Goal: Task Accomplishment & Management: Complete application form

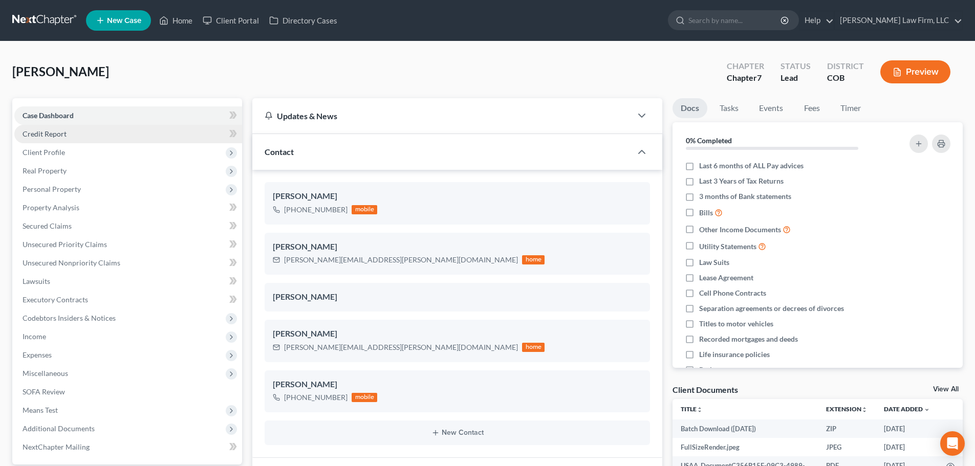
click at [94, 139] on link "Credit Report" at bounding box center [128, 134] width 228 height 18
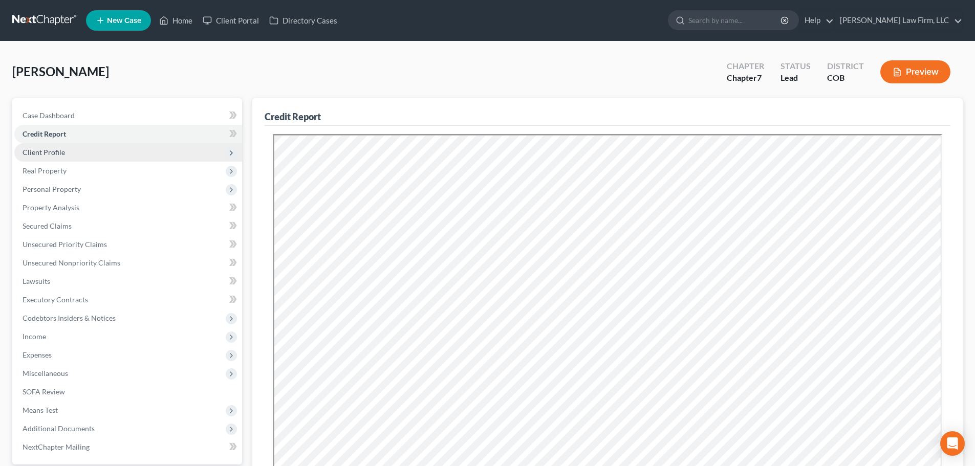
click at [116, 147] on span "Client Profile" at bounding box center [128, 152] width 228 height 18
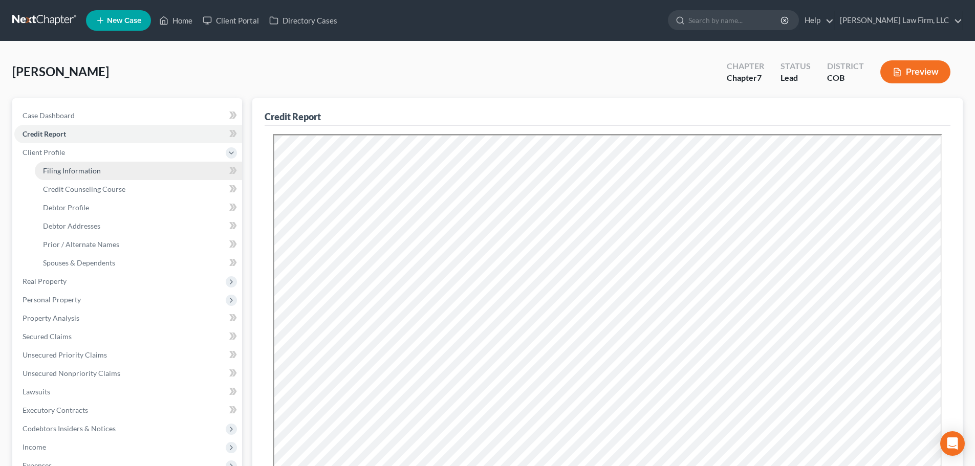
click at [103, 167] on link "Filing Information" at bounding box center [138, 171] width 207 height 18
select select "1"
select select "0"
select select "11"
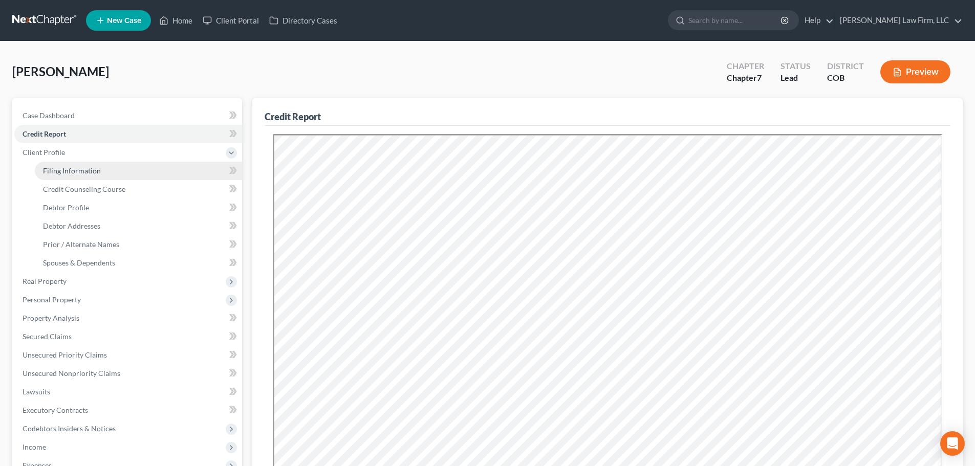
select select "1"
select select "5"
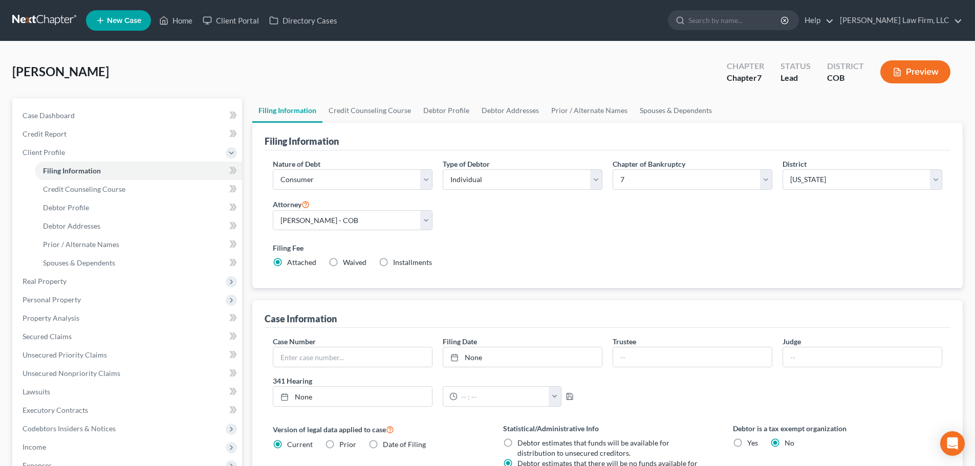
scroll to position [51, 0]
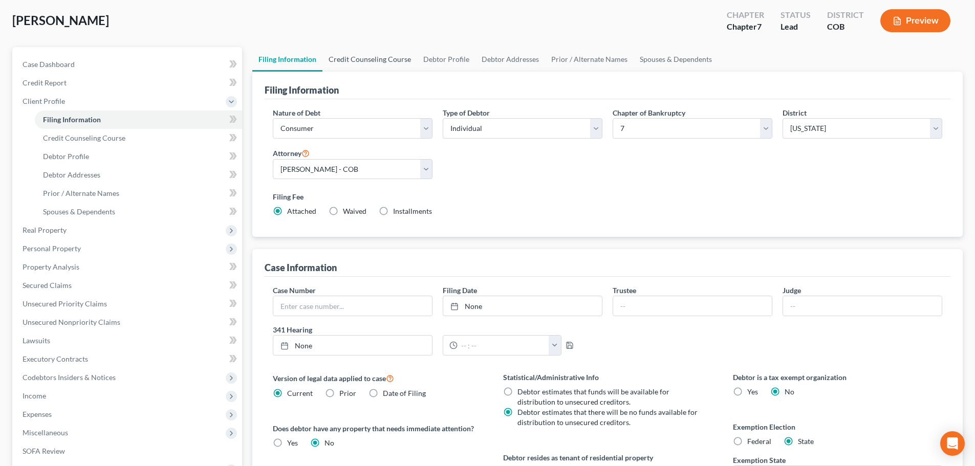
click at [381, 64] on link "Credit Counseling Course" at bounding box center [369, 59] width 95 height 25
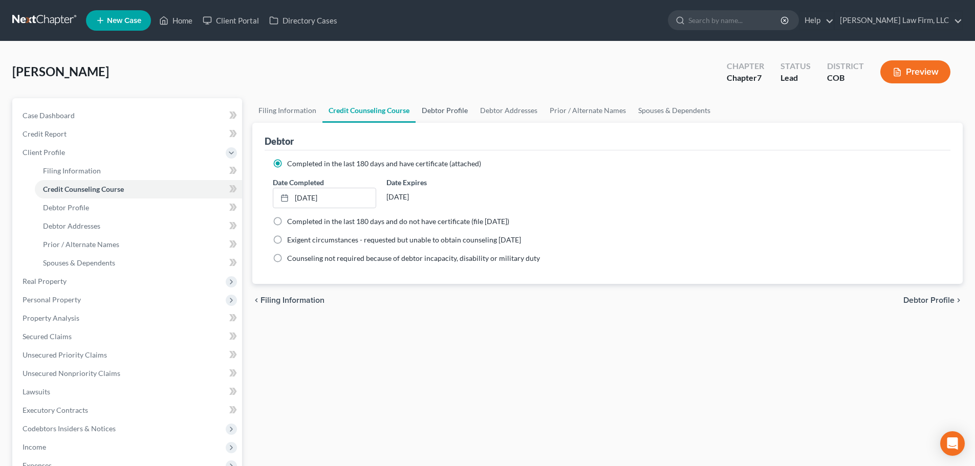
click at [467, 109] on link "Debtor Profile" at bounding box center [444, 110] width 58 height 25
select select "0"
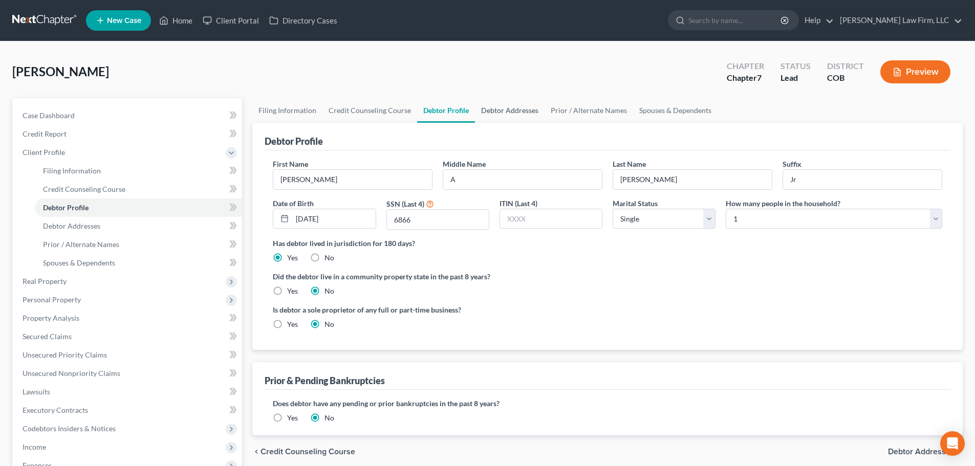
click at [505, 113] on link "Debtor Addresses" at bounding box center [510, 110] width 70 height 25
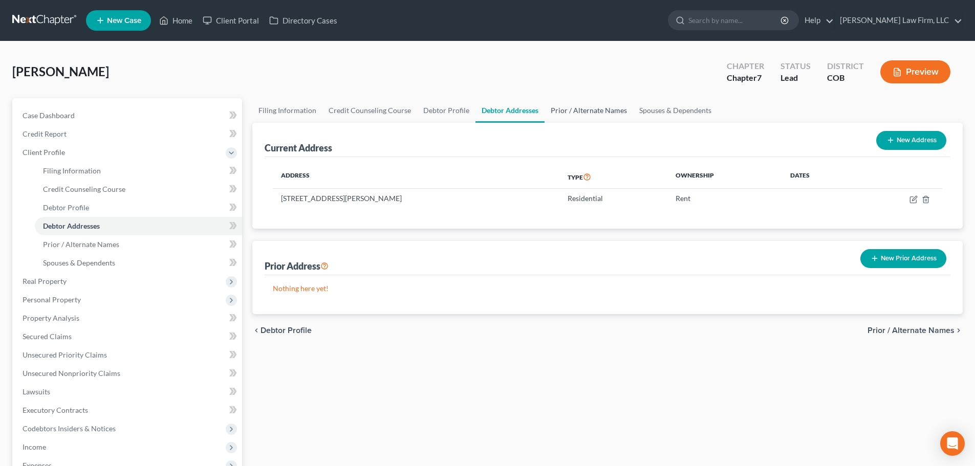
click at [571, 118] on link "Prior / Alternate Names" at bounding box center [588, 110] width 89 height 25
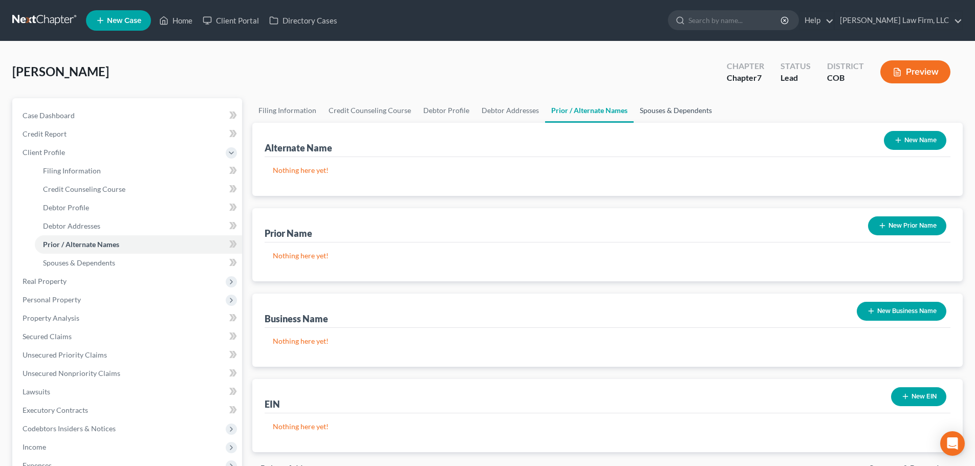
click at [646, 115] on link "Spouses & Dependents" at bounding box center [675, 110] width 84 height 25
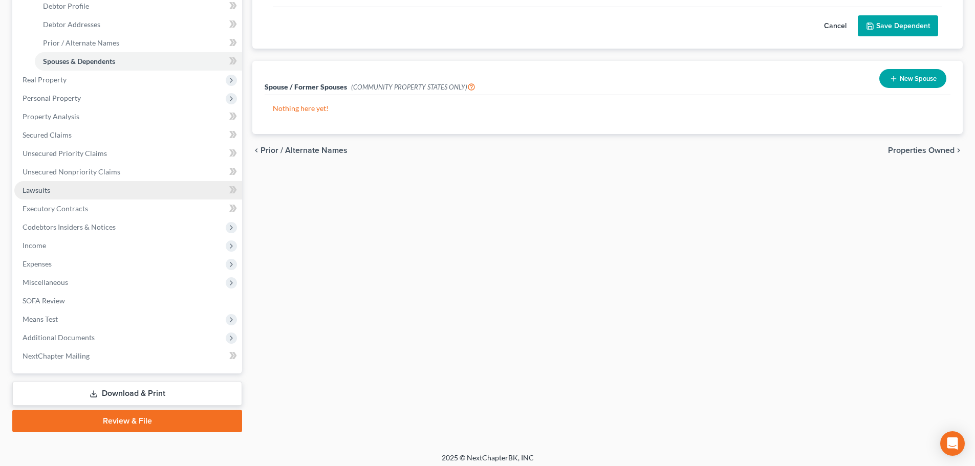
scroll to position [207, 0]
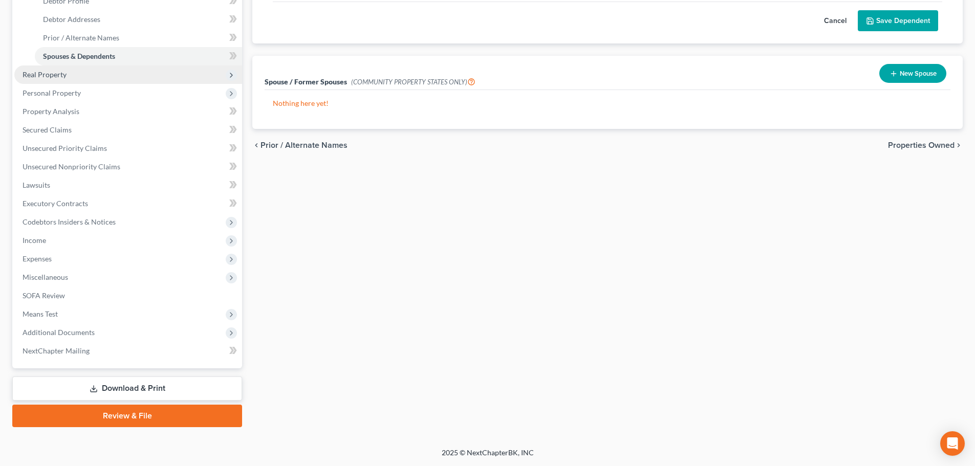
click at [91, 77] on span "Real Property" at bounding box center [128, 74] width 228 height 18
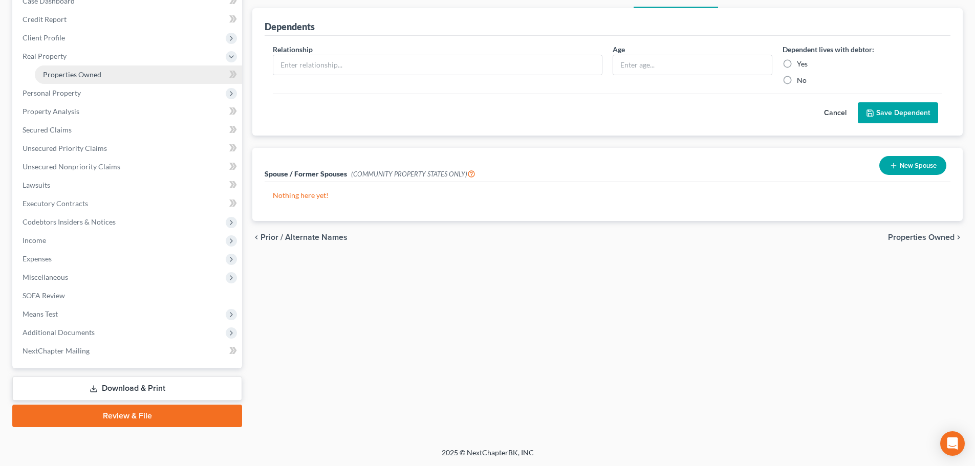
click at [97, 73] on span "Properties Owned" at bounding box center [72, 74] width 58 height 9
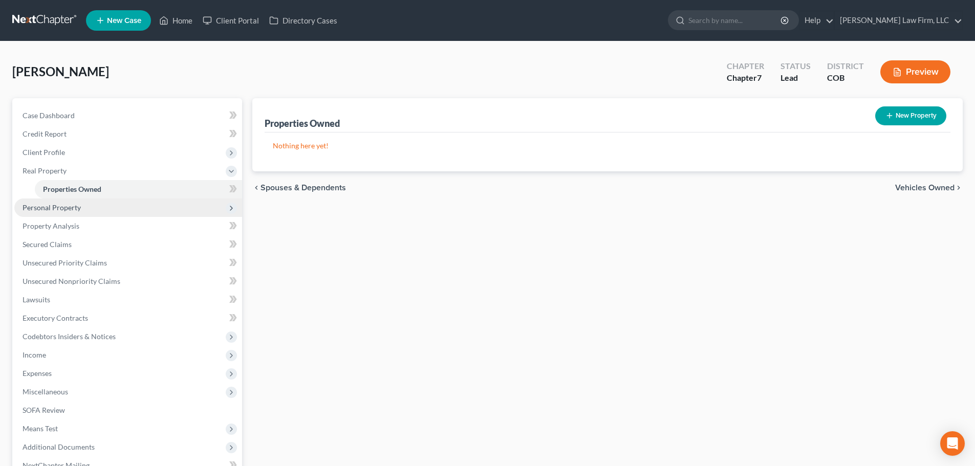
click at [91, 212] on span "Personal Property" at bounding box center [128, 208] width 228 height 18
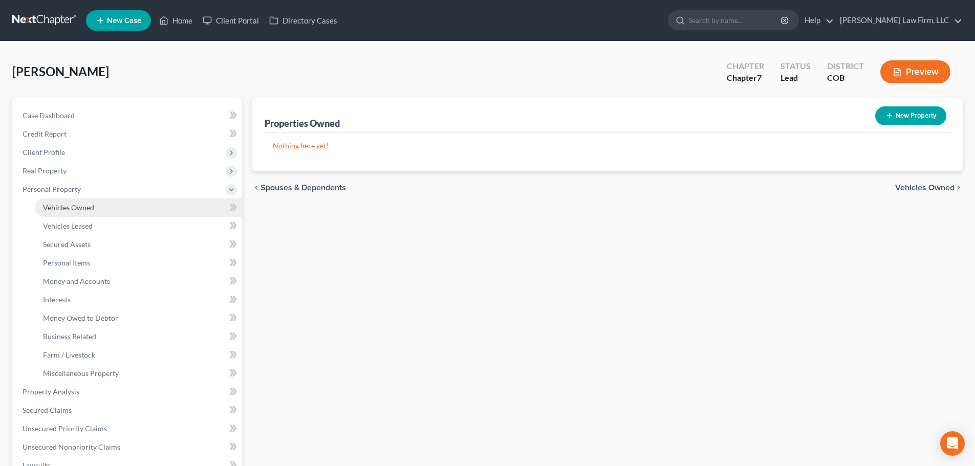
click at [94, 210] on link "Vehicles Owned" at bounding box center [138, 208] width 207 height 18
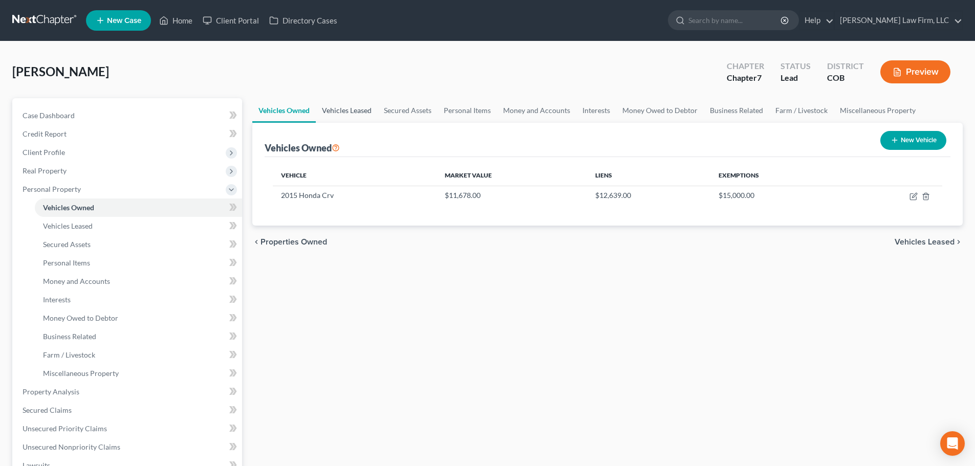
click at [346, 120] on link "Vehicles Leased" at bounding box center [347, 110] width 62 height 25
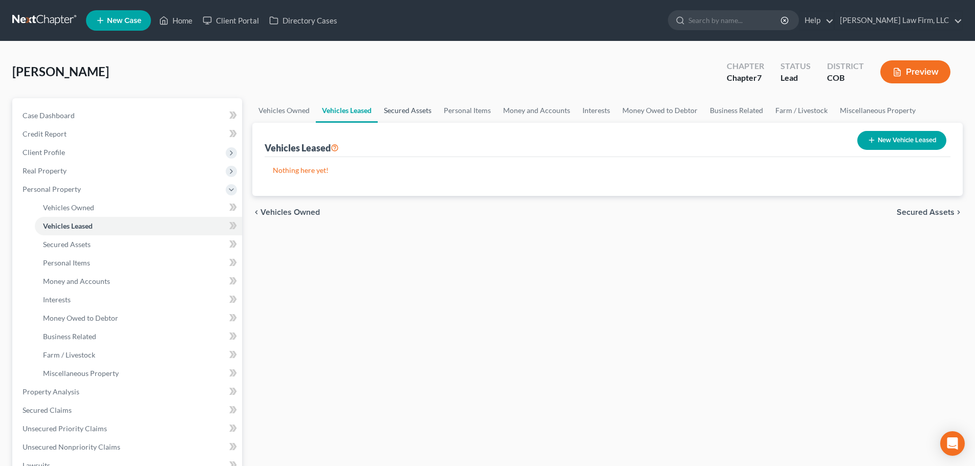
click at [408, 105] on link "Secured Assets" at bounding box center [408, 110] width 60 height 25
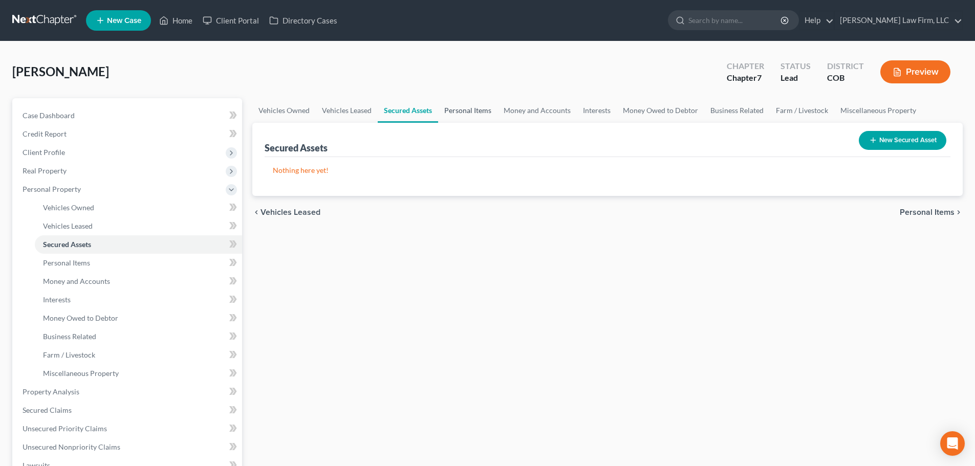
click at [462, 111] on link "Personal Items" at bounding box center [467, 110] width 59 height 25
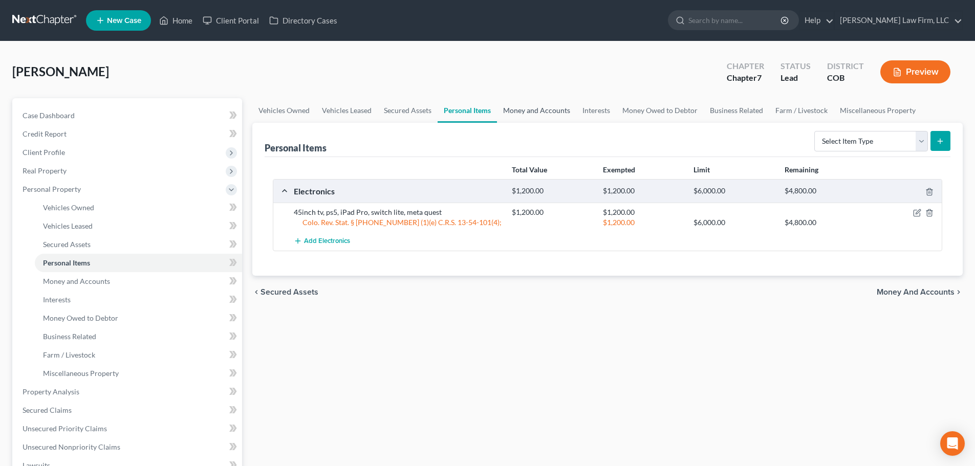
click at [517, 109] on link "Money and Accounts" at bounding box center [536, 110] width 79 height 25
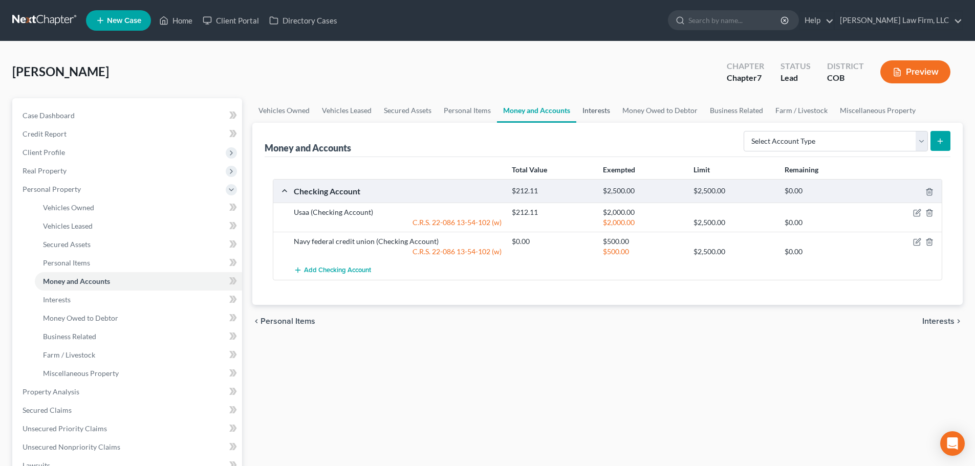
click at [587, 112] on link "Interests" at bounding box center [596, 110] width 40 height 25
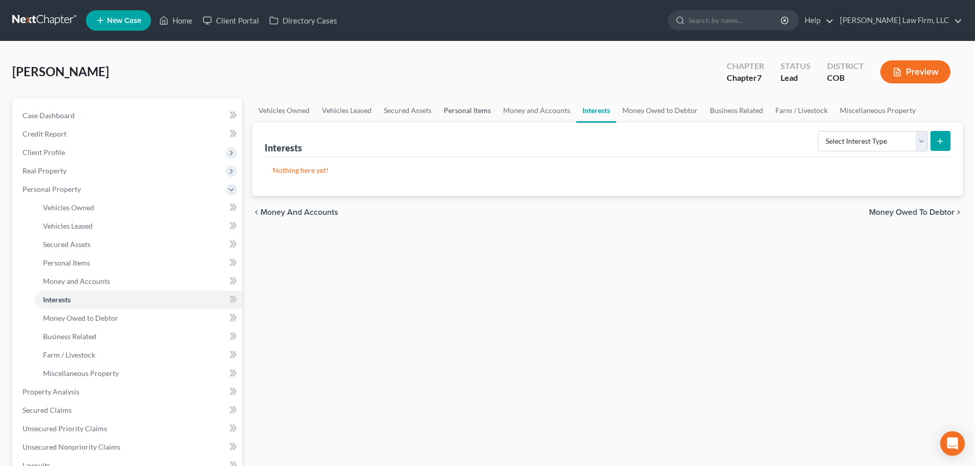
click at [458, 115] on link "Personal Items" at bounding box center [466, 110] width 59 height 25
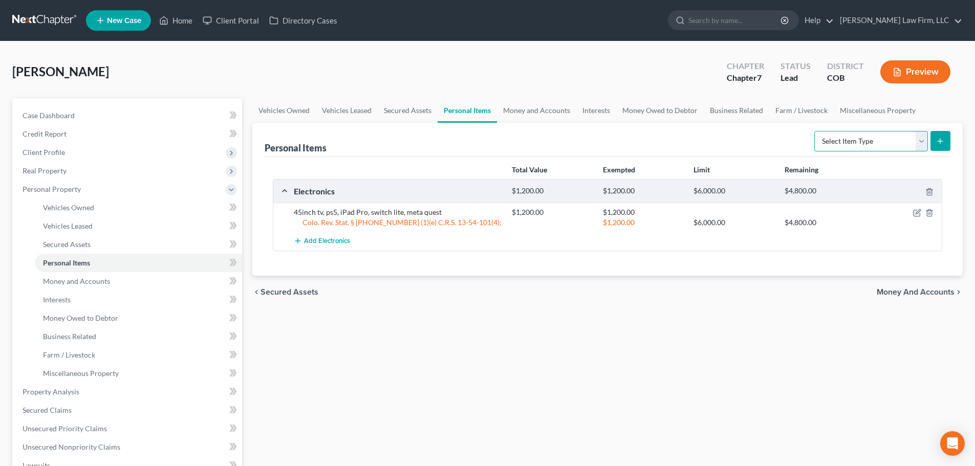
click at [856, 143] on select "Select Item Type Clothing Collectibles Of Value Electronics Firearms Household …" at bounding box center [871, 141] width 114 height 20
click at [484, 136] on div "Personal Items Select Item Type Clothing Collectibles Of Value Electronics Fire…" at bounding box center [608, 140] width 686 height 34
click at [535, 112] on link "Money and Accounts" at bounding box center [536, 110] width 79 height 25
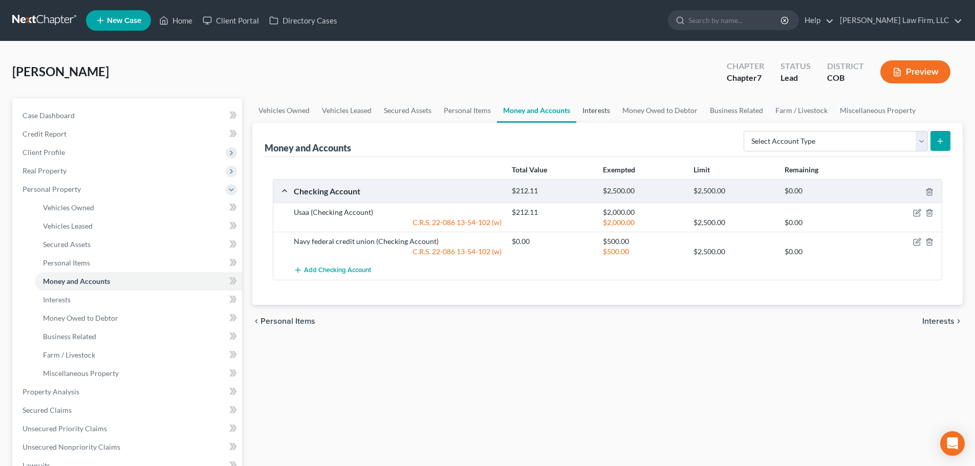
click at [605, 116] on link "Interests" at bounding box center [596, 110] width 40 height 25
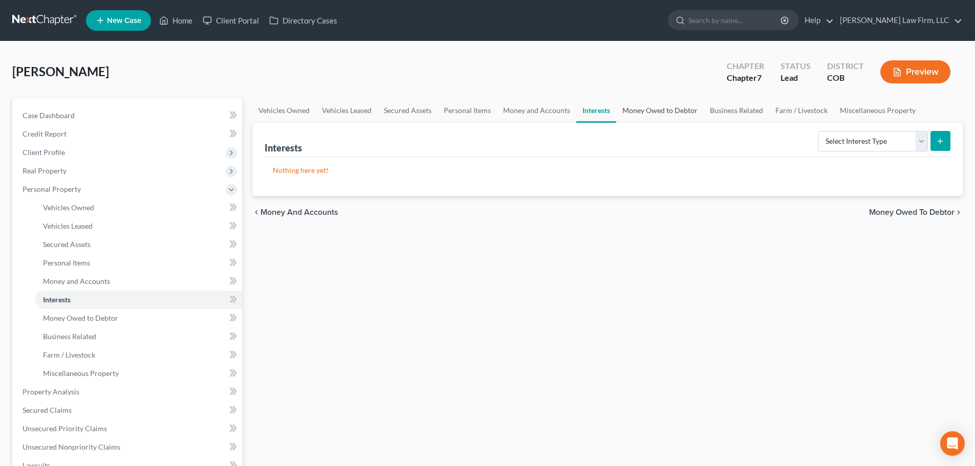
click at [661, 117] on link "Money Owed to Debtor" at bounding box center [659, 110] width 87 height 25
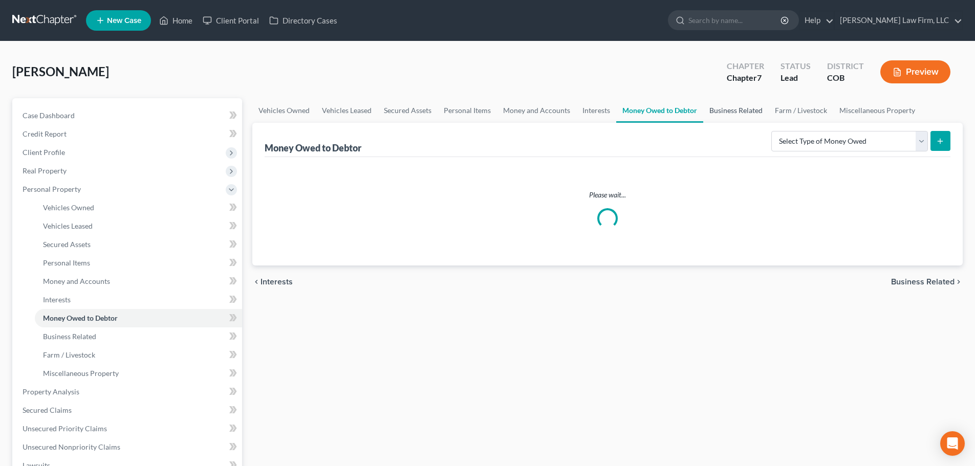
click at [733, 117] on link "Business Related" at bounding box center [735, 110] width 65 height 25
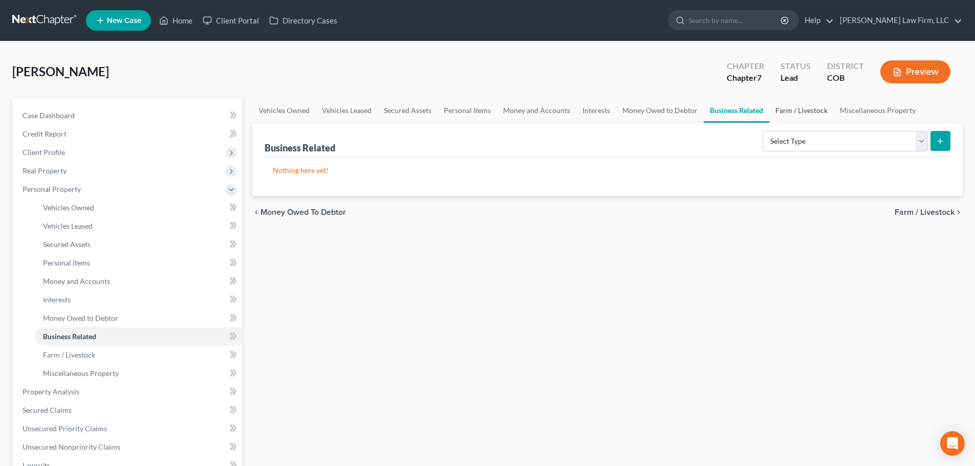
click at [796, 114] on link "Farm / Livestock" at bounding box center [801, 110] width 64 height 25
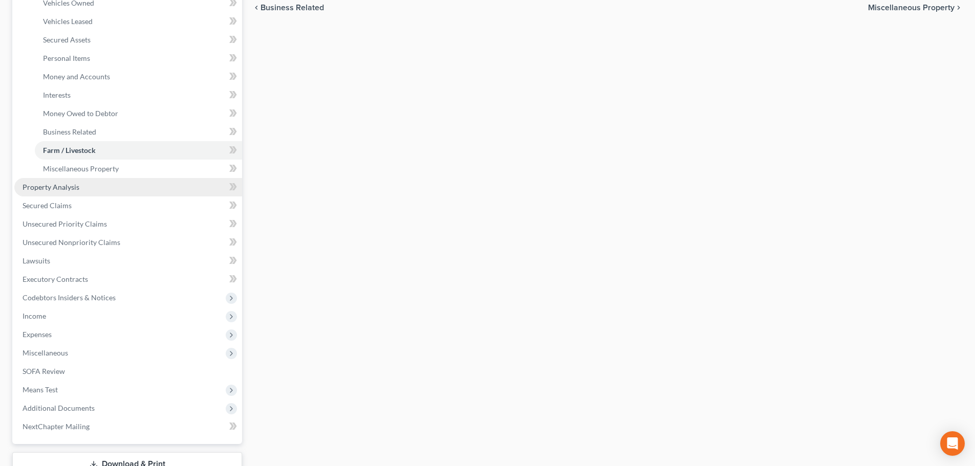
click at [77, 192] on link "Property Analysis" at bounding box center [128, 187] width 228 height 18
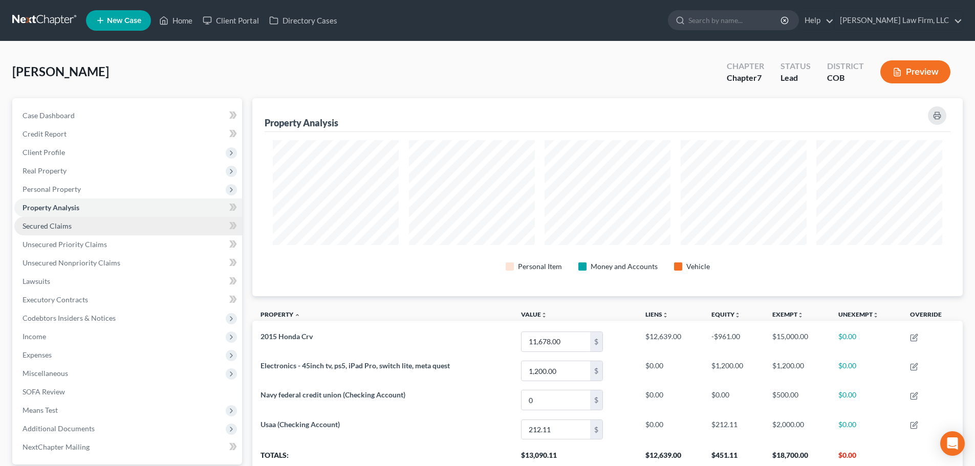
click at [78, 227] on link "Secured Claims" at bounding box center [128, 226] width 228 height 18
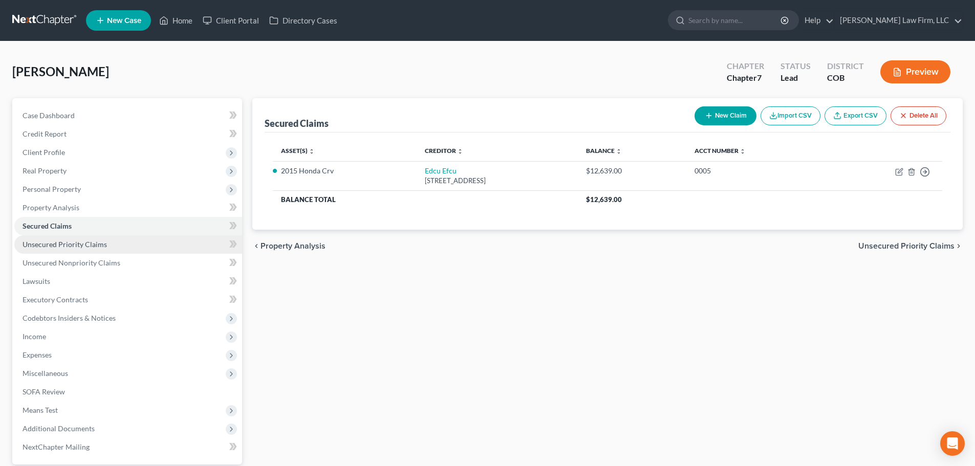
click at [98, 244] on span "Unsecured Priority Claims" at bounding box center [65, 244] width 84 height 9
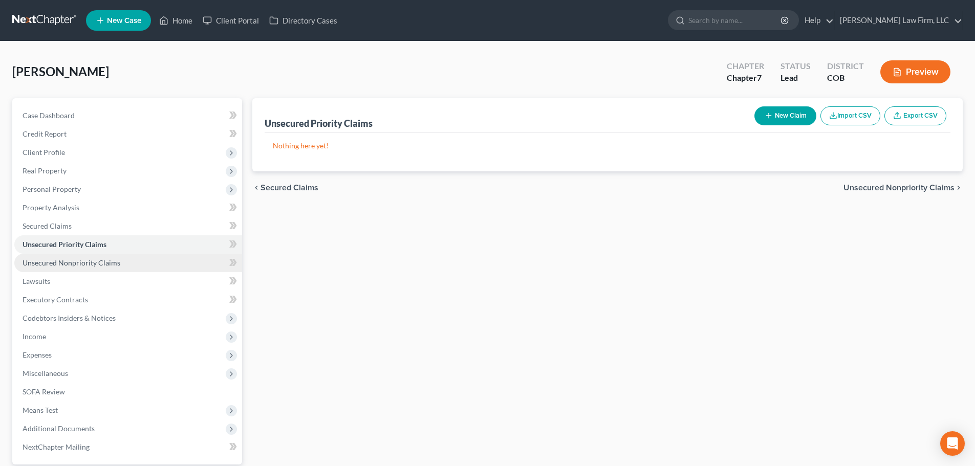
click at [106, 262] on span "Unsecured Nonpriority Claims" at bounding box center [72, 262] width 98 height 9
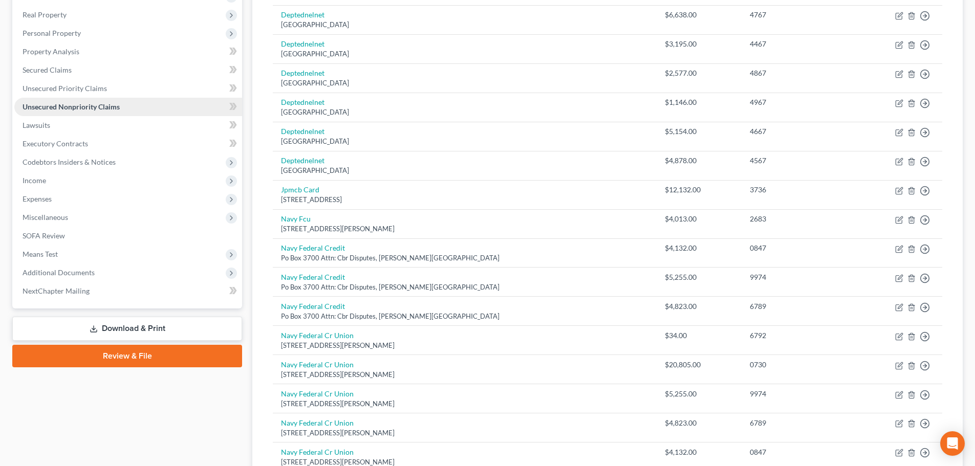
scroll to position [154, 0]
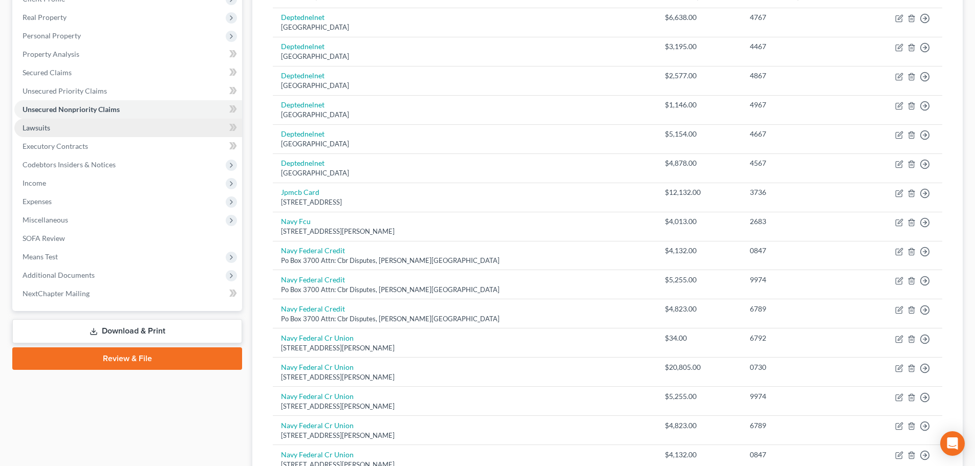
click at [116, 125] on link "Lawsuits" at bounding box center [128, 128] width 228 height 18
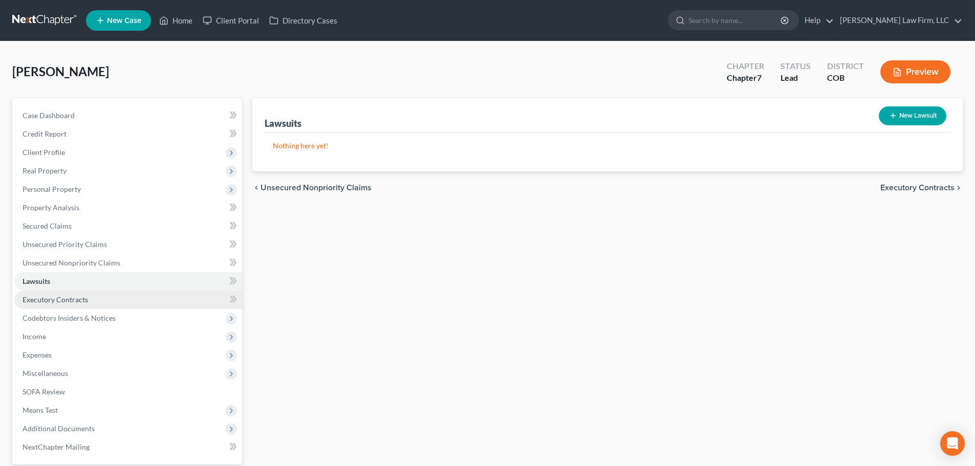
click at [81, 302] on span "Executory Contracts" at bounding box center [55, 299] width 65 height 9
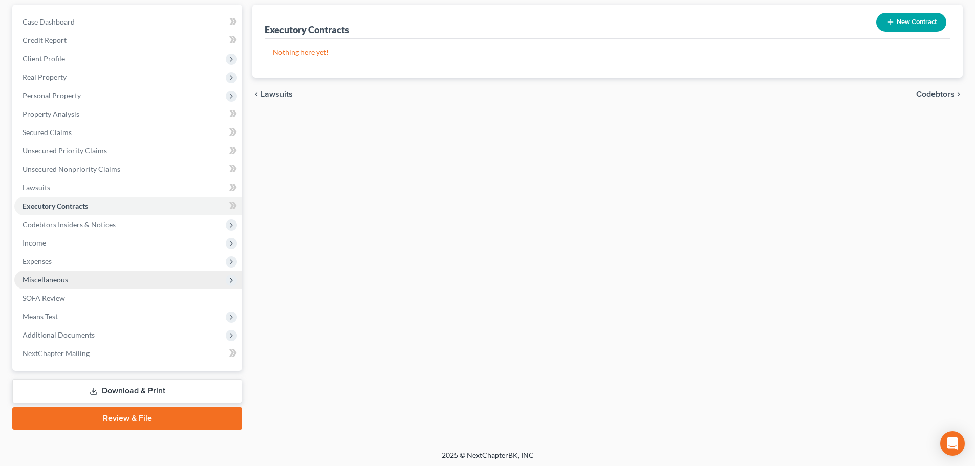
scroll to position [96, 0]
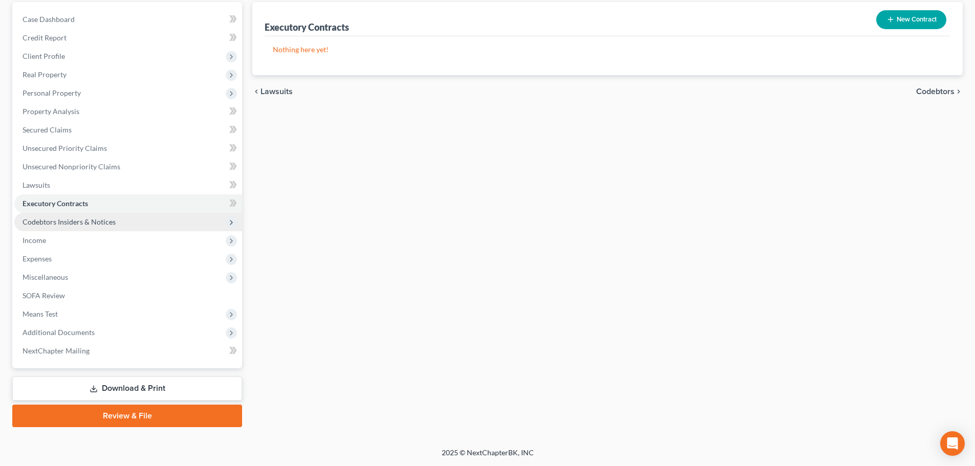
click at [67, 213] on span "Codebtors Insiders & Notices" at bounding box center [128, 222] width 228 height 18
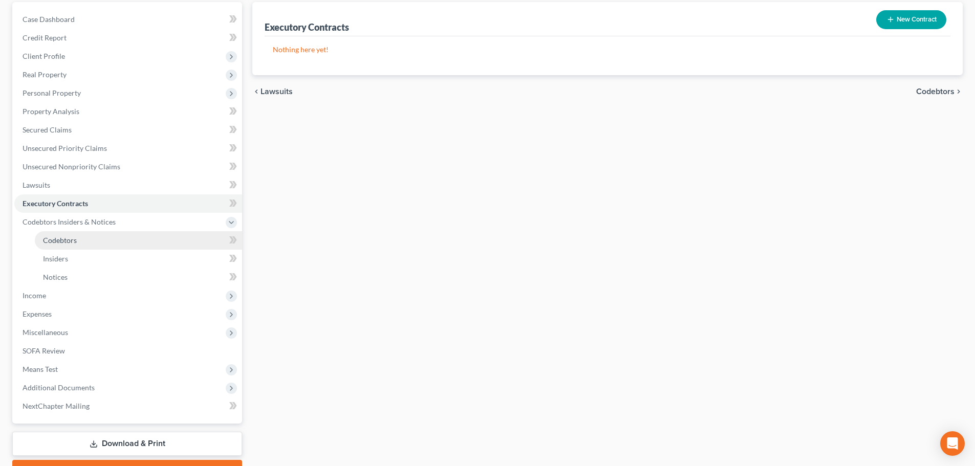
click at [69, 241] on span "Codebtors" at bounding box center [60, 240] width 34 height 9
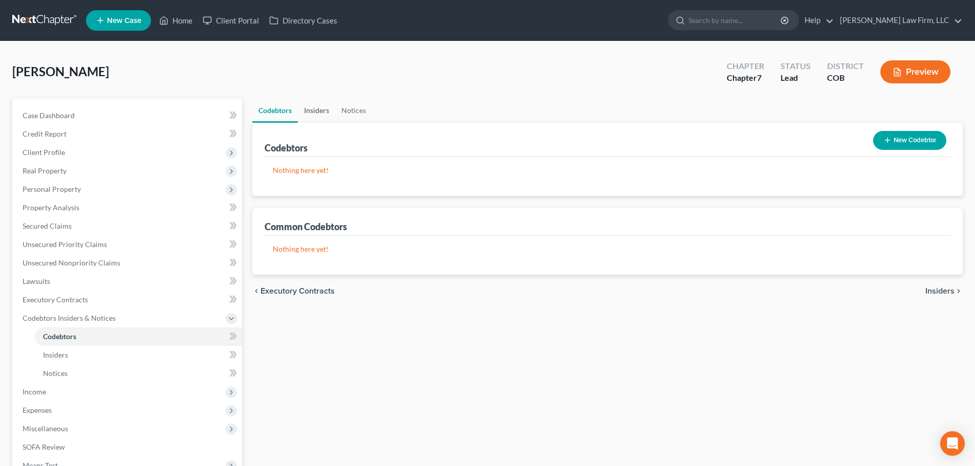
click at [316, 112] on link "Insiders" at bounding box center [316, 110] width 37 height 25
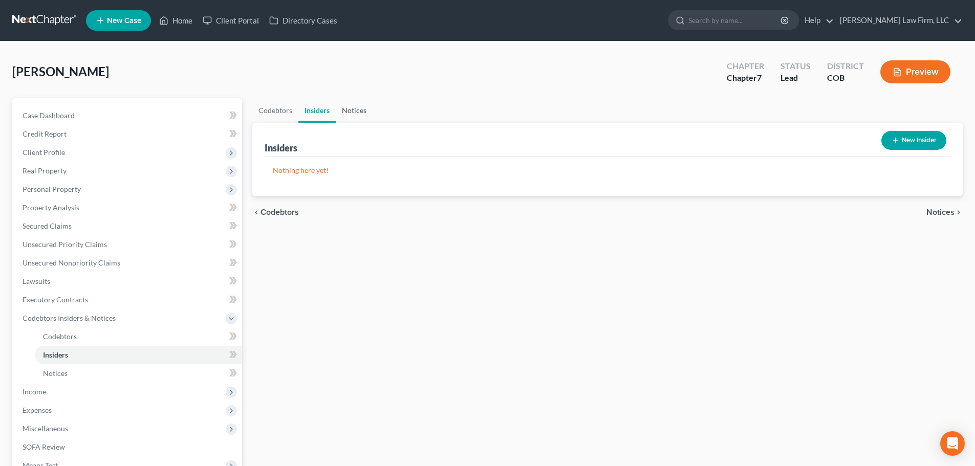
click at [349, 110] on link "Notices" at bounding box center [354, 110] width 37 height 25
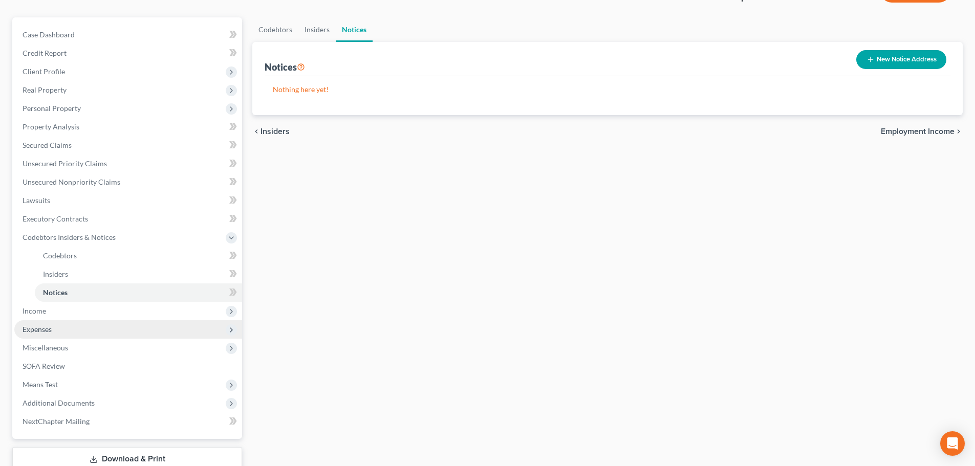
scroll to position [102, 0]
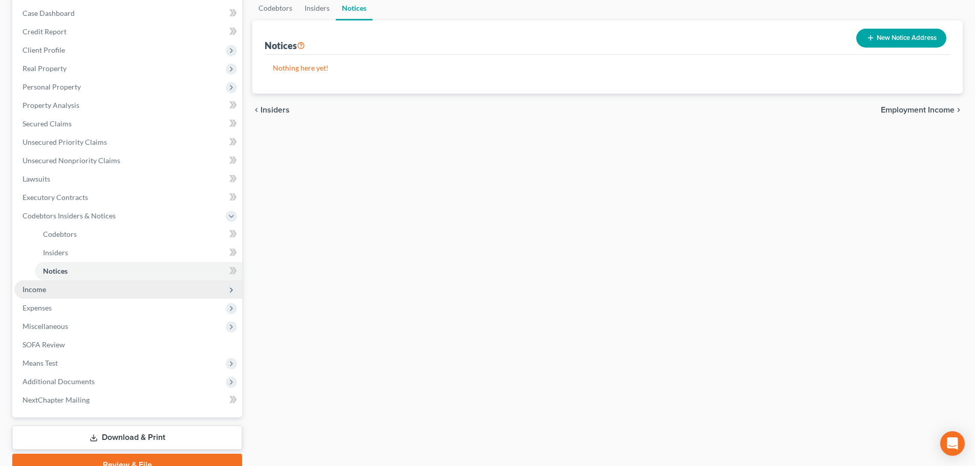
click at [69, 297] on span "Income" at bounding box center [128, 289] width 228 height 18
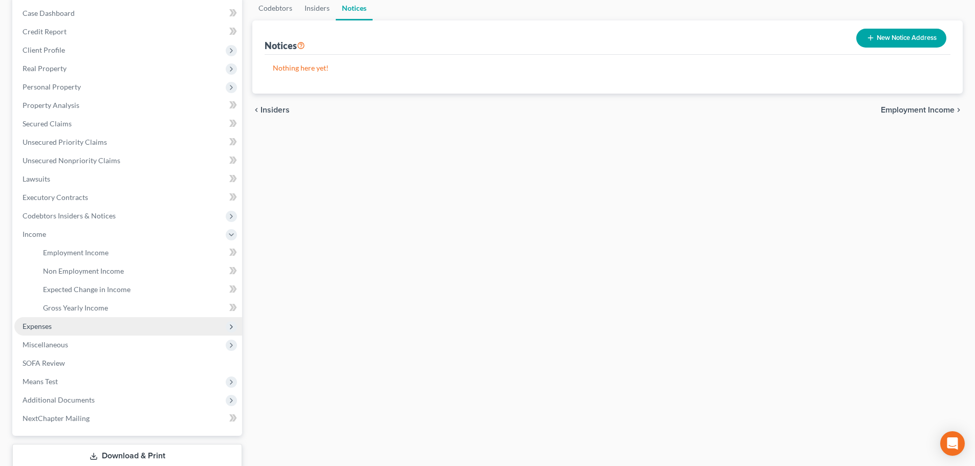
click at [64, 319] on span "Expenses" at bounding box center [128, 326] width 228 height 18
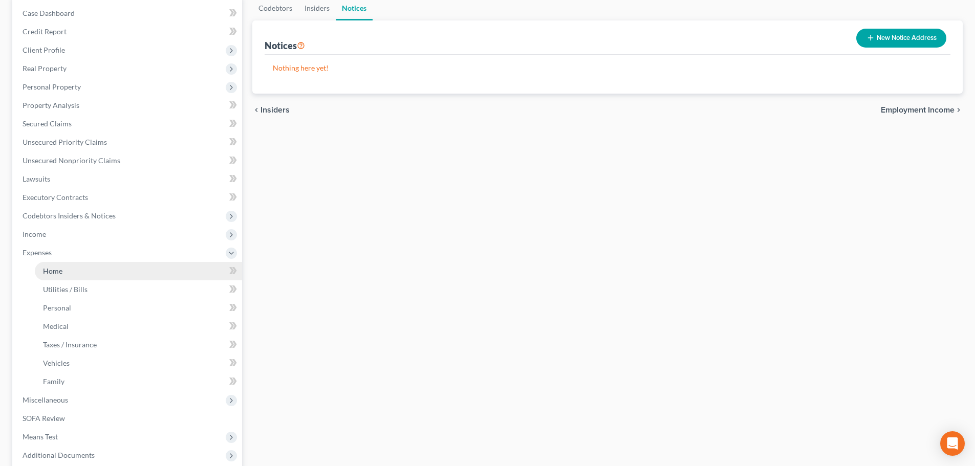
click at [72, 273] on link "Home" at bounding box center [138, 271] width 207 height 18
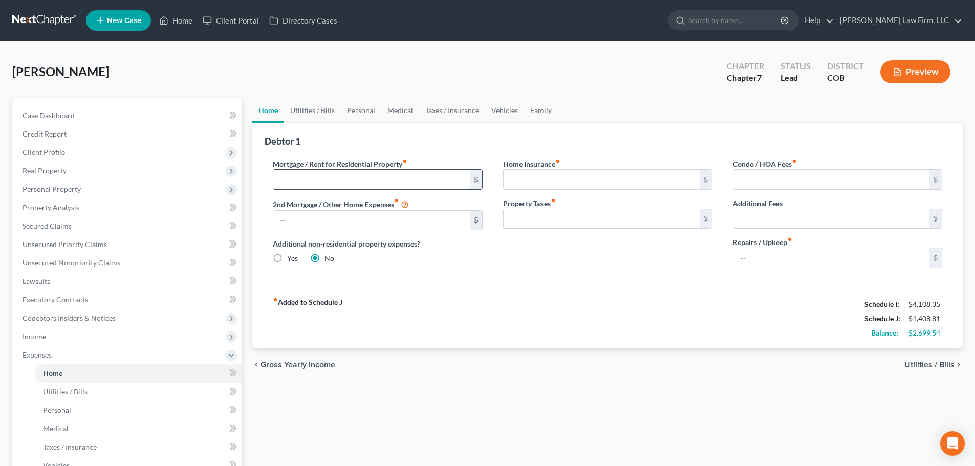
drag, startPoint x: 310, startPoint y: 191, endPoint x: 313, endPoint y: 181, distance: 10.8
click at [310, 190] on div "Mortgage / Rent for Residential Property fiber_manual_record $ 2nd Mortgage / O…" at bounding box center [377, 218] width 230 height 118
click at [315, 179] on input "text" at bounding box center [371, 179] width 196 height 19
type input "870"
click at [370, 143] on div "Debtor 1" at bounding box center [608, 137] width 686 height 28
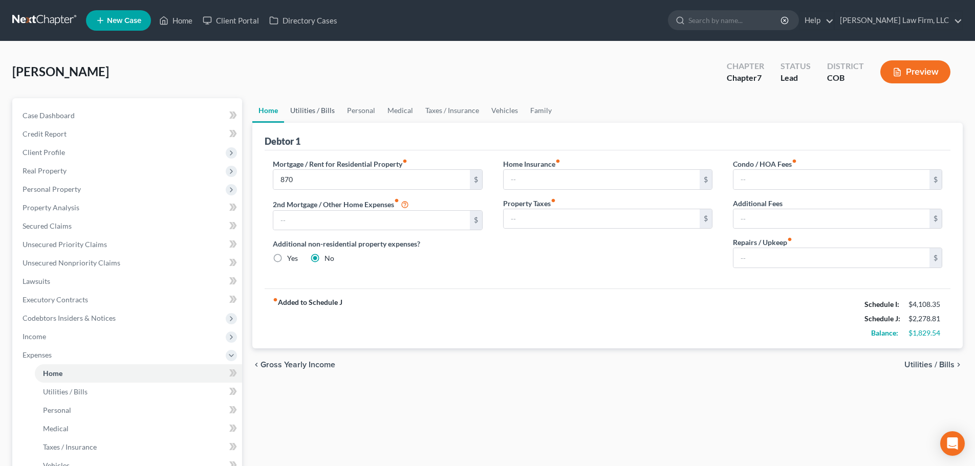
click at [311, 114] on link "Utilities / Bills" at bounding box center [312, 110] width 57 height 25
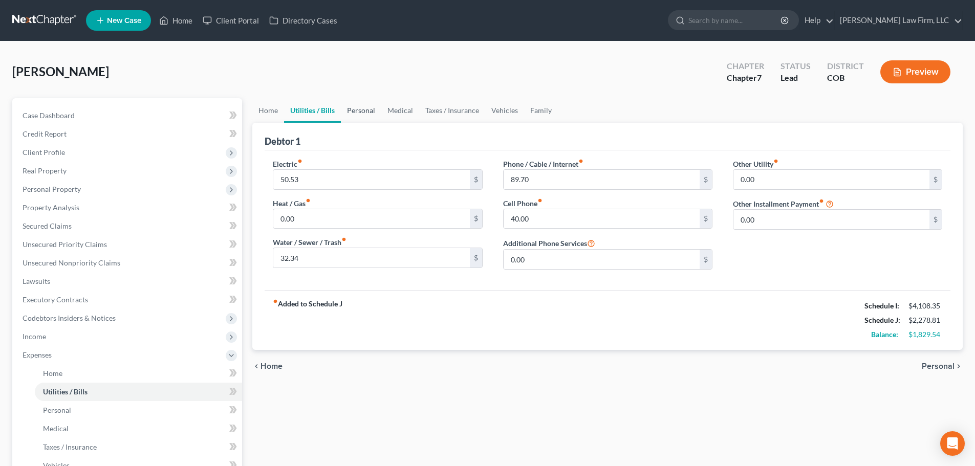
click at [378, 118] on link "Personal" at bounding box center [361, 110] width 40 height 25
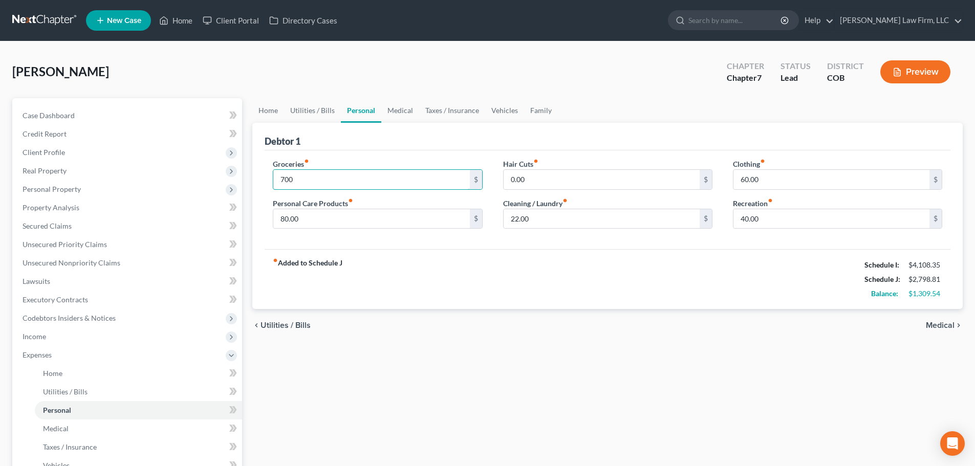
type input "700"
click at [544, 334] on div "chevron_left Utilities / Bills Medical chevron_right" at bounding box center [607, 325] width 710 height 33
click at [536, 175] on input "0.00" at bounding box center [602, 179] width 196 height 19
type input "40"
click at [636, 276] on div "fiber_manual_record Added to Schedule J Schedule I: $4,108.35 Schedule J: $2,83…" at bounding box center [608, 279] width 686 height 60
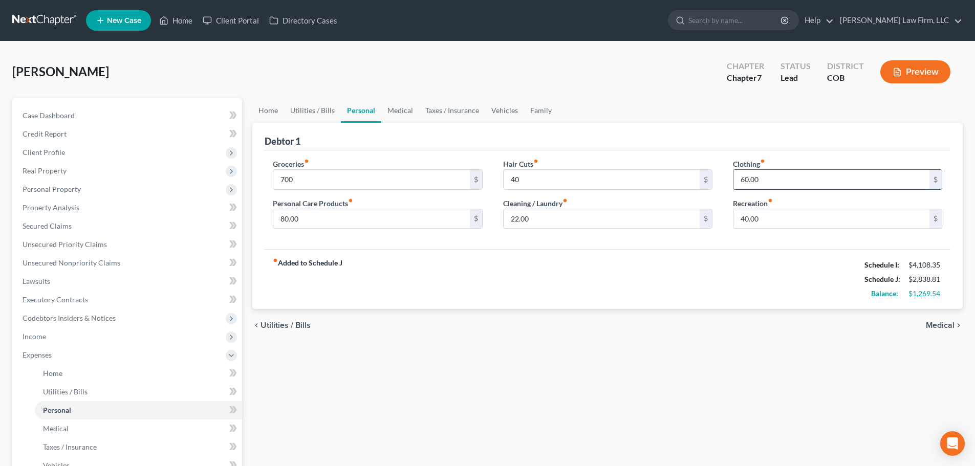
click at [738, 181] on input "60.00" at bounding box center [831, 179] width 196 height 19
click at [772, 217] on input "40.00" at bounding box center [831, 218] width 196 height 19
type input "100"
click at [712, 281] on div "fiber_manual_record Added to Schedule J Schedule I: $4,108.35 Schedule J: $2,89…" at bounding box center [608, 279] width 686 height 60
click at [543, 225] on input "22.00" at bounding box center [602, 218] width 196 height 19
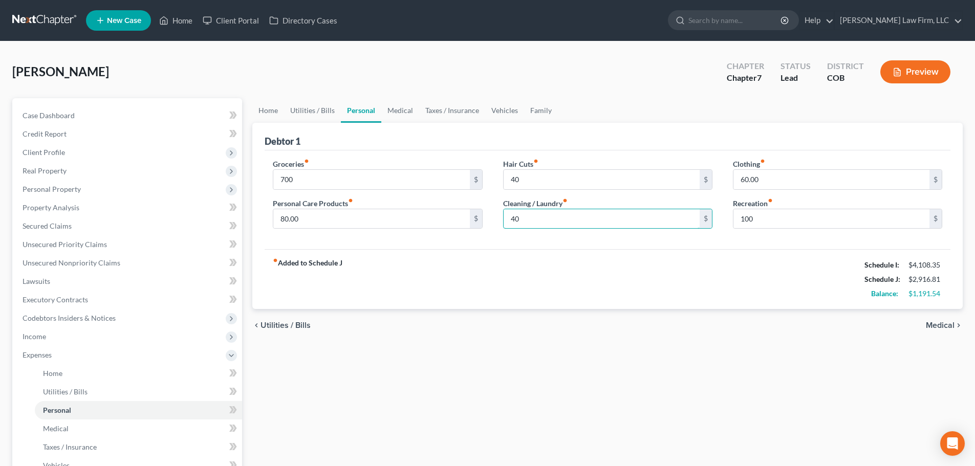
type input "40"
click at [568, 278] on div "fiber_manual_record Added to Schedule J Schedule I: $4,108.35 Schedule J: $2,91…" at bounding box center [608, 279] width 686 height 60
click at [373, 222] on input "80.00" at bounding box center [371, 218] width 196 height 19
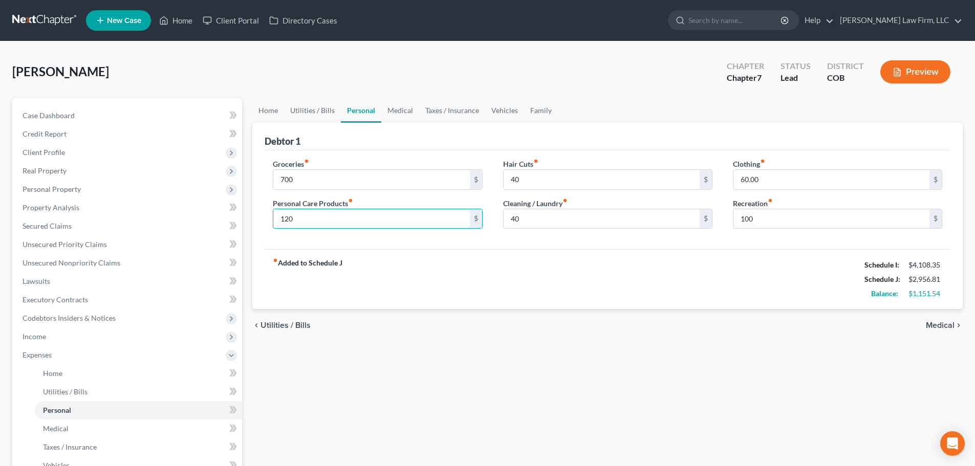
type input "120"
click at [551, 330] on div "chevron_left Utilities / Bills Medical chevron_right" at bounding box center [607, 325] width 710 height 33
click at [394, 113] on link "Medical" at bounding box center [400, 110] width 38 height 25
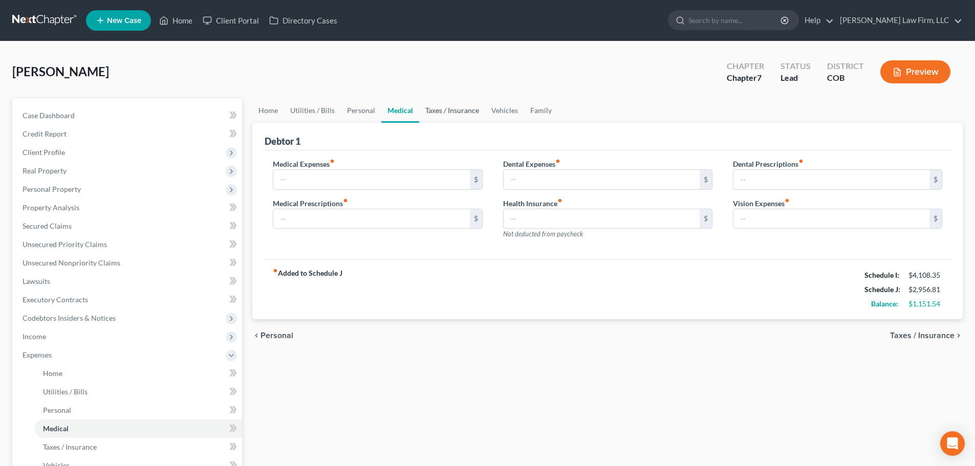
click at [442, 108] on link "Taxes / Insurance" at bounding box center [452, 110] width 66 height 25
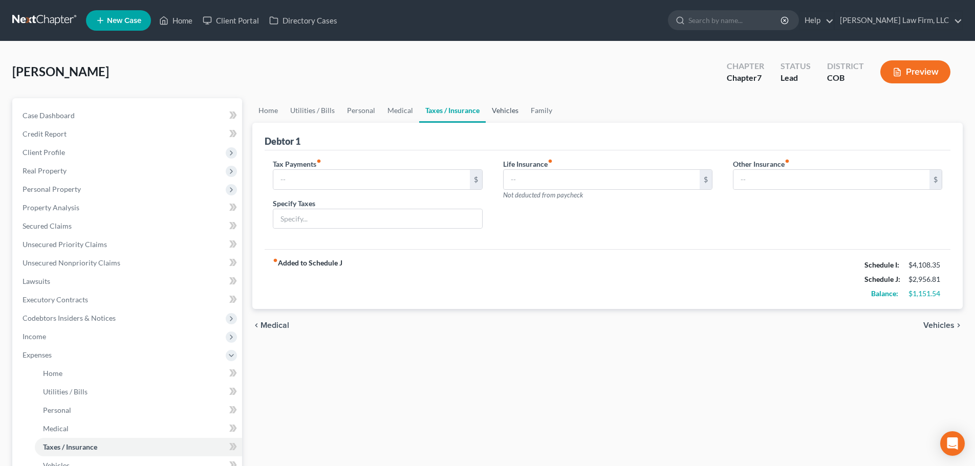
click at [494, 108] on link "Vehicles" at bounding box center [505, 110] width 39 height 25
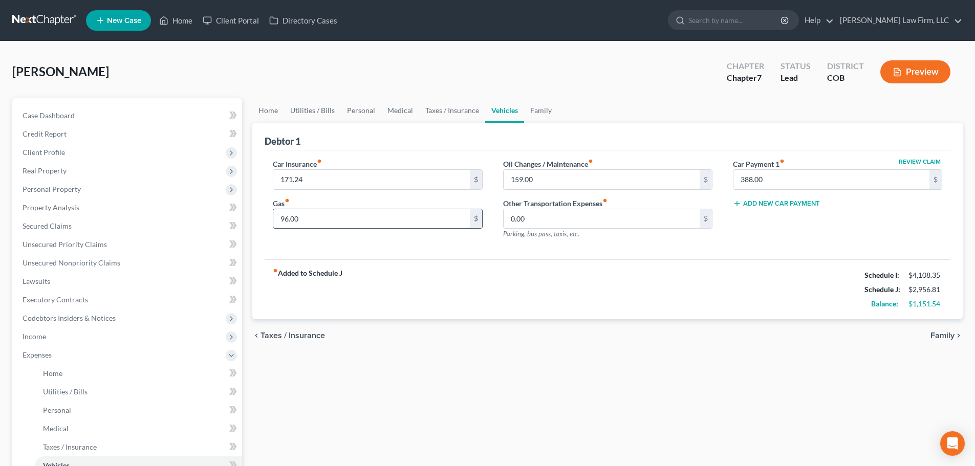
click at [404, 218] on input "96.00" at bounding box center [371, 218] width 196 height 19
click at [356, 430] on div "Home Utilities / Bills Personal Medical Taxes / Insurance Vehicles Family Debto…" at bounding box center [607, 375] width 720 height 554
click at [519, 112] on link "Vehicles" at bounding box center [504, 110] width 39 height 25
click at [532, 106] on link "Family" at bounding box center [541, 110] width 34 height 25
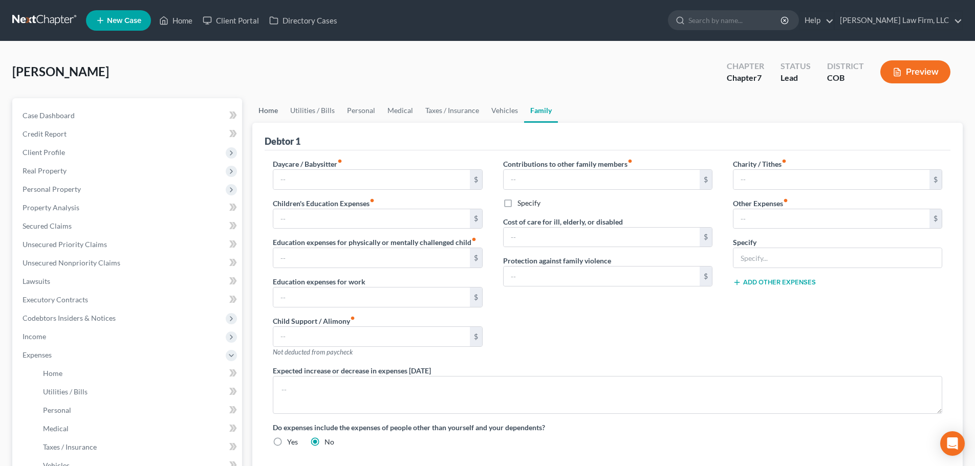
click at [266, 102] on link "Home" at bounding box center [268, 110] width 32 height 25
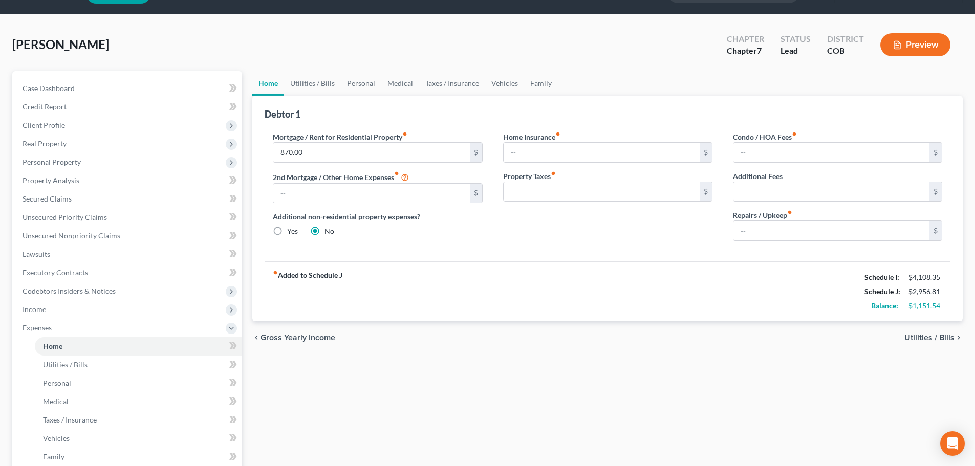
scroll to position [51, 0]
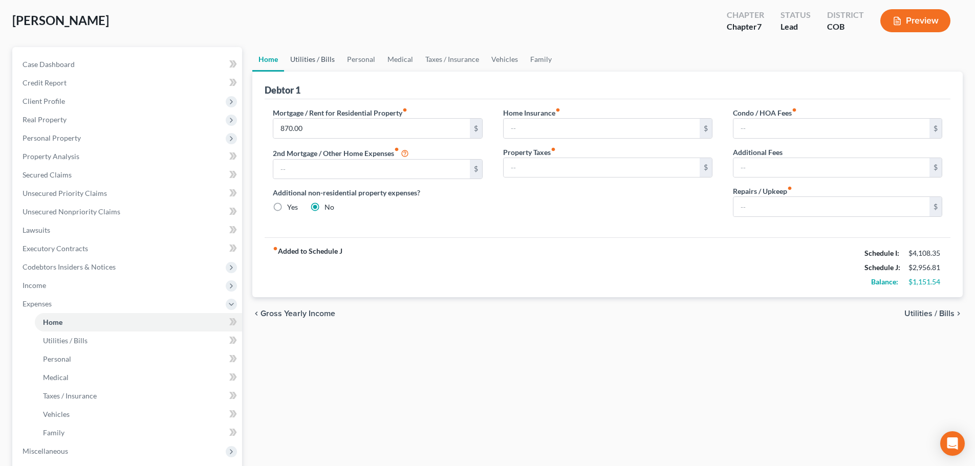
click at [321, 58] on link "Utilities / Bills" at bounding box center [312, 59] width 57 height 25
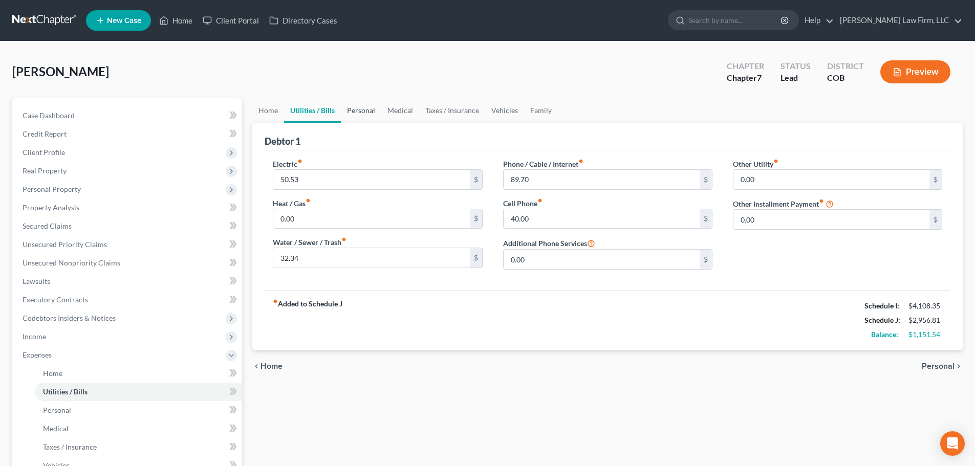
click at [372, 105] on link "Personal" at bounding box center [361, 110] width 40 height 25
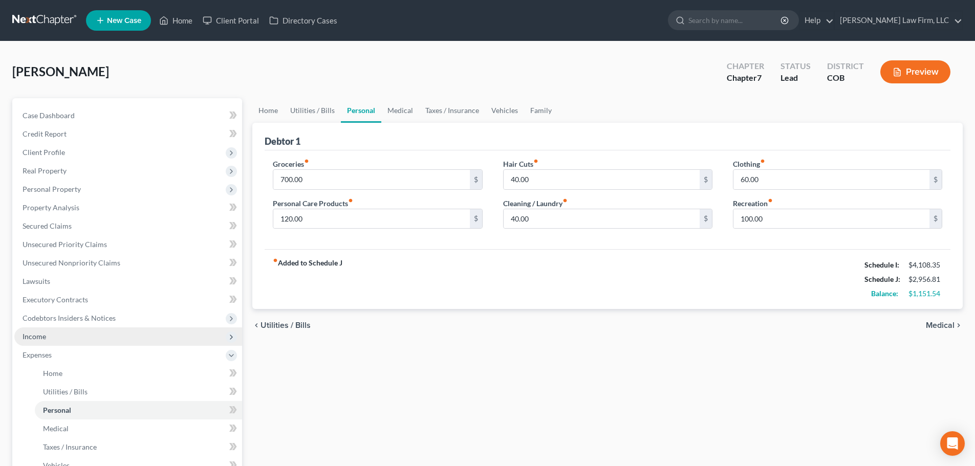
click at [76, 339] on span "Income" at bounding box center [128, 336] width 228 height 18
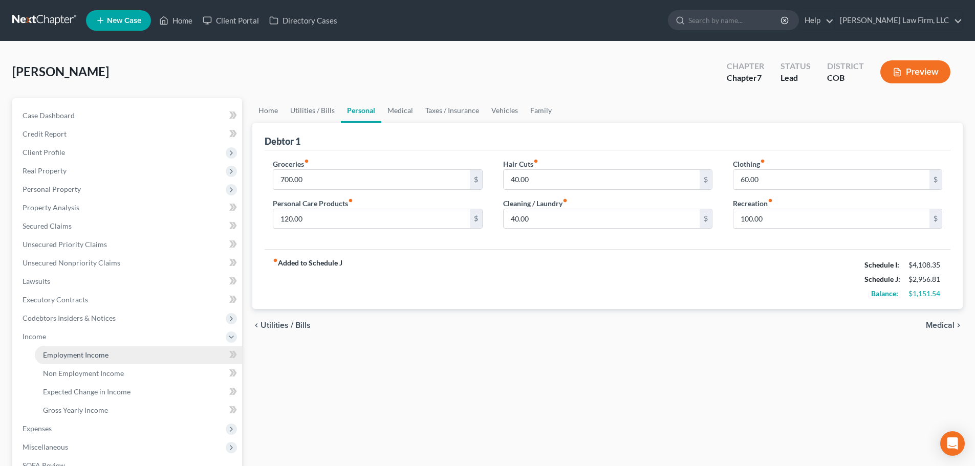
click at [108, 355] on link "Employment Income" at bounding box center [138, 355] width 207 height 18
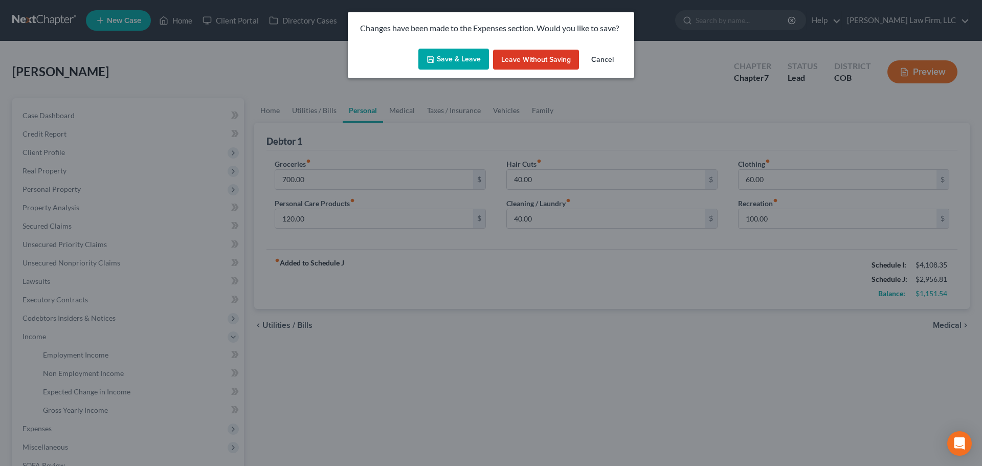
click at [461, 52] on button "Save & Leave" at bounding box center [454, 59] width 71 height 21
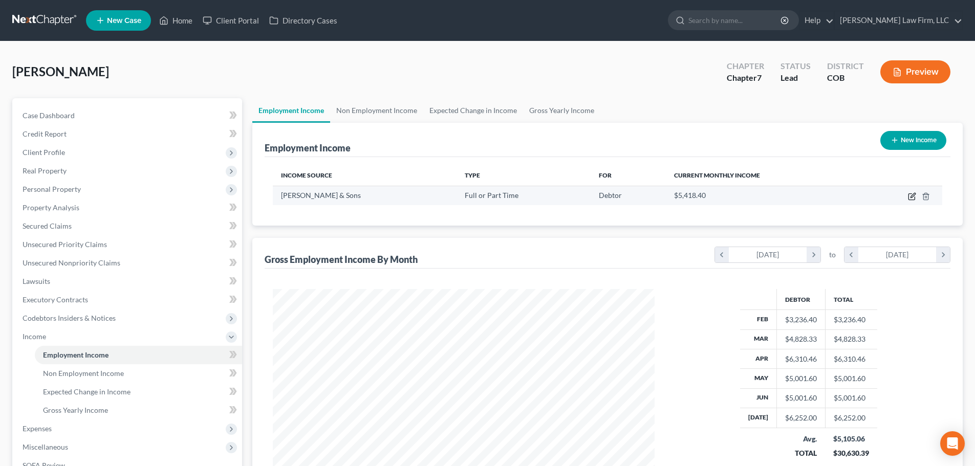
click at [911, 195] on icon "button" at bounding box center [912, 196] width 8 height 8
select select "0"
select select "5"
select select "3"
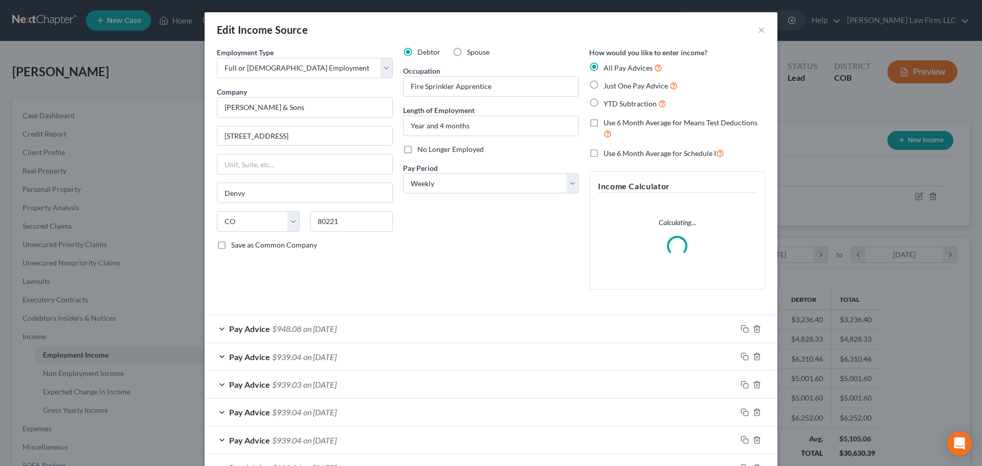
scroll to position [192, 406]
click at [604, 123] on label "Use 6 Month Average for Means Test Deductions" at bounding box center [685, 129] width 162 height 22
click at [608, 123] on input "Use 6 Month Average for Means Test Deductions" at bounding box center [611, 121] width 7 height 7
checkbox input "true"
click at [604, 158] on label "Use 6 Month Average for Schedule I" at bounding box center [664, 153] width 121 height 12
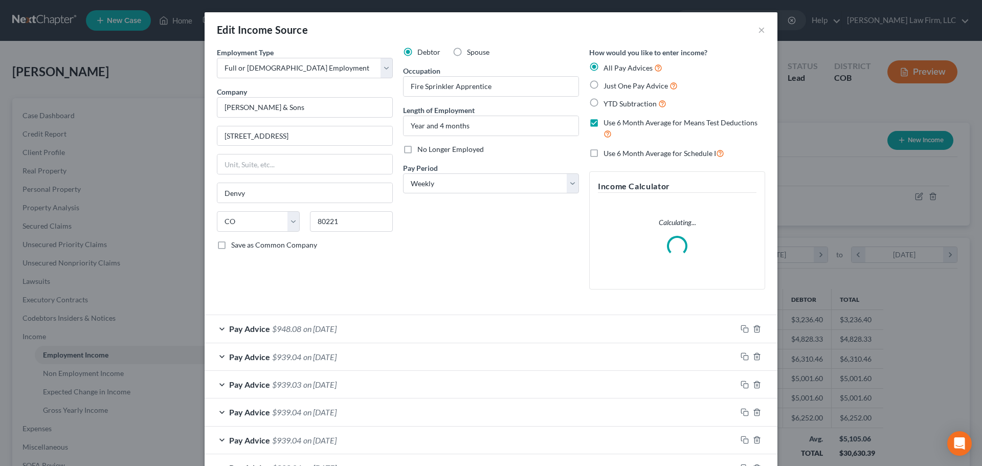
click at [608, 154] on input "Use 6 Month Average for Schedule I" at bounding box center [611, 150] width 7 height 7
checkbox input "true"
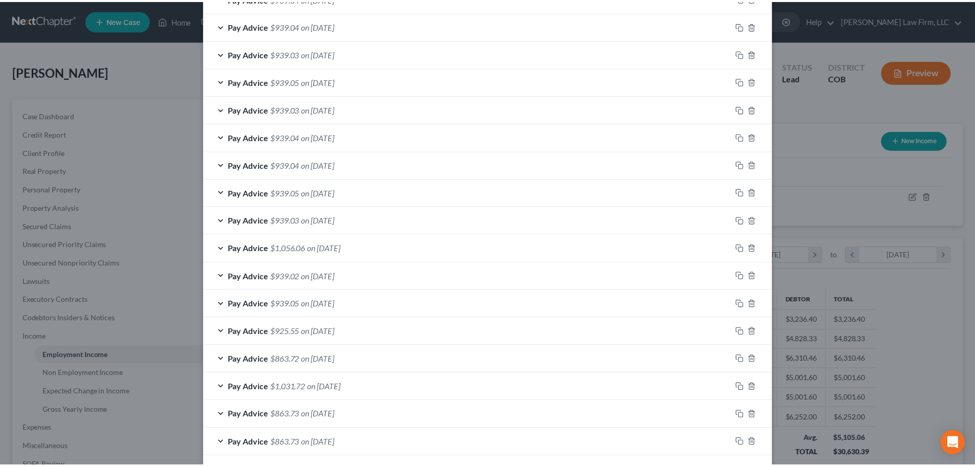
scroll to position [631, 0]
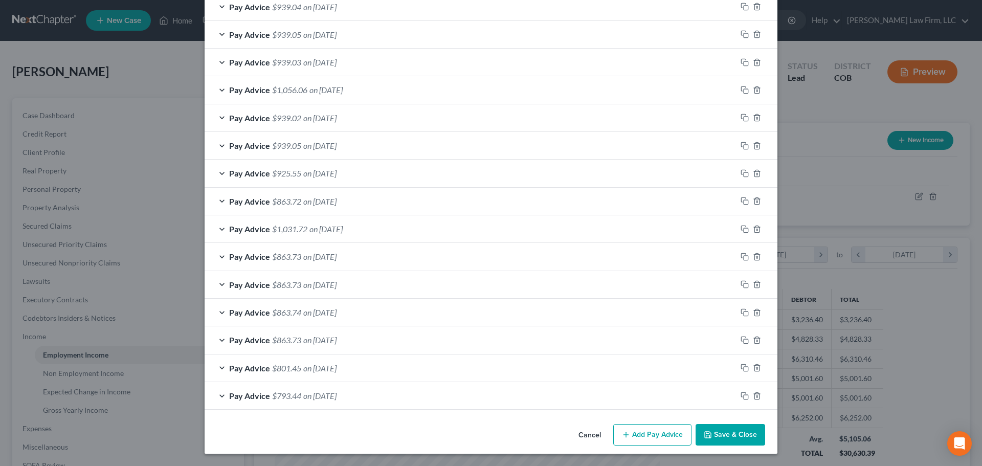
drag, startPoint x: 721, startPoint y: 434, endPoint x: 701, endPoint y: 429, distance: 20.6
click at [720, 434] on button "Save & Close" at bounding box center [731, 434] width 70 height 21
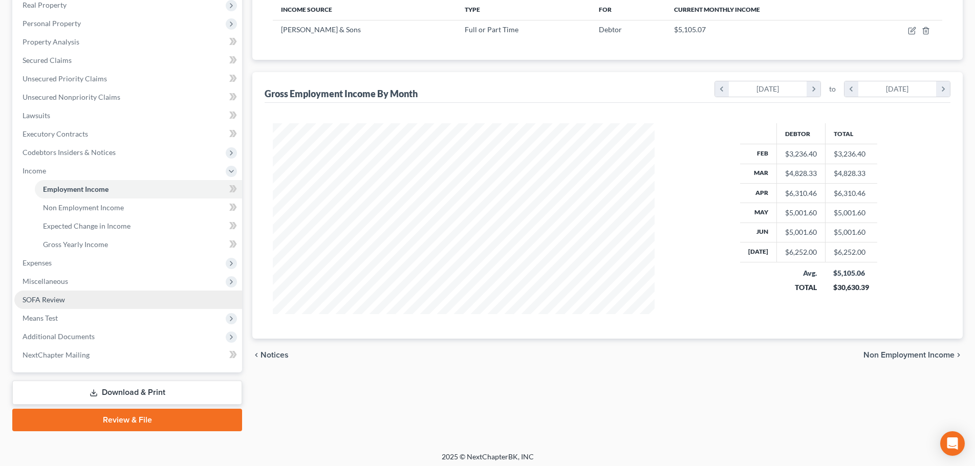
scroll to position [170, 0]
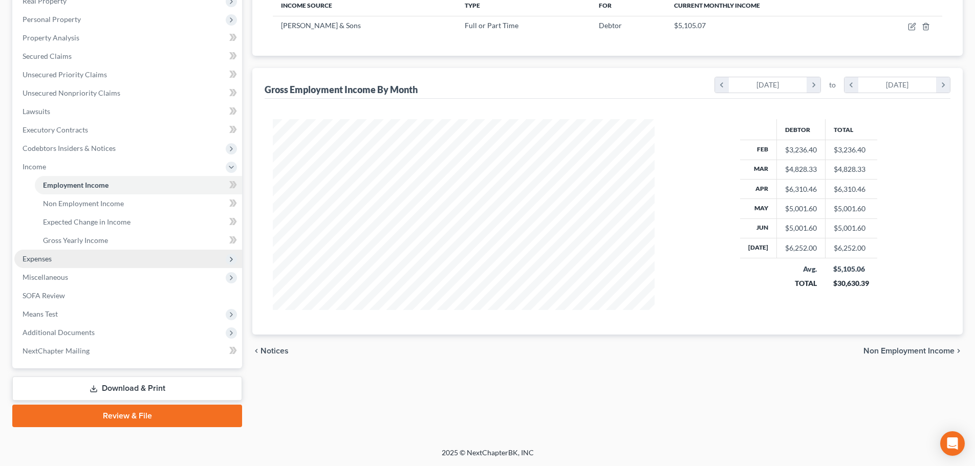
click at [102, 255] on span "Expenses" at bounding box center [128, 259] width 228 height 18
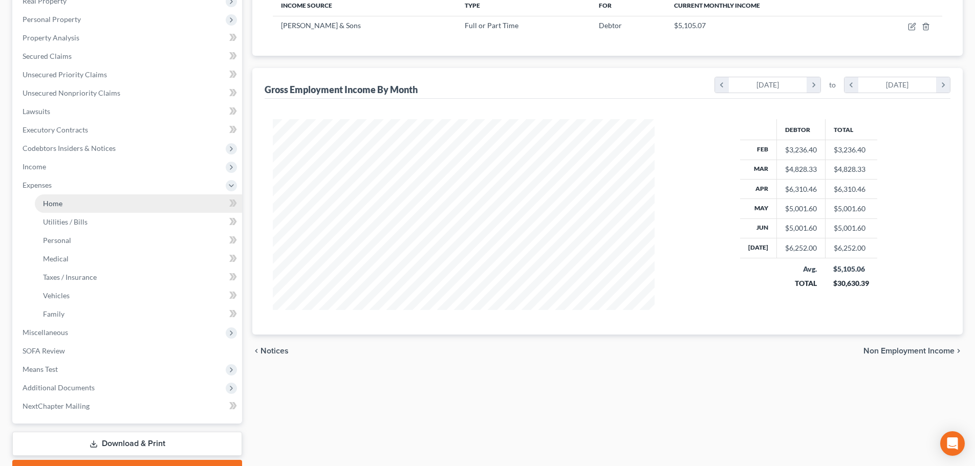
click at [125, 199] on link "Home" at bounding box center [138, 203] width 207 height 18
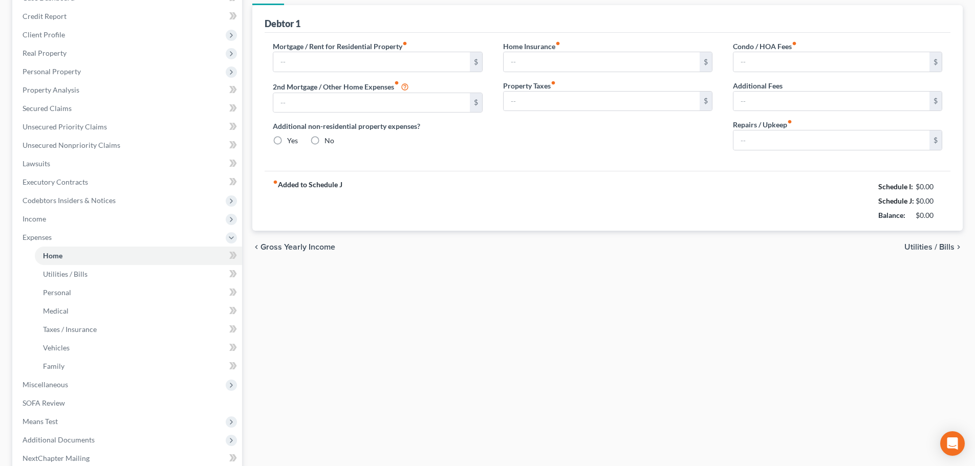
type input "870.00"
radio input "true"
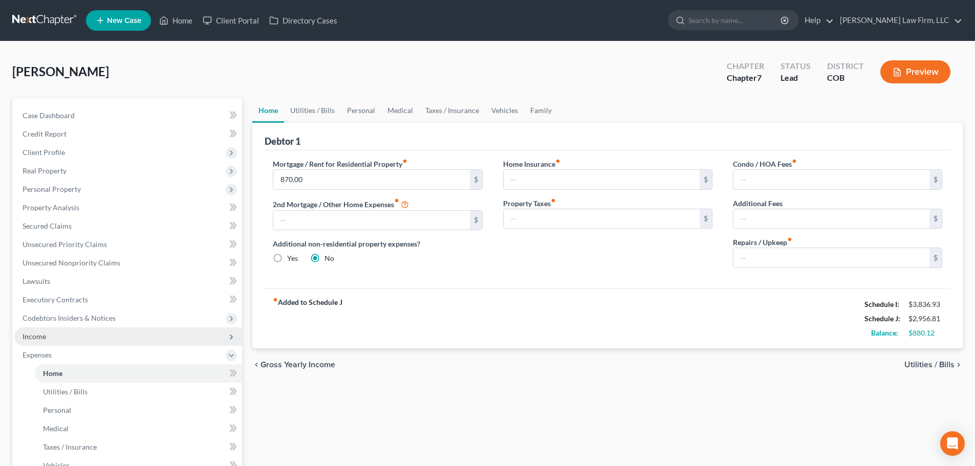
click at [62, 341] on span "Income" at bounding box center [128, 336] width 228 height 18
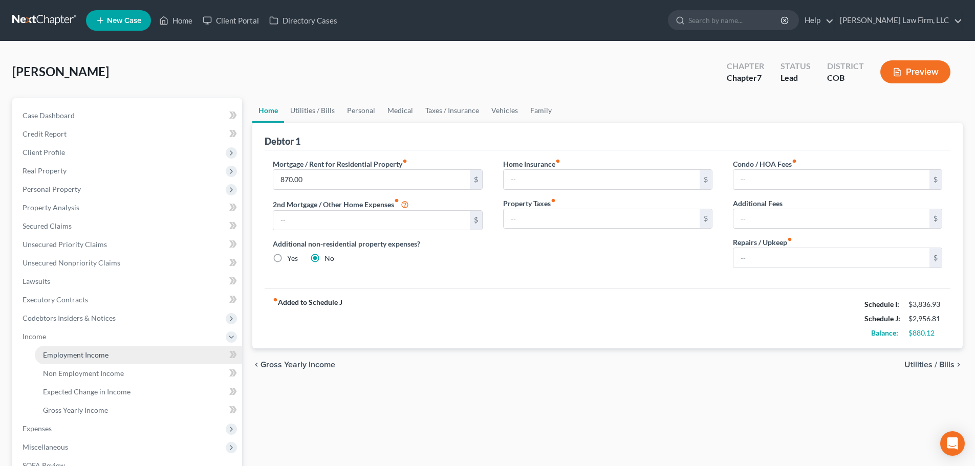
click at [131, 350] on link "Employment Income" at bounding box center [138, 355] width 207 height 18
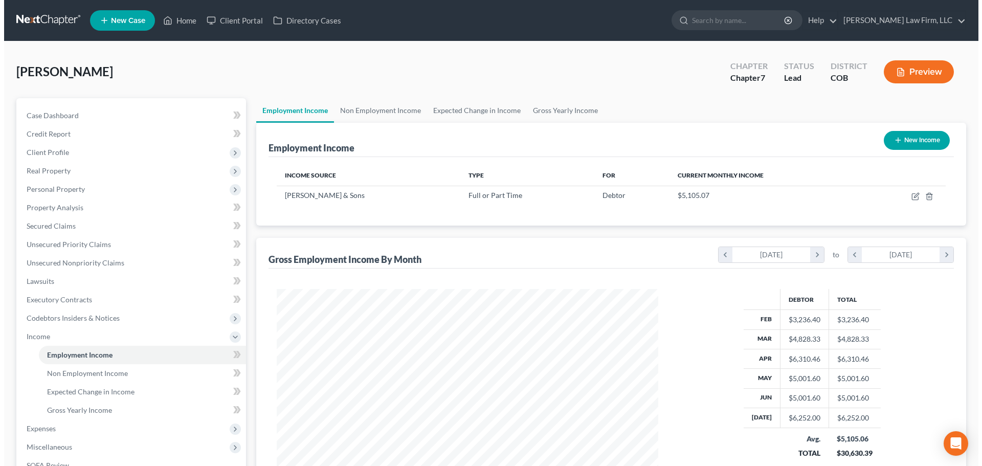
scroll to position [191, 402]
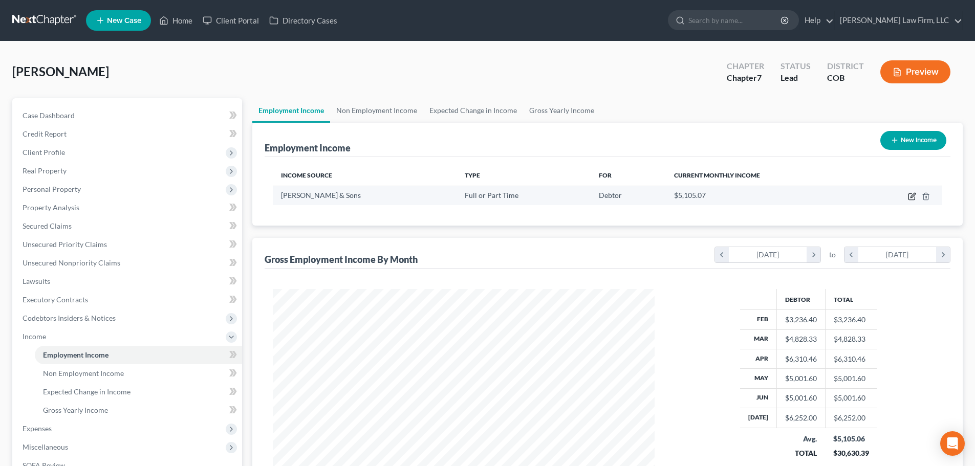
click at [910, 198] on icon "button" at bounding box center [912, 196] width 8 height 8
select select "0"
select select "5"
select select "3"
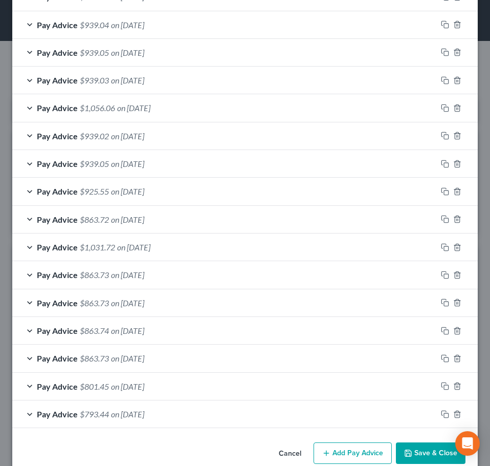
scroll to position [636, 0]
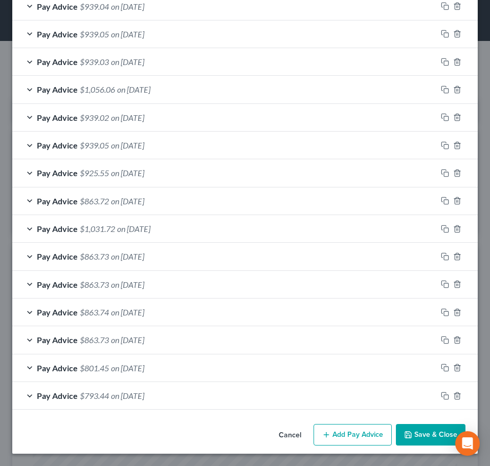
click at [176, 399] on div "Pay Advice $793.44 on 02/12/2025" at bounding box center [224, 395] width 425 height 27
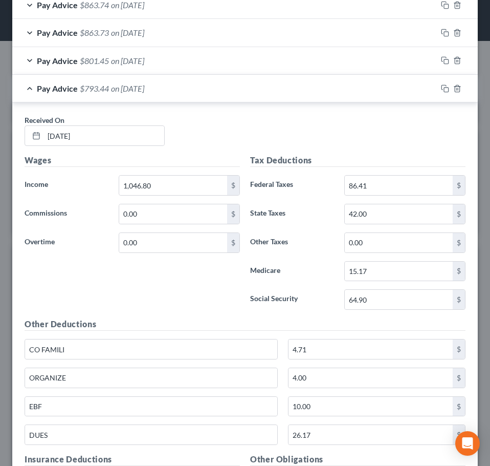
scroll to position [994, 0]
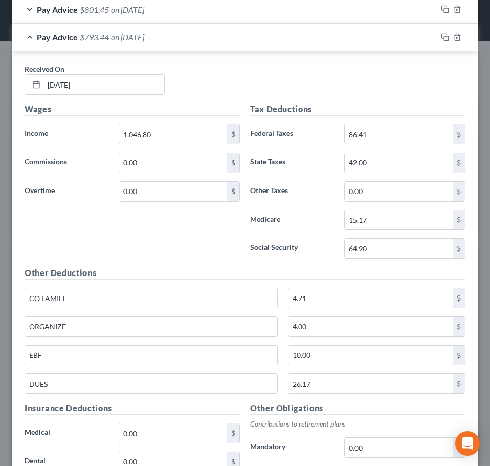
click at [134, 240] on div "Wages Income * 1,046.80 $ Commissions 0.00 $ Overtime 0.00 $" at bounding box center [132, 185] width 226 height 164
click at [174, 36] on div "Pay Advice $793.44 on 02/12/2025" at bounding box center [224, 37] width 425 height 27
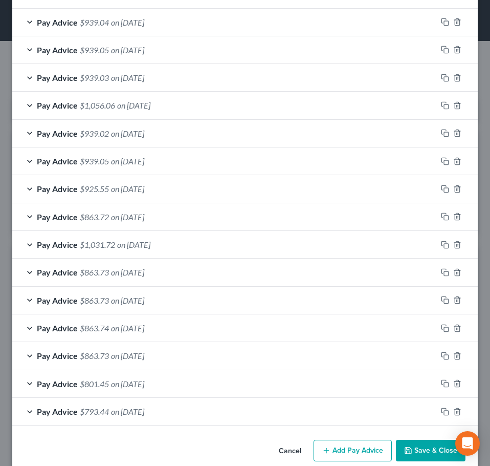
scroll to position [636, 0]
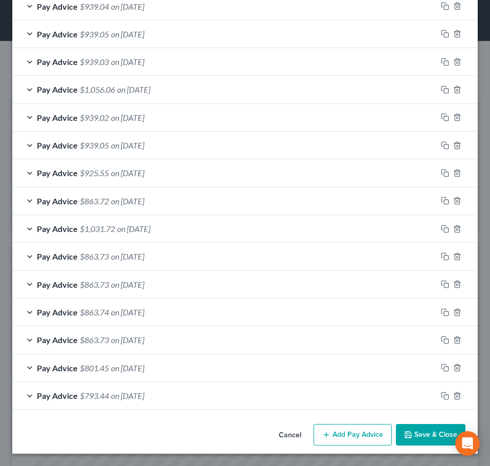
drag, startPoint x: 184, startPoint y: 404, endPoint x: 182, endPoint y: 393, distance: 11.4
click at [182, 404] on div "Pay Advice $793.44 on 02/12/2025" at bounding box center [224, 395] width 425 height 27
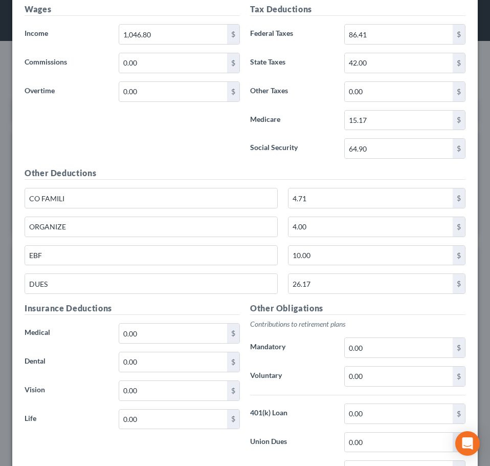
scroll to position [1096, 0]
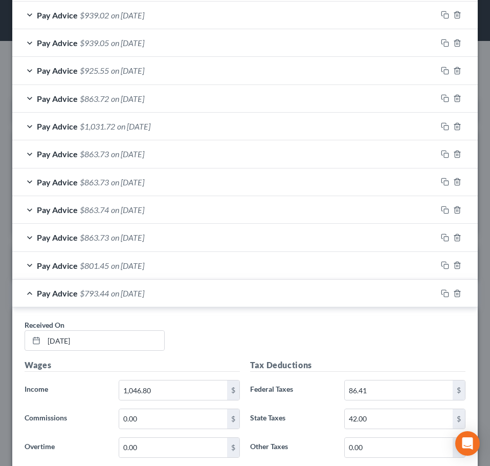
click at [136, 297] on span "on 02/12/2025" at bounding box center [127, 293] width 33 height 10
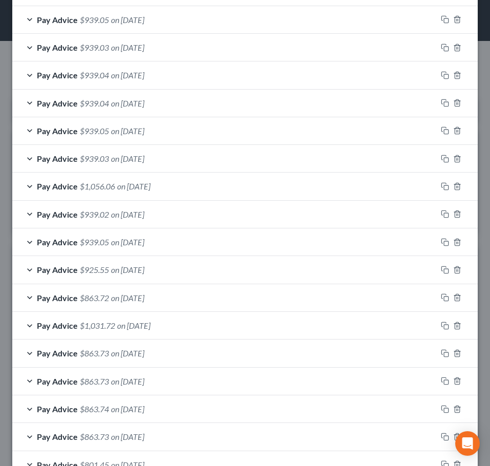
scroll to position [636, 0]
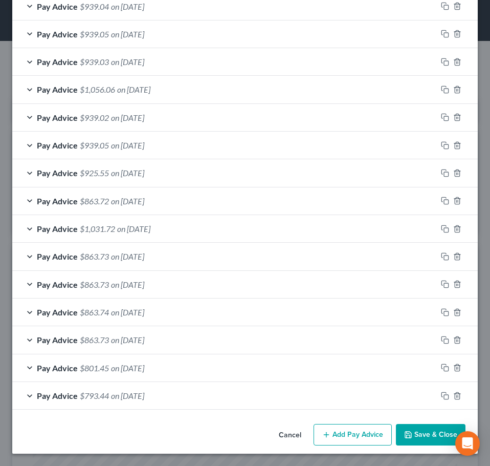
click at [137, 399] on span "on 02/12/2025" at bounding box center [127, 395] width 33 height 10
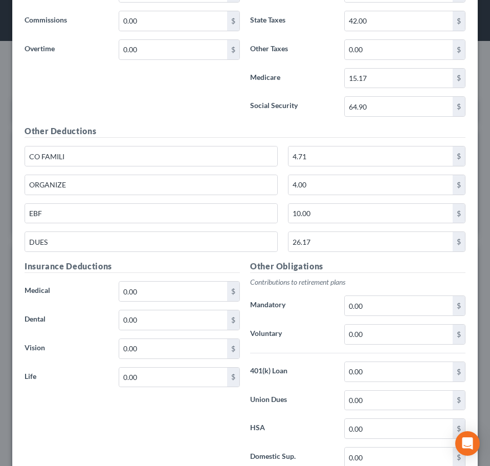
scroll to position [903, 0]
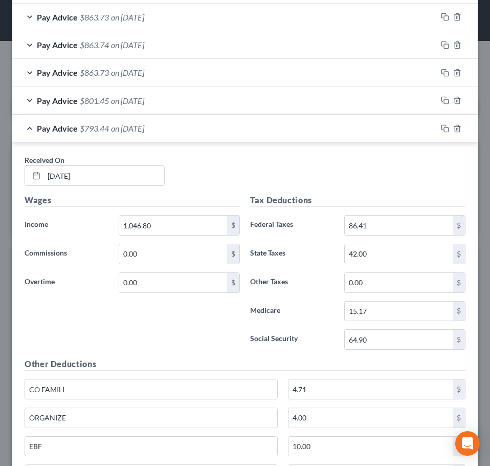
click at [193, 133] on div "Pay Advice $793.44 on 02/12/2025" at bounding box center [224, 128] width 425 height 27
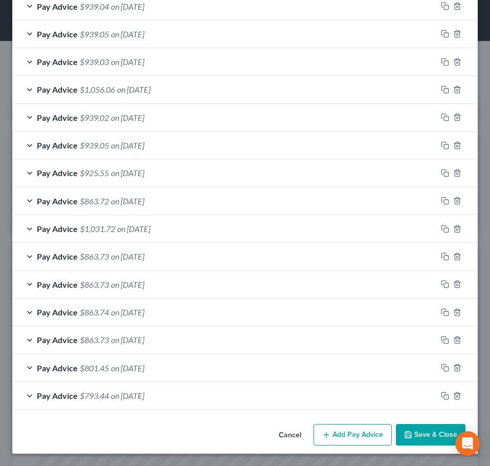
scroll to position [636, 0]
click at [176, 373] on div "Pay Advice $801.45 on 02/19/2025" at bounding box center [224, 367] width 425 height 27
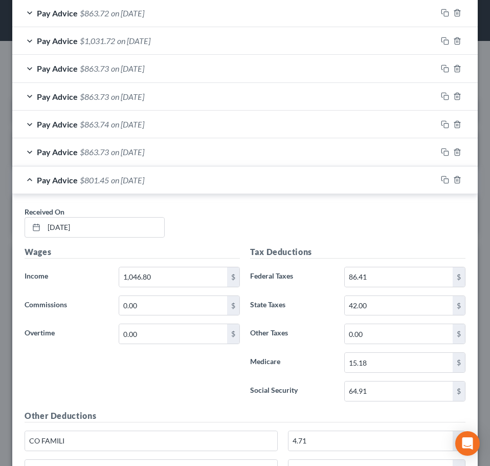
scroll to position [800, 0]
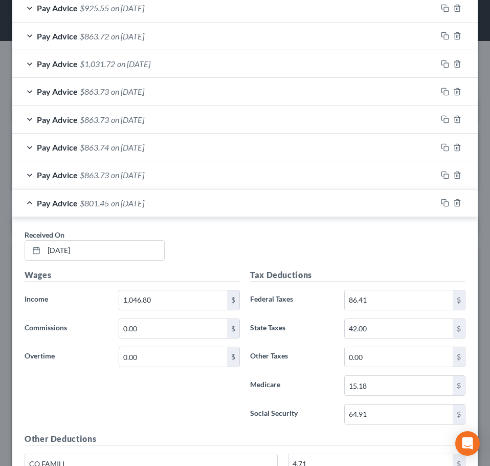
click at [144, 204] on span "on 02/19/2025" at bounding box center [127, 203] width 33 height 10
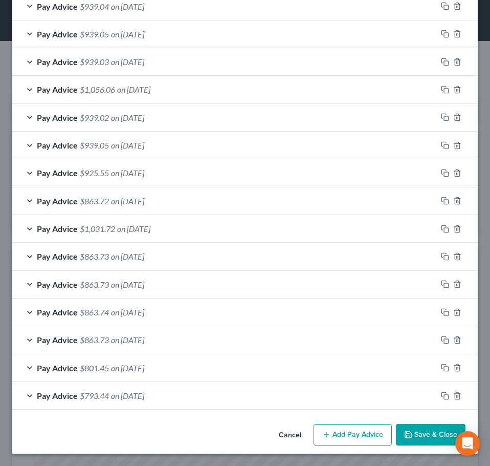
scroll to position [636, 0]
click at [118, 339] on span "on 02/26/2025" at bounding box center [127, 340] width 33 height 10
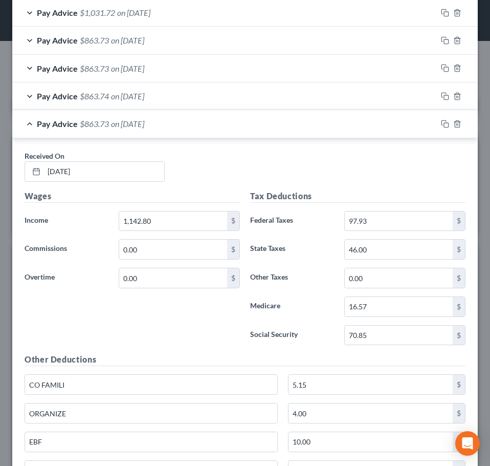
scroll to position [903, 0]
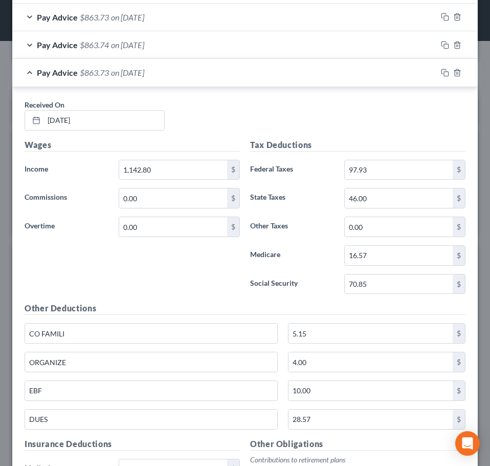
click at [119, 70] on span "on 02/26/2025" at bounding box center [127, 73] width 33 height 10
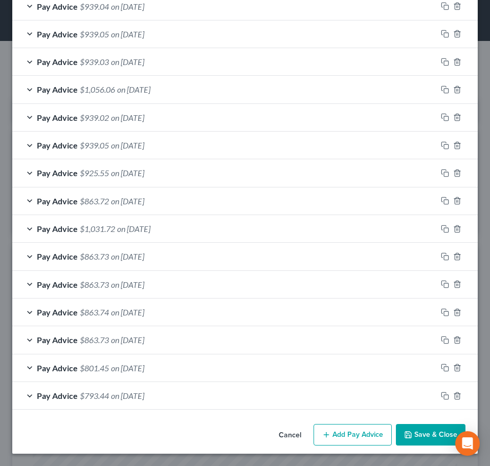
scroll to position [636, 0]
click at [144, 313] on span "on 03/05/2025" at bounding box center [127, 312] width 33 height 10
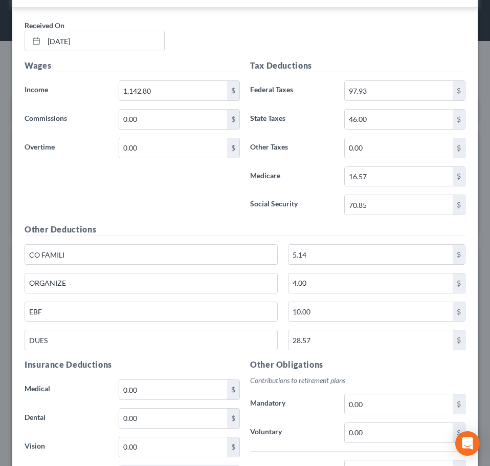
scroll to position [903, 0]
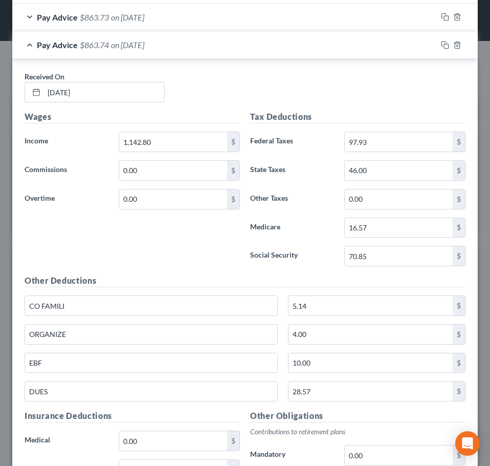
click at [201, 51] on div "Pay Advice $863.74 on 03/05/2025" at bounding box center [224, 44] width 425 height 27
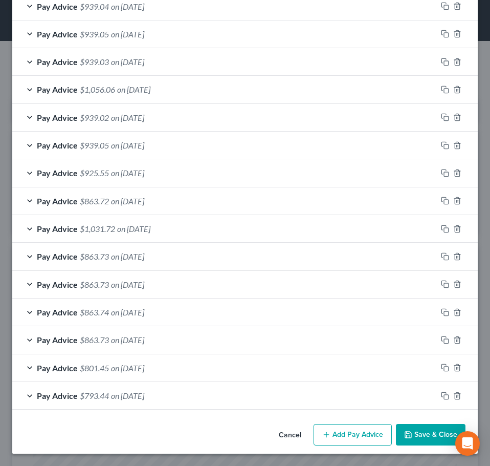
scroll to position [636, 0]
click at [198, 291] on div "Pay Advice $863.73 on 03/12/2025" at bounding box center [224, 284] width 425 height 27
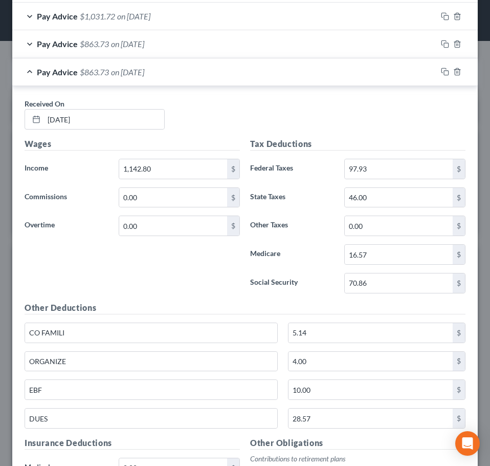
scroll to position [851, 0]
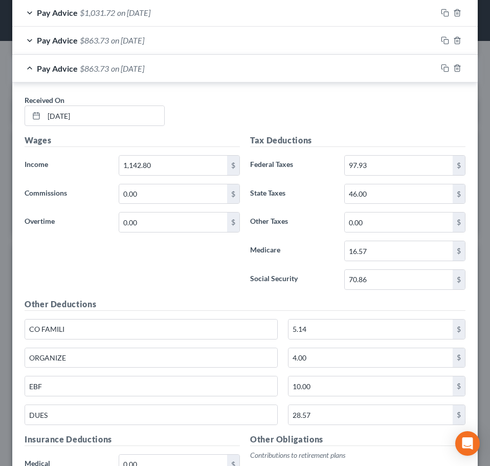
click at [185, 76] on div "Pay Advice $863.73 on 03/12/2025" at bounding box center [224, 68] width 425 height 27
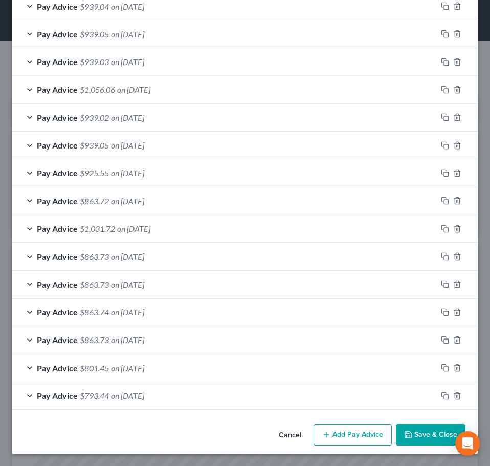
scroll to position [636, 0]
click at [233, 256] on div "Pay Advice $863.73 on 03/19/2025" at bounding box center [224, 256] width 425 height 27
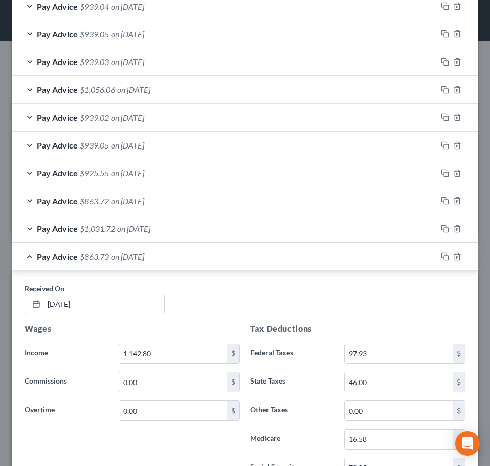
scroll to position [851, 0]
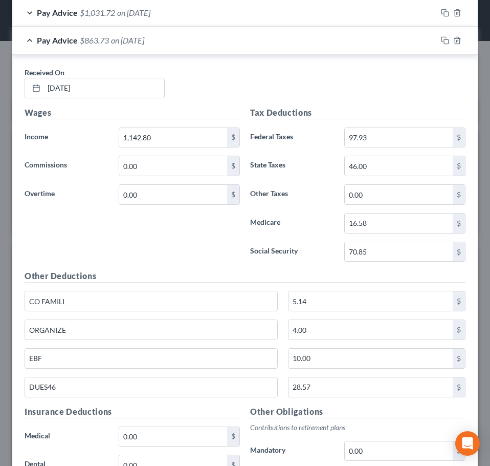
click at [101, 35] on span "$863.73" at bounding box center [94, 40] width 29 height 10
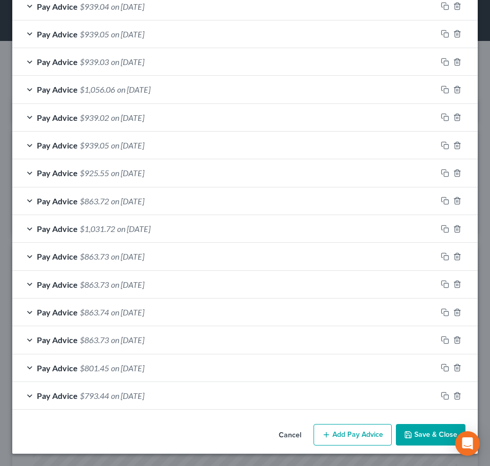
scroll to position [636, 0]
click at [192, 232] on div "Pay Advice $1,031.72 on 03/26/2025" at bounding box center [224, 228] width 425 height 27
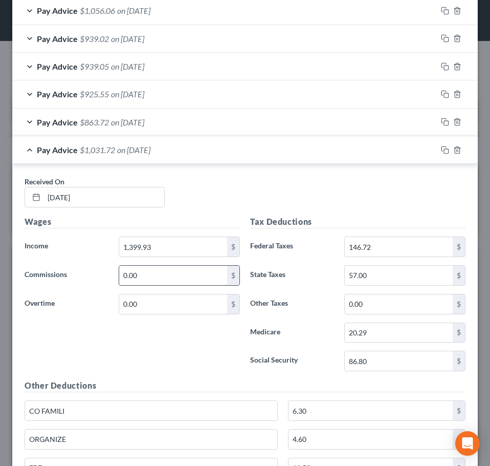
scroll to position [738, 0]
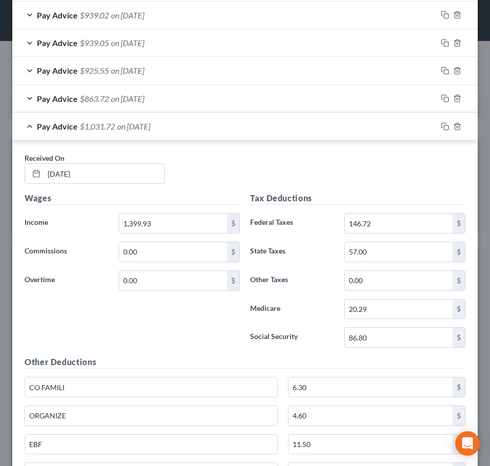
drag, startPoint x: 354, startPoint y: 137, endPoint x: 347, endPoint y: 137, distance: 6.2
click at [354, 136] on div "Pay Advice $1,031.72 on 03/26/2025" at bounding box center [224, 126] width 425 height 27
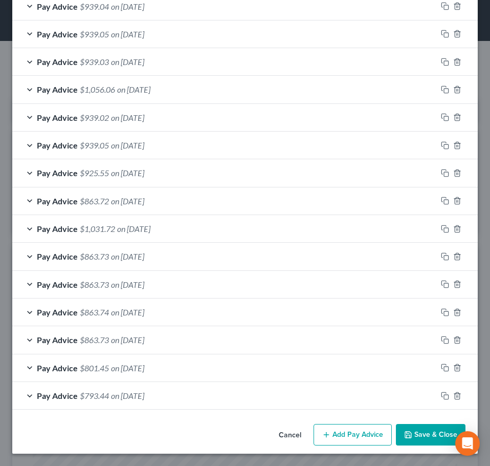
scroll to position [636, 0]
click at [184, 203] on div "Pay Advice $863.72 on 04/02/2025" at bounding box center [224, 200] width 425 height 27
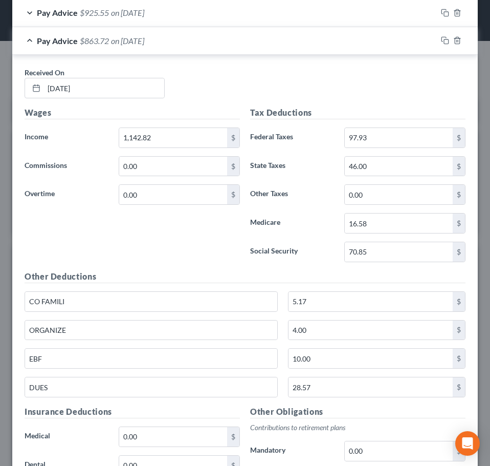
scroll to position [738, 0]
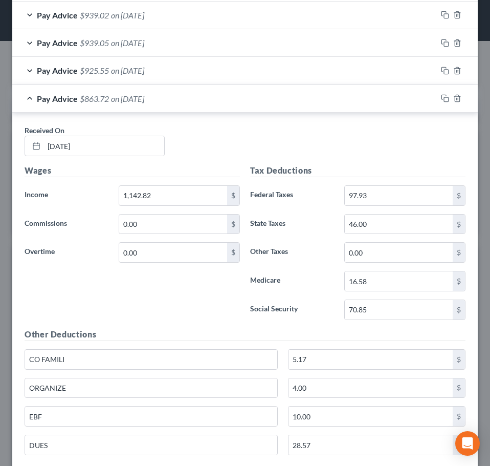
click at [113, 105] on div "Pay Advice $863.72 on 04/02/2025" at bounding box center [224, 98] width 425 height 27
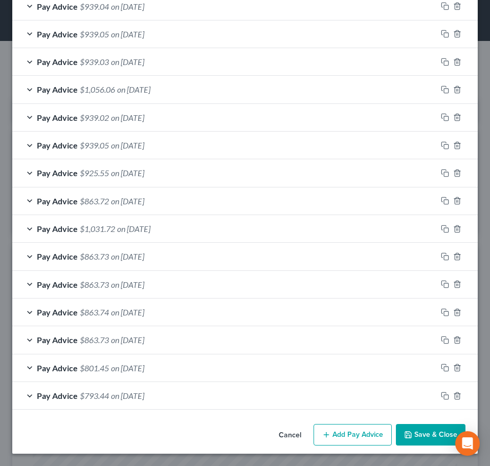
scroll to position [636, 0]
click at [217, 173] on div "Pay Advice $925.55 on 04/09/2025" at bounding box center [224, 172] width 425 height 27
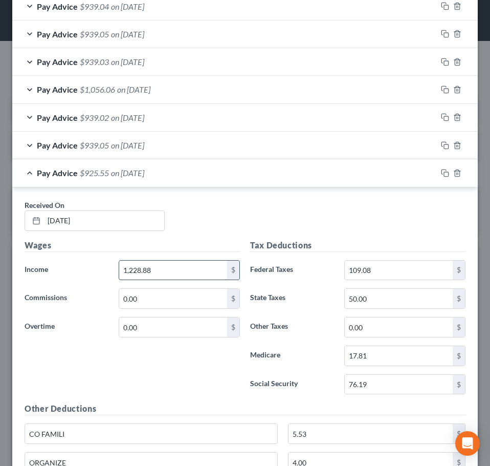
scroll to position [738, 0]
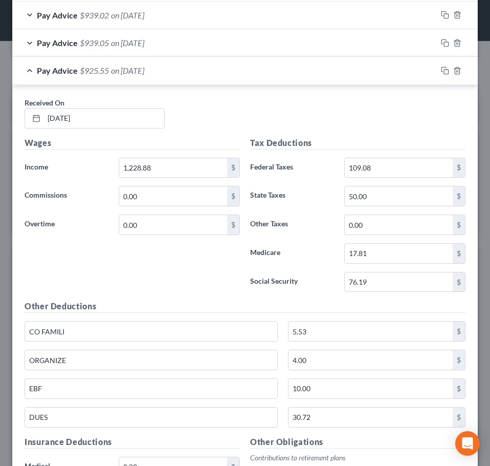
click at [126, 73] on span "on 04/09/2025" at bounding box center [127, 70] width 33 height 10
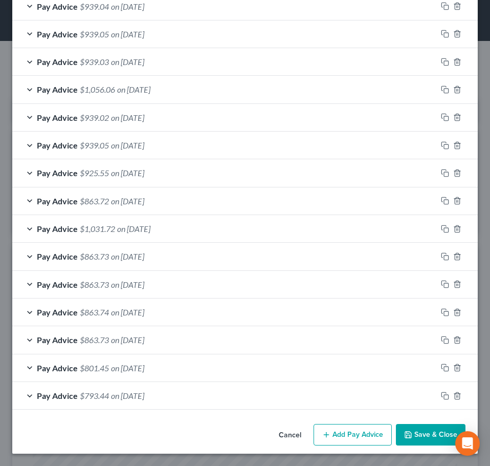
scroll to position [636, 0]
click at [176, 154] on div "Pay Advice $939.05 on 04/16/2025" at bounding box center [224, 145] width 425 height 27
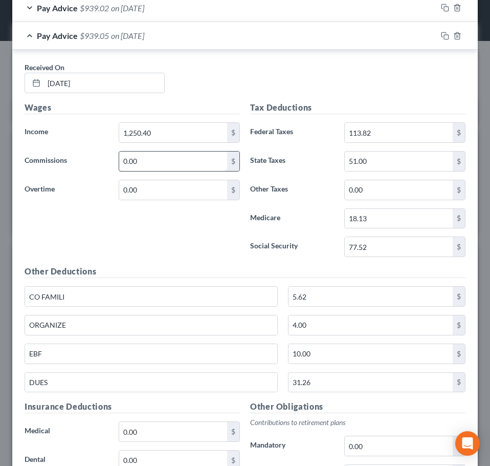
scroll to position [687, 0]
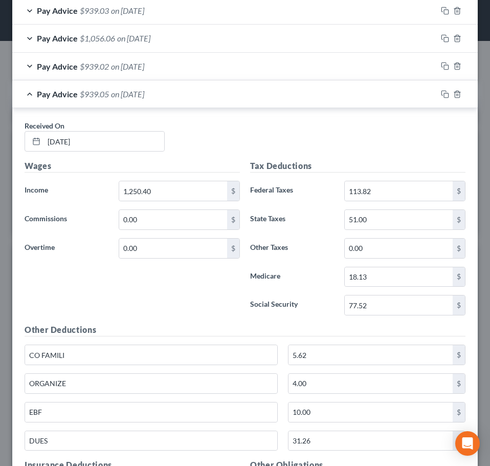
click at [176, 94] on div "Pay Advice $939.05 on 04/16/2025" at bounding box center [224, 93] width 425 height 27
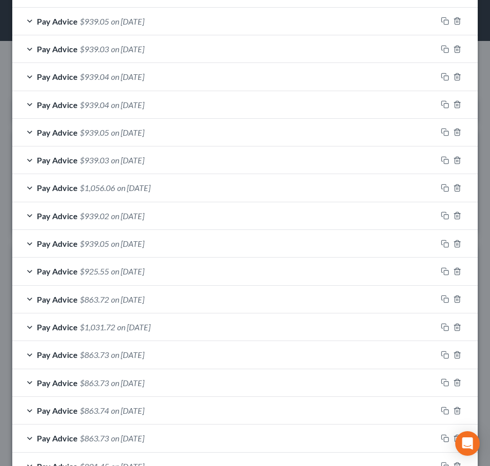
scroll to position [533, 0]
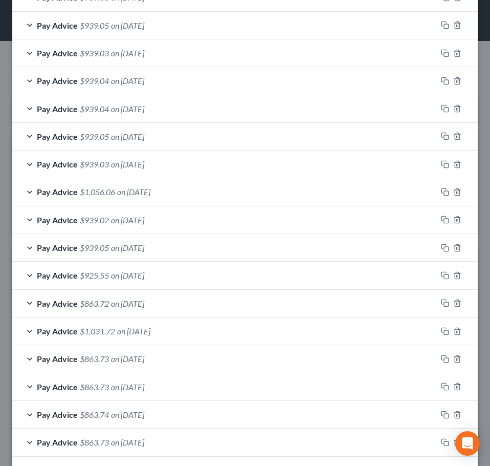
drag, startPoint x: 178, startPoint y: 219, endPoint x: 194, endPoint y: 225, distance: 17.3
click at [178, 219] on div "Pay Advice $939.02 on 04/23/2025" at bounding box center [224, 219] width 425 height 27
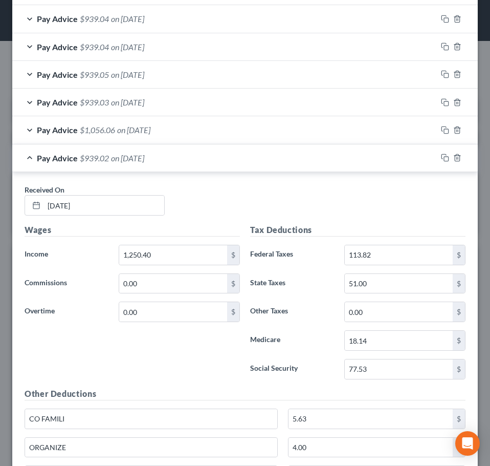
scroll to position [584, 0]
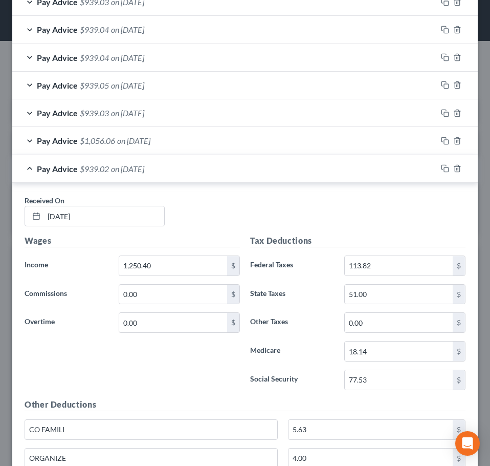
click at [193, 167] on div "Pay Advice $939.02 on 04/23/2025" at bounding box center [224, 168] width 425 height 27
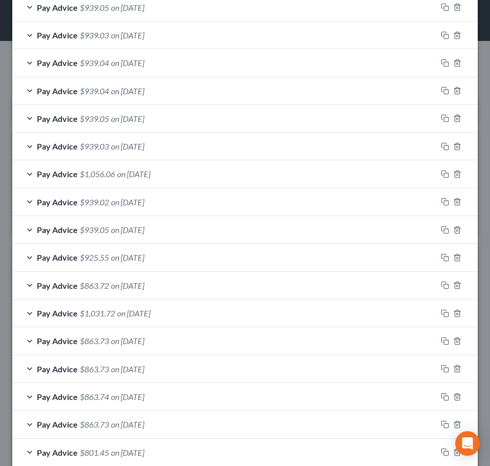
scroll to position [533, 0]
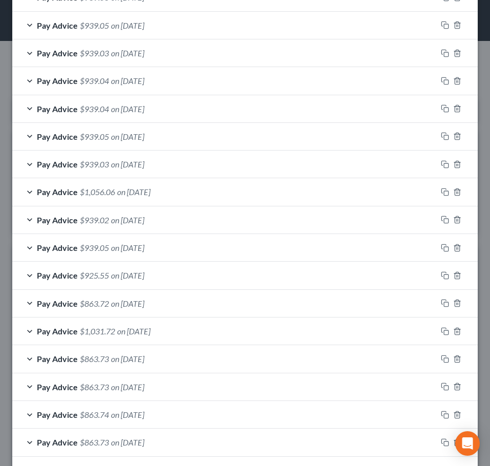
click at [224, 194] on div "Pay Advice $1,056.06 on 04/30/2025" at bounding box center [224, 191] width 425 height 27
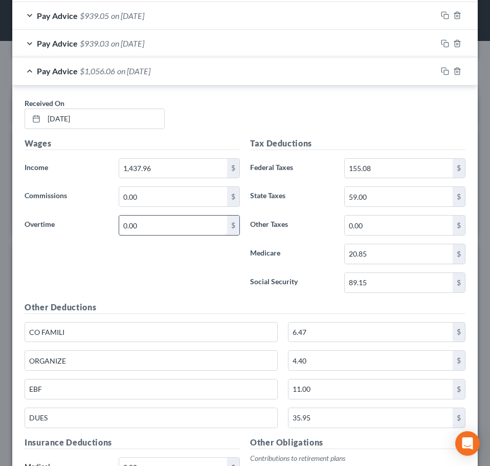
scroll to position [636, 0]
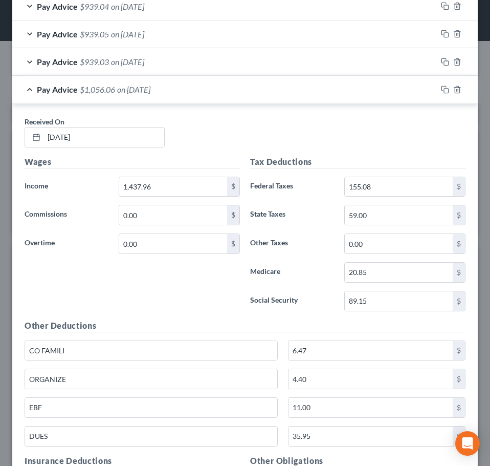
click at [154, 94] on div "Pay Advice $1,056.06 on 04/30/2025" at bounding box center [224, 89] width 425 height 27
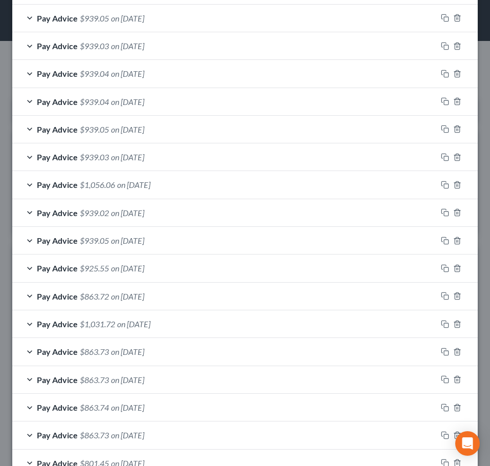
scroll to position [533, 0]
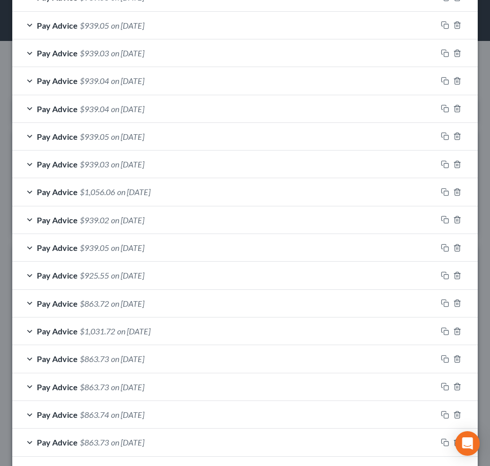
click at [167, 162] on div "Pay Advice $939.03 on 05/07/2025" at bounding box center [224, 163] width 425 height 27
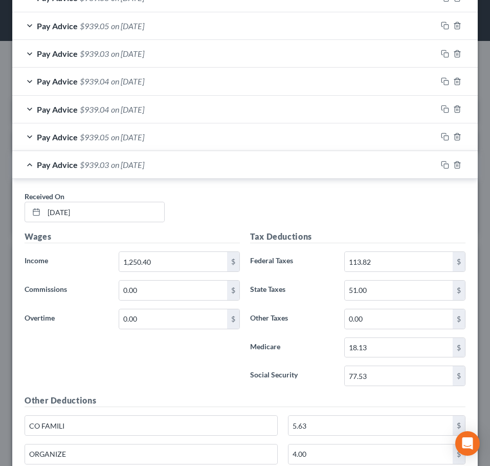
scroll to position [482, 0]
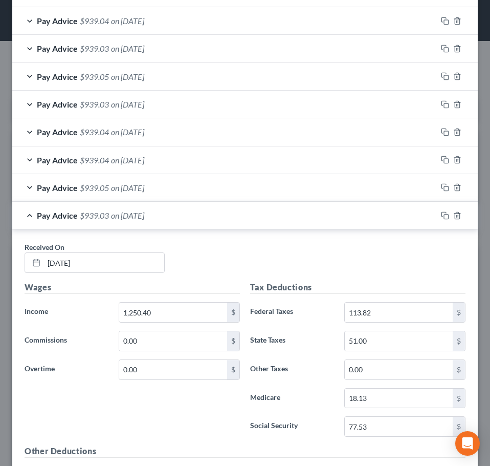
drag, startPoint x: 129, startPoint y: 219, endPoint x: 138, endPoint y: 211, distance: 11.9
click at [129, 219] on span "on 05/07/2025" at bounding box center [127, 215] width 33 height 10
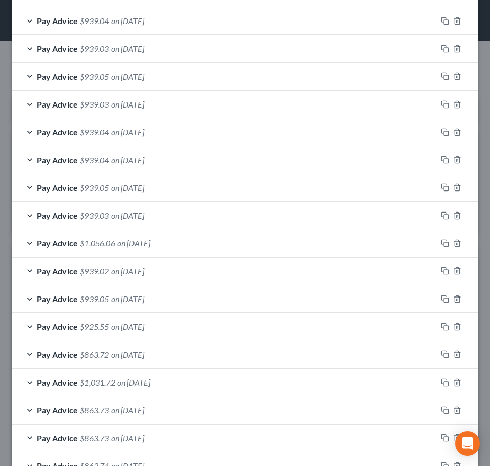
click at [144, 188] on span "on 05/14/2025" at bounding box center [127, 188] width 33 height 10
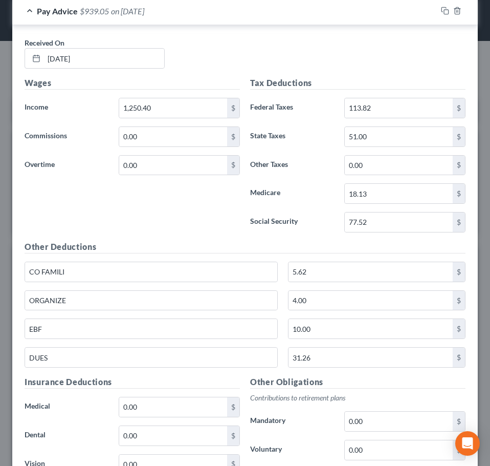
scroll to position [636, 0]
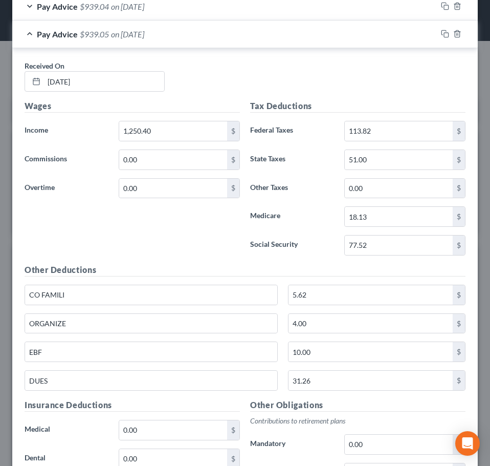
click at [177, 31] on div "Pay Advice $939.05 on 05/14/2025" at bounding box center [224, 33] width 425 height 27
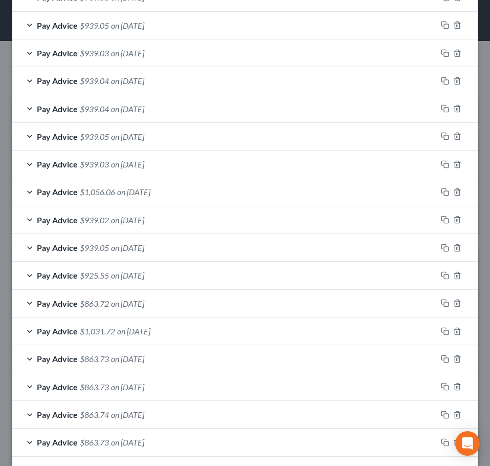
scroll to position [482, 0]
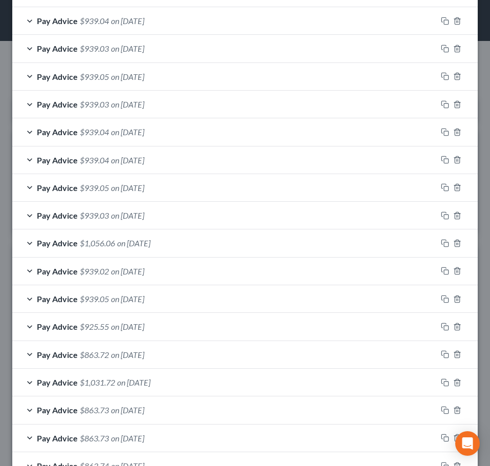
click at [294, 159] on div "Pay Advice $939.04 on 05/28/2025" at bounding box center [224, 159] width 425 height 27
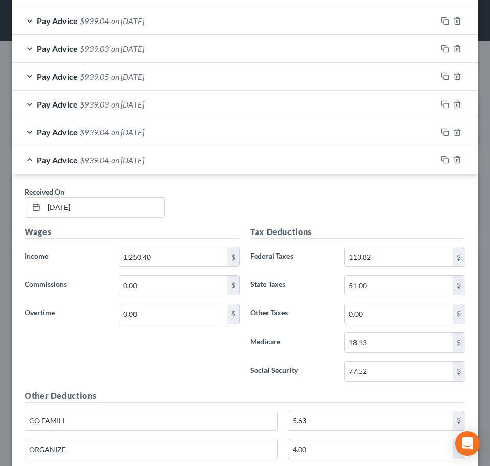
scroll to position [533, 0]
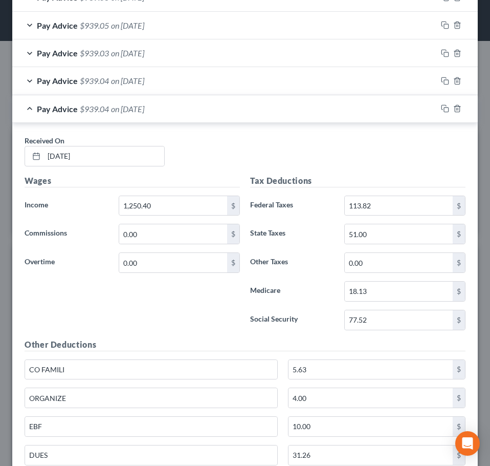
click at [250, 108] on div "Pay Advice $939.04 on 05/28/2025" at bounding box center [224, 108] width 425 height 27
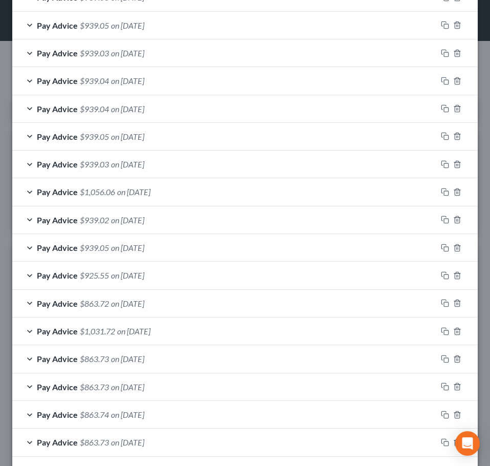
click at [188, 80] on div "Pay Advice $939.04 on 05/28/2025" at bounding box center [224, 80] width 425 height 27
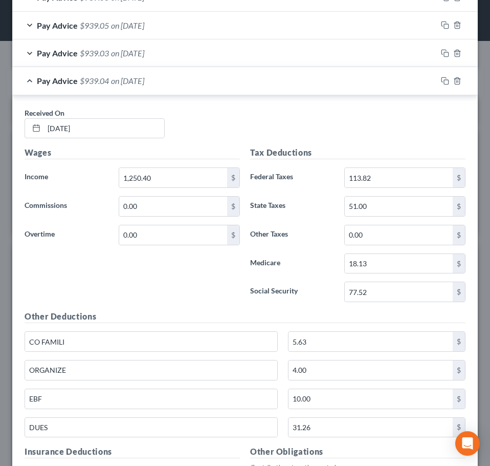
click at [188, 80] on div "Pay Advice $939.04 on 05/28/2025" at bounding box center [224, 80] width 425 height 27
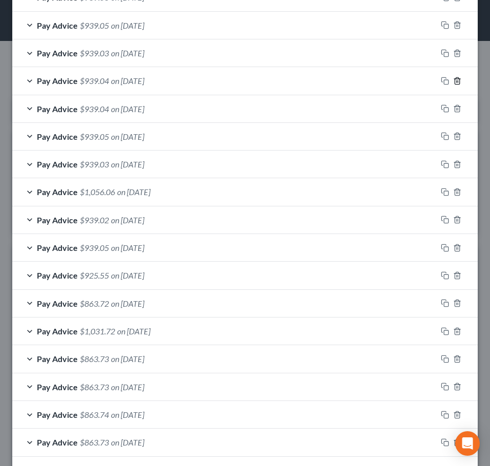
click at [453, 78] on icon "button" at bounding box center [457, 81] width 8 height 8
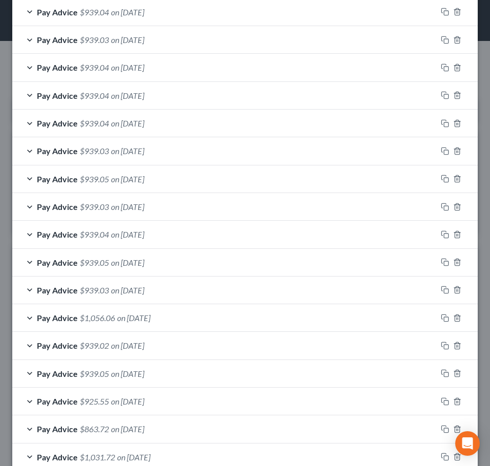
click at [202, 204] on div "Pay Advice $939.03 on 06/04/2025" at bounding box center [224, 206] width 425 height 27
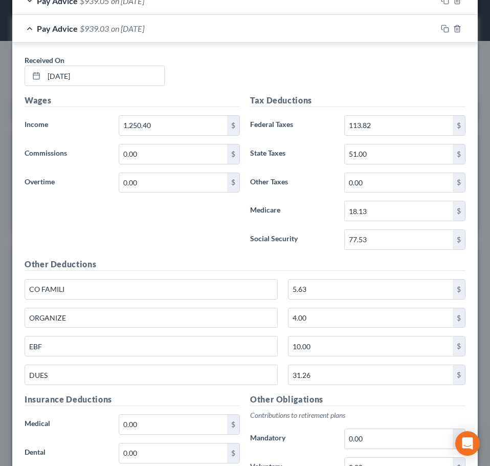
scroll to position [533, 0]
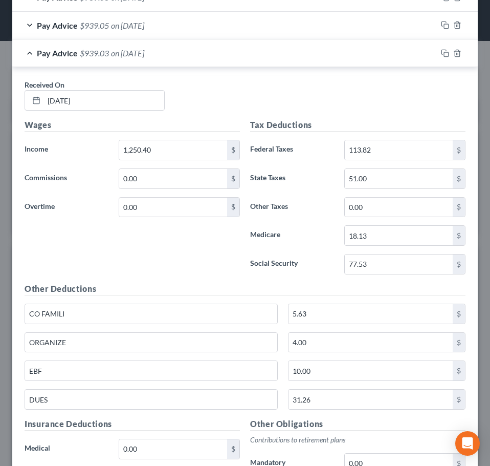
click at [280, 41] on div "Pay Advice $939.03 on 06/04/2025" at bounding box center [224, 52] width 425 height 27
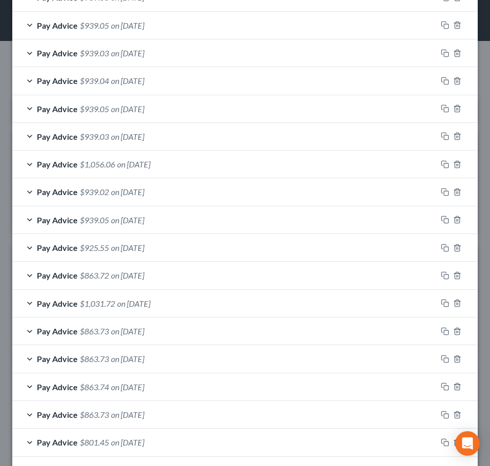
click at [282, 33] on div "Pay Advice $939.05 on 06/11/2025" at bounding box center [224, 25] width 425 height 27
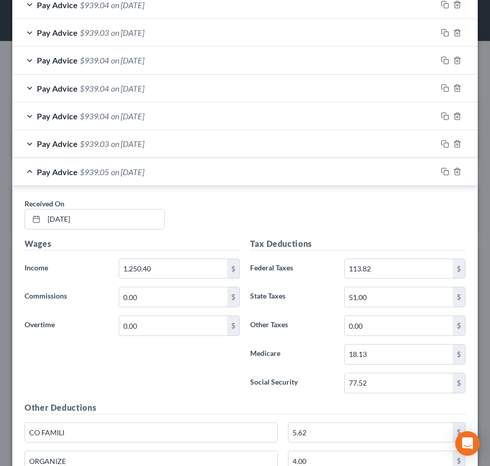
scroll to position [380, 0]
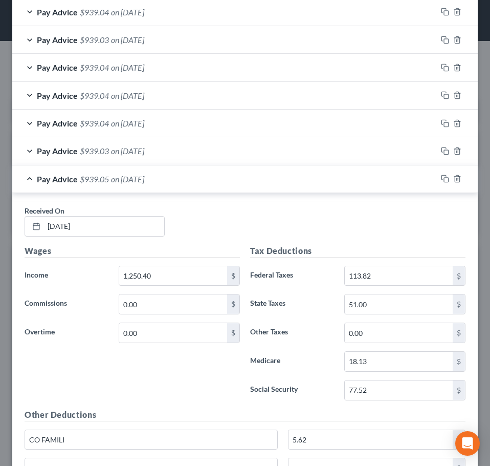
click at [218, 189] on div "Pay Advice $939.05 on 06/11/2025" at bounding box center [224, 178] width 425 height 27
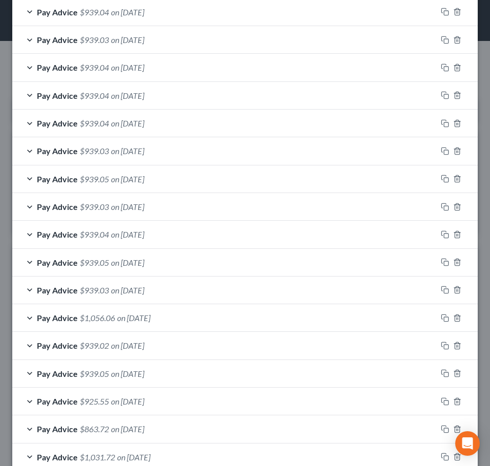
drag, startPoint x: 238, startPoint y: 158, endPoint x: 243, endPoint y: 160, distance: 5.3
click at [238, 158] on div "Pay Advice $939.03 on 06/18/2025" at bounding box center [224, 150] width 425 height 27
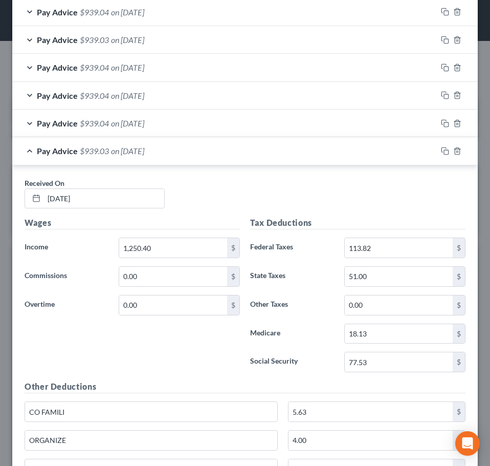
scroll to position [431, 0]
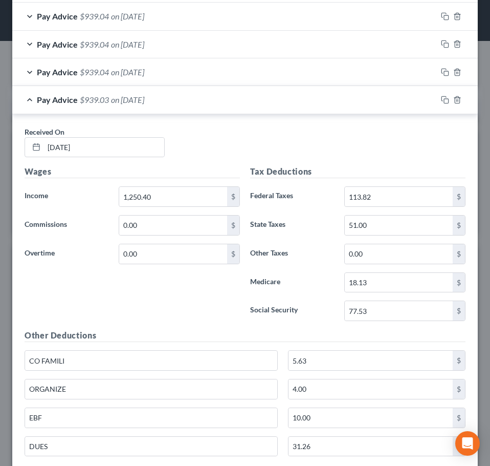
drag, startPoint x: 267, startPoint y: 105, endPoint x: 334, endPoint y: 118, distance: 67.8
click at [267, 105] on div "Pay Advice $939.03 on 06/18/2025" at bounding box center [224, 99] width 425 height 27
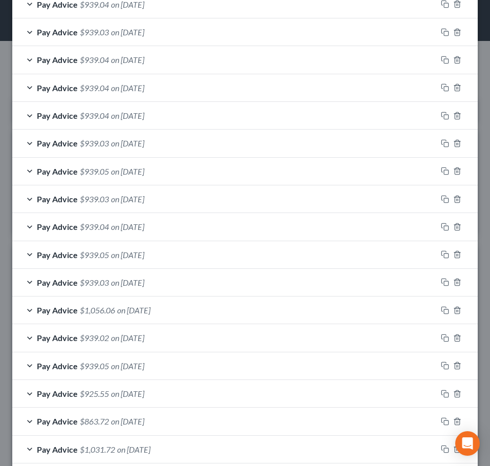
scroll to position [277, 0]
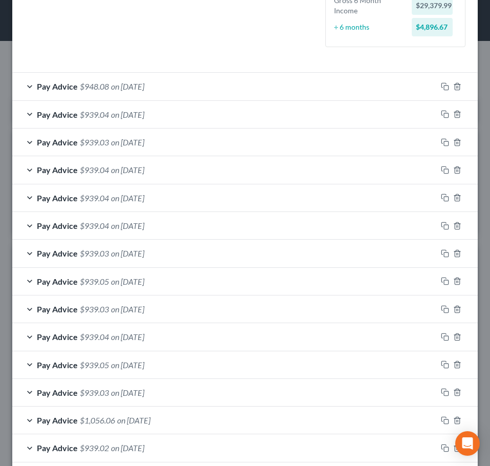
click at [186, 196] on div "Pay Advice $939.04 on 07/02/2025" at bounding box center [224, 197] width 425 height 27
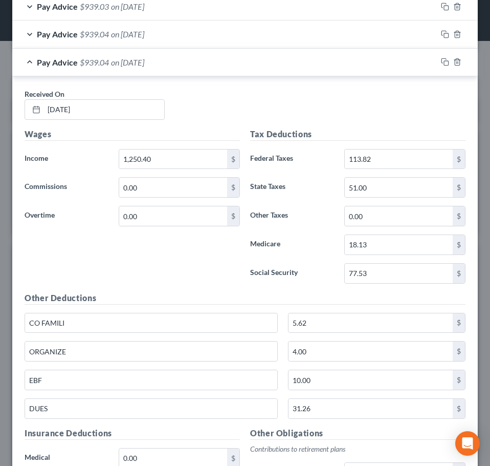
scroll to position [431, 0]
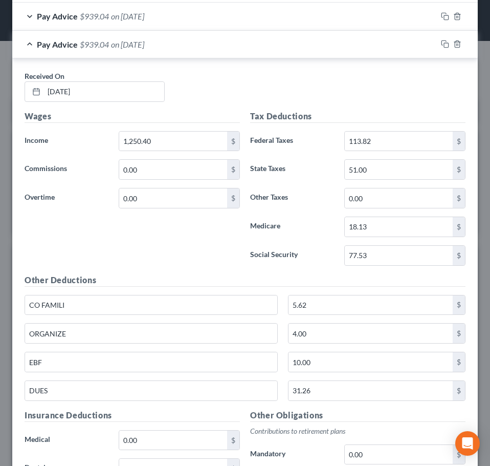
click at [210, 48] on div "Pay Advice $939.04 on 07/02/2025" at bounding box center [224, 44] width 425 height 27
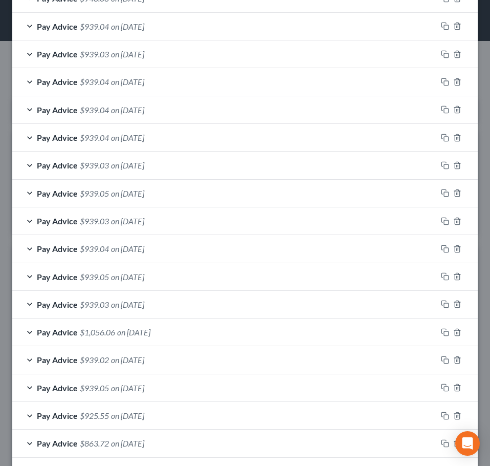
scroll to position [329, 0]
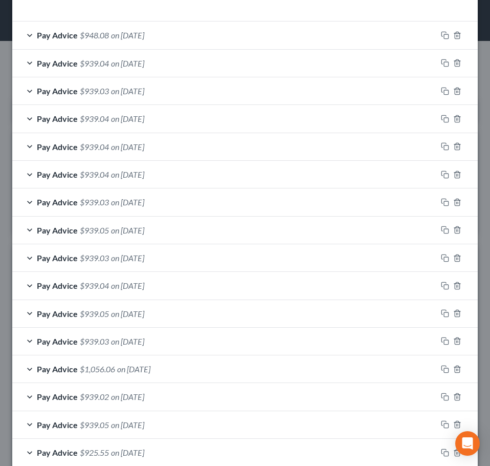
drag, startPoint x: 200, startPoint y: 125, endPoint x: 201, endPoint y: 130, distance: 5.7
click at [200, 125] on div "Pay Advice $939.04 on 07/09/2025" at bounding box center [224, 118] width 425 height 27
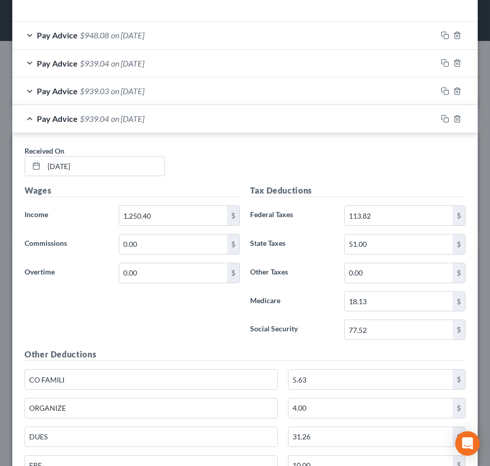
click at [221, 121] on div "Pay Advice $939.04 on 07/09/2025" at bounding box center [224, 118] width 425 height 27
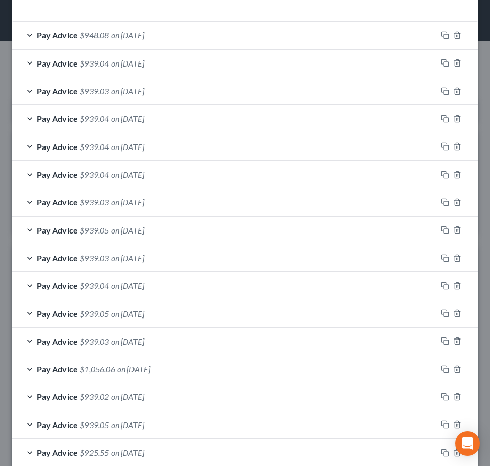
click at [193, 90] on div "Pay Advice $939.03 on 07/16/2025" at bounding box center [224, 90] width 425 height 27
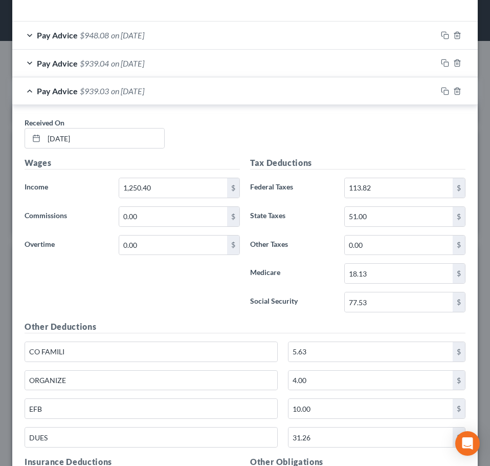
click at [256, 96] on div "Pay Advice $939.03 on 07/16/2025" at bounding box center [224, 90] width 425 height 27
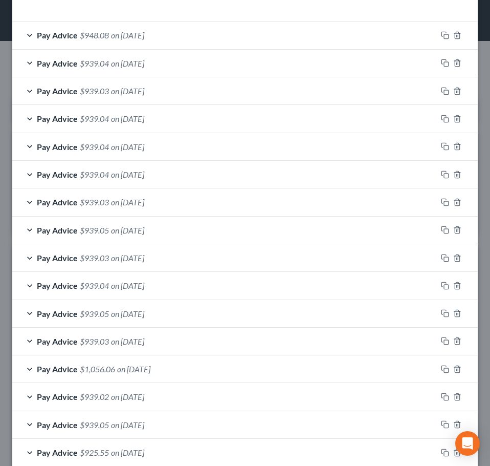
click at [240, 75] on div "Pay Advice $939.04 on 07/23/2025" at bounding box center [224, 63] width 425 height 27
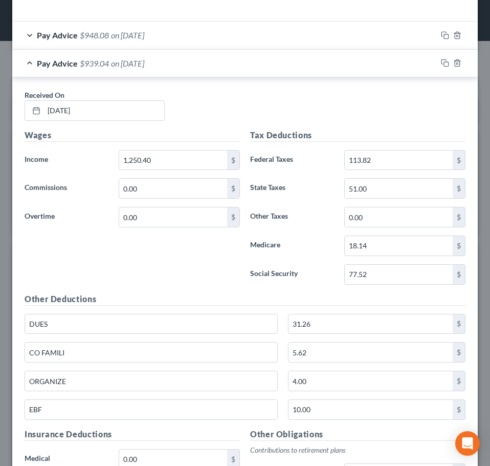
click at [223, 70] on div "Pay Advice $939.04 on 07/23/2025" at bounding box center [224, 63] width 425 height 27
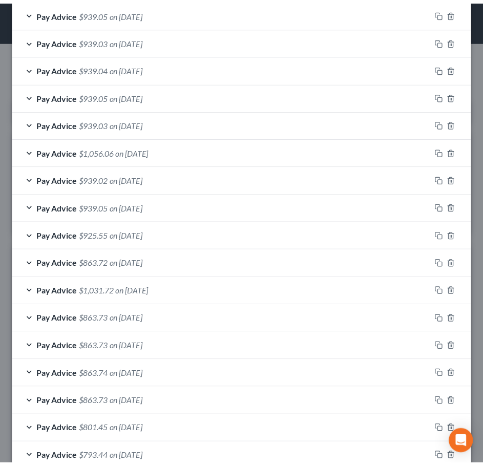
scroll to position [608, 0]
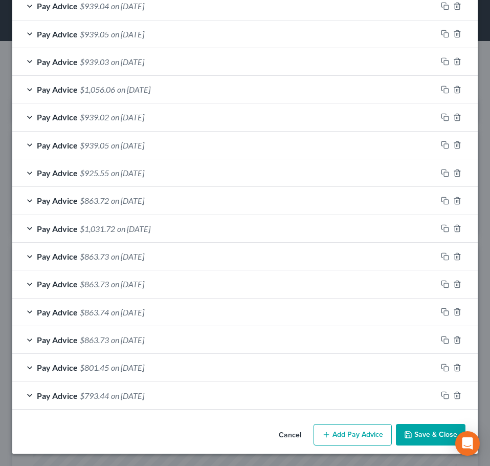
click at [422, 431] on button "Save & Close" at bounding box center [431, 434] width 70 height 21
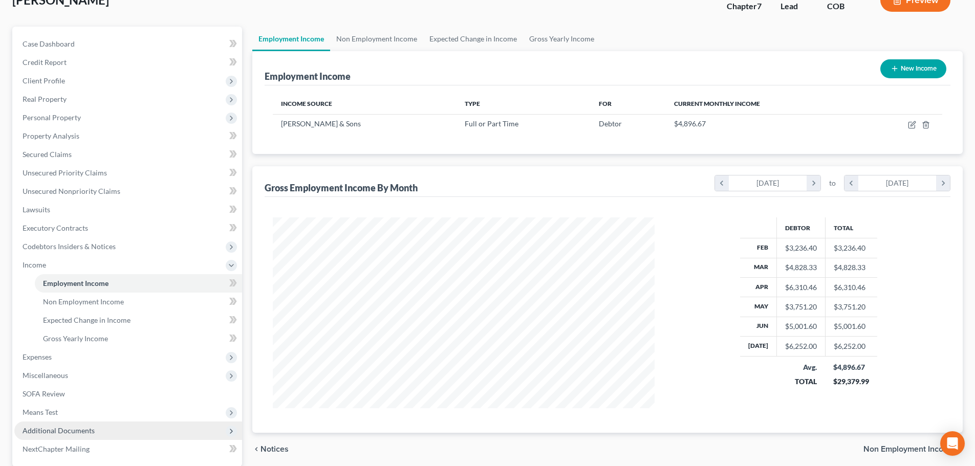
scroll to position [170, 0]
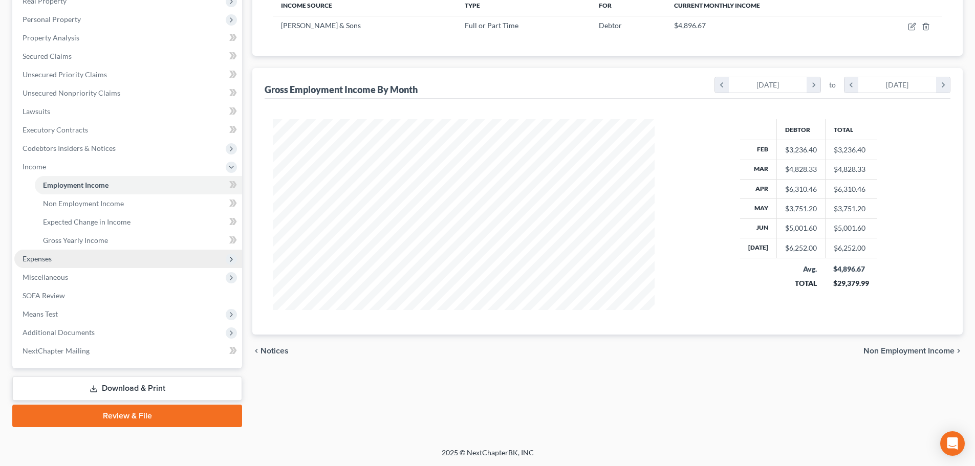
click at [68, 265] on span "Expenses" at bounding box center [128, 259] width 228 height 18
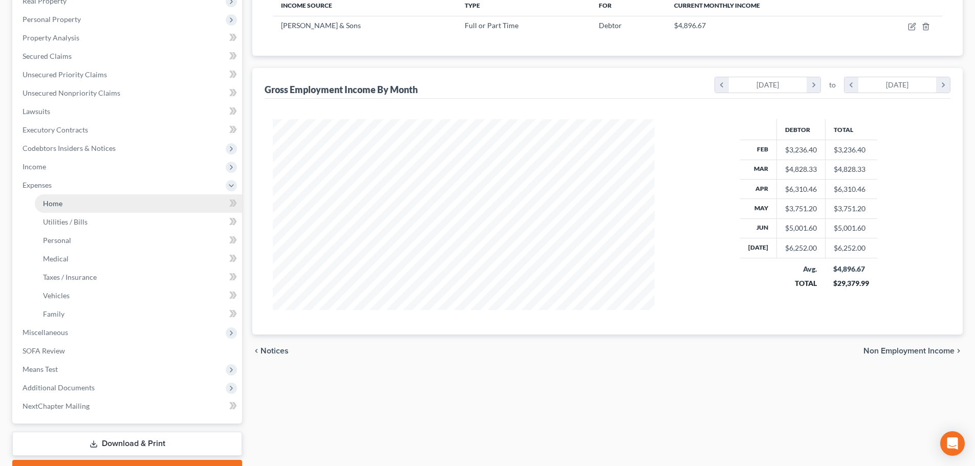
click at [69, 198] on link "Home" at bounding box center [138, 203] width 207 height 18
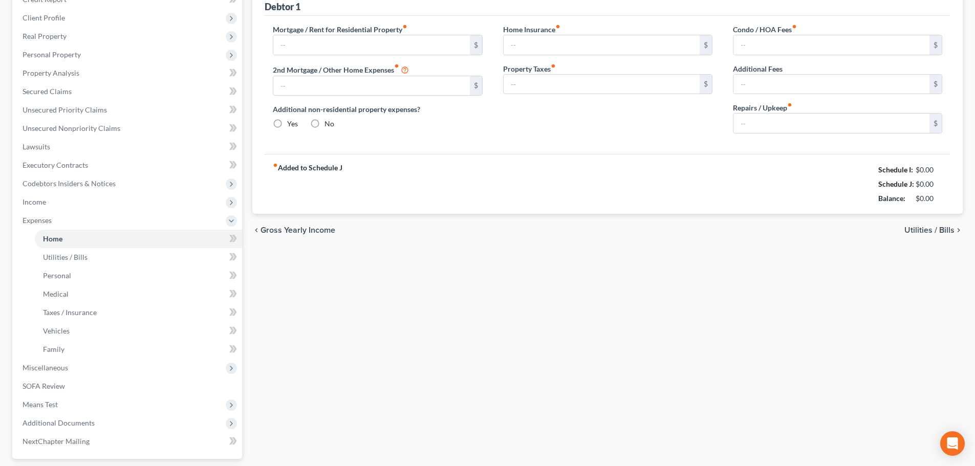
type input "870.00"
radio input "true"
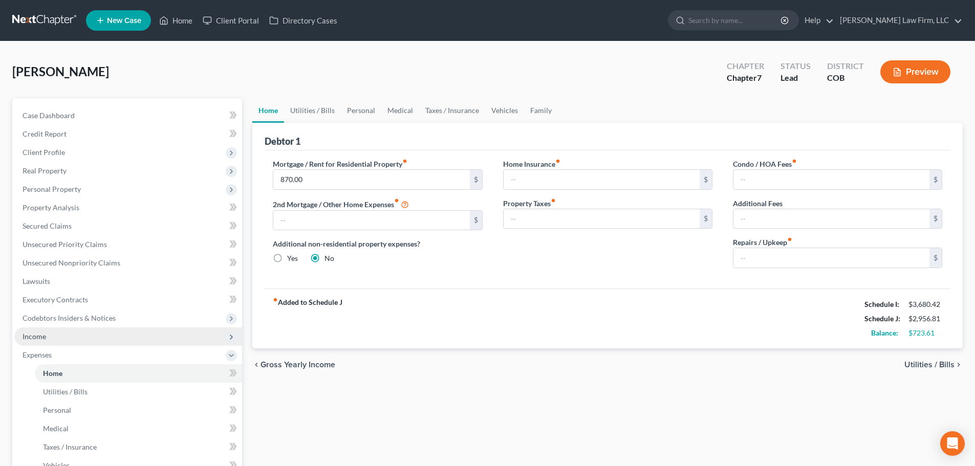
click at [88, 331] on span "Income" at bounding box center [128, 336] width 228 height 18
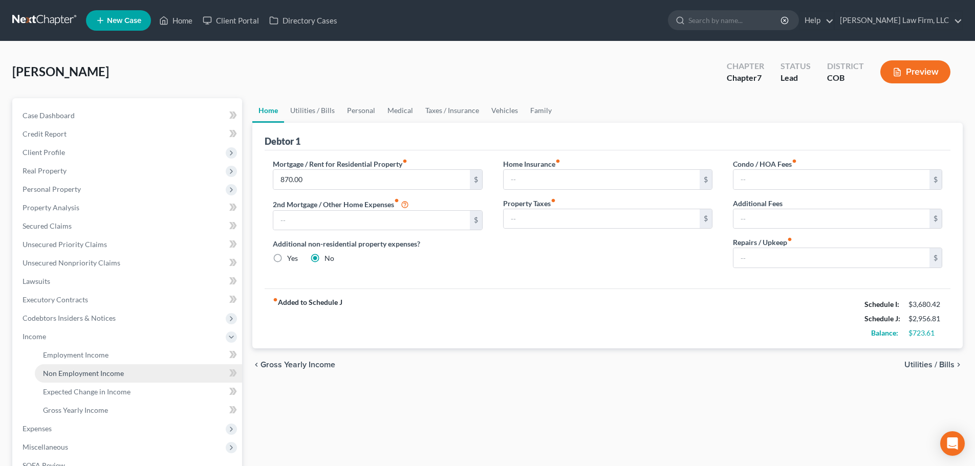
click at [98, 371] on span "Non Employment Income" at bounding box center [83, 373] width 81 height 9
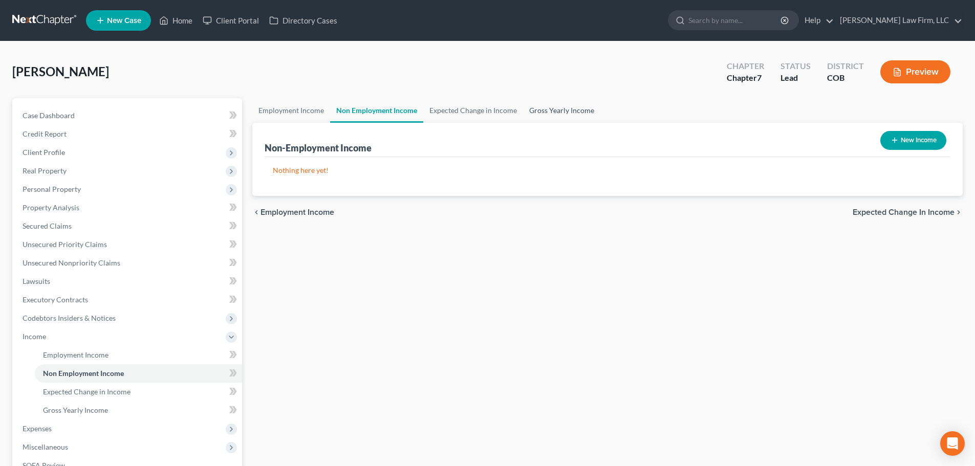
click at [562, 120] on link "Gross Yearly Income" at bounding box center [561, 110] width 77 height 25
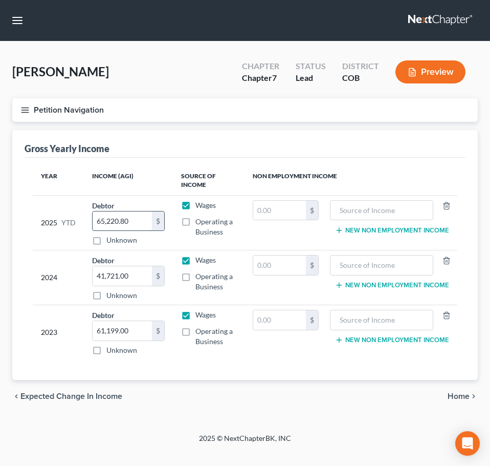
click at [123, 223] on input "65,220.80" at bounding box center [122, 220] width 59 height 19
type input "37,217.67"
click at [195, 119] on button "Petition Navigation" at bounding box center [245, 110] width 466 height 24
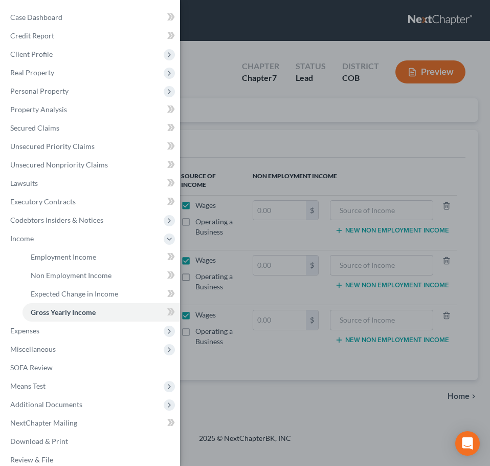
click at [235, 136] on div "Case Dashboard Payments Invoices Payments Payments Credit Report Client Profile" at bounding box center [245, 233] width 490 height 466
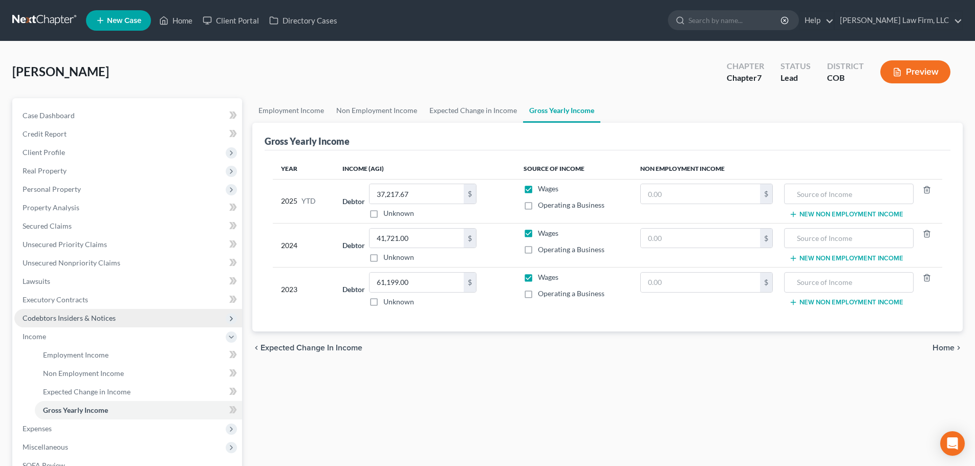
click at [44, 312] on span "Codebtors Insiders & Notices" at bounding box center [128, 318] width 228 height 18
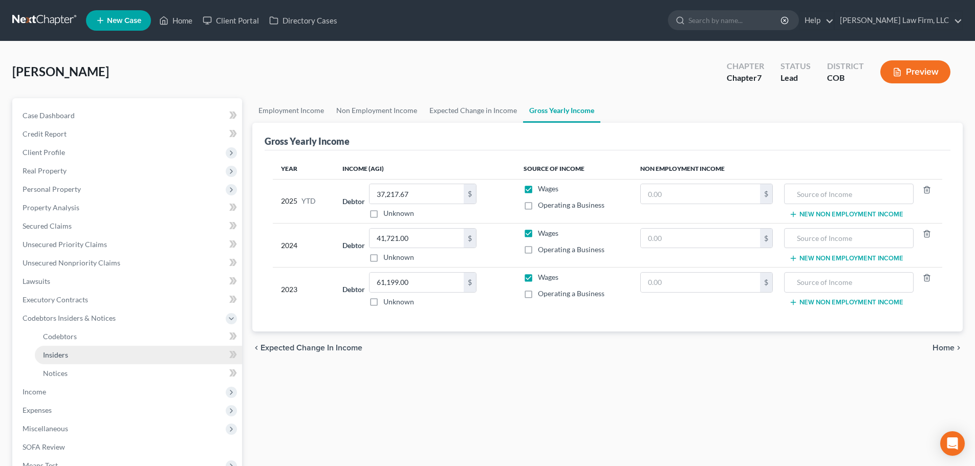
click at [87, 363] on link "Insiders" at bounding box center [138, 355] width 207 height 18
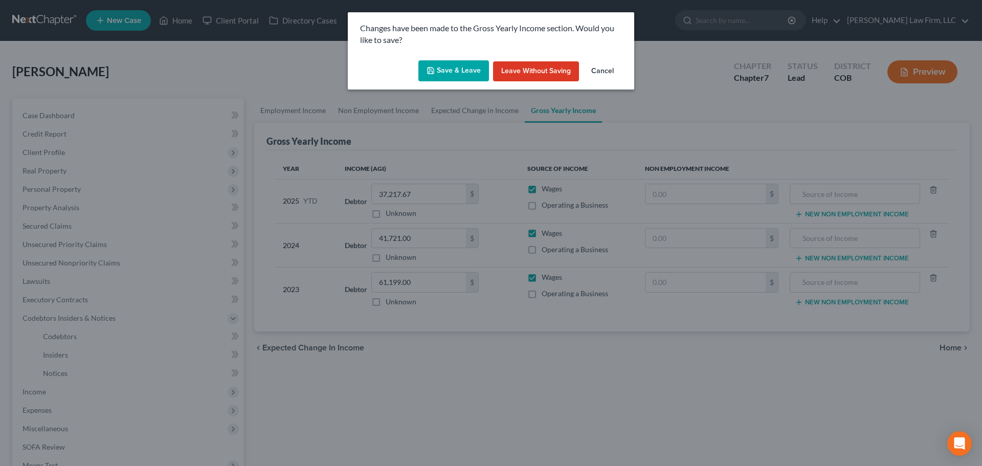
click at [469, 64] on button "Save & Leave" at bounding box center [454, 70] width 71 height 21
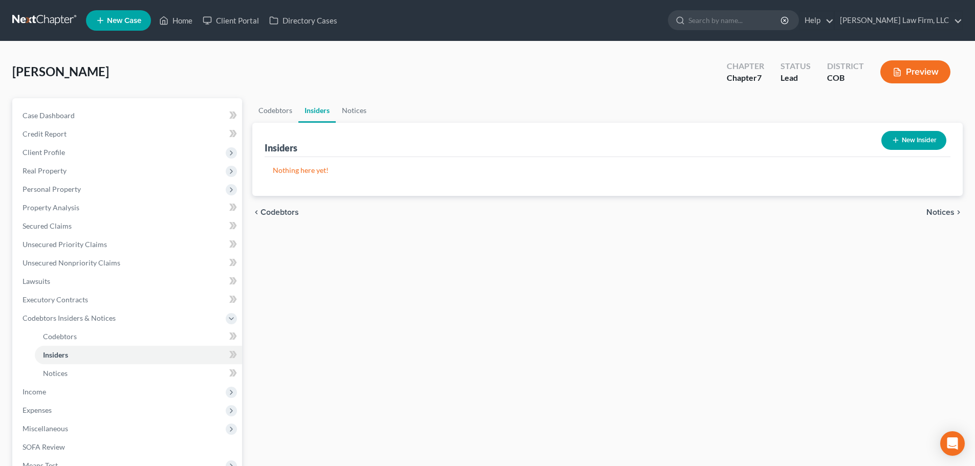
click at [35, 10] on nav "Home New Case Client Portal Directory Cases [PERSON_NAME] Law Firm, LLC [EMAIL_…" at bounding box center [487, 20] width 975 height 41
click at [41, 21] on link at bounding box center [44, 20] width 65 height 18
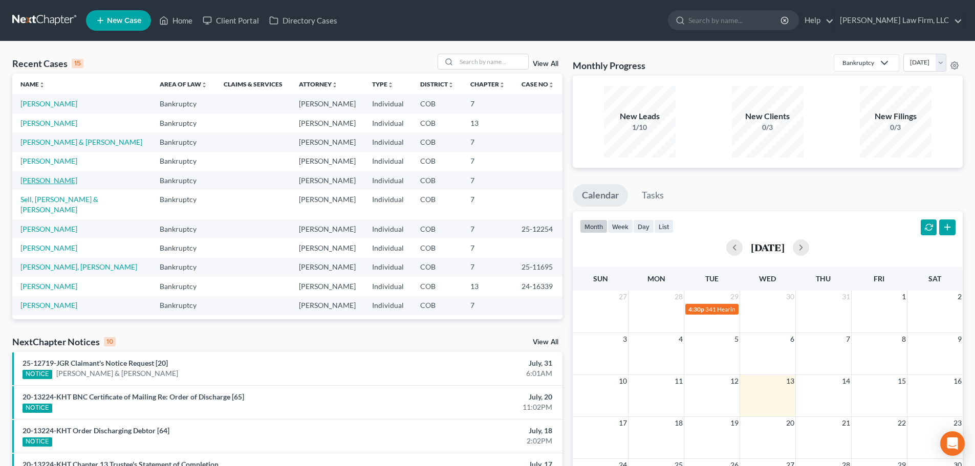
click at [46, 182] on link "[PERSON_NAME]" at bounding box center [48, 180] width 57 height 9
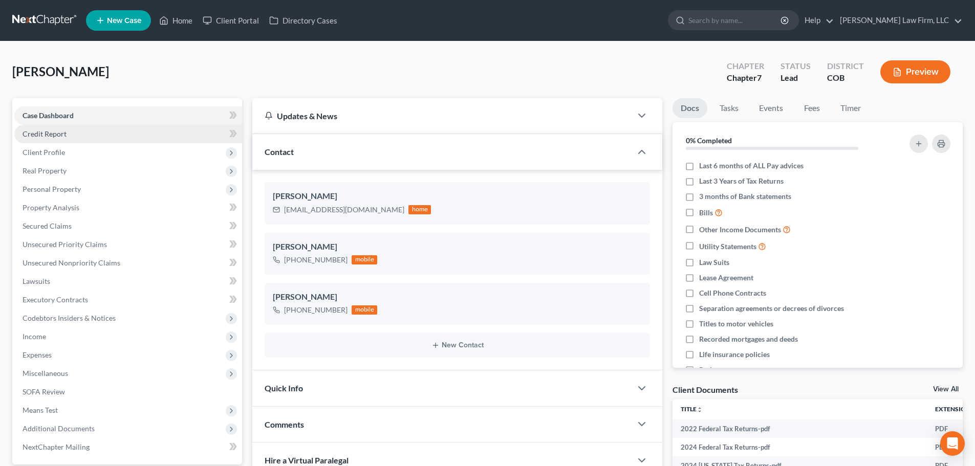
click at [93, 137] on link "Credit Report" at bounding box center [128, 134] width 228 height 18
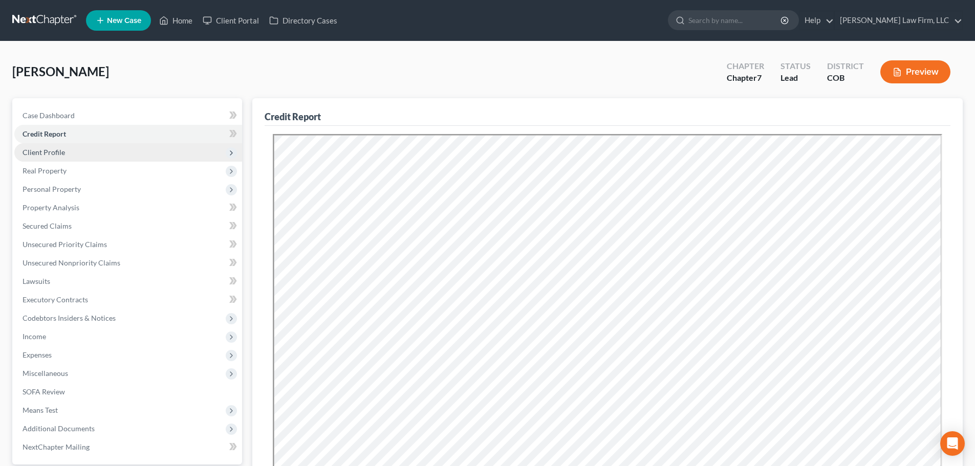
click at [108, 151] on span "Client Profile" at bounding box center [128, 152] width 228 height 18
click at [75, 157] on span "Client Profile" at bounding box center [128, 152] width 228 height 18
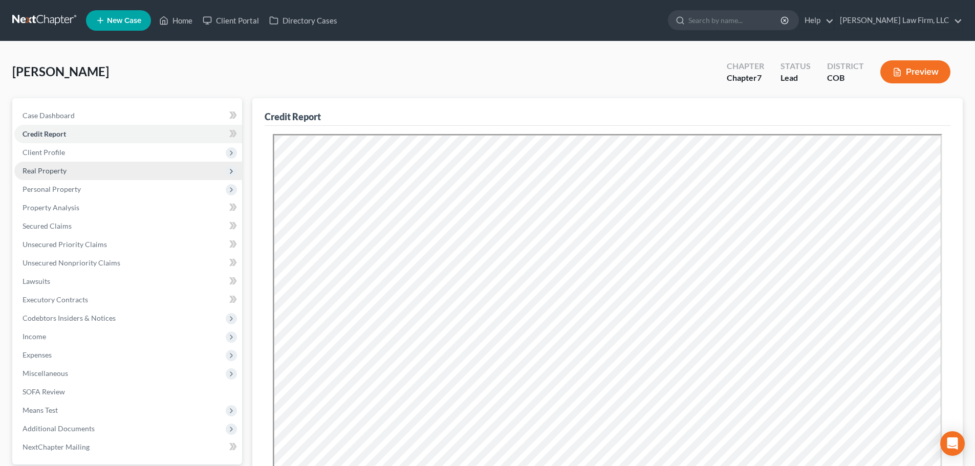
click at [79, 178] on span "Real Property" at bounding box center [128, 171] width 228 height 18
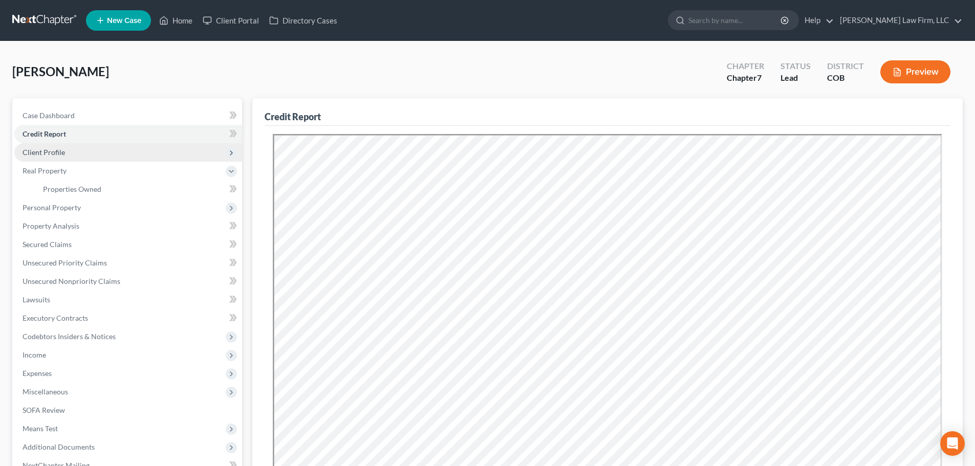
click at [79, 154] on span "Client Profile" at bounding box center [128, 152] width 228 height 18
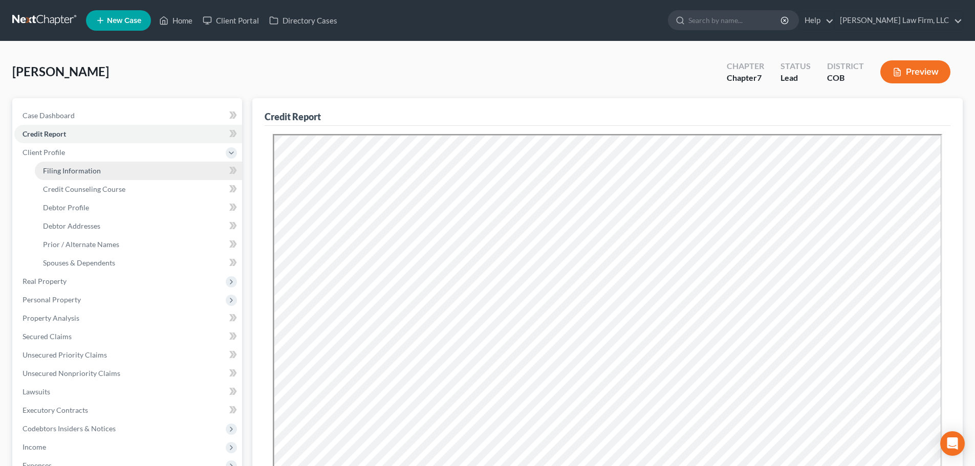
click at [76, 169] on span "Filing Information" at bounding box center [72, 170] width 58 height 9
select select "1"
select select "0"
select select "5"
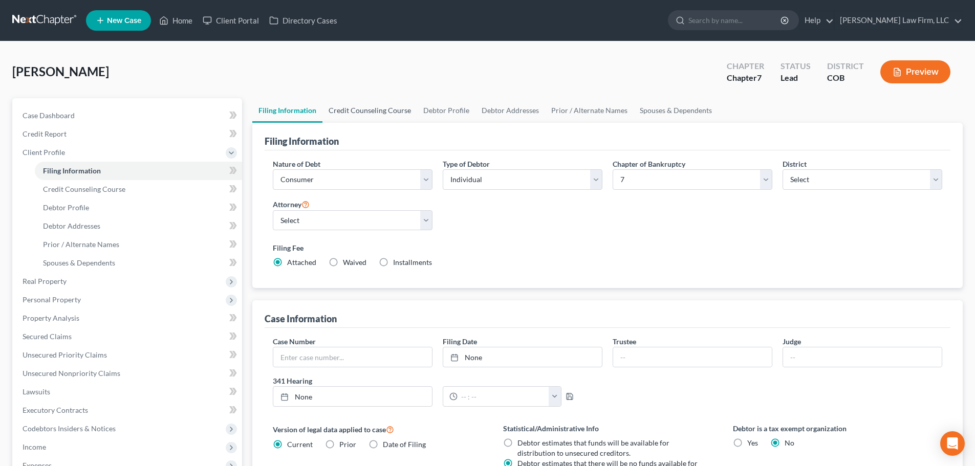
click at [374, 117] on link "Credit Counseling Course" at bounding box center [369, 110] width 95 height 25
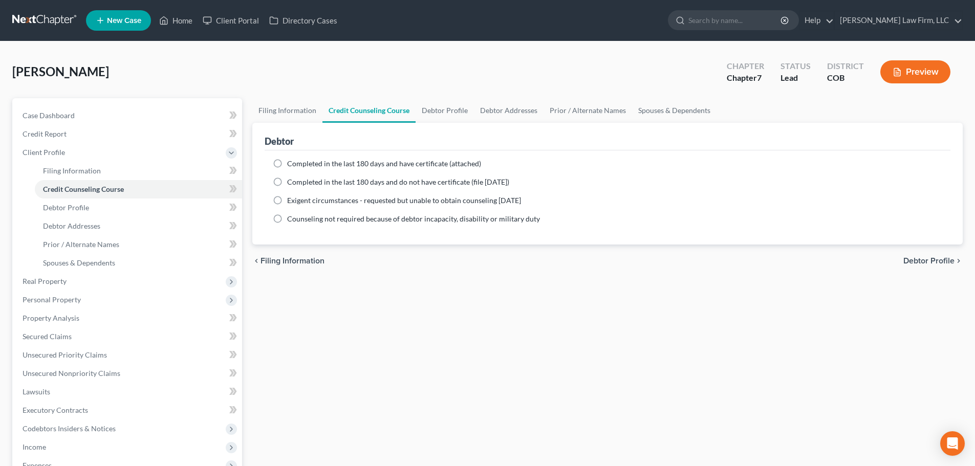
click at [289, 167] on span "Completed in the last 180 days and have certificate (attached)" at bounding box center [384, 163] width 194 height 9
click at [291, 165] on input "Completed in the last 180 days and have certificate (attached)" at bounding box center [294, 162] width 7 height 7
radio input "true"
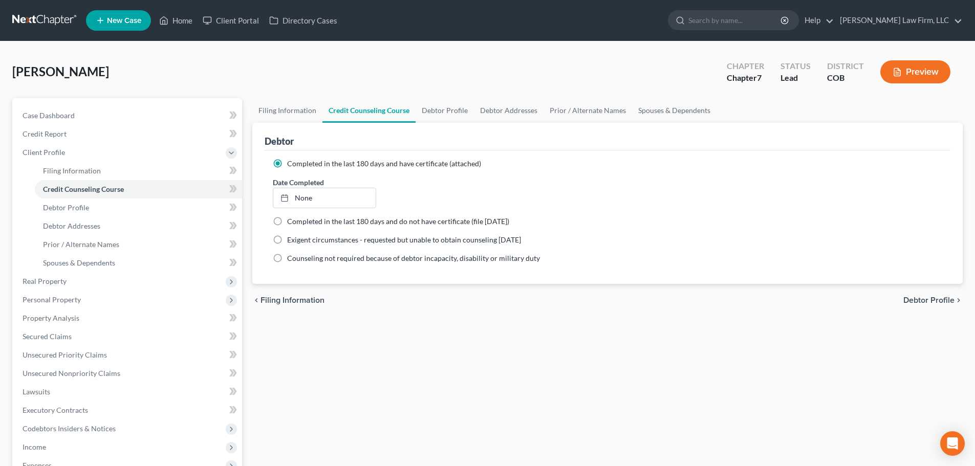
click at [281, 50] on div "[PERSON_NAME] Upgraded Chapter Chapter 7 Status Lead District COB Preview Petit…" at bounding box center [487, 347] width 975 height 613
click at [292, 115] on link "Filing Information" at bounding box center [287, 110] width 70 height 25
select select "1"
select select "0"
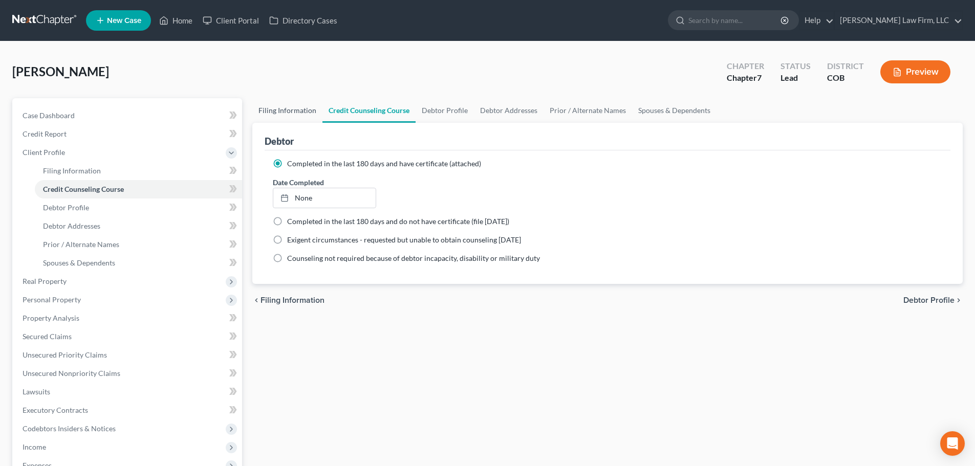
select select "11"
select select "1"
select select "5"
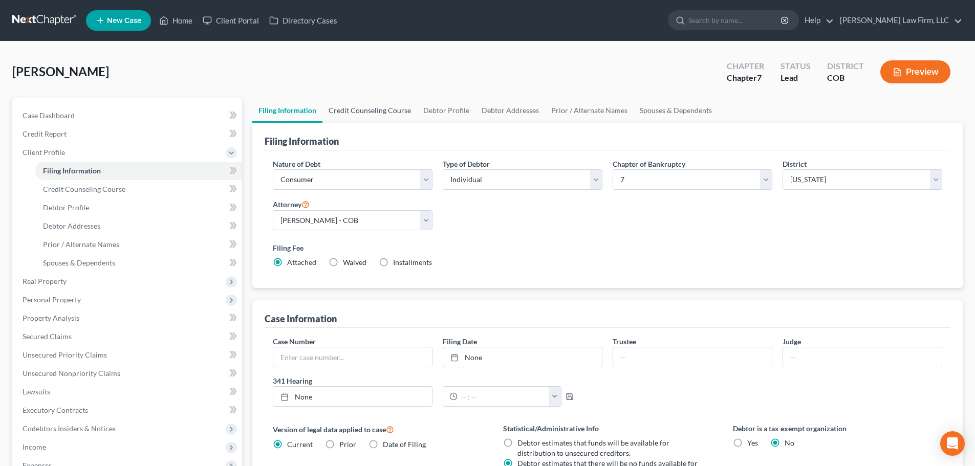
click at [399, 113] on link "Credit Counseling Course" at bounding box center [369, 110] width 95 height 25
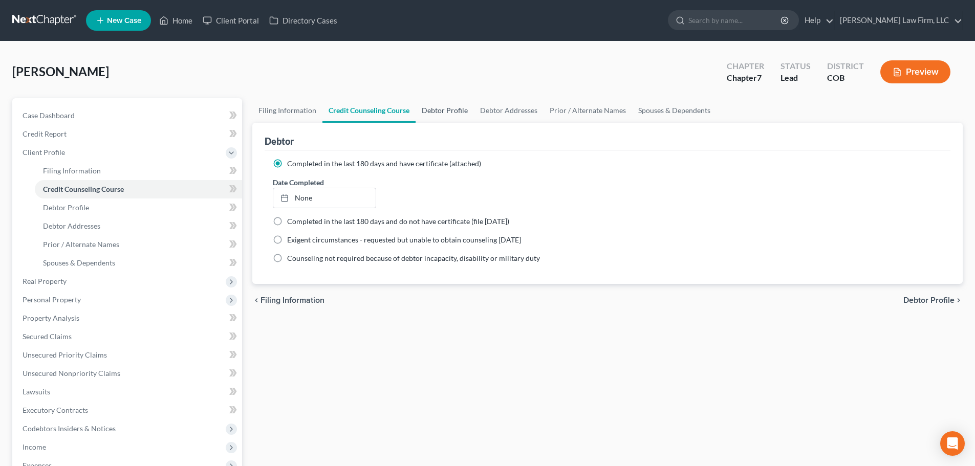
click at [434, 112] on link "Debtor Profile" at bounding box center [444, 110] width 58 height 25
select select "0"
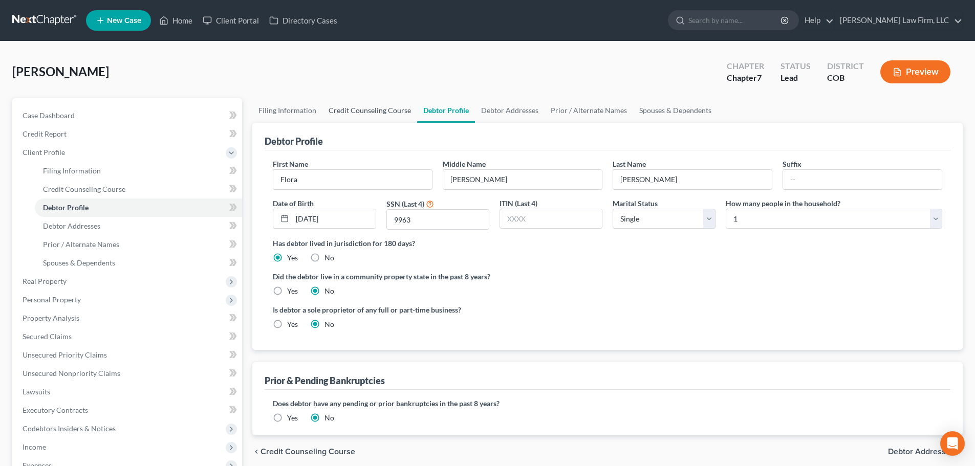
click at [409, 110] on link "Credit Counseling Course" at bounding box center [369, 110] width 95 height 25
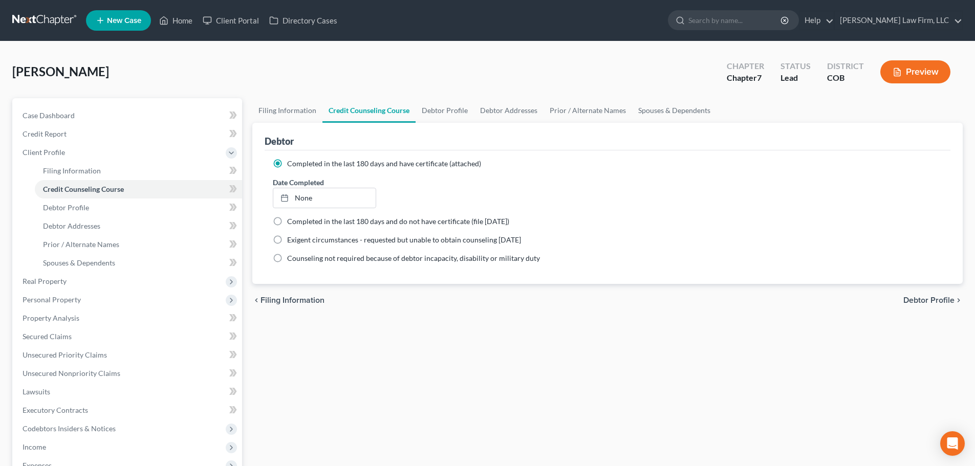
click at [287, 164] on label "Completed in the last 180 days and have certificate (attached)" at bounding box center [384, 164] width 194 height 10
click at [291, 164] on input "Completed in the last 180 days and have certificate (attached)" at bounding box center [294, 162] width 7 height 7
click at [447, 107] on link "Debtor Profile" at bounding box center [444, 110] width 58 height 25
select select "0"
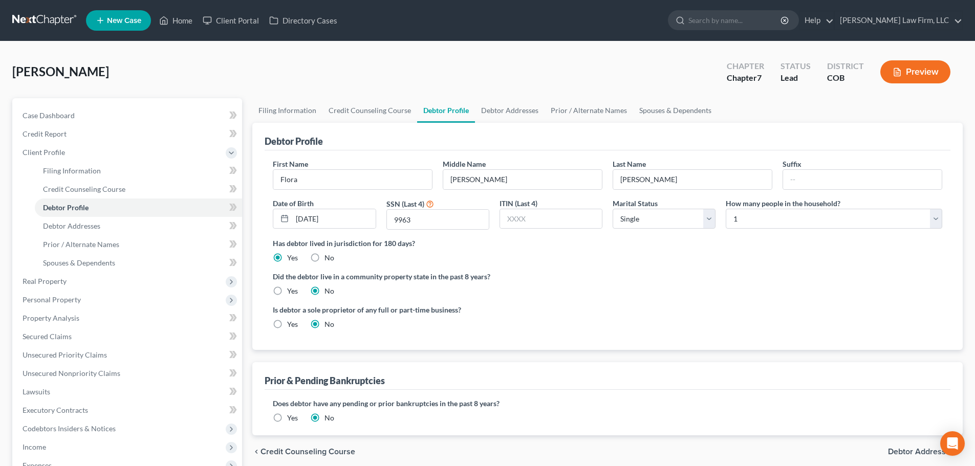
scroll to position [51, 0]
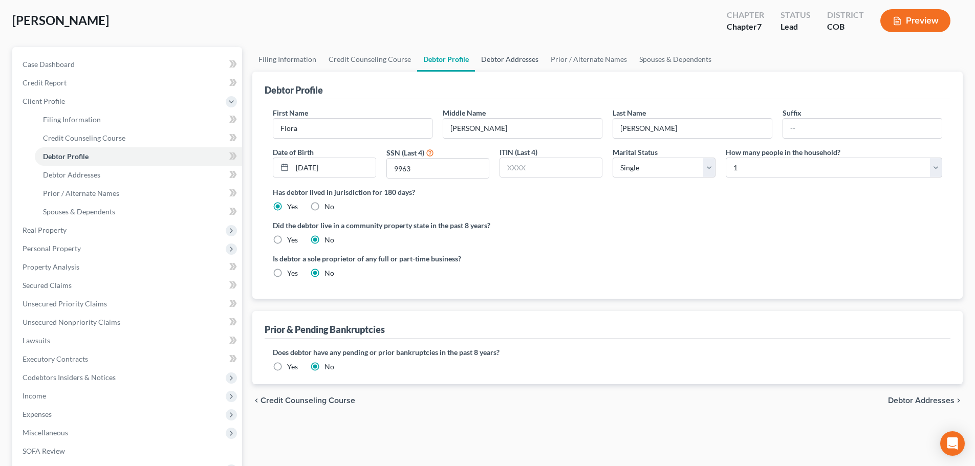
click at [520, 69] on link "Debtor Addresses" at bounding box center [510, 59] width 70 height 25
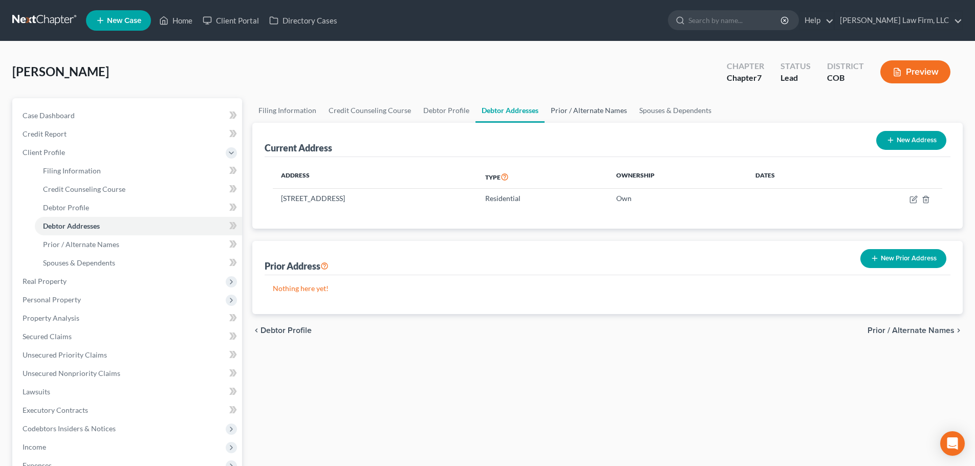
click at [564, 113] on link "Prior / Alternate Names" at bounding box center [588, 110] width 89 height 25
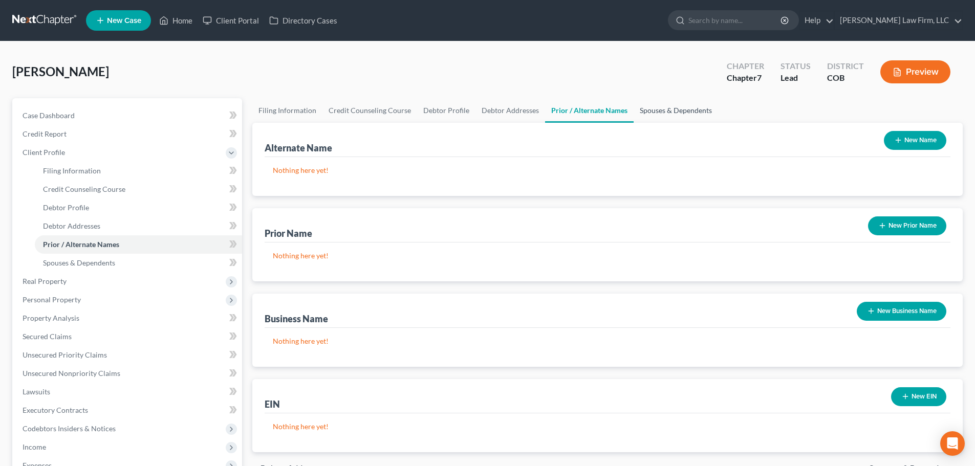
click at [657, 115] on link "Spouses & Dependents" at bounding box center [675, 110] width 84 height 25
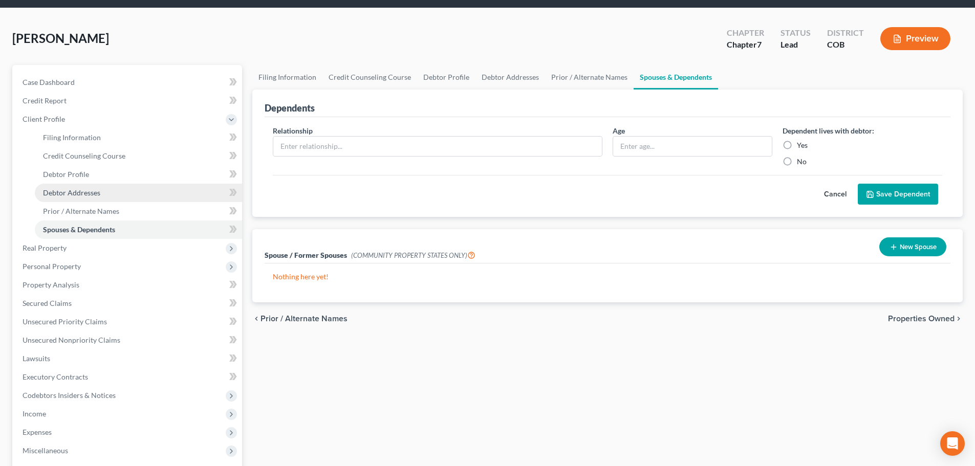
scroll to position [51, 0]
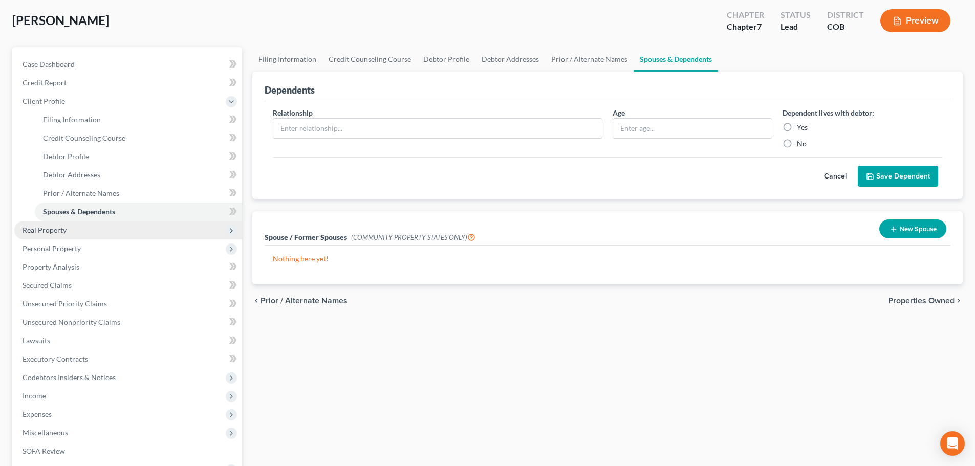
click at [69, 227] on span "Real Property" at bounding box center [128, 230] width 228 height 18
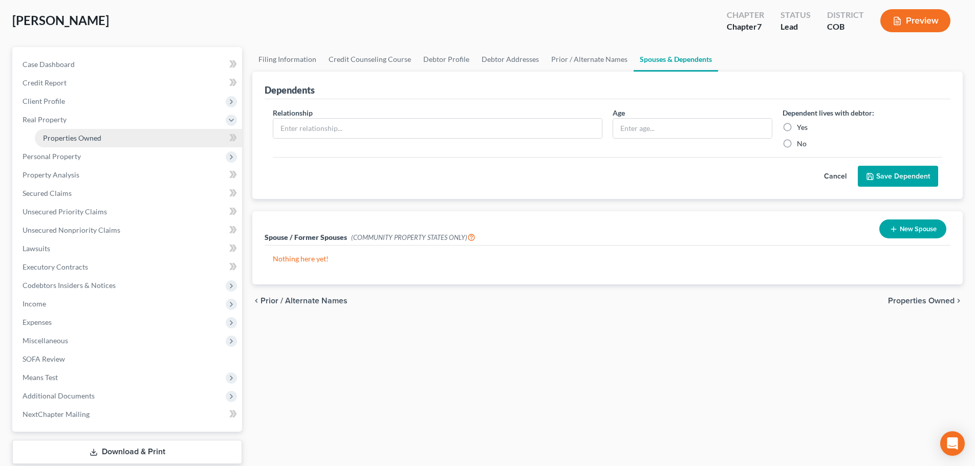
click at [100, 135] on span "Properties Owned" at bounding box center [72, 138] width 58 height 9
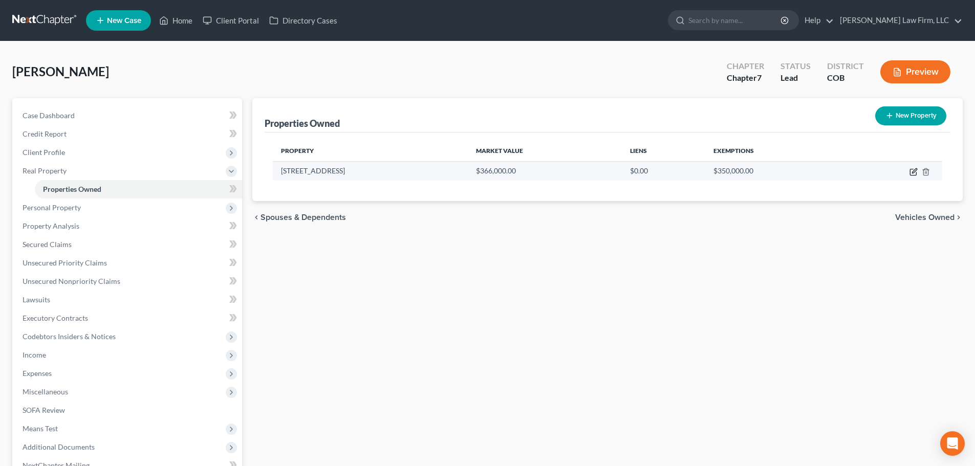
click at [912, 174] on icon "button" at bounding box center [913, 172] width 8 height 8
select select "5"
select select "0"
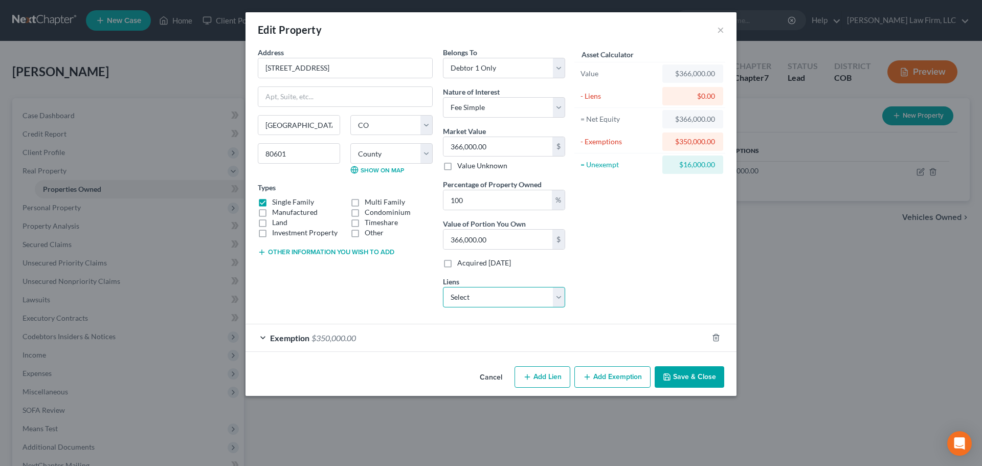
click at [529, 295] on select "Select Fnb Omaha - $160,932.00 Discover Hl - $52,515.00 First National Bank - $…" at bounding box center [504, 297] width 122 height 20
select select "0"
click at [443, 287] on select "Select Fnb Omaha - $160,932.00 Discover Hl - $52,515.00 First National Bank - $…" at bounding box center [504, 297] width 122 height 20
select select
select select "30"
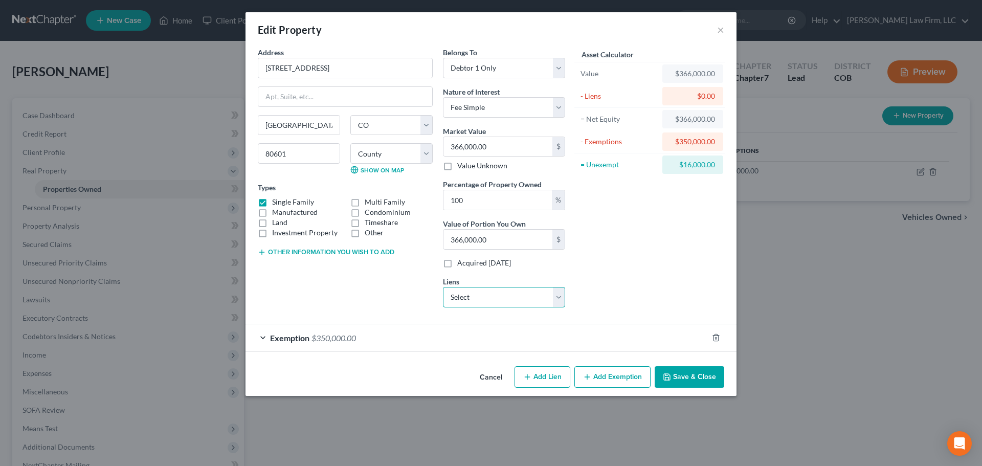
select select "0"
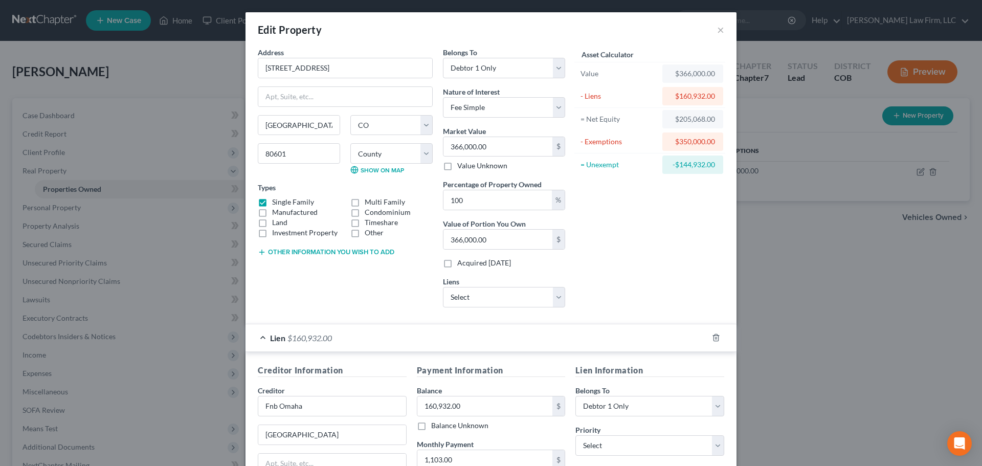
click at [526, 308] on div "Belongs To * Select Debtor 1 Only Debtor 2 Only Debtor 1 And Debtor 2 Only At L…" at bounding box center [504, 181] width 133 height 269
click at [526, 300] on select "Select Discover Hl - $52,515.00 First National Bank - $0.00 Fnb Ft Colln - $0.0…" at bounding box center [504, 297] width 122 height 20
select select "0"
click at [443, 287] on select "Select Discover Hl - $52,515.00 First National Bank - $0.00 Fnb Ft Colln - $0.0…" at bounding box center [504, 297] width 122 height 20
select select
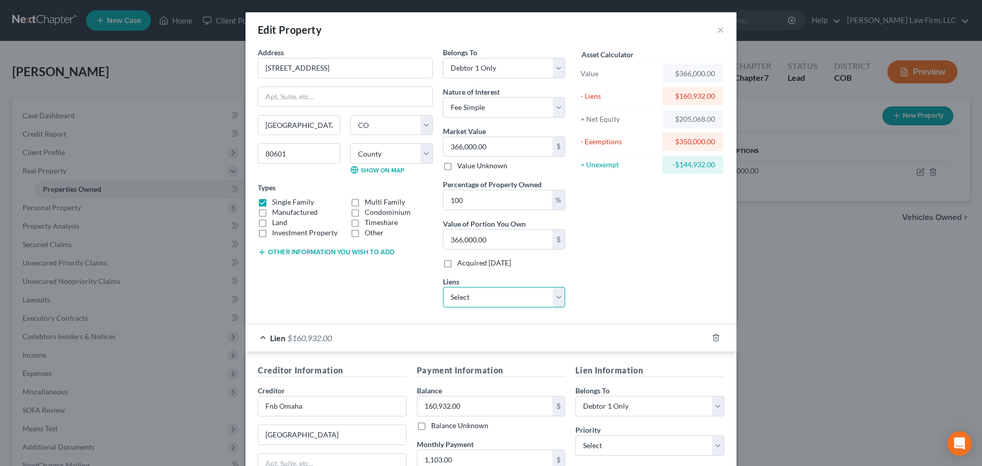
select select "14"
select select "0"
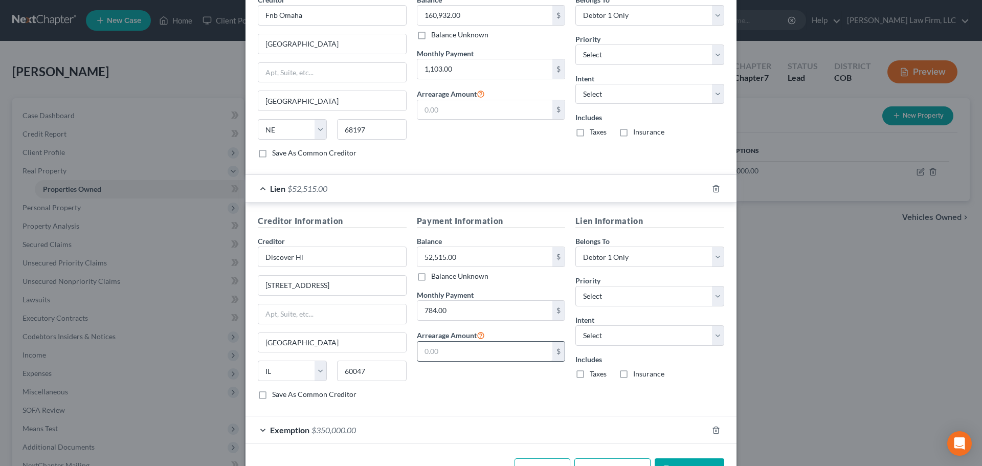
scroll to position [425, 0]
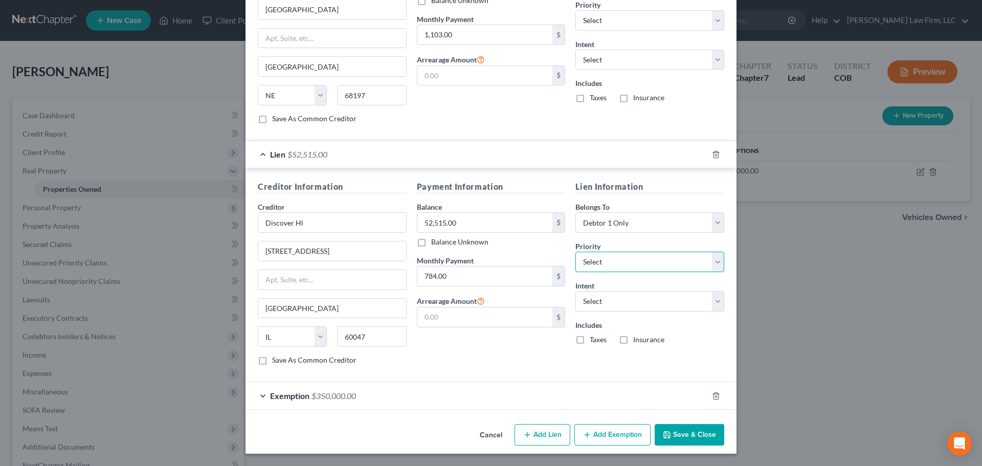
click at [596, 260] on select "Select 1st 2nd 3rd 4th 5th 6th 7th 8th 9th 10th 11th 12th 13th 14th 15th 16th 1…" at bounding box center [650, 262] width 149 height 20
select select "1"
click at [576, 252] on select "Select 1st 2nd 3rd 4th 5th 6th 7th 8th 9th 10th 11th 12th 13th 14th 15th 16th 1…" at bounding box center [650, 262] width 149 height 20
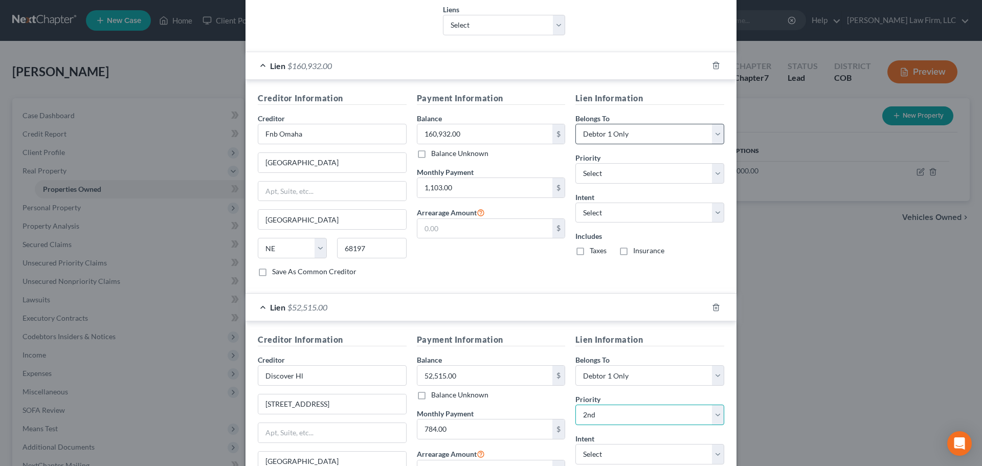
scroll to position [272, 0]
click at [594, 171] on select "Select 1st 3rd 4th 5th 6th 7th 8th 9th 10th 11th 12th 13th 14th 15th 16th 17th …" at bounding box center [650, 174] width 149 height 20
select select "0"
click at [576, 164] on select "Select 1st 3rd 4th 5th 6th 7th 8th 9th 10th 11th 12th 13th 14th 15th 16th 17th …" at bounding box center [650, 174] width 149 height 20
select select "0"
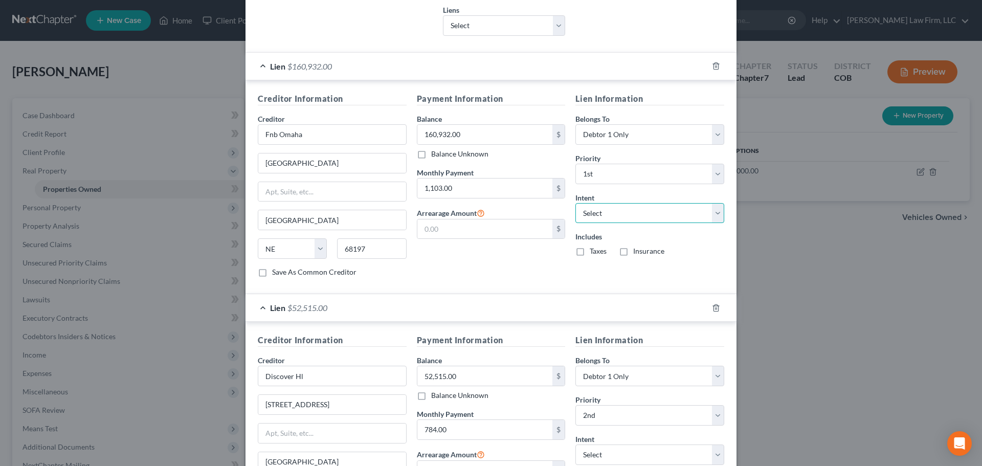
click at [600, 214] on select "Select Surrender Redeem Reaffirm Avoid Other" at bounding box center [650, 213] width 149 height 20
click at [486, 261] on div "Payment Information Balance 160,932.00 $ Balance Unknown Balance Undetermined 1…" at bounding box center [491, 189] width 159 height 193
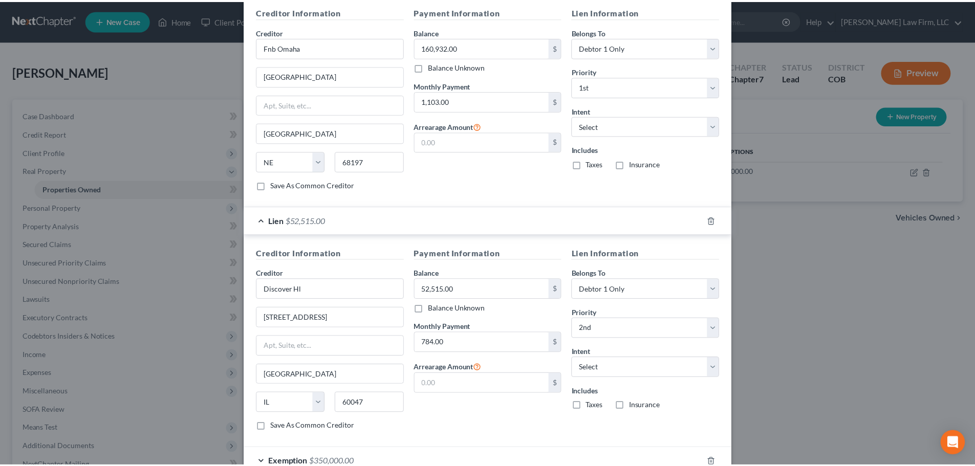
scroll to position [425, 0]
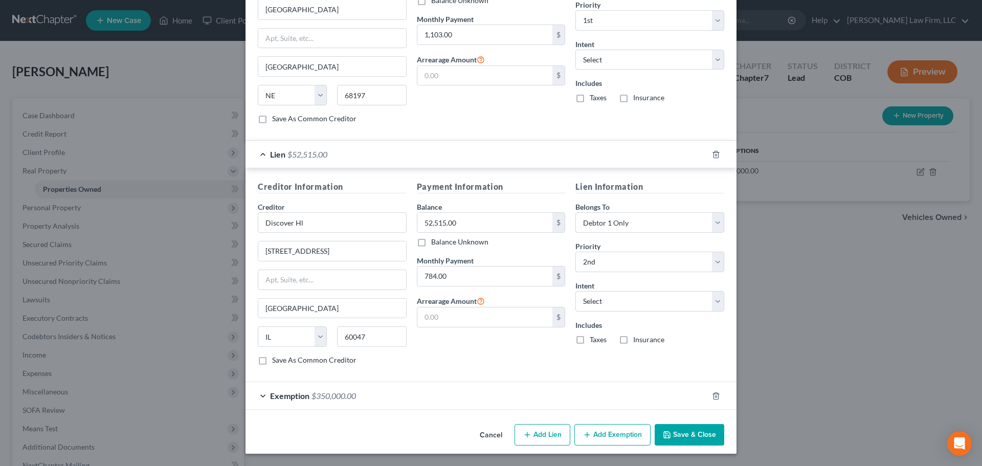
click at [695, 434] on button "Save & Close" at bounding box center [690, 434] width 70 height 21
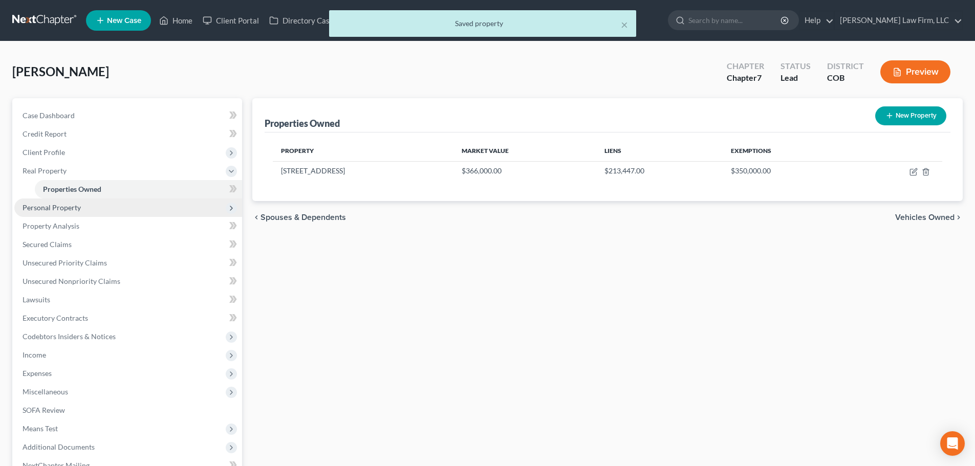
click at [96, 211] on span "Personal Property" at bounding box center [128, 208] width 228 height 18
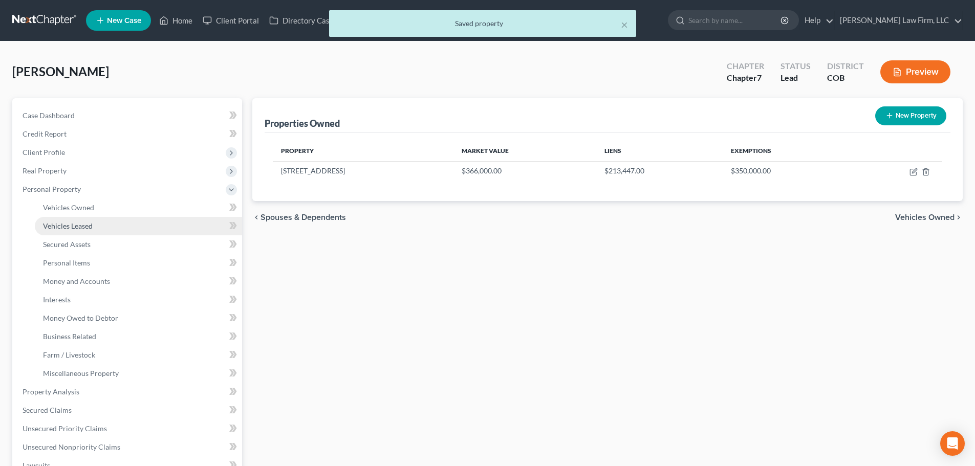
click at [85, 218] on link "Vehicles Leased" at bounding box center [138, 226] width 207 height 18
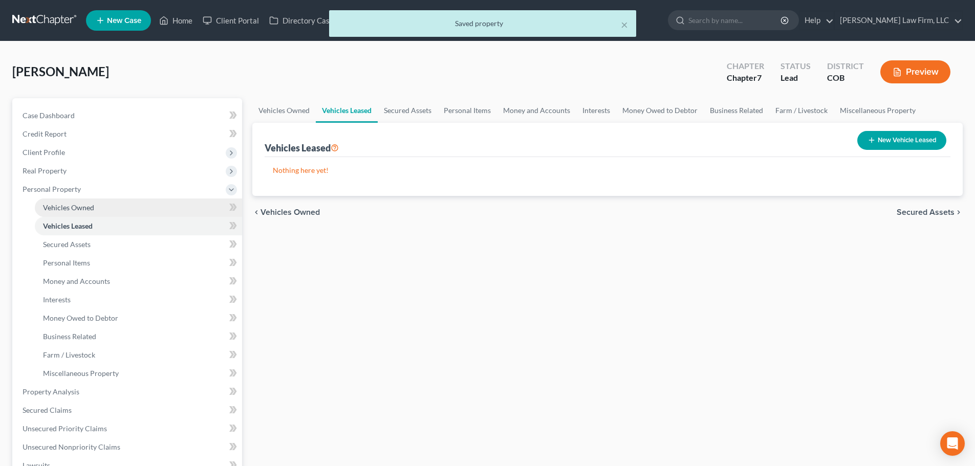
click at [93, 209] on span "Vehicles Owned" at bounding box center [68, 207] width 51 height 9
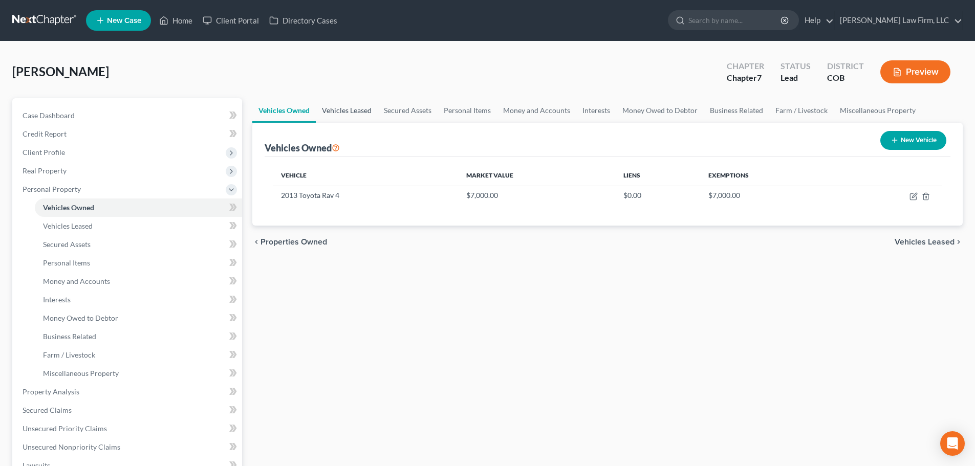
click at [349, 115] on link "Vehicles Leased" at bounding box center [347, 110] width 62 height 25
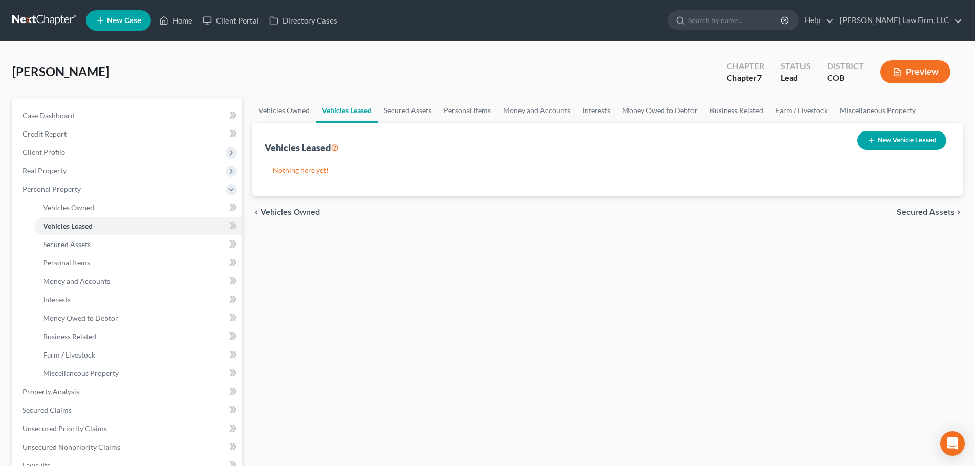
click at [377, 111] on link "Vehicles Leased" at bounding box center [347, 110] width 62 height 25
click at [394, 107] on link "Secured Assets" at bounding box center [408, 110] width 60 height 25
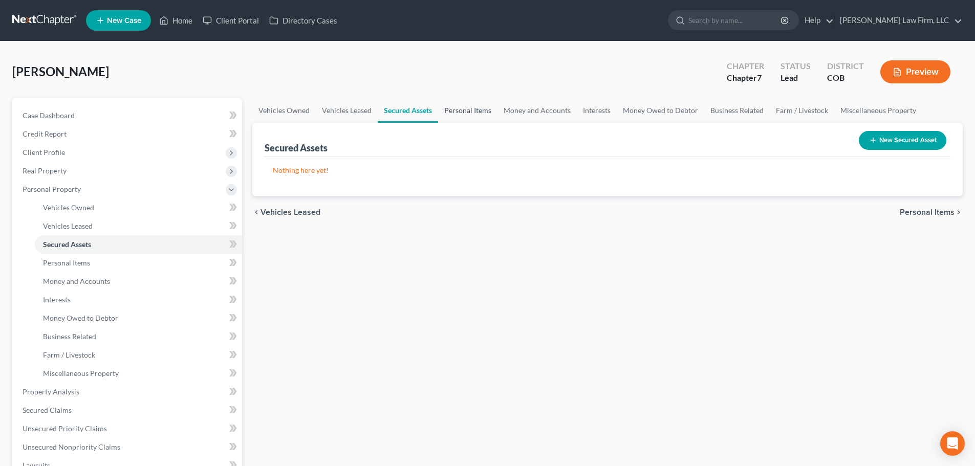
click at [470, 116] on link "Personal Items" at bounding box center [467, 110] width 59 height 25
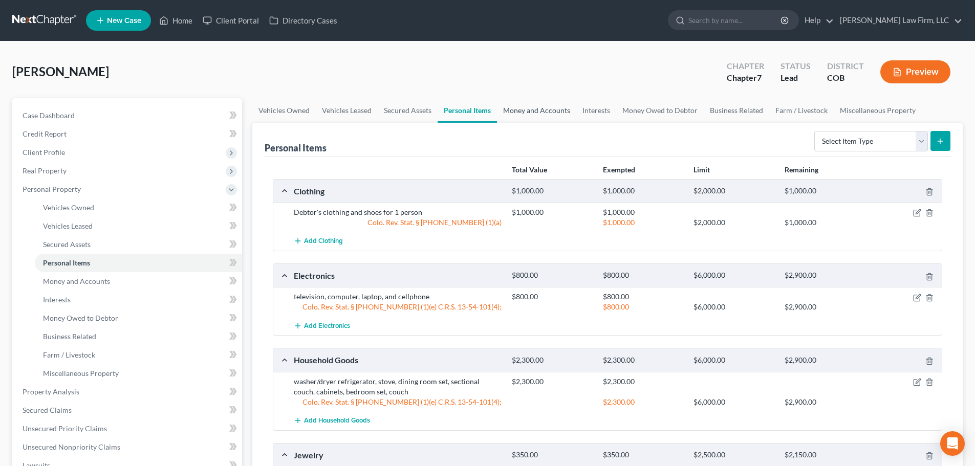
click at [539, 110] on link "Money and Accounts" at bounding box center [536, 110] width 79 height 25
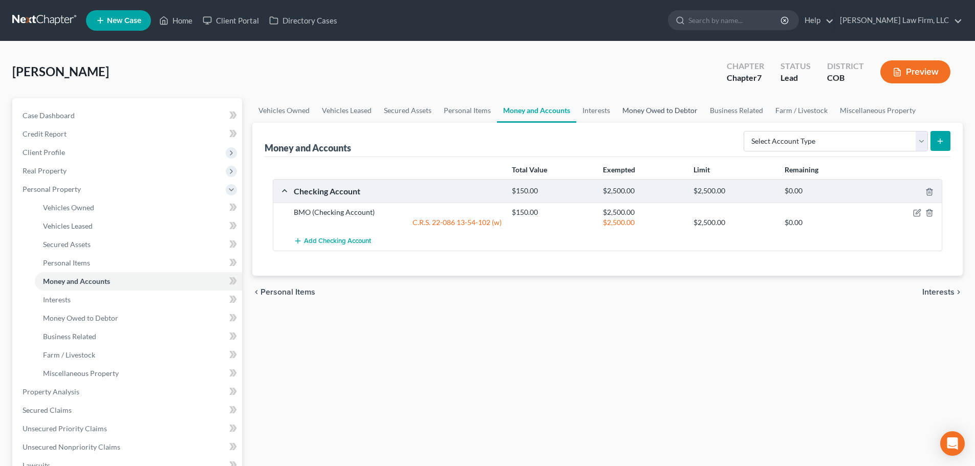
click at [635, 110] on link "Money Owed to Debtor" at bounding box center [659, 110] width 87 height 25
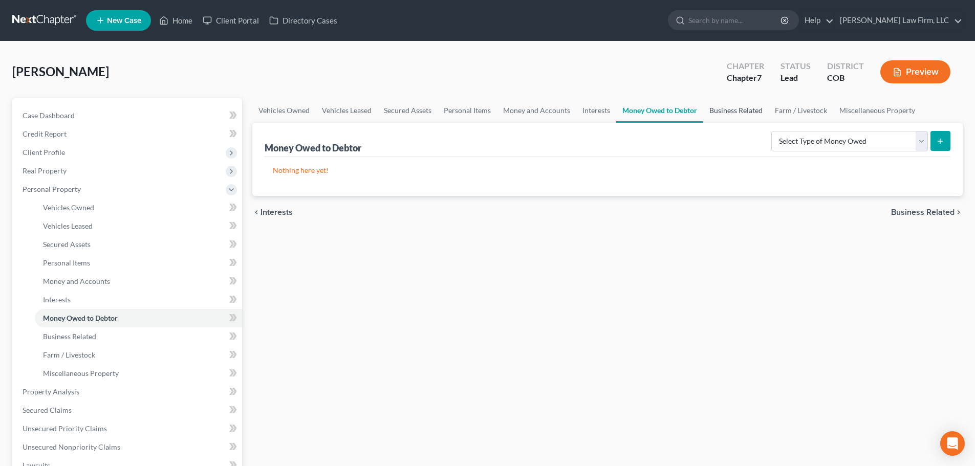
click at [731, 115] on link "Business Related" at bounding box center [735, 110] width 65 height 25
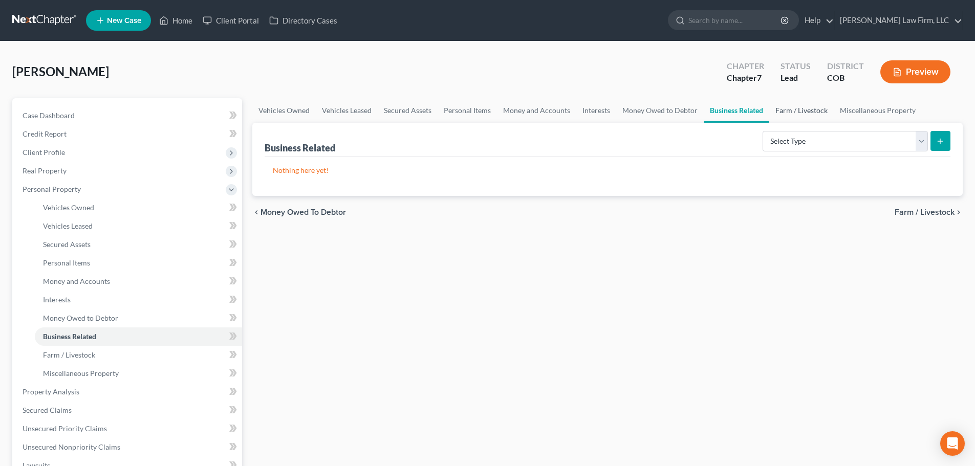
click at [802, 117] on link "Farm / Livestock" at bounding box center [801, 110] width 64 height 25
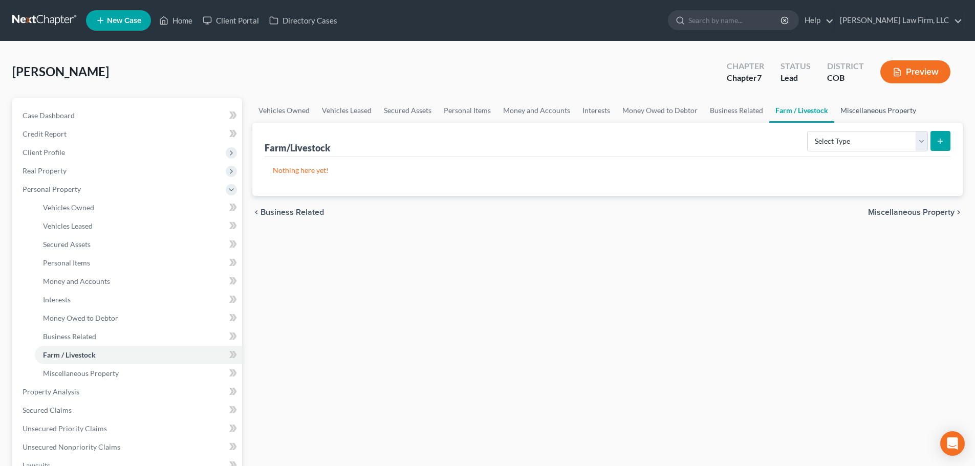
click at [863, 108] on link "Miscellaneous Property" at bounding box center [878, 110] width 88 height 25
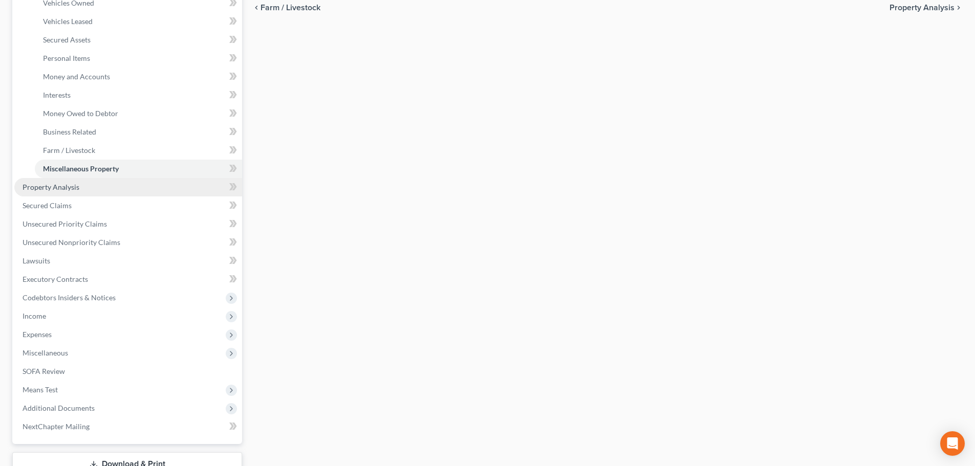
click at [84, 187] on link "Property Analysis" at bounding box center [128, 187] width 228 height 18
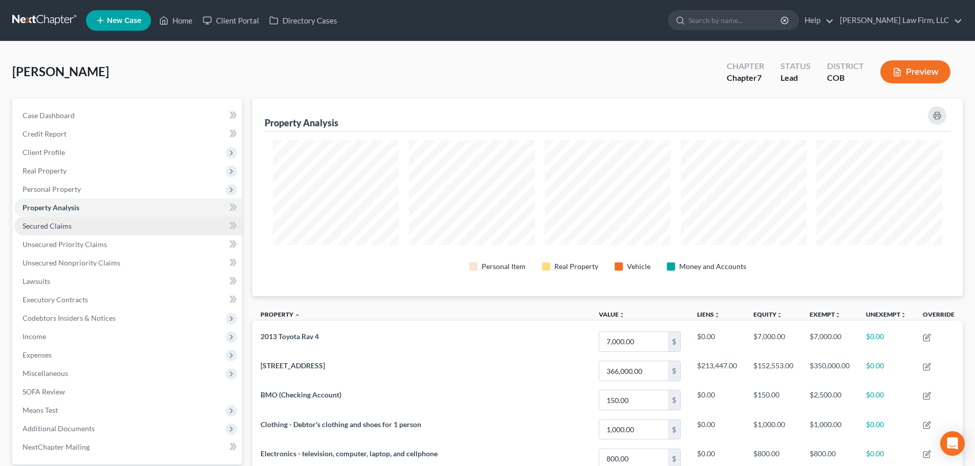
click at [67, 232] on link "Secured Claims" at bounding box center [128, 226] width 228 height 18
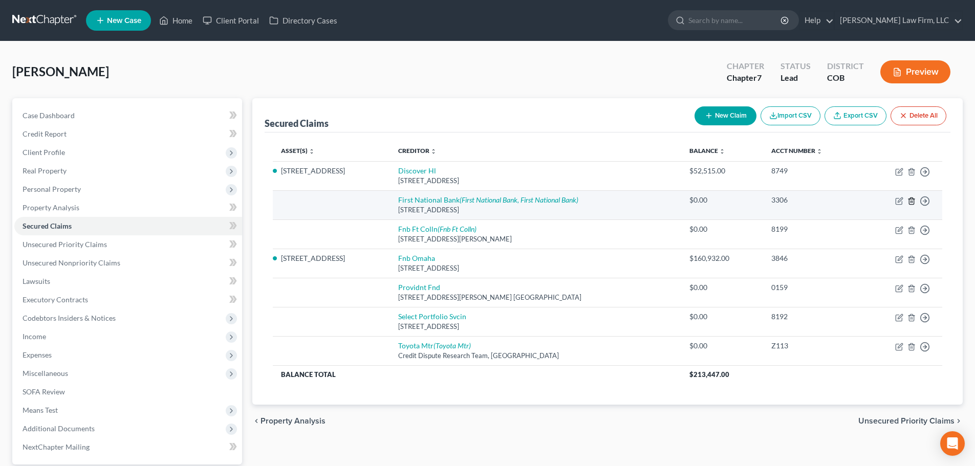
click at [912, 203] on line "button" at bounding box center [912, 202] width 0 height 2
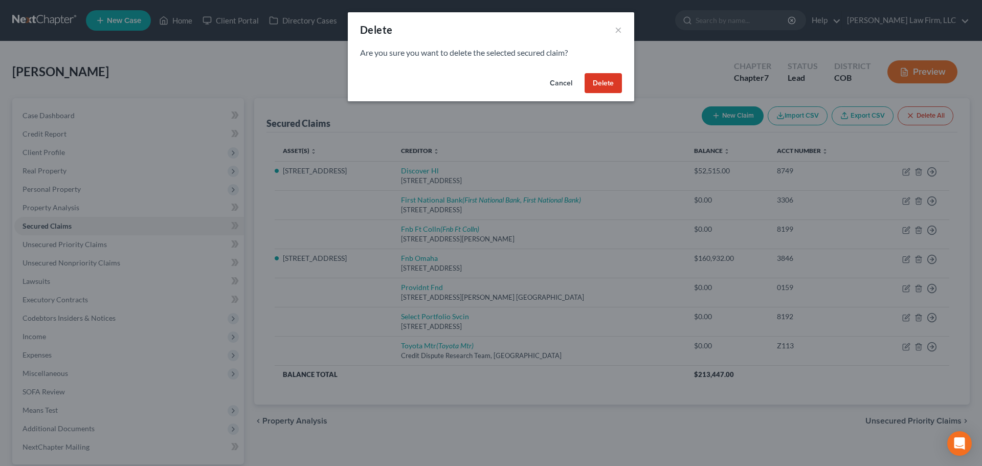
click at [602, 85] on button "Delete" at bounding box center [603, 83] width 37 height 20
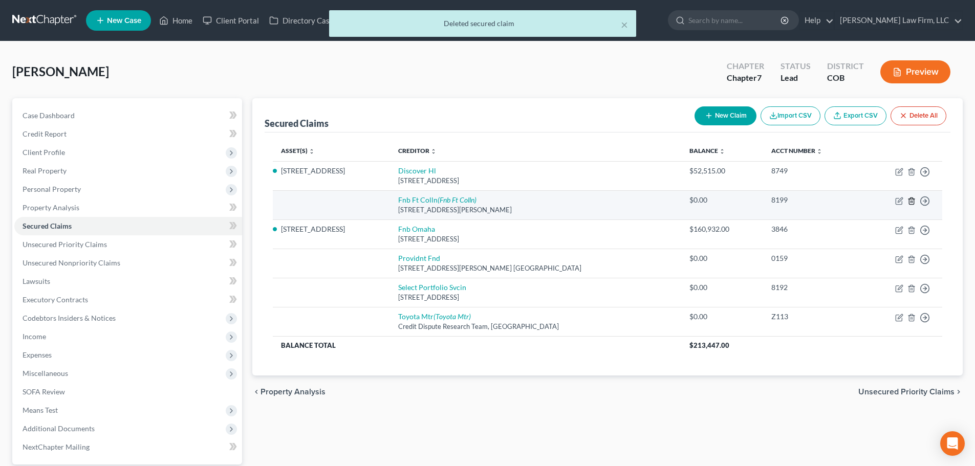
click at [909, 201] on icon "button" at bounding box center [911, 201] width 5 height 7
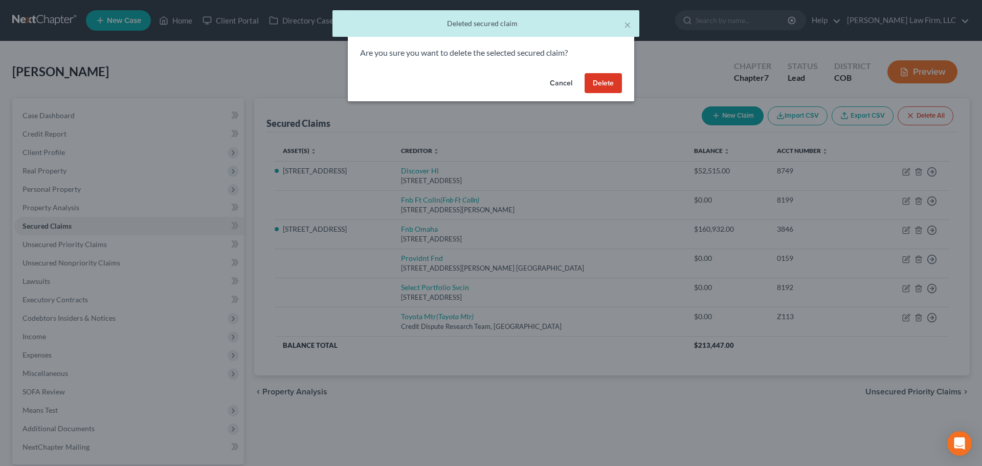
click at [608, 86] on button "Delete" at bounding box center [603, 83] width 37 height 20
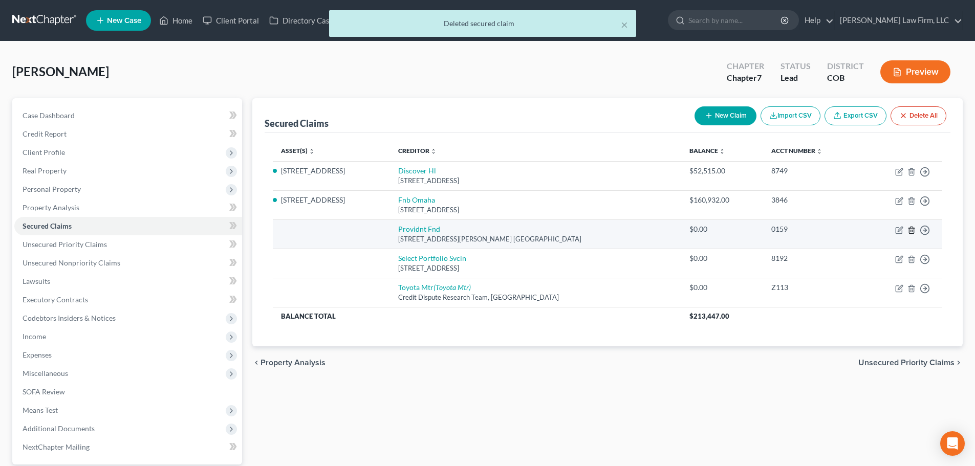
click at [913, 232] on icon "button" at bounding box center [911, 230] width 5 height 7
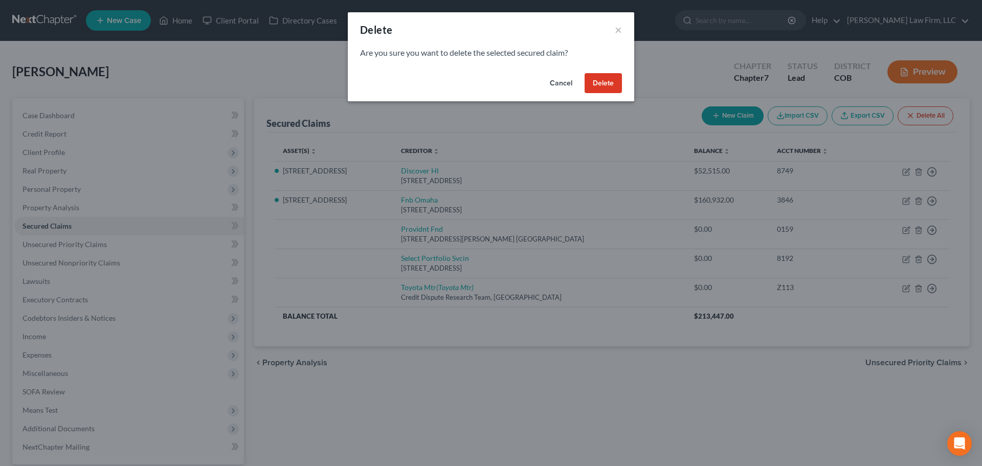
click at [604, 93] on button "Delete" at bounding box center [603, 83] width 37 height 20
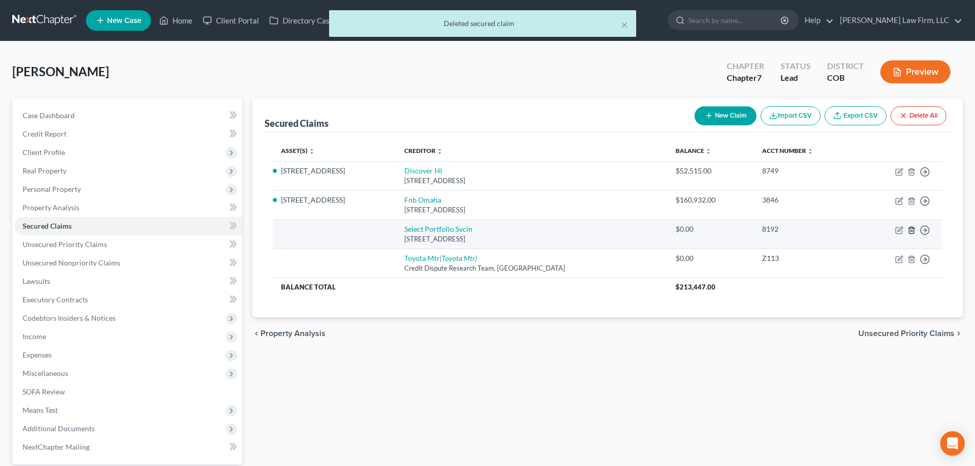
click at [912, 229] on icon "button" at bounding box center [911, 230] width 8 height 8
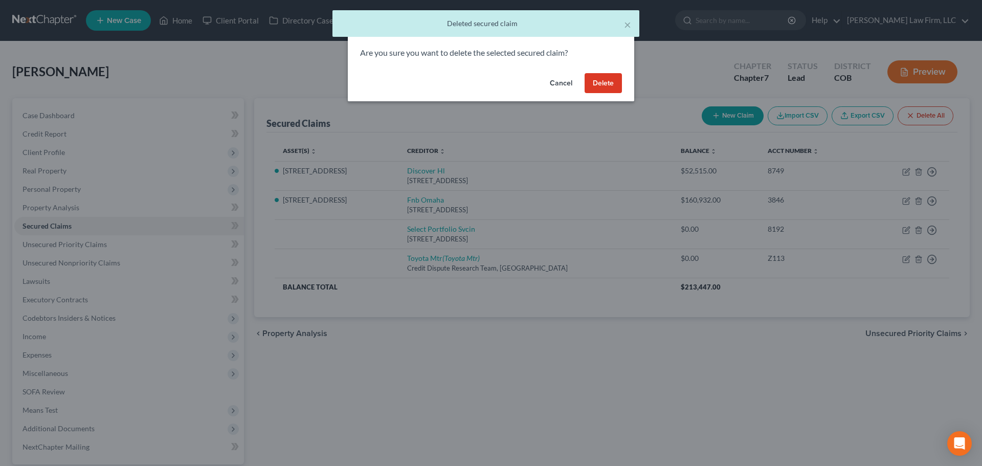
click at [597, 86] on button "Delete" at bounding box center [603, 83] width 37 height 20
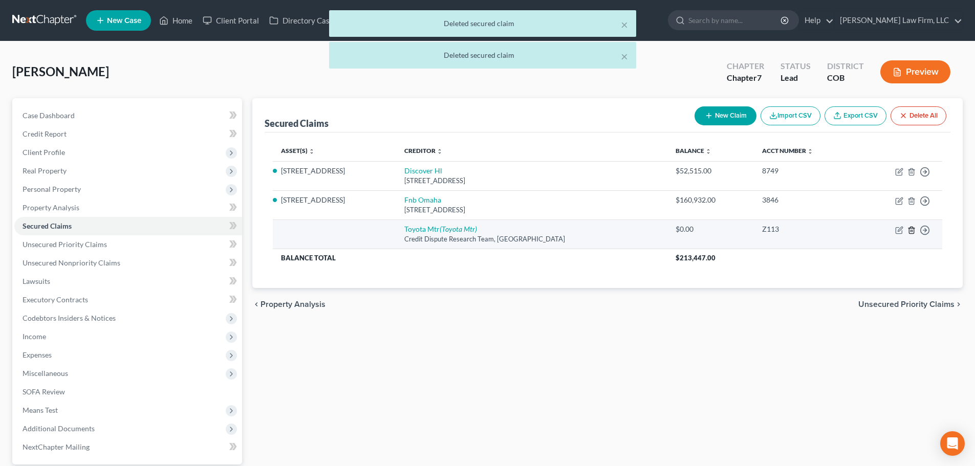
click at [909, 232] on icon "button" at bounding box center [911, 230] width 5 height 7
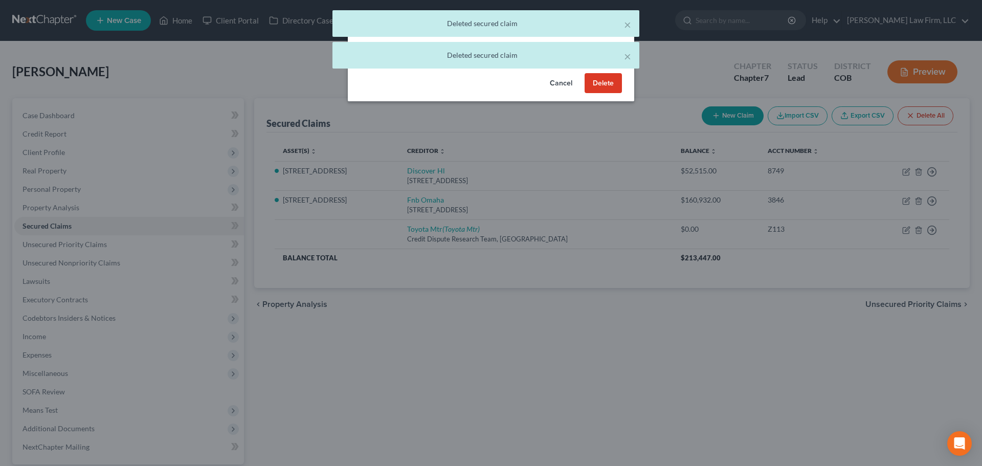
click at [584, 86] on div "Cancel Delete" at bounding box center [491, 85] width 287 height 33
click at [595, 80] on button "Delete" at bounding box center [603, 83] width 37 height 20
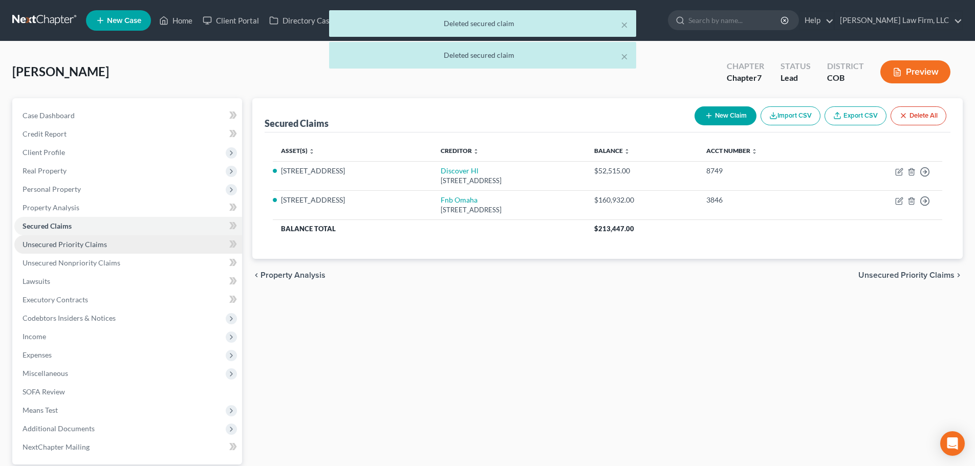
click at [116, 247] on link "Unsecured Priority Claims" at bounding box center [128, 244] width 228 height 18
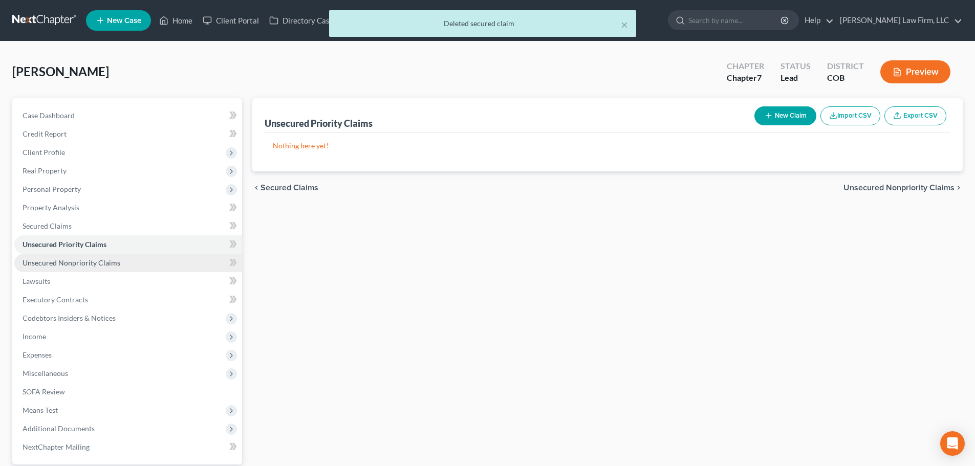
click at [123, 266] on link "Unsecured Nonpriority Claims" at bounding box center [128, 263] width 228 height 18
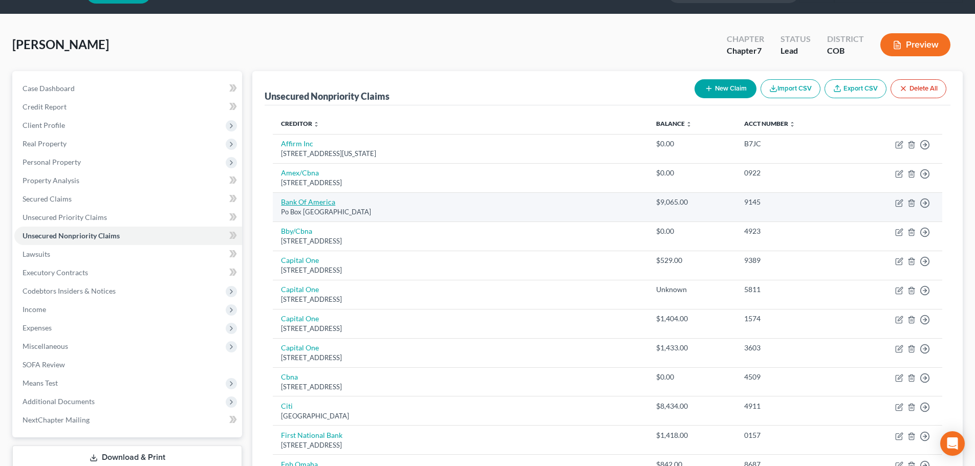
scroll to position [51, 0]
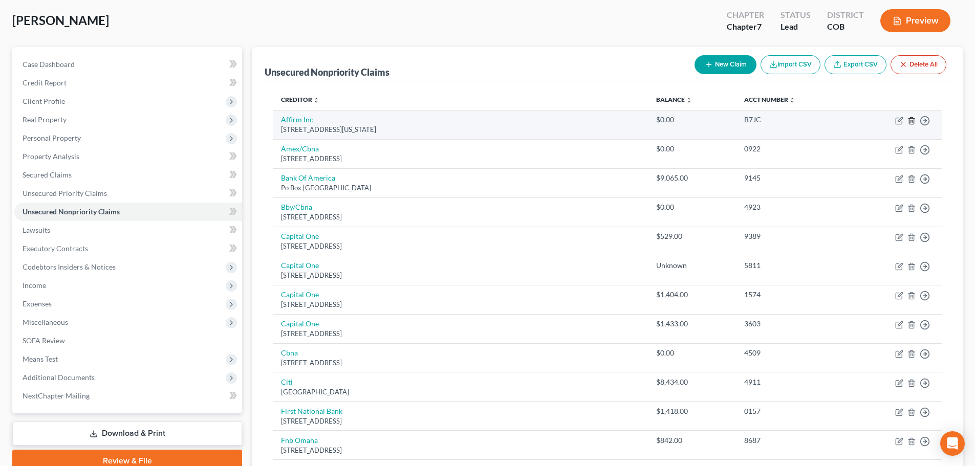
click at [911, 119] on polyline "button" at bounding box center [911, 119] width 6 height 0
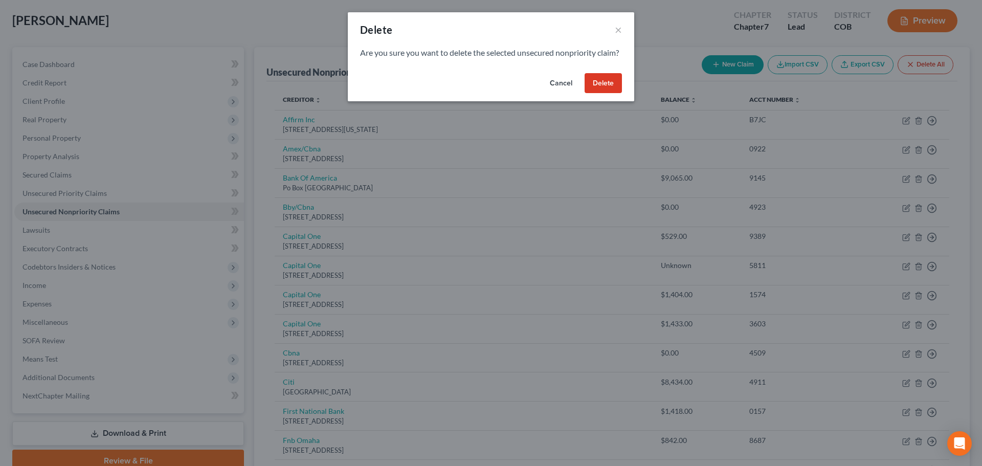
click at [616, 93] on button "Delete" at bounding box center [603, 83] width 37 height 20
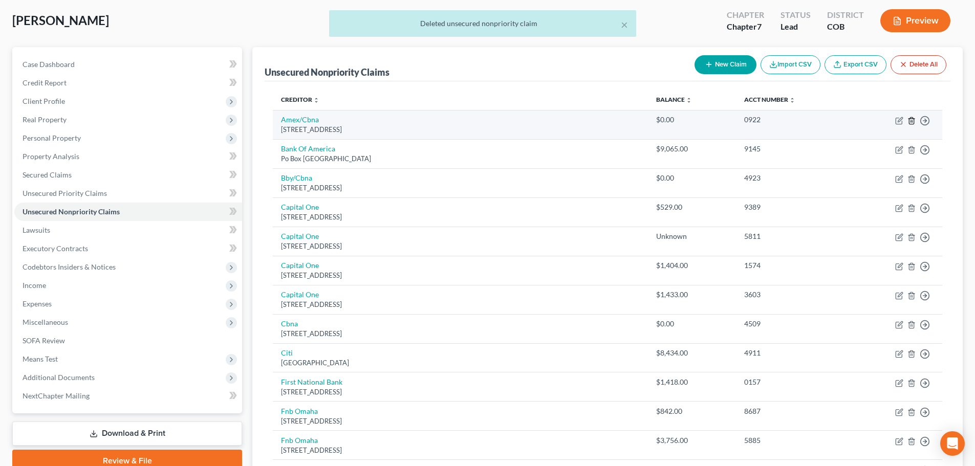
click at [912, 122] on line "button" at bounding box center [912, 121] width 0 height 2
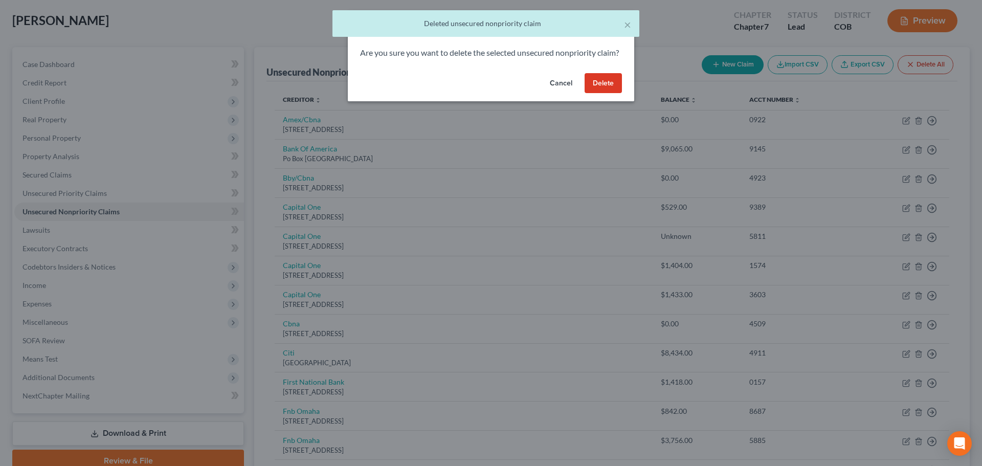
click at [604, 94] on button "Delete" at bounding box center [603, 83] width 37 height 20
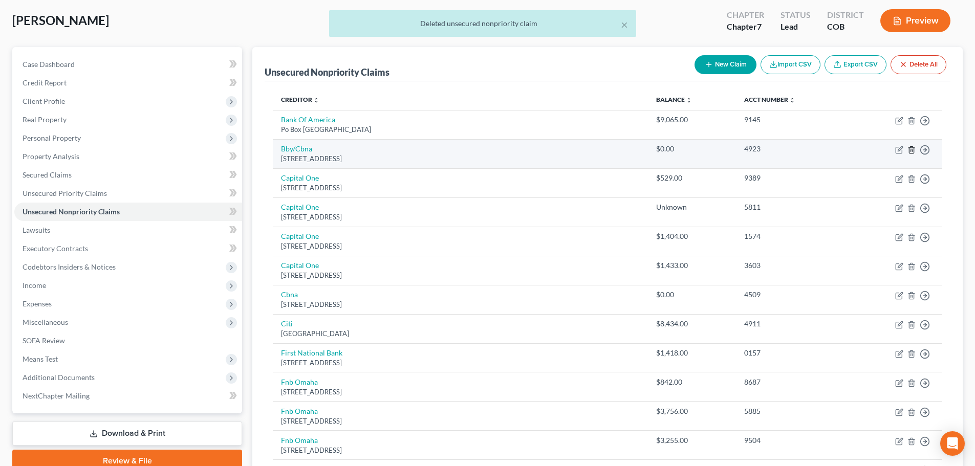
click at [911, 150] on icon "button" at bounding box center [911, 150] width 8 height 8
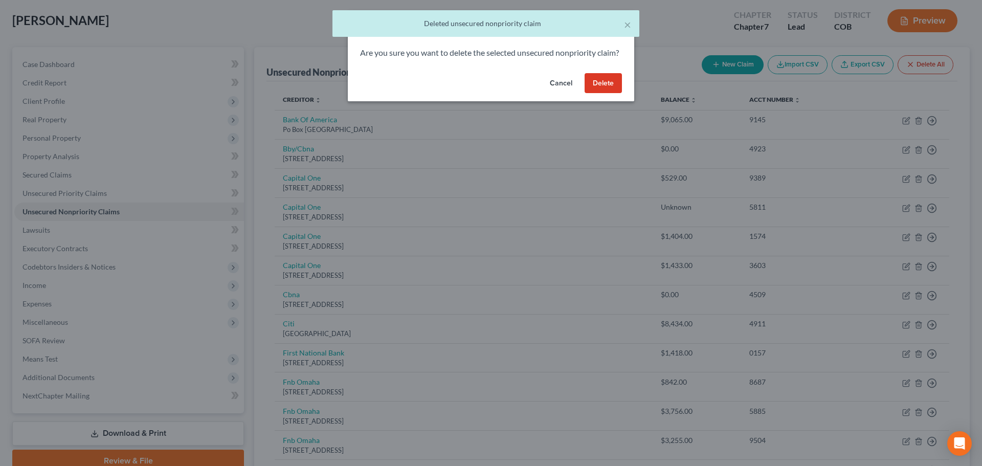
click at [590, 87] on button "Delete" at bounding box center [603, 83] width 37 height 20
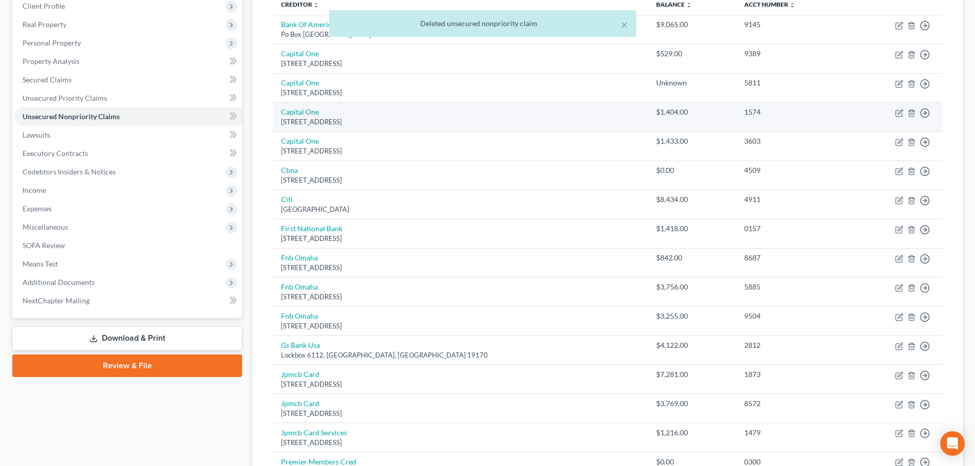
scroll to position [154, 0]
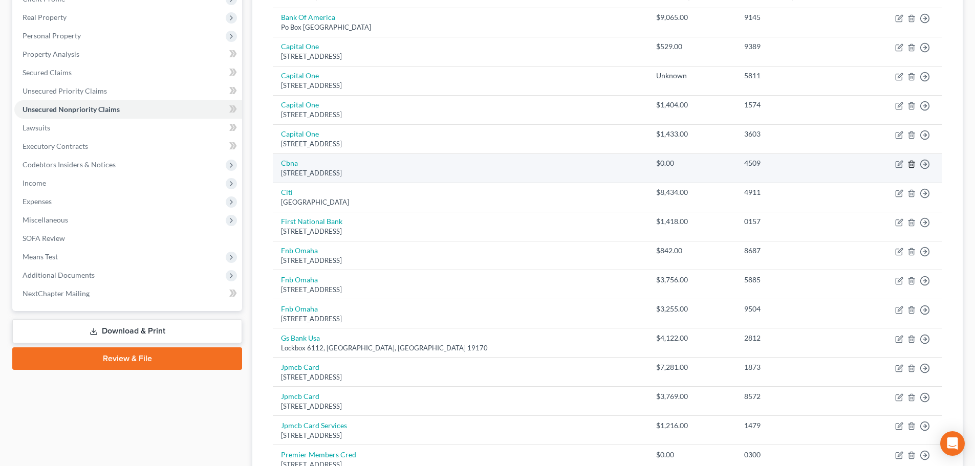
click at [909, 165] on icon "button" at bounding box center [911, 164] width 5 height 7
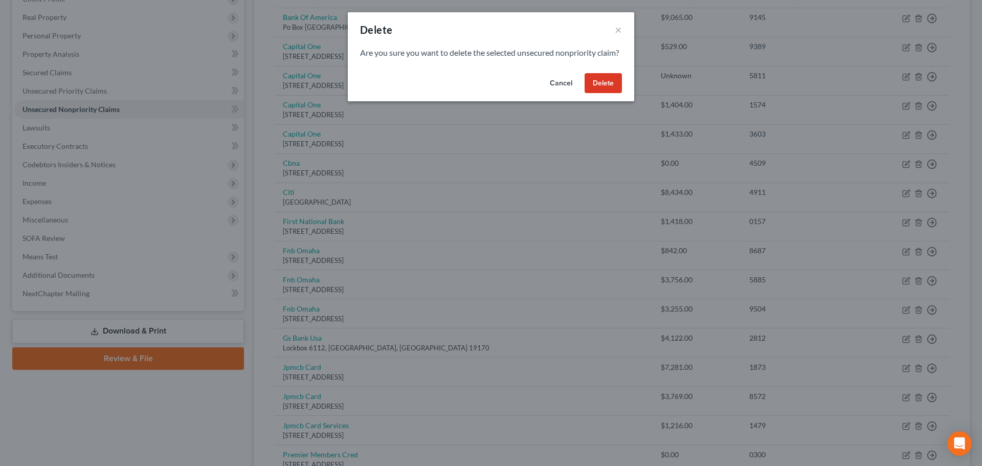
click at [602, 85] on button "Delete" at bounding box center [603, 83] width 37 height 20
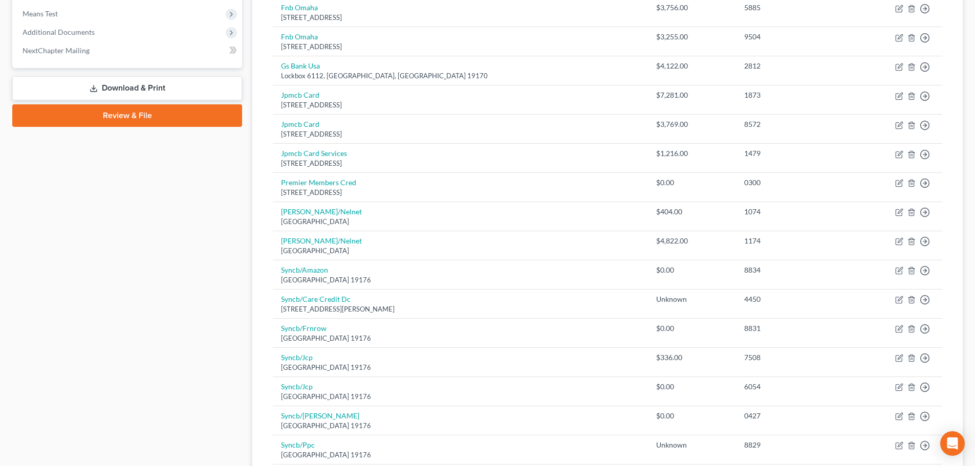
scroll to position [409, 0]
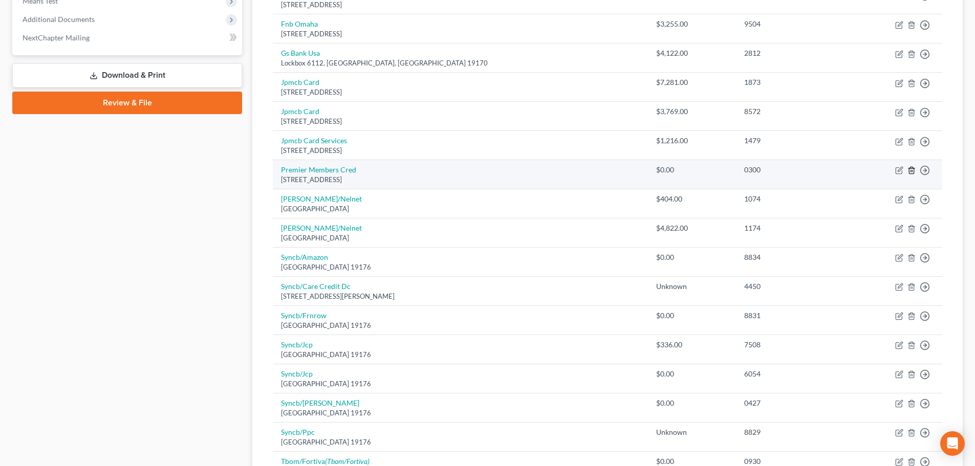
click at [912, 172] on icon "button" at bounding box center [911, 170] width 8 height 8
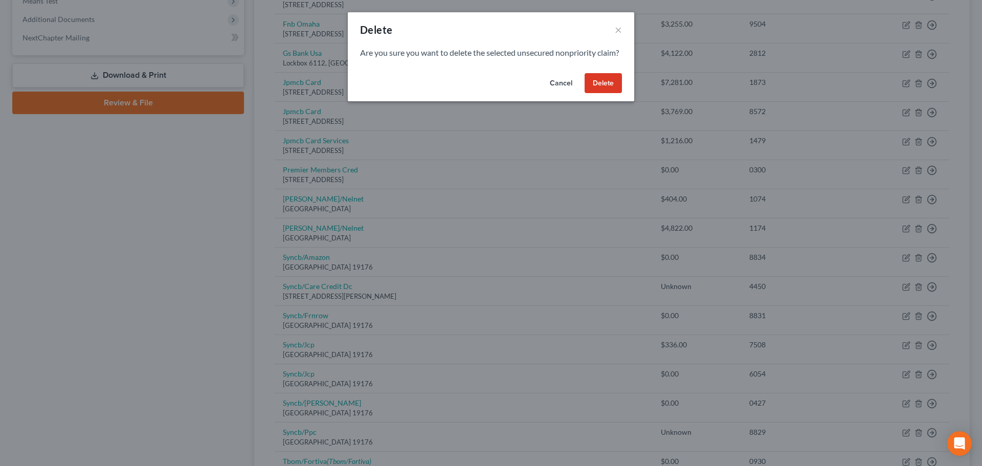
click at [600, 94] on button "Delete" at bounding box center [603, 83] width 37 height 20
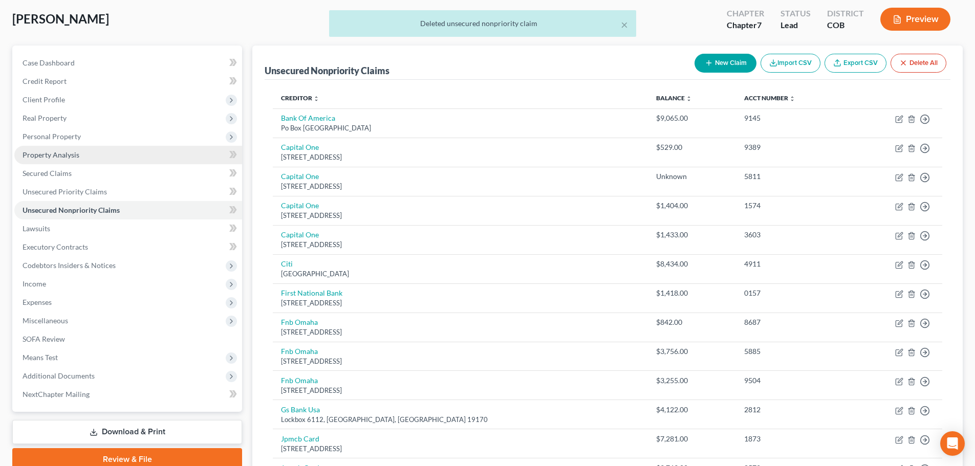
scroll to position [51, 0]
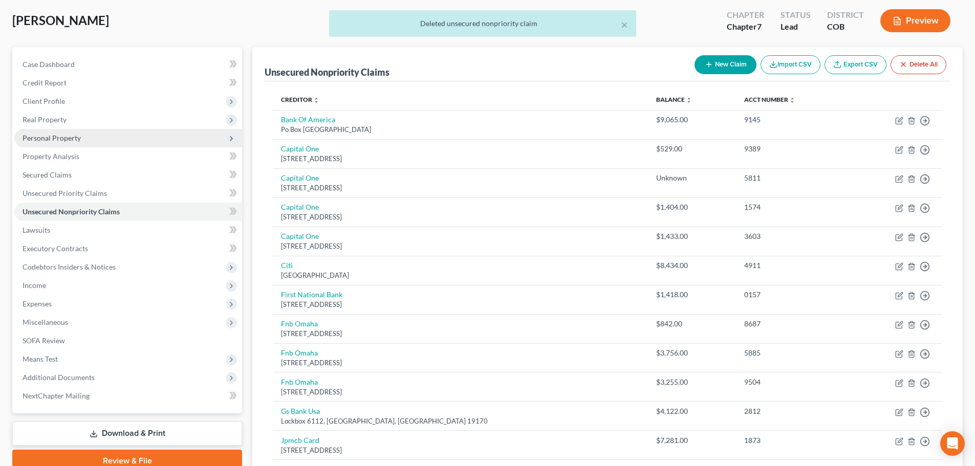
click at [59, 139] on span "Personal Property" at bounding box center [52, 138] width 58 height 9
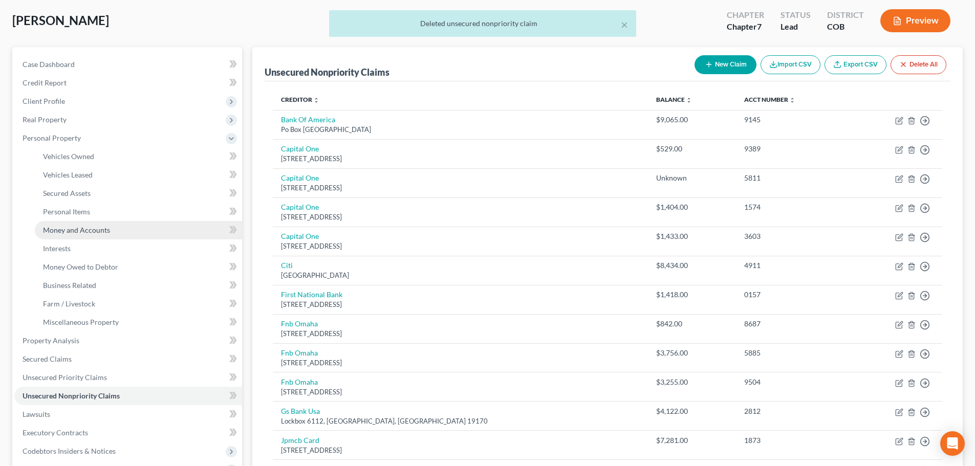
click at [89, 225] on link "Money and Accounts" at bounding box center [138, 230] width 207 height 18
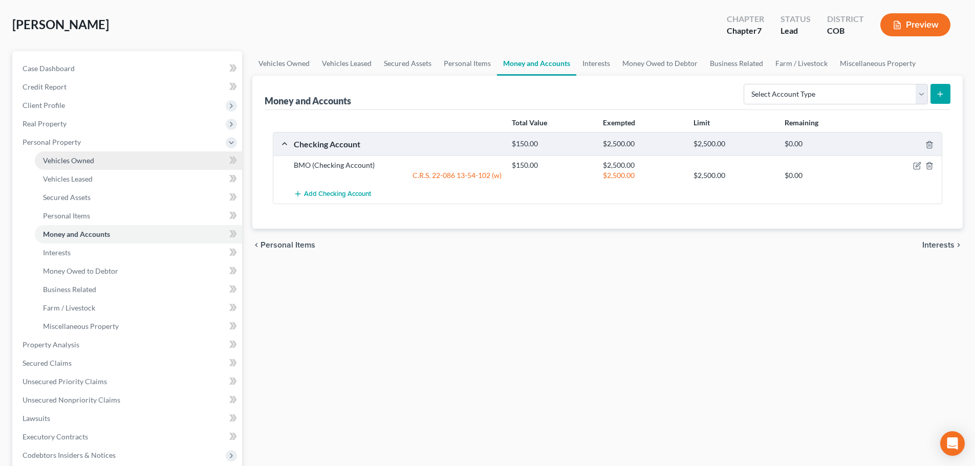
scroll to position [205, 0]
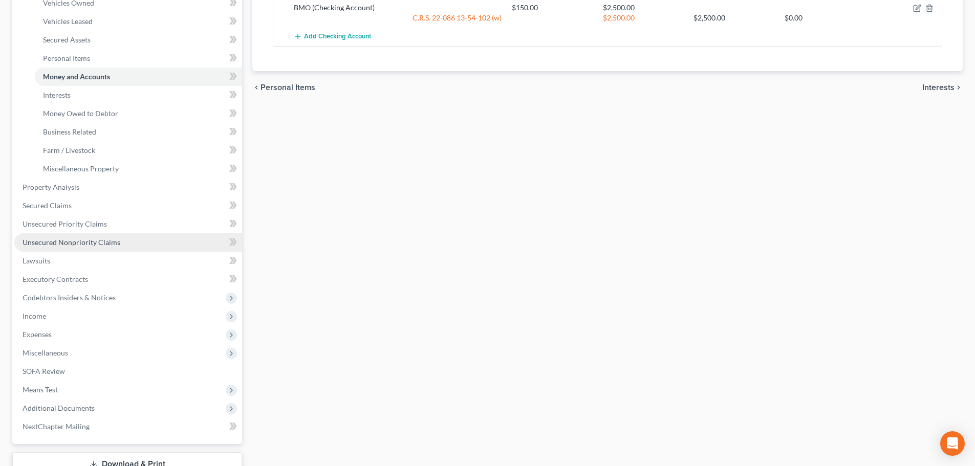
click at [102, 245] on span "Unsecured Nonpriority Claims" at bounding box center [72, 242] width 98 height 9
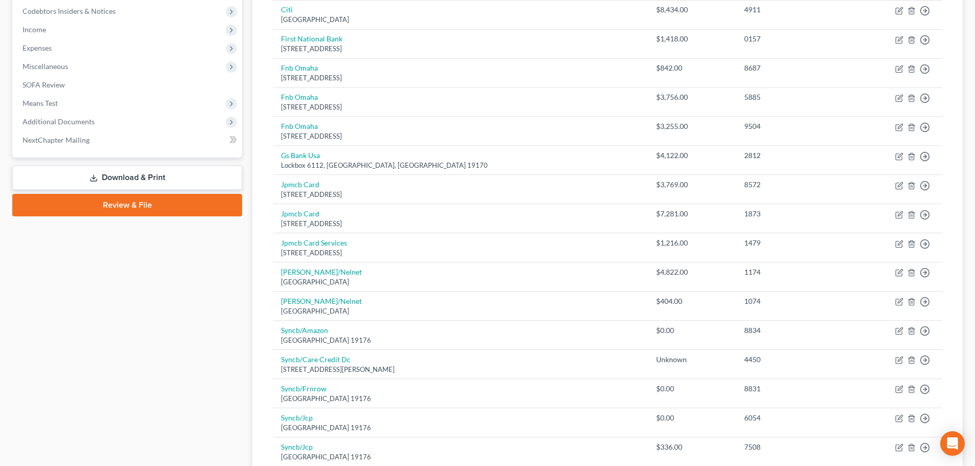
scroll to position [358, 0]
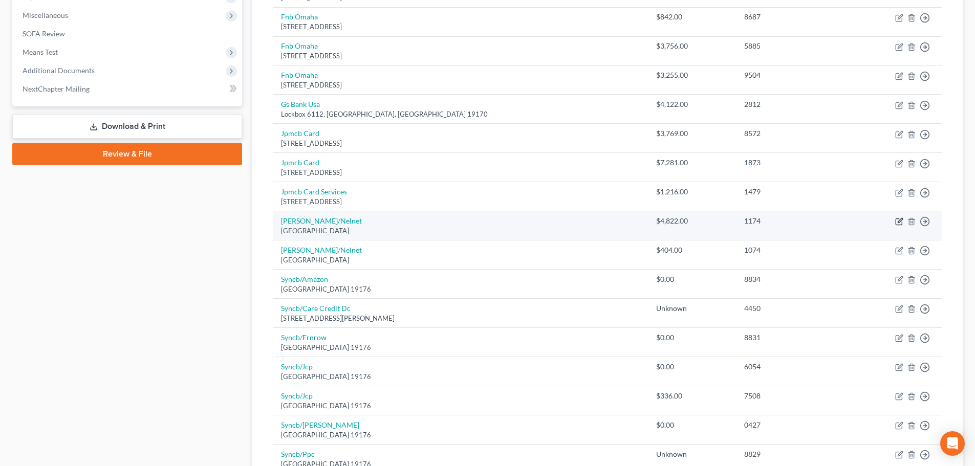
click at [900, 223] on icon "button" at bounding box center [899, 221] width 8 height 8
select select "30"
select select "17"
select select "0"
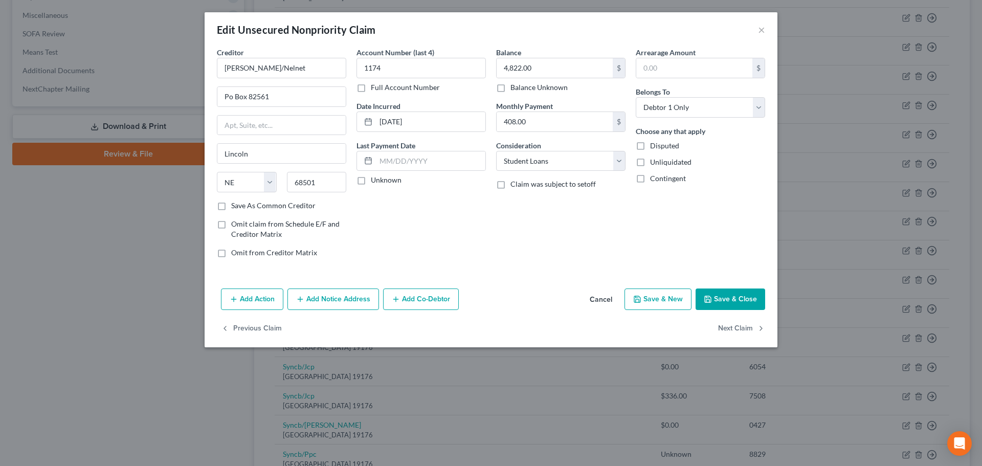
click at [727, 299] on button "Save & Close" at bounding box center [731, 299] width 70 height 21
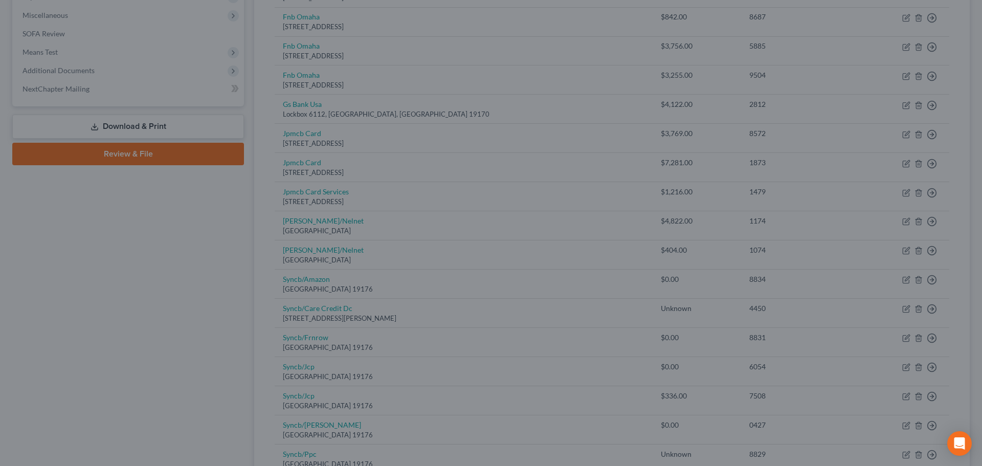
type input "0"
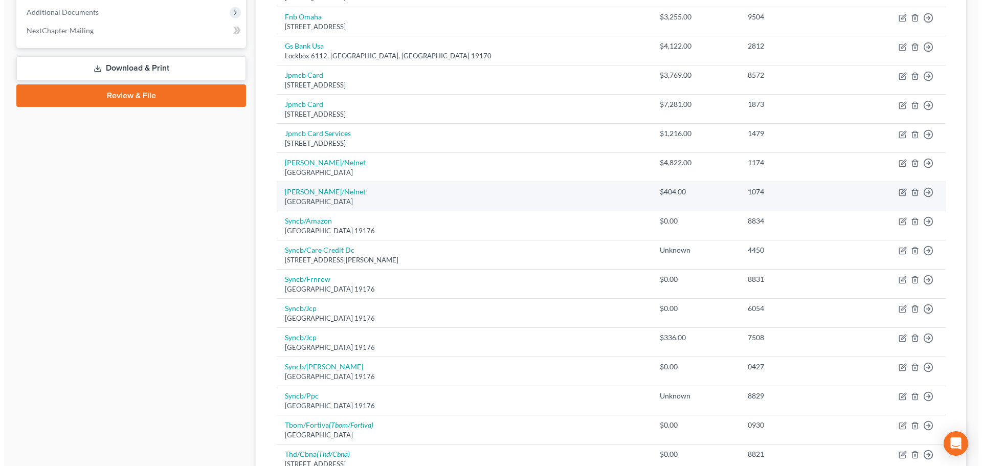
scroll to position [410, 0]
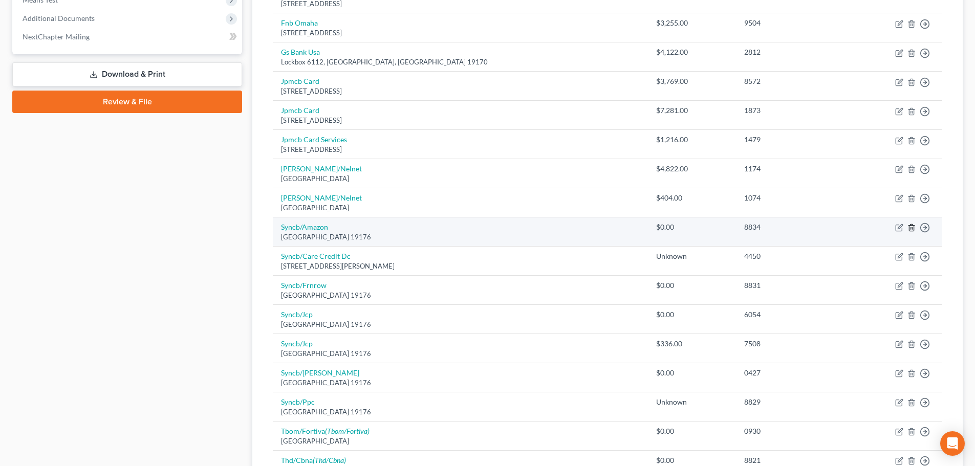
click at [909, 228] on icon "button" at bounding box center [911, 228] width 5 height 7
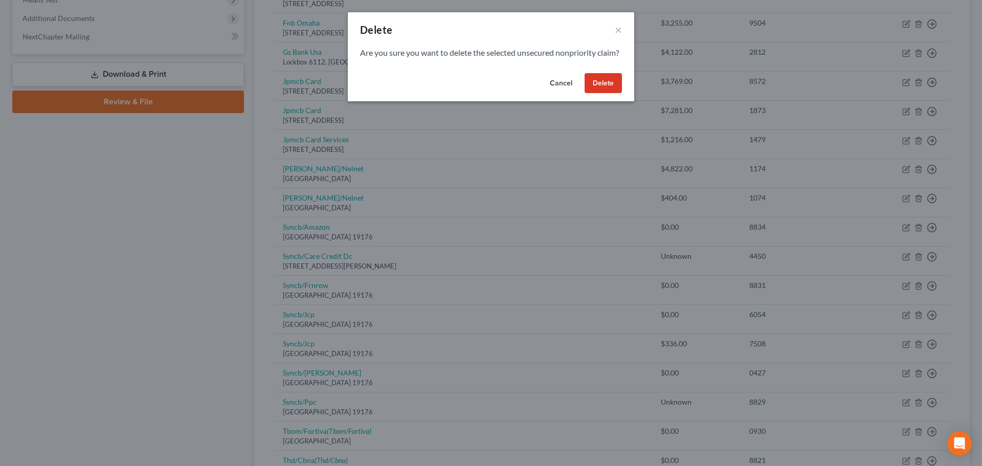
click at [604, 89] on button "Delete" at bounding box center [603, 83] width 37 height 20
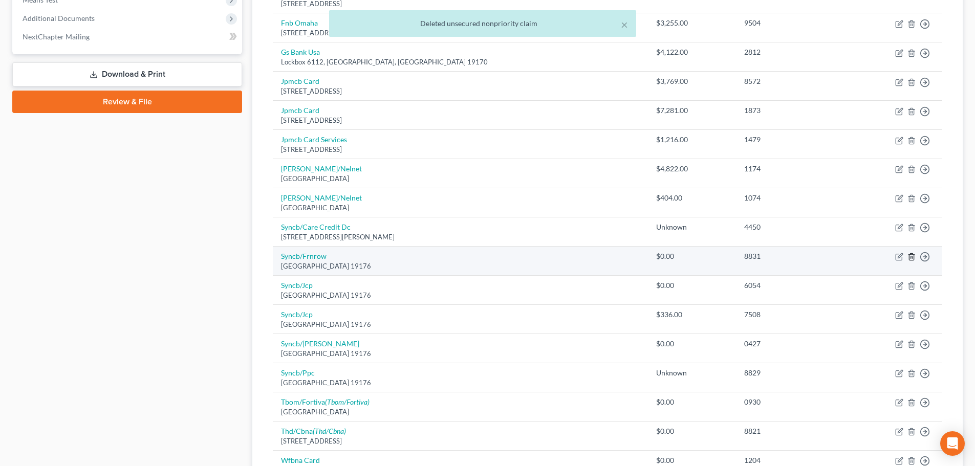
click at [912, 257] on line "button" at bounding box center [912, 258] width 0 height 2
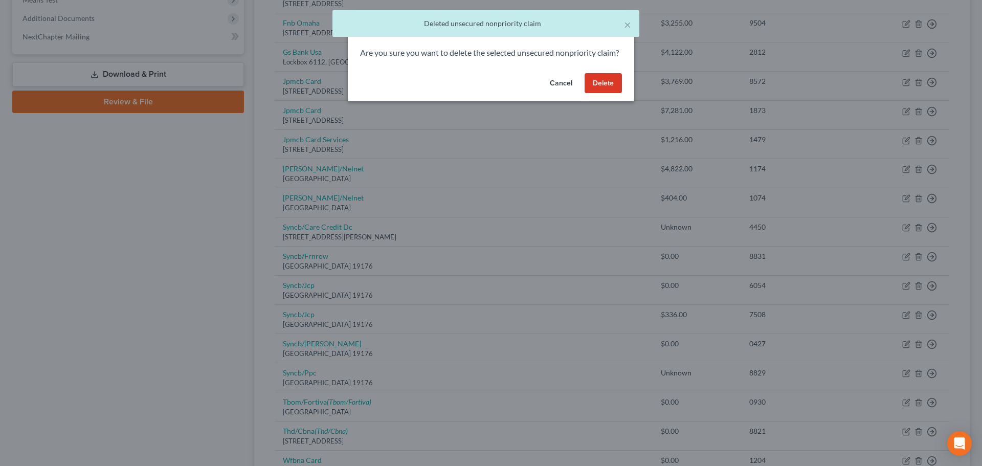
click at [617, 91] on button "Delete" at bounding box center [603, 83] width 37 height 20
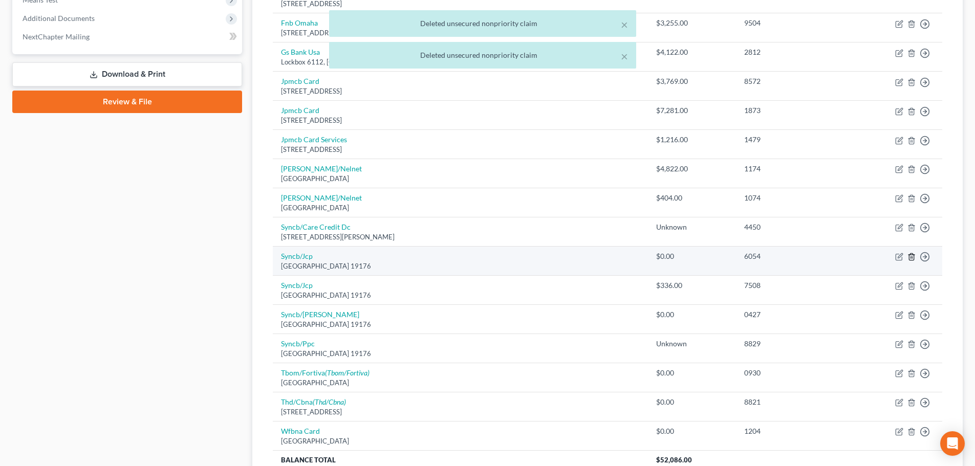
click at [913, 260] on icon "button" at bounding box center [911, 257] width 5 height 7
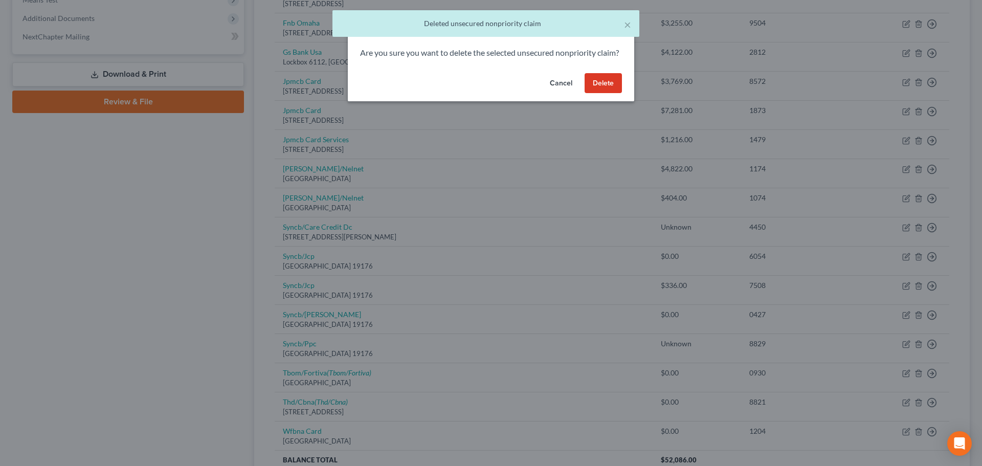
click at [602, 94] on button "Delete" at bounding box center [603, 83] width 37 height 20
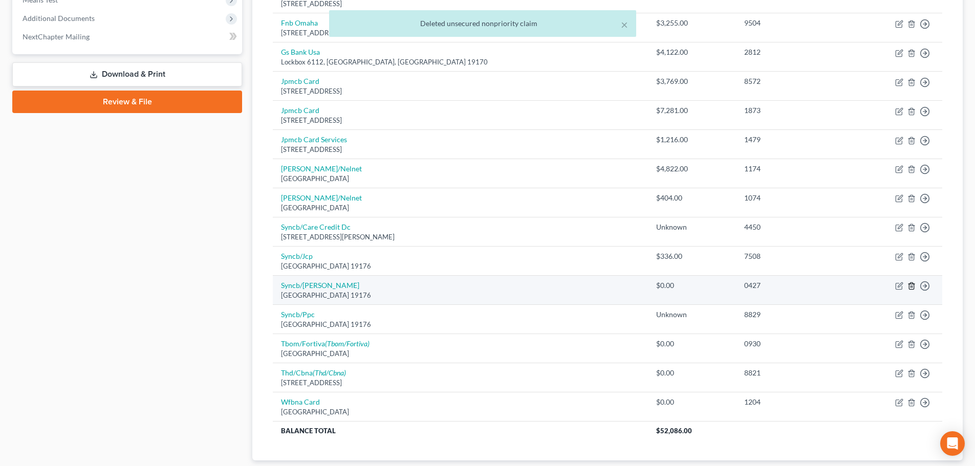
click at [913, 283] on icon "button" at bounding box center [911, 286] width 8 height 8
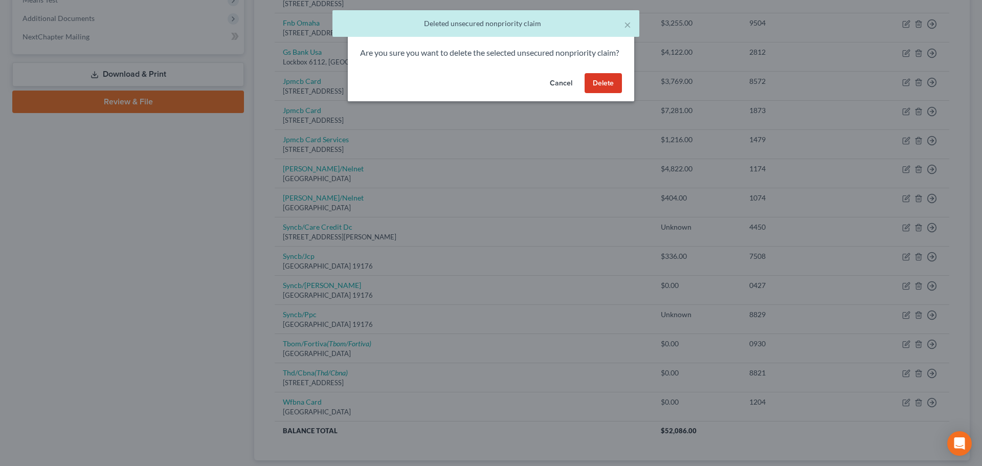
click at [602, 94] on button "Delete" at bounding box center [603, 83] width 37 height 20
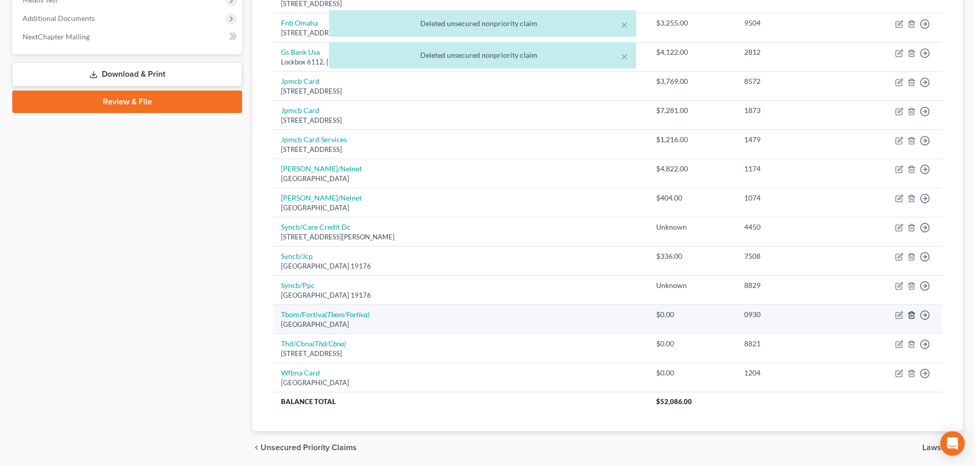
click at [915, 315] on icon "button" at bounding box center [911, 315] width 8 height 8
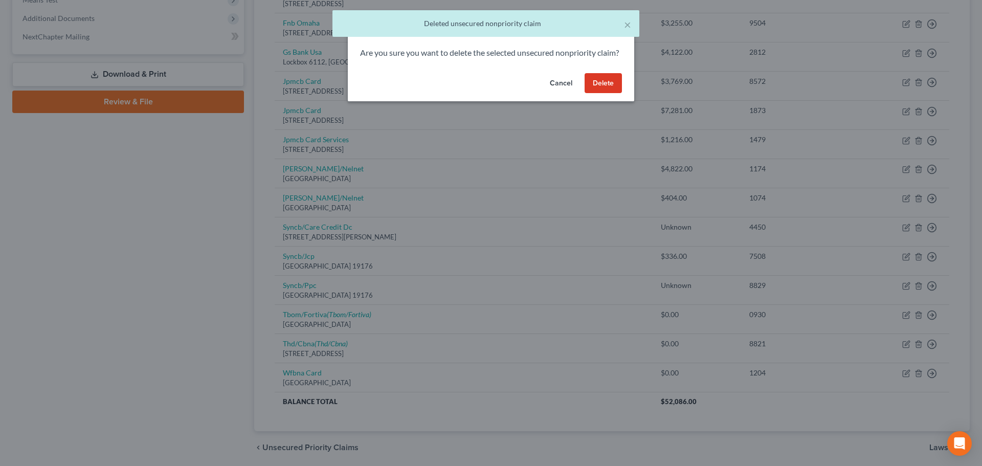
click at [623, 95] on div "Cancel Delete" at bounding box center [491, 85] width 287 height 33
click at [605, 84] on div "Cancel Delete" at bounding box center [491, 85] width 287 height 33
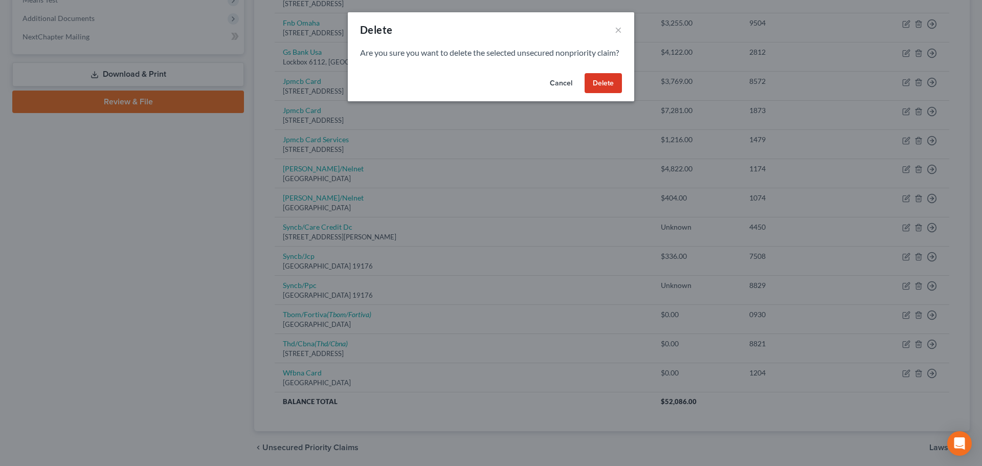
drag, startPoint x: 602, startPoint y: 89, endPoint x: 640, endPoint y: 108, distance: 42.6
click at [603, 89] on button "Delete" at bounding box center [603, 83] width 37 height 20
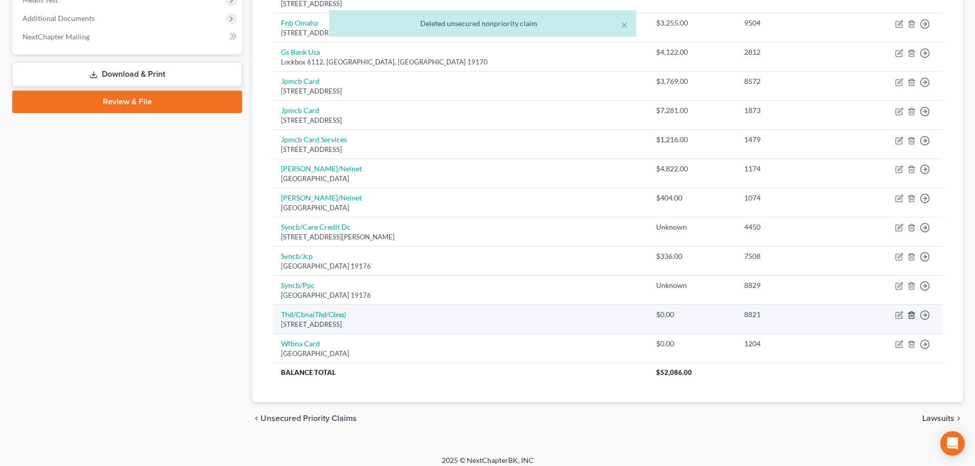
click at [915, 315] on icon "button" at bounding box center [911, 315] width 8 height 8
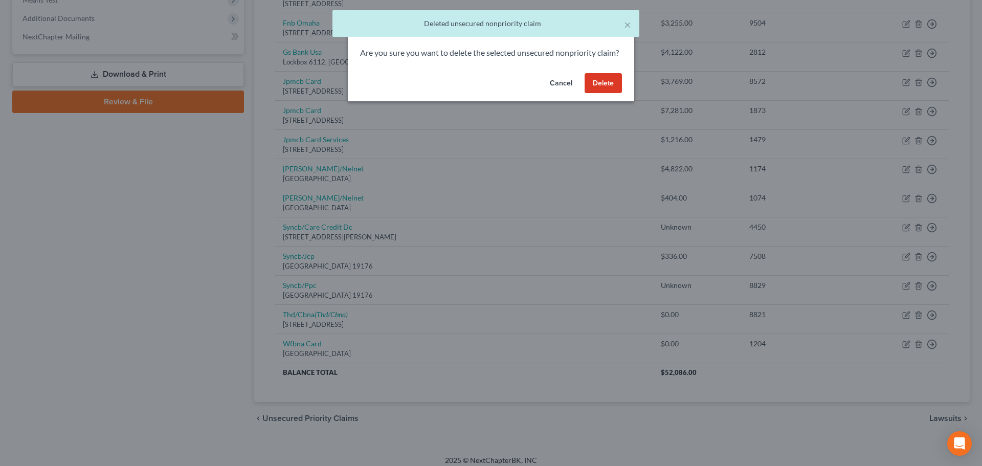
click at [603, 94] on button "Delete" at bounding box center [603, 83] width 37 height 20
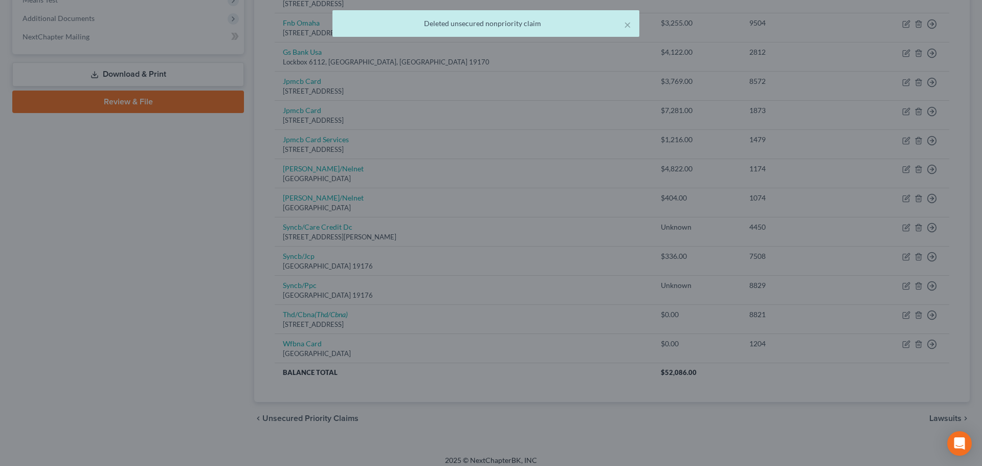
scroll to position [389, 0]
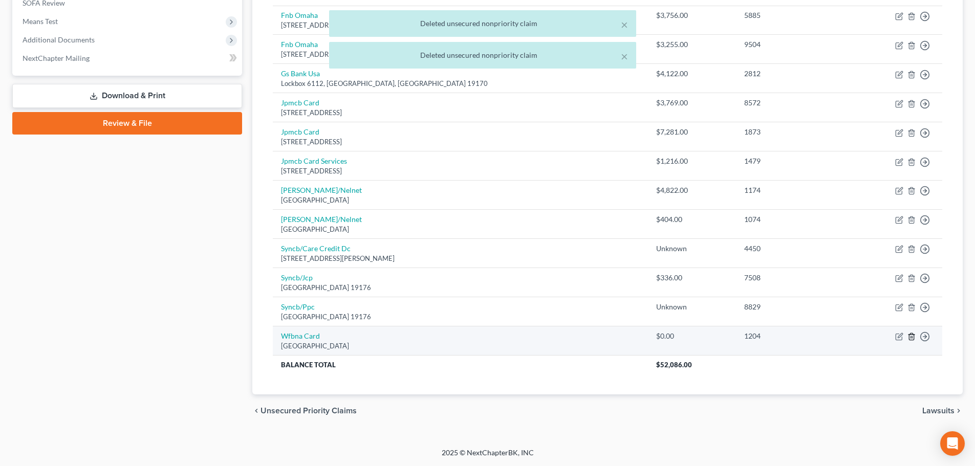
click at [913, 340] on icon "button" at bounding box center [911, 337] width 5 height 7
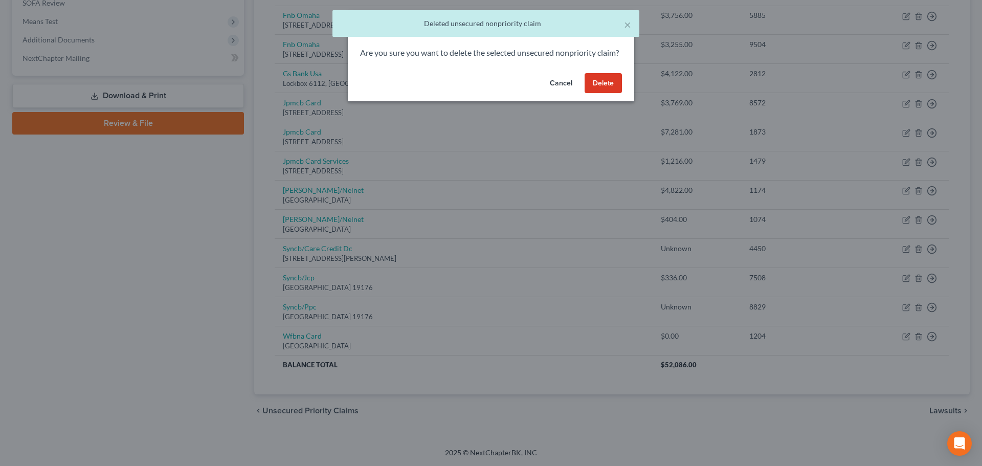
click at [610, 94] on button "Delete" at bounding box center [603, 83] width 37 height 20
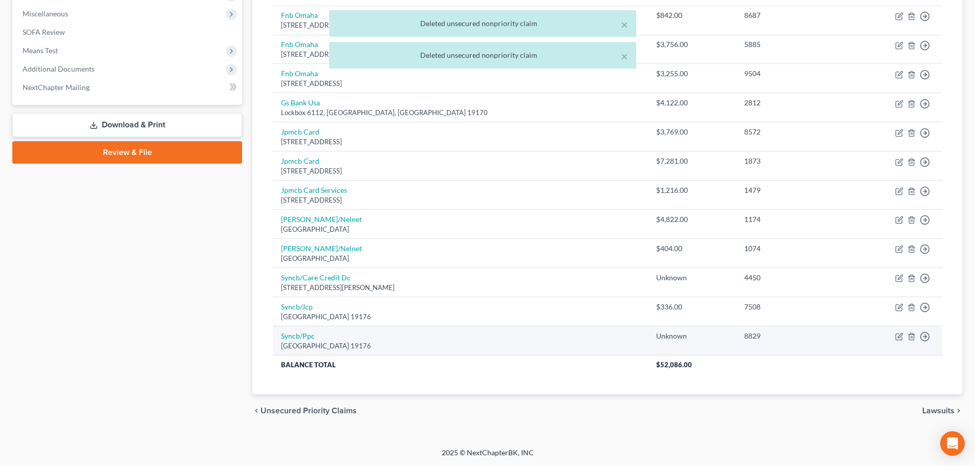
scroll to position [0, 0]
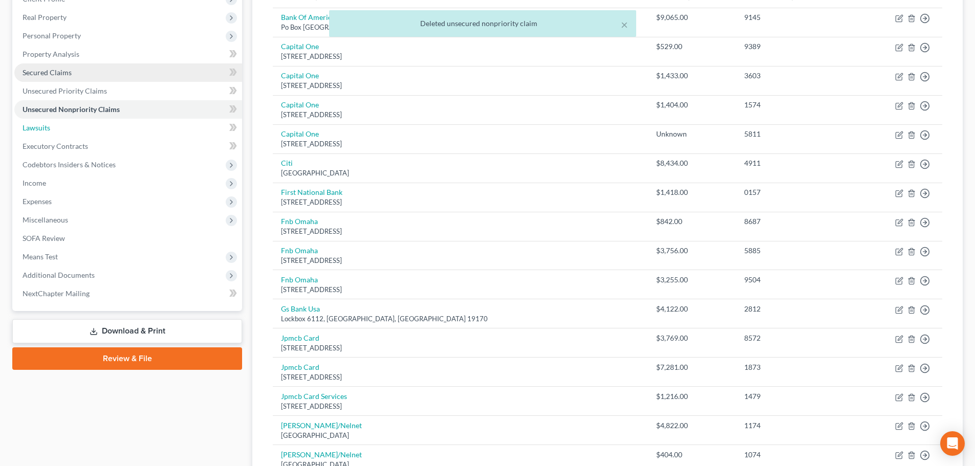
click at [63, 127] on link "Lawsuits" at bounding box center [128, 128] width 228 height 18
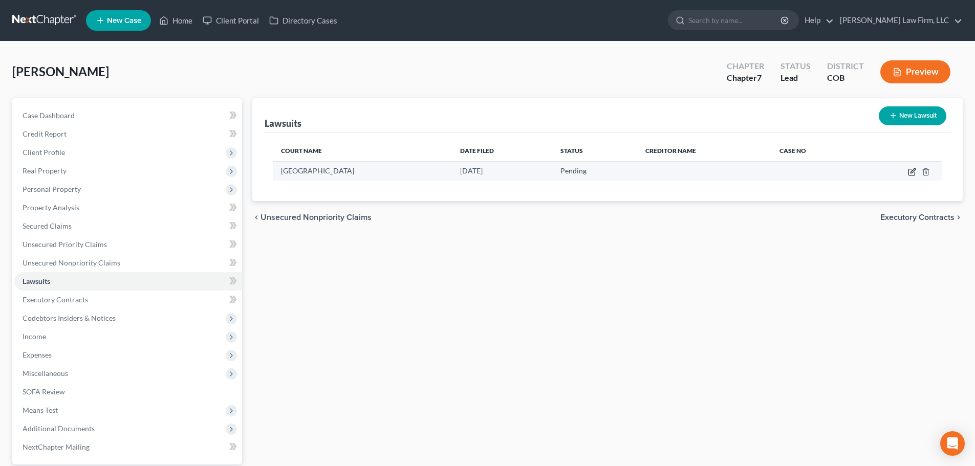
click at [909, 170] on icon "button" at bounding box center [911, 172] width 6 height 6
select select "5"
select select "0"
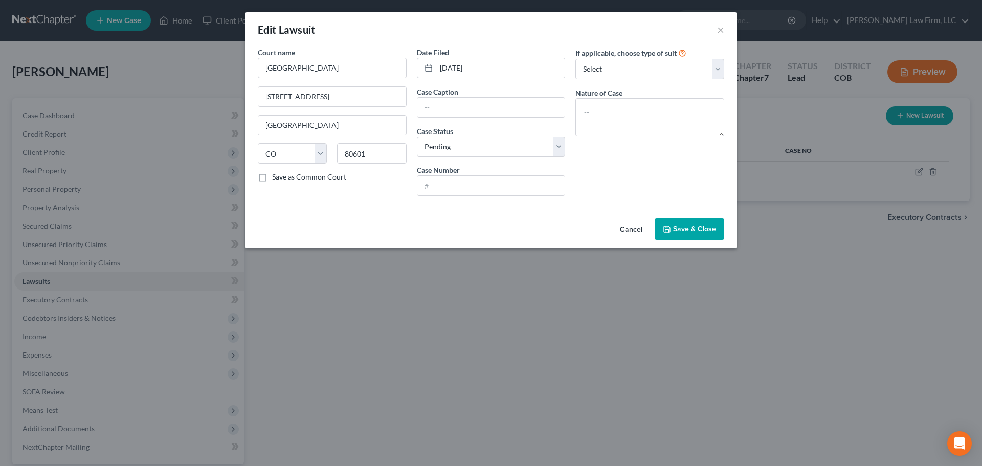
click at [482, 18] on div "Edit Lawsuit ×" at bounding box center [491, 29] width 491 height 35
click at [499, 99] on input "text" at bounding box center [492, 107] width 148 height 19
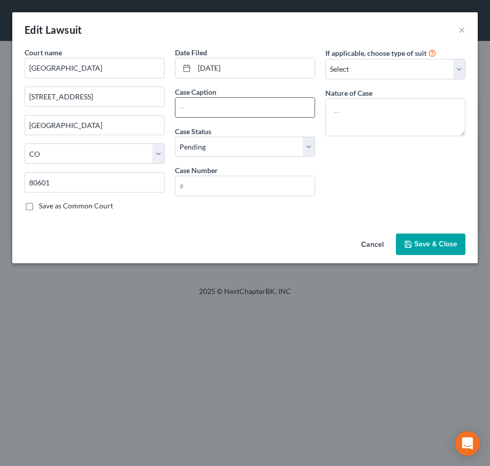
click at [202, 102] on input "text" at bounding box center [245, 107] width 139 height 19
type input "JPMorgan Chase Bank, N.A. v [PERSON_NAME]"
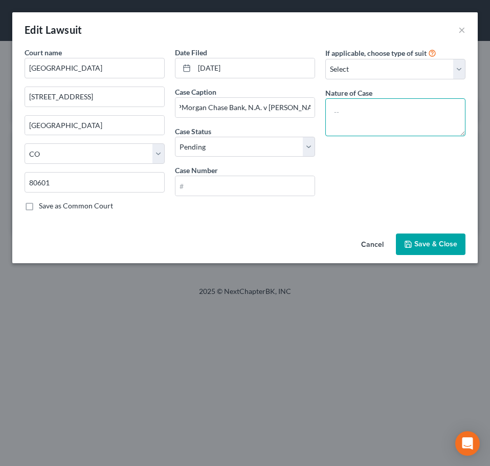
scroll to position [0, 0]
click at [372, 110] on textarea at bounding box center [395, 117] width 140 height 38
type textarea "Collections"
click at [415, 80] on div "If applicable, choose type of suit Select Repossession Garnishment Foreclosure …" at bounding box center [395, 133] width 150 height 172
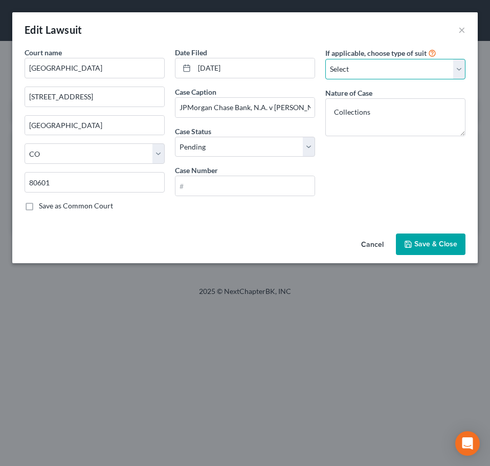
click at [417, 72] on select "Select Repossession Garnishment Foreclosure Attached, Seized, Or Levied Other" at bounding box center [395, 69] width 140 height 20
select select "4"
click at [325, 59] on select "Select Repossession Garnishment Foreclosure Attached, Seized, Or Levied Other" at bounding box center [395, 69] width 140 height 20
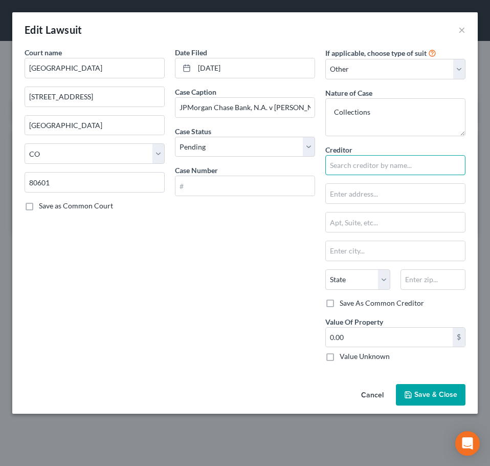
click at [370, 161] on input "text" at bounding box center [395, 165] width 140 height 20
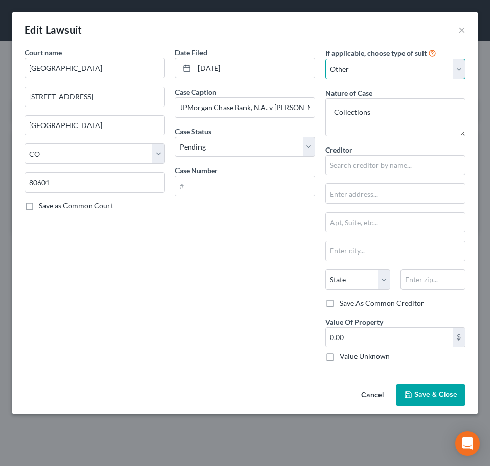
click at [387, 73] on select "Select Repossession Garnishment Foreclosure Attached, Seized, Or Levied Other" at bounding box center [395, 69] width 140 height 20
click at [325, 59] on select "Select Repossession Garnishment Foreclosure Attached, Seized, Or Levied Other" at bounding box center [395, 69] width 140 height 20
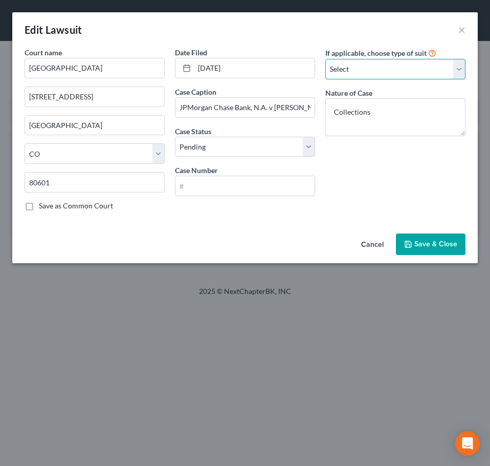
click at [376, 64] on select "Select Repossession Garnishment Foreclosure Attached, Seized, Or Levied Other" at bounding box center [395, 69] width 140 height 20
click at [325, 59] on select "Select Repossession Garnishment Foreclosure Attached, Seized, Or Levied Other" at bounding box center [395, 69] width 140 height 20
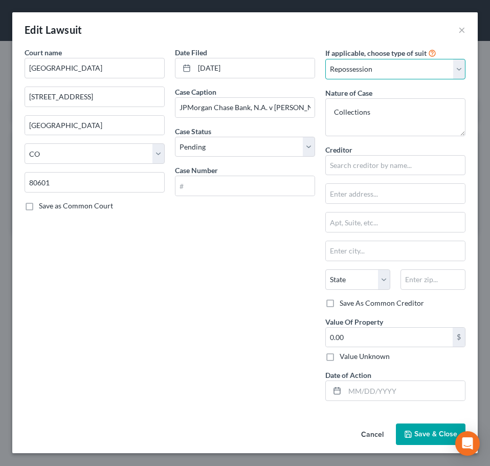
drag, startPoint x: 367, startPoint y: 71, endPoint x: 362, endPoint y: 76, distance: 6.9
click at [366, 72] on select "Select Repossession Garnishment Foreclosure Attached, Seized, Or Levied Other" at bounding box center [395, 69] width 140 height 20
click at [325, 59] on select "Select Repossession Garnishment Foreclosure Attached, Seized, Or Levied Other" at bounding box center [395, 69] width 140 height 20
click at [365, 66] on select "Select Repossession Garnishment Foreclosure Attached, Seized, Or Levied Other" at bounding box center [395, 69] width 140 height 20
click at [325, 59] on select "Select Repossession Garnishment Foreclosure Attached, Seized, Or Levied Other" at bounding box center [395, 69] width 140 height 20
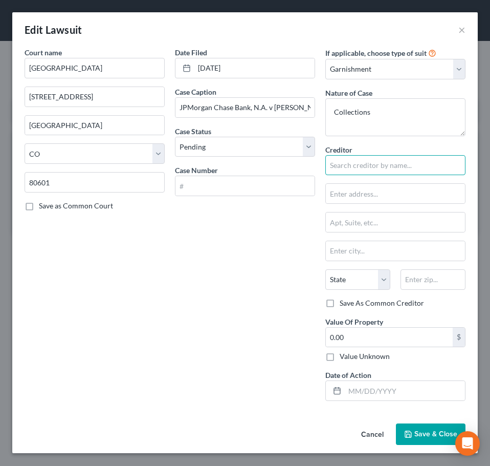
click at [368, 166] on input "text" at bounding box center [395, 165] width 140 height 20
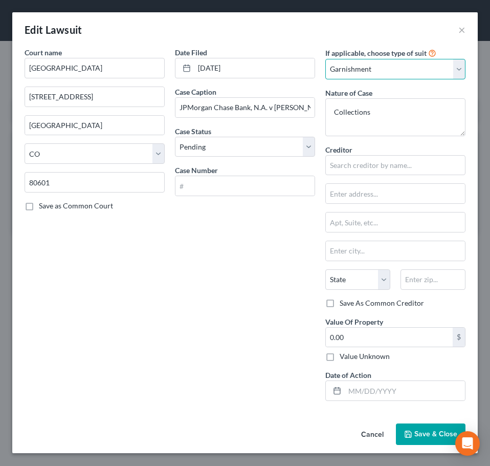
click at [361, 64] on select "Select Repossession Garnishment Foreclosure Attached, Seized, Or Levied Other" at bounding box center [395, 69] width 140 height 20
select select "4"
click at [325, 59] on select "Select Repossession Garnishment Foreclosure Attached, Seized, Or Levied Other" at bounding box center [395, 69] width 140 height 20
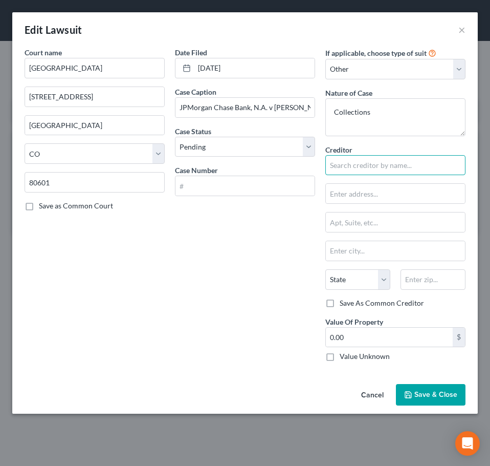
click at [372, 168] on input "text" at bounding box center [395, 165] width 140 height 20
type input "JPMorgan Chase Bank, N.A. c/o The [PERSON_NAME] Law Group"
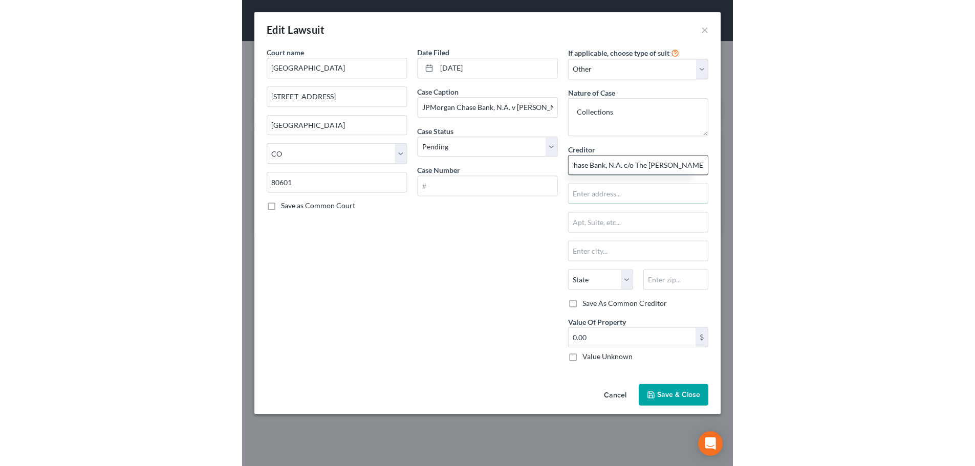
scroll to position [0, 0]
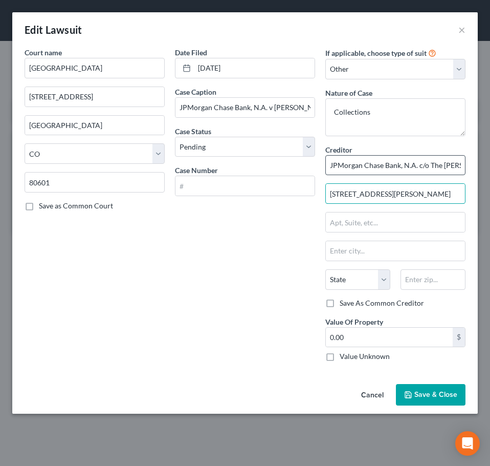
type input "[STREET_ADDRESS][PERSON_NAME]"
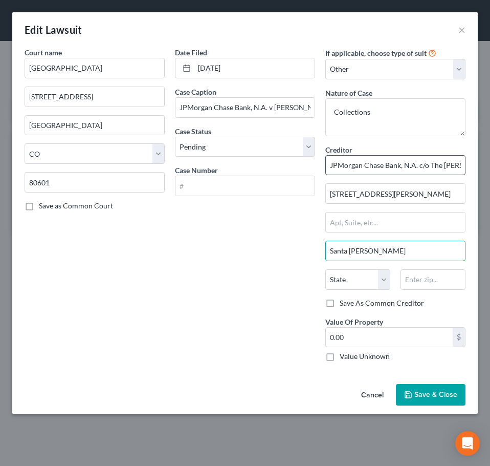
type input "Santa [PERSON_NAME]"
select select "4"
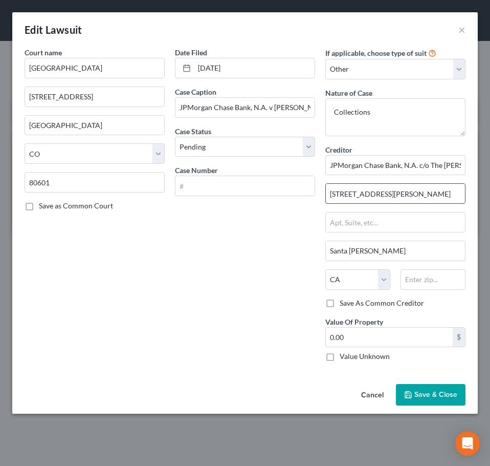
drag, startPoint x: 421, startPoint y: 188, endPoint x: 330, endPoint y: 185, distance: 91.6
click at [330, 185] on input "[STREET_ADDRESS][PERSON_NAME]" at bounding box center [395, 193] width 139 height 19
type input "P.O. Box 25145"
click at [439, 275] on input "text" at bounding box center [433, 279] width 65 height 20
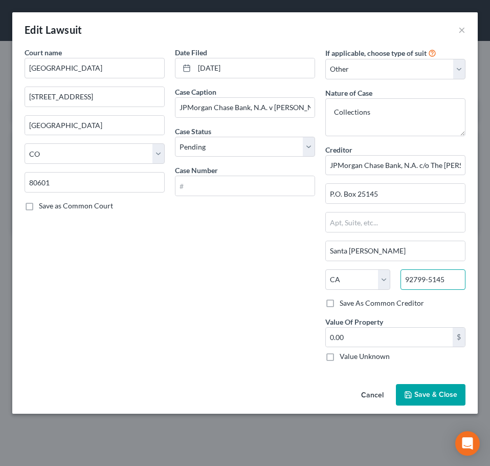
type input "92799-5145"
click at [389, 361] on div "Value Unknown" at bounding box center [395, 356] width 140 height 10
click at [382, 356] on label "Value Unknown" at bounding box center [365, 356] width 50 height 10
click at [351, 356] on input "Value Unknown" at bounding box center [347, 354] width 7 height 7
checkbox input "true"
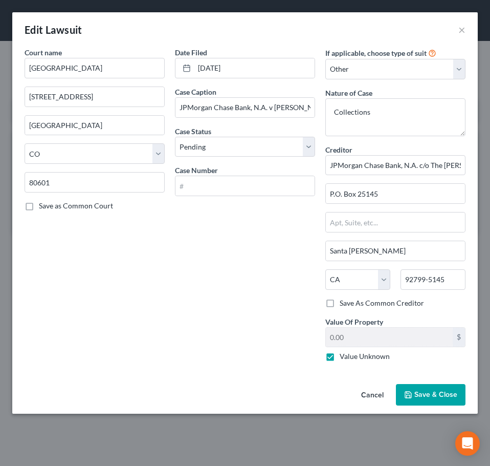
click at [417, 390] on span "Save & Close" at bounding box center [435, 394] width 43 height 9
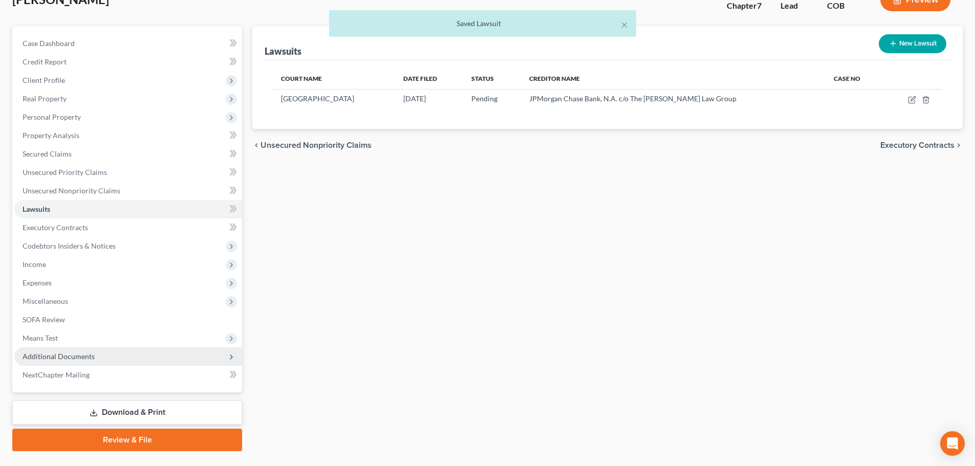
scroll to position [96, 0]
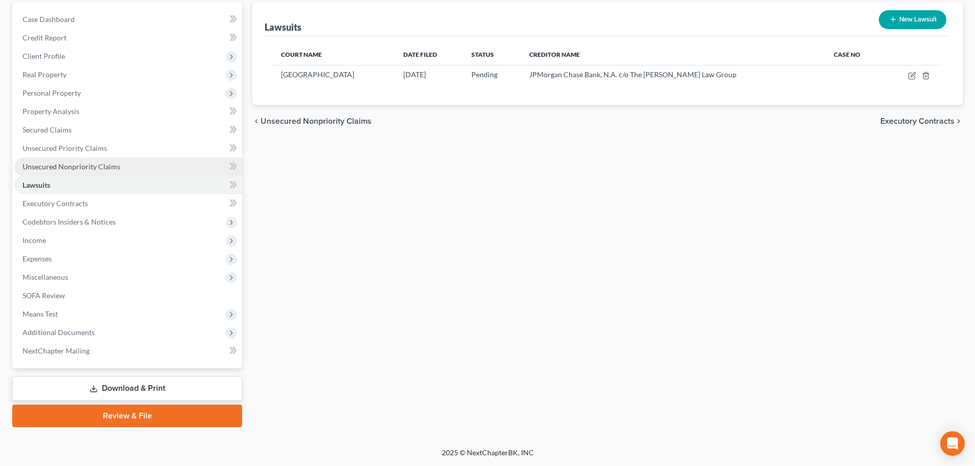
click at [55, 170] on span "Unsecured Nonpriority Claims" at bounding box center [72, 166] width 98 height 9
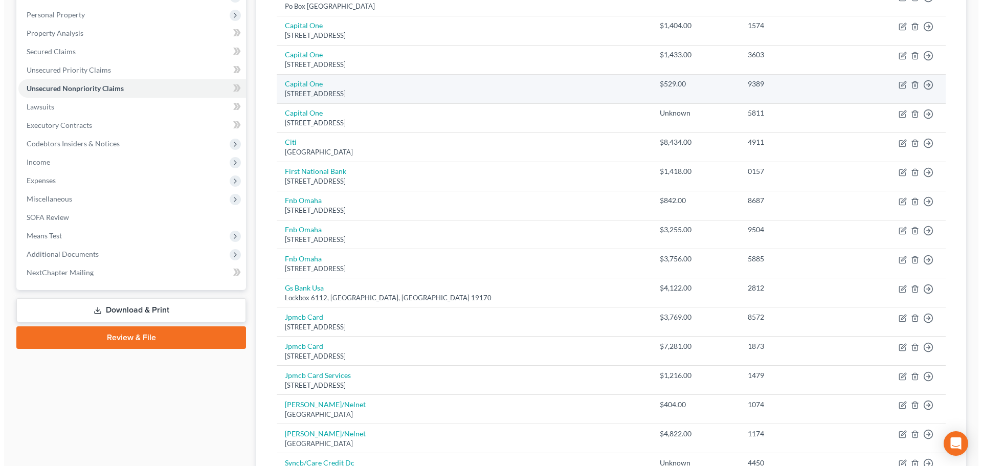
scroll to position [307, 0]
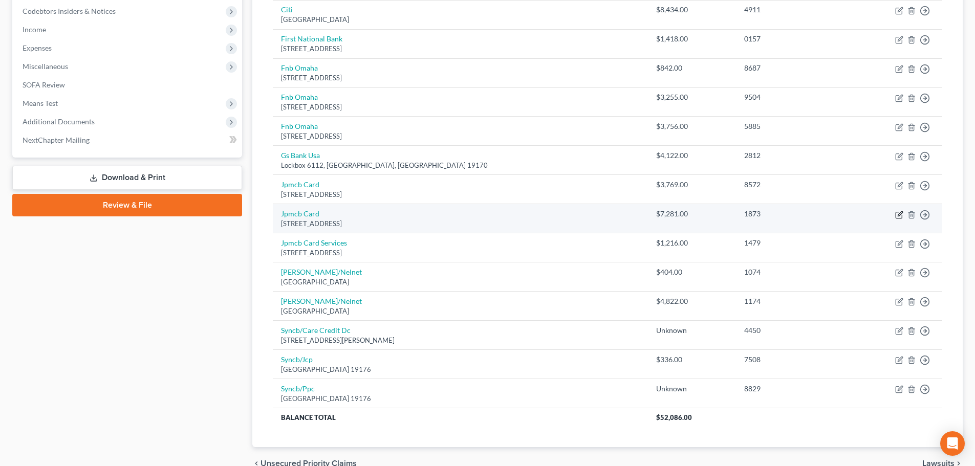
click at [896, 213] on icon "button" at bounding box center [898, 215] width 6 height 6
select select "7"
select select "0"
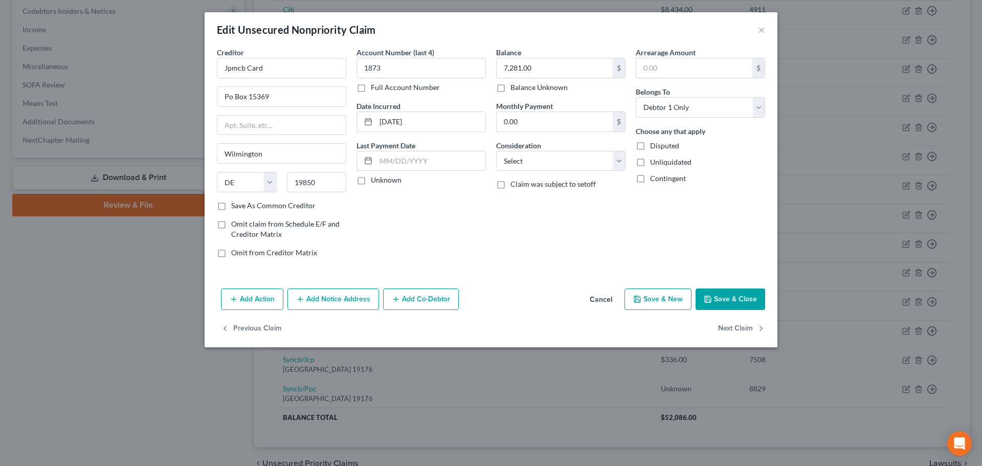
click at [262, 296] on button "Add Action" at bounding box center [252, 299] width 62 height 21
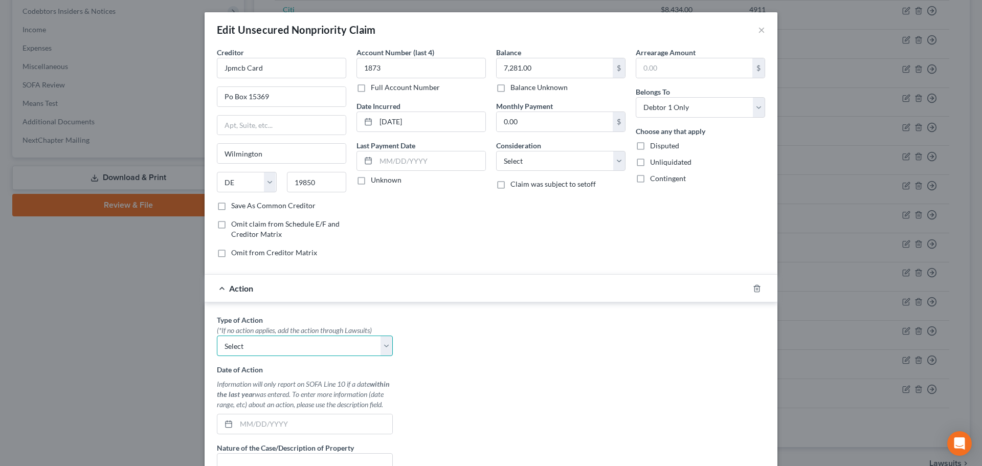
click at [290, 343] on select "Select Repossession Garnishment Foreclosure Personal Injury Attached, Seized, O…" at bounding box center [305, 346] width 176 height 20
click at [445, 347] on div "Type of Action * (*If no action applies, add the action through Lawsuits) Selec…" at bounding box center [491, 443] width 559 height 256
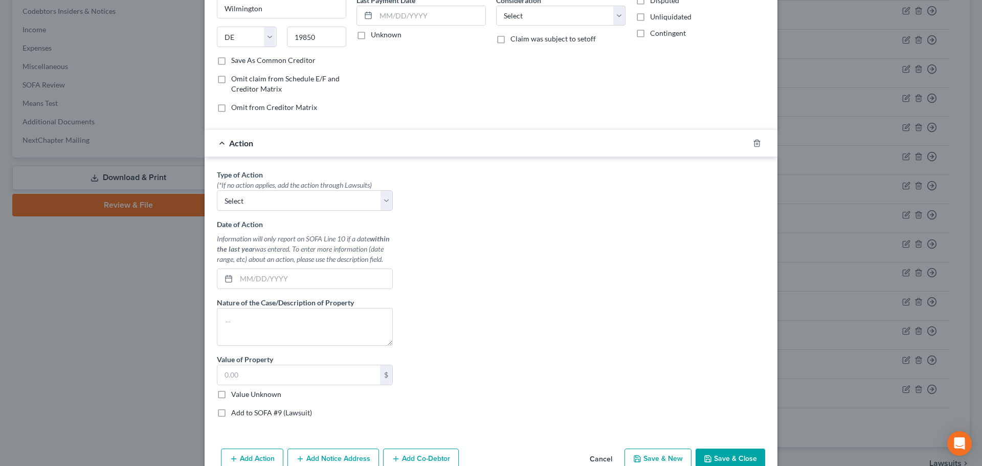
scroll to position [154, 0]
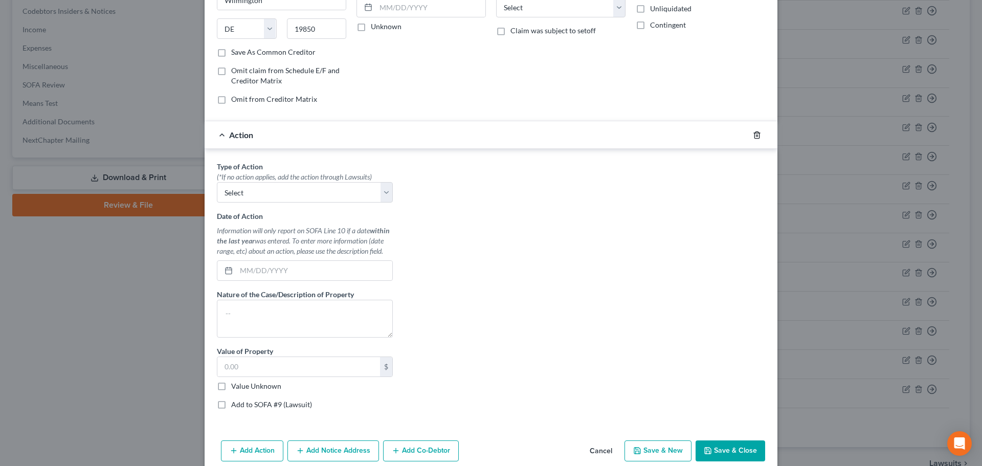
click at [754, 132] on icon "button" at bounding box center [757, 135] width 8 height 8
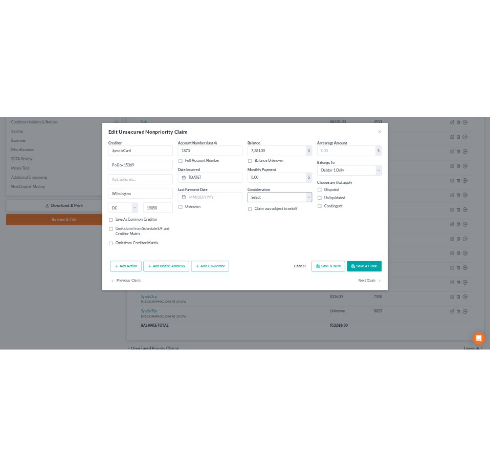
scroll to position [0, 0]
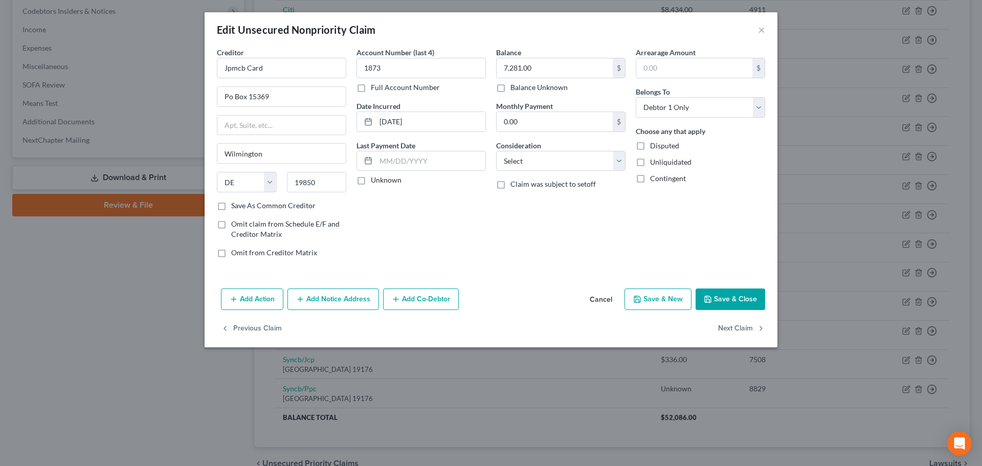
click at [348, 302] on button "Add Notice Address" at bounding box center [334, 299] width 92 height 21
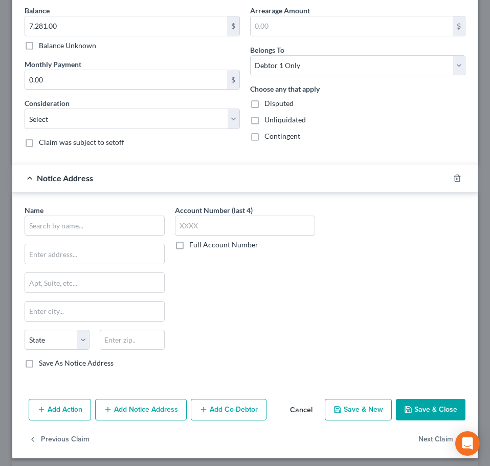
scroll to position [255, 0]
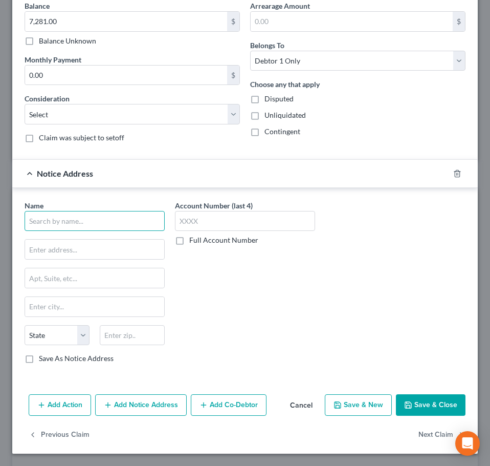
click at [100, 226] on input "text" at bounding box center [95, 221] width 140 height 20
type input "M"
type input "The [PERSON_NAME] Law Group"
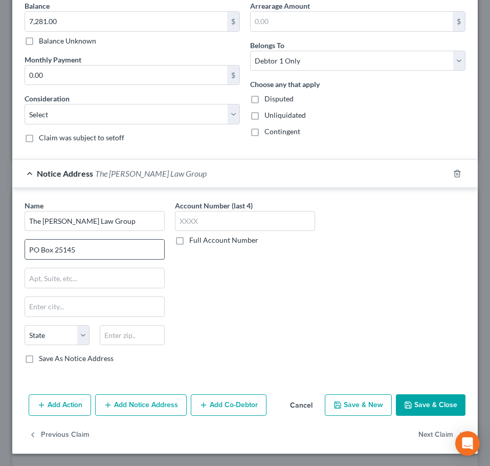
type input "PO Box 25145"
type input "Santa [PERSON_NAME]"
select select "4"
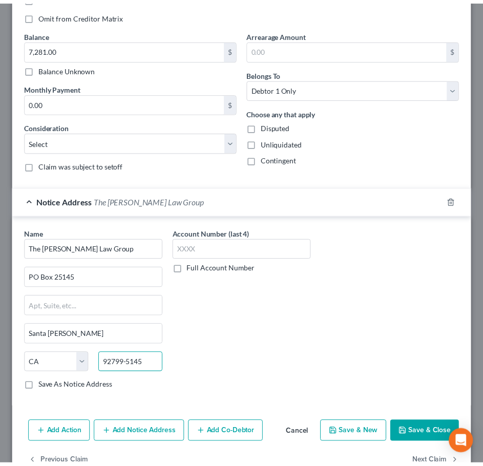
scroll to position [204, 0]
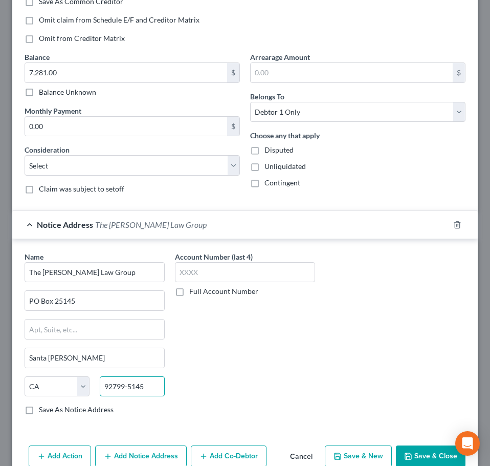
type input "92799-5145"
click at [426, 460] on button "Save & Close" at bounding box center [431, 455] width 70 height 21
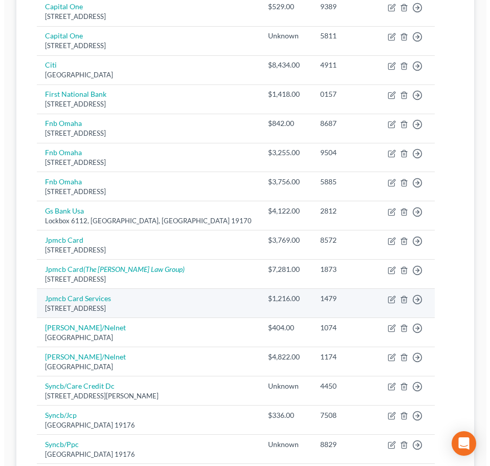
scroll to position [307, 0]
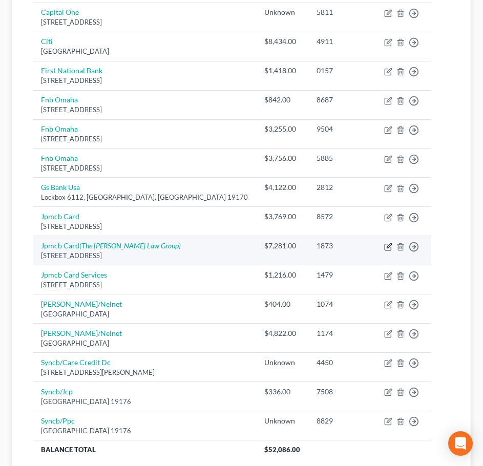
click at [384, 249] on icon "button" at bounding box center [388, 247] width 8 height 8
select select "7"
select select "0"
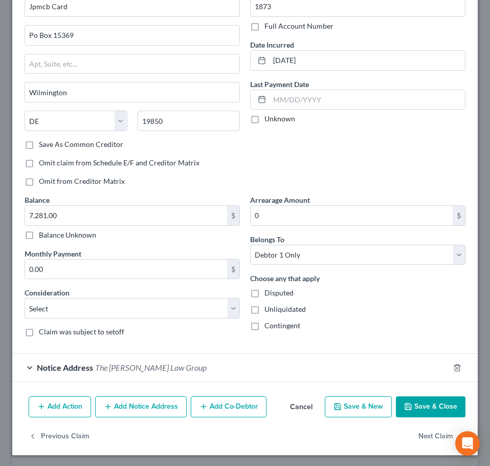
scroll to position [63, 0]
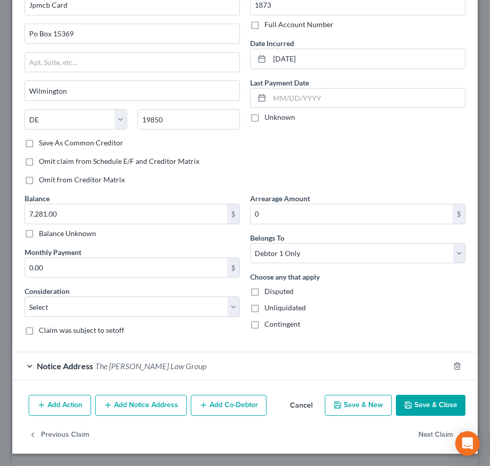
click at [123, 404] on button "Add Notice Address" at bounding box center [141, 405] width 92 height 21
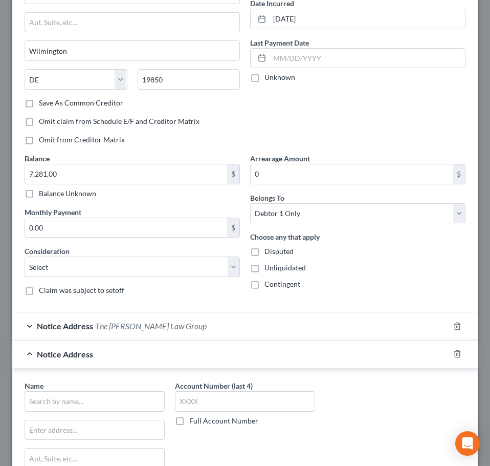
scroll to position [268, 0]
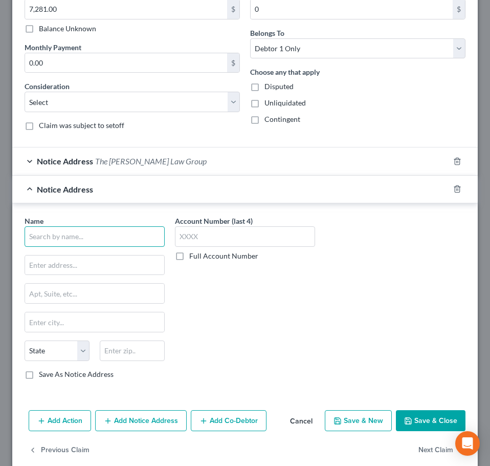
click at [75, 242] on input "text" at bounding box center [95, 236] width 140 height 20
type input "The [PERSON_NAME] Law Group c/o [PERSON_NAME]"
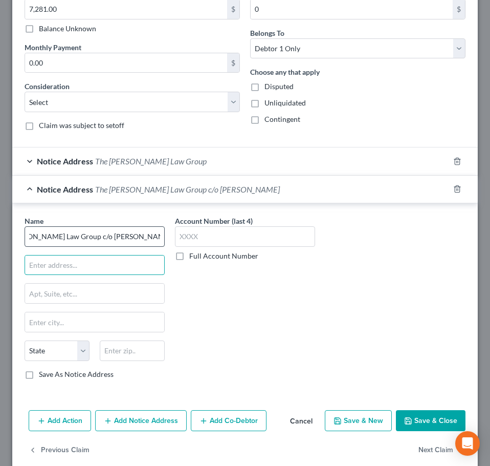
scroll to position [0, 0]
type input "[STREET_ADDRESS]"
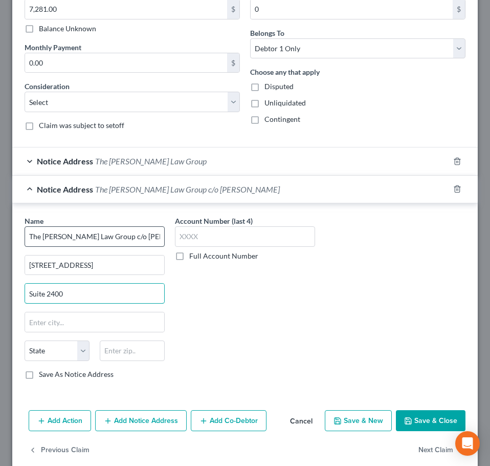
type input "Suite 2400"
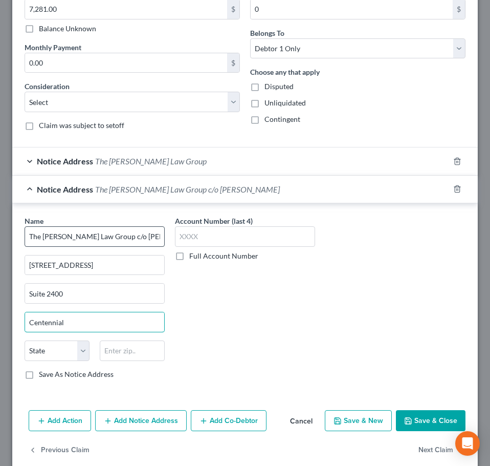
type input "Centennial"
select select "5"
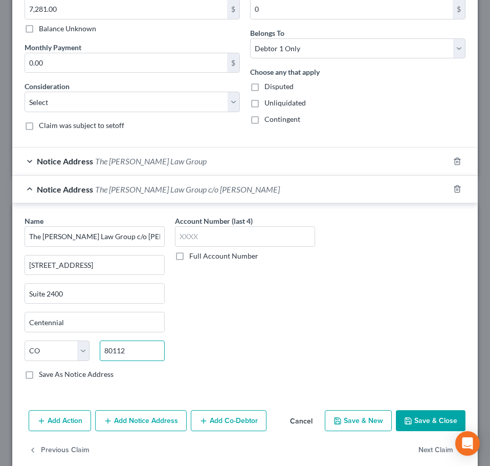
type input "80112"
click at [428, 416] on button "Save & Close" at bounding box center [431, 420] width 70 height 21
type input "[GEOGRAPHIC_DATA]"
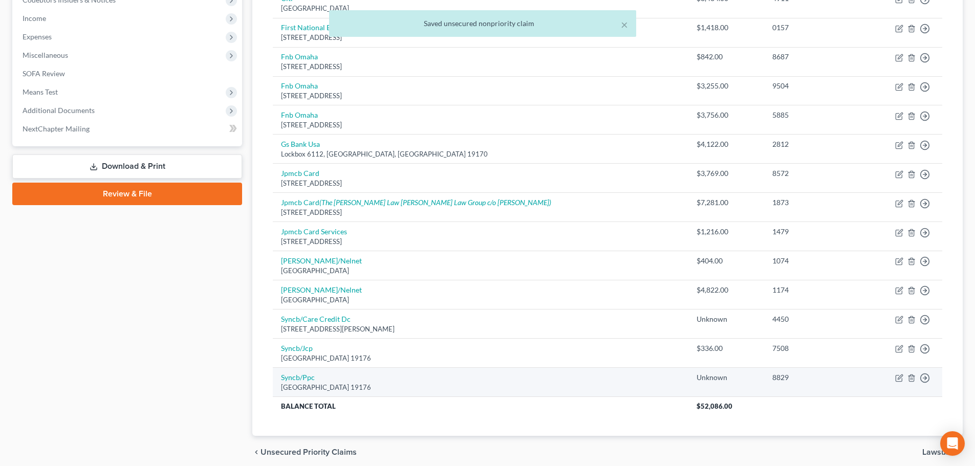
scroll to position [360, 0]
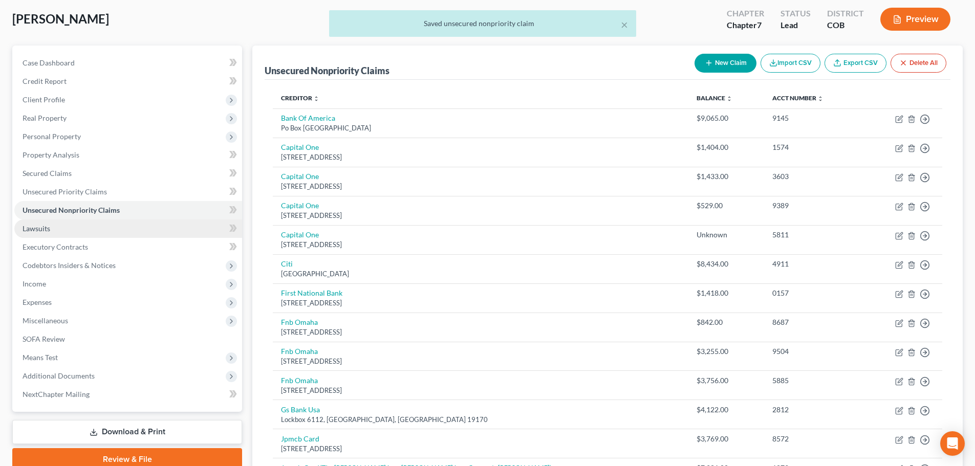
click at [84, 234] on link "Lawsuits" at bounding box center [128, 229] width 228 height 18
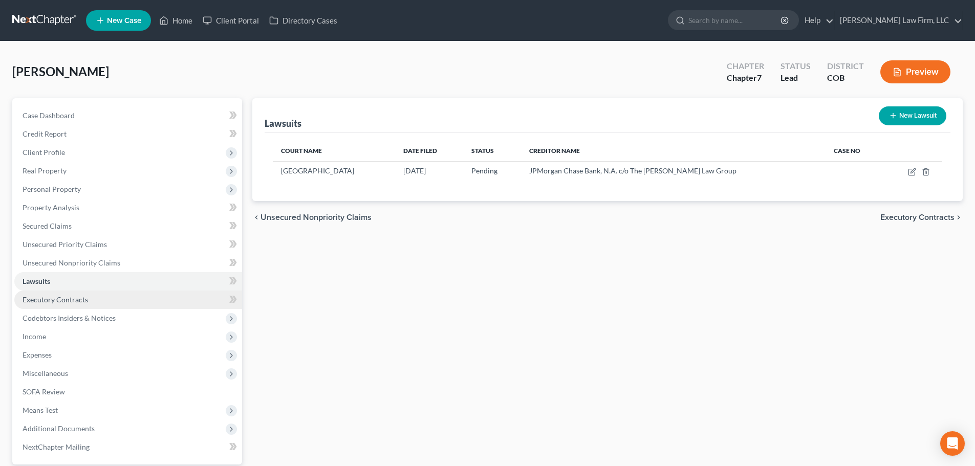
click at [119, 300] on link "Executory Contracts" at bounding box center [128, 300] width 228 height 18
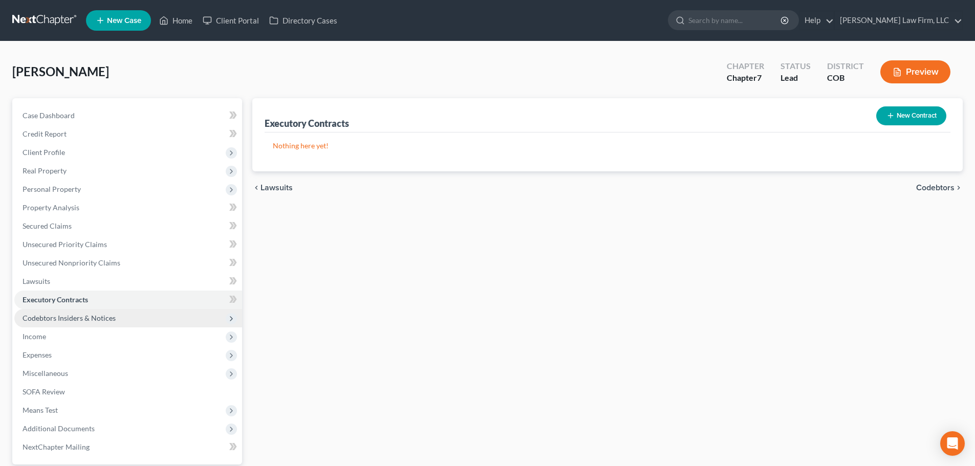
click at [113, 322] on span "Codebtors Insiders & Notices" at bounding box center [69, 318] width 93 height 9
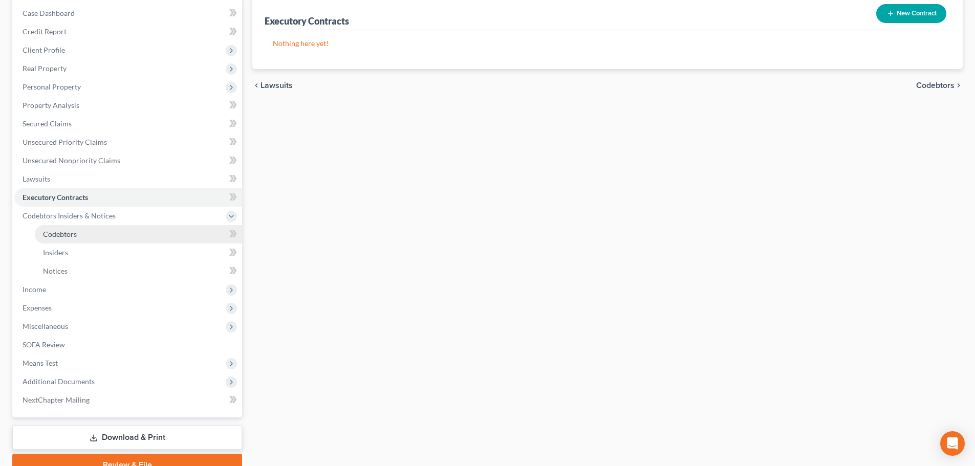
click at [87, 238] on link "Codebtors" at bounding box center [138, 234] width 207 height 18
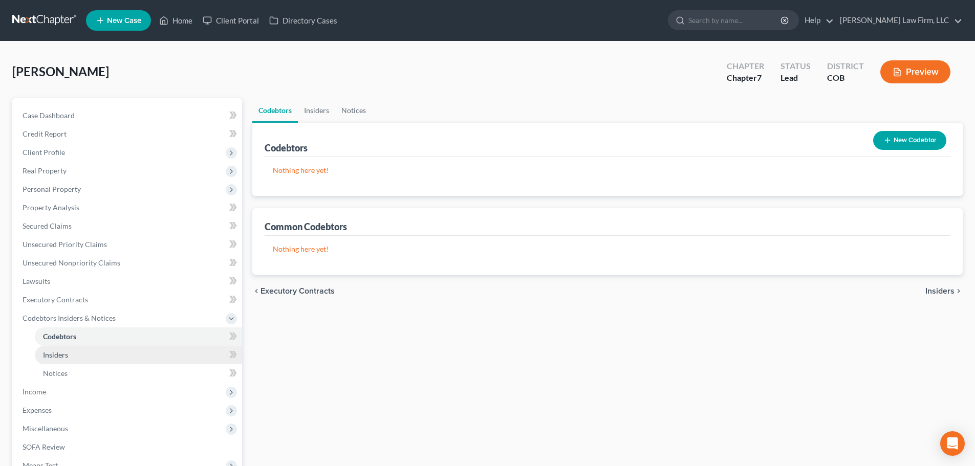
click at [92, 349] on link "Insiders" at bounding box center [138, 355] width 207 height 18
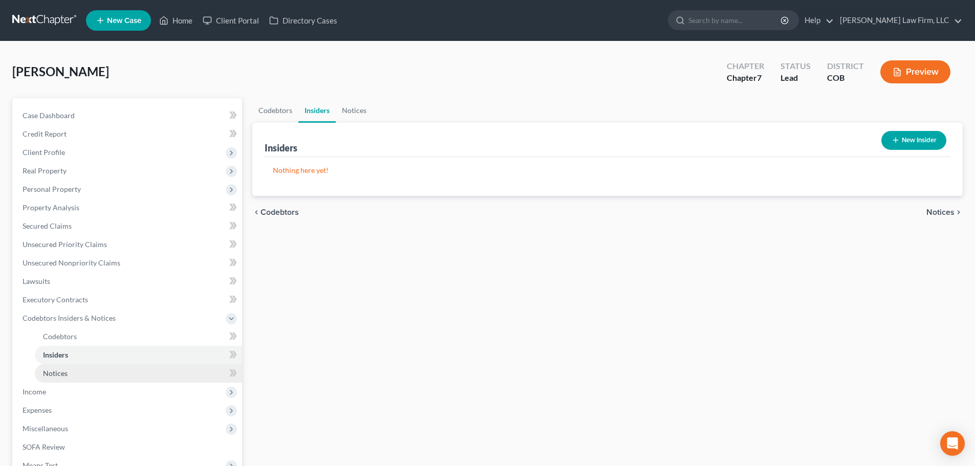
click at [87, 374] on link "Notices" at bounding box center [138, 373] width 207 height 18
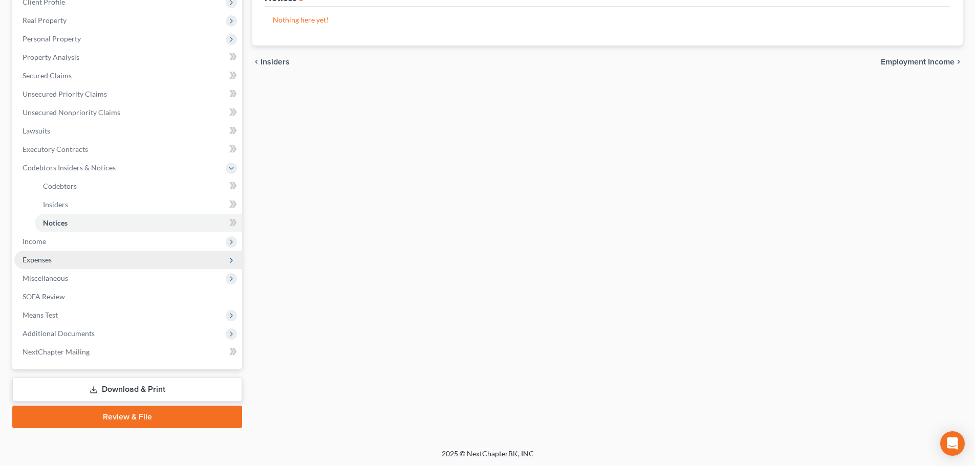
scroll to position [151, 0]
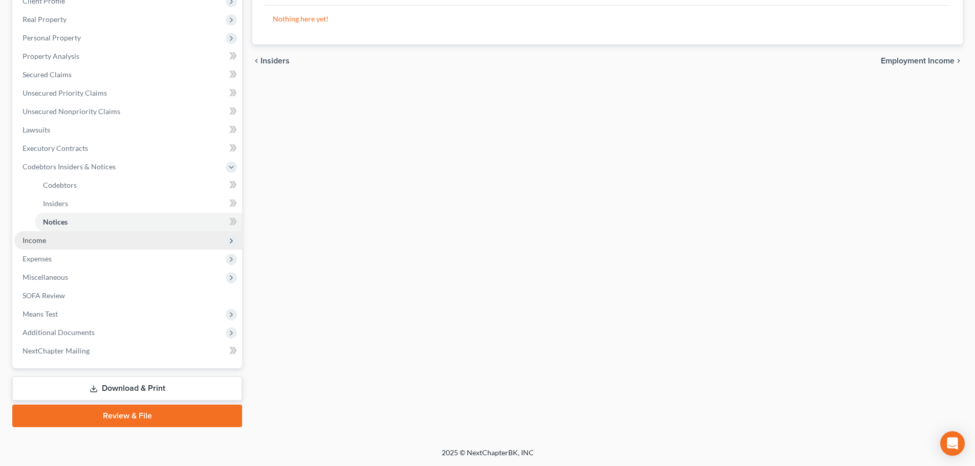
click at [50, 248] on span "Income" at bounding box center [128, 240] width 228 height 18
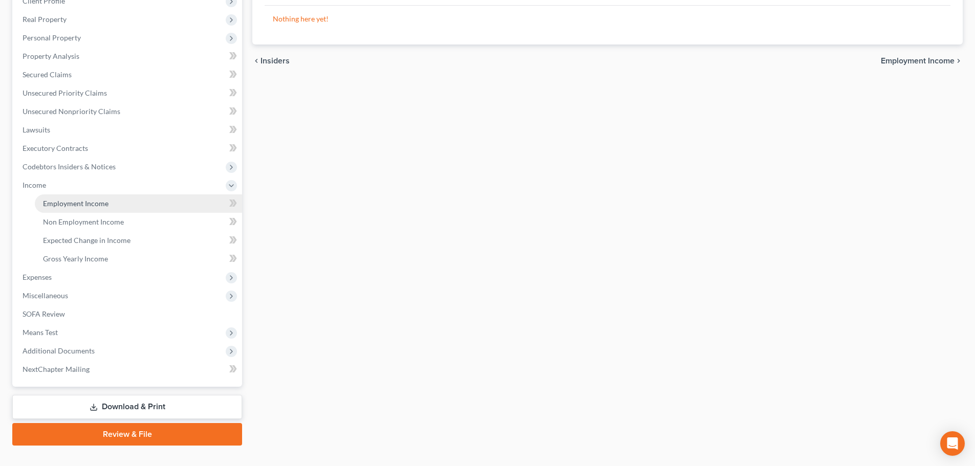
click at [109, 203] on link "Employment Income" at bounding box center [138, 203] width 207 height 18
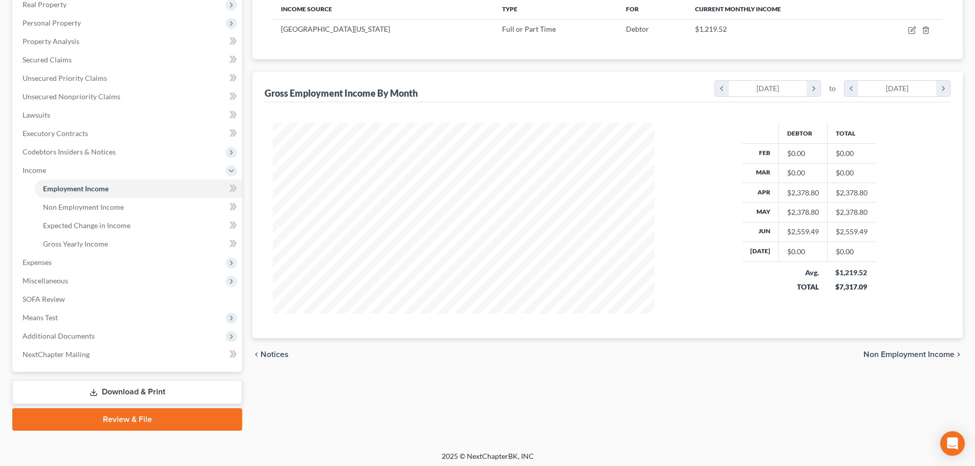
scroll to position [170, 0]
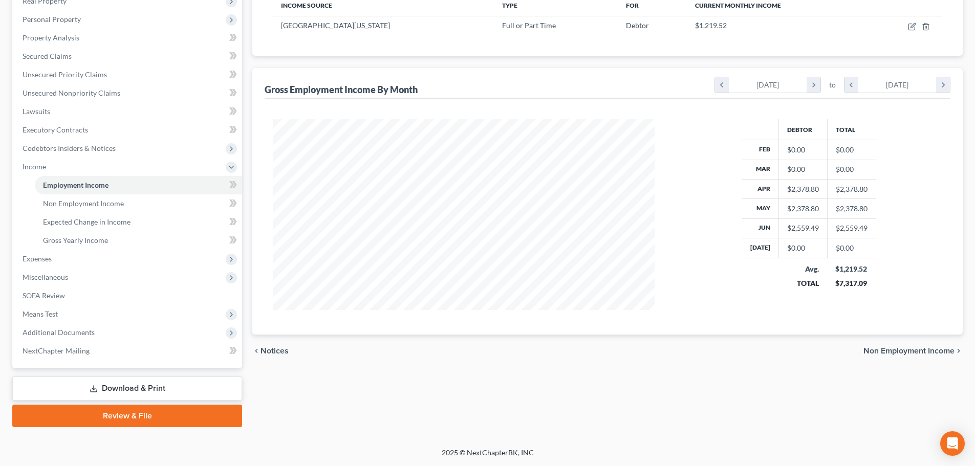
click at [669, 369] on div "Employment Income Non Employment Income Expected Change in Income Gross Yearly …" at bounding box center [607, 177] width 720 height 499
click at [80, 257] on span "Expenses" at bounding box center [128, 259] width 228 height 18
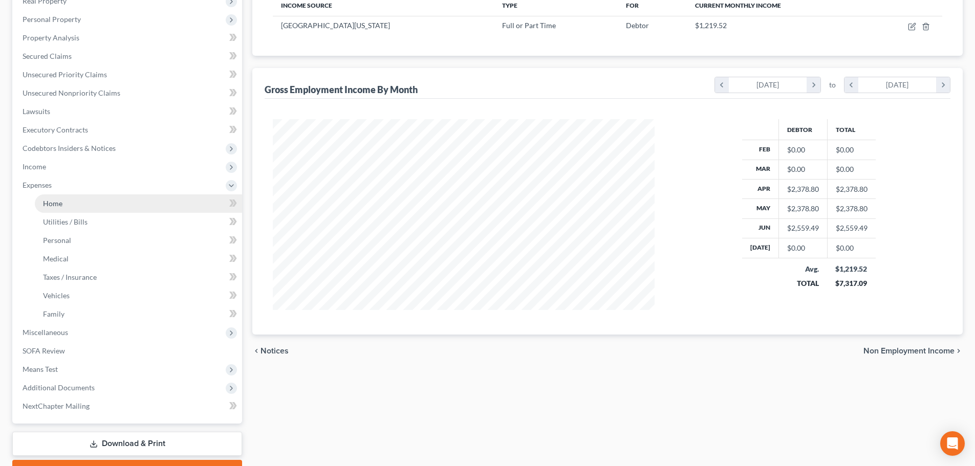
click at [92, 209] on link "Home" at bounding box center [138, 203] width 207 height 18
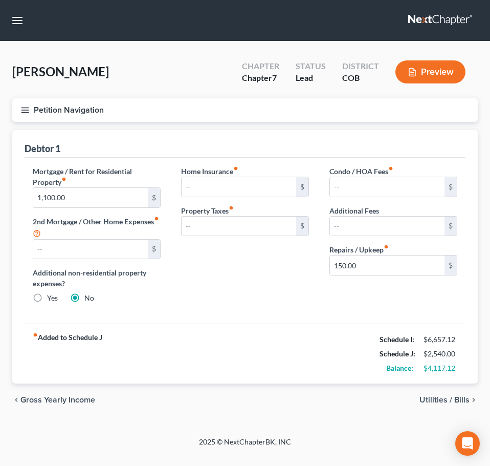
click at [181, 210] on label "Property Taxes fiber_manual_record" at bounding box center [207, 210] width 53 height 11
click at [289, 37] on nav "Home New Case Client Portal Directory Cases [PERSON_NAME] Law Firm, LLC [EMAIL_…" at bounding box center [245, 20] width 490 height 41
click at [31, 112] on button "Petition Navigation" at bounding box center [245, 110] width 466 height 24
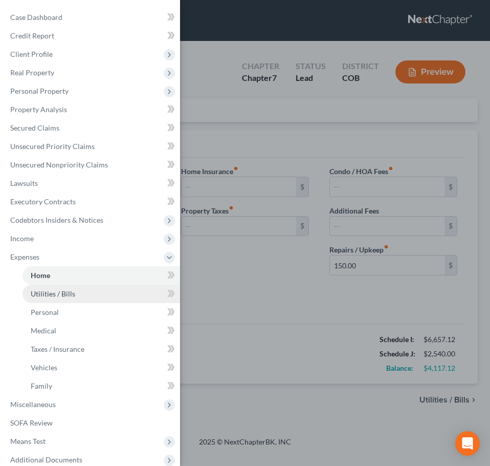
click at [87, 295] on link "Utilities / Bills" at bounding box center [102, 294] width 158 height 18
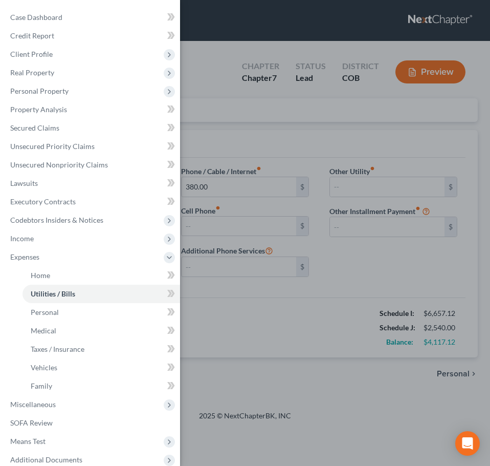
click at [290, 335] on div "Case Dashboard Payments Invoices Payments Payments Credit Report Client Profile" at bounding box center [245, 233] width 490 height 466
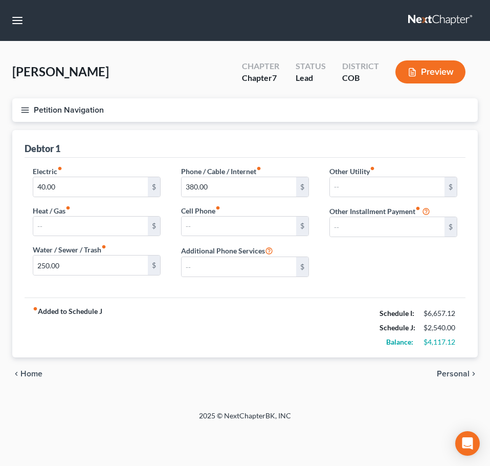
click at [21, 106] on icon "button" at bounding box center [24, 109] width 9 height 9
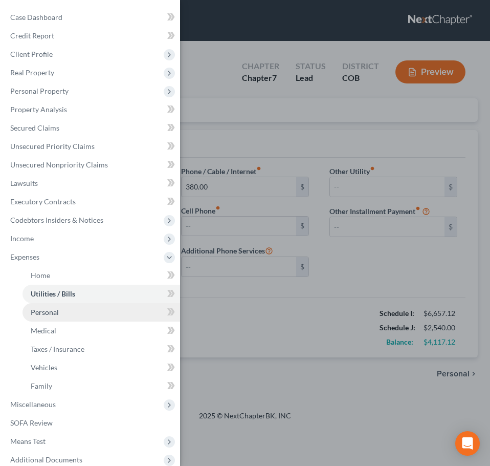
click at [80, 312] on link "Personal" at bounding box center [102, 312] width 158 height 18
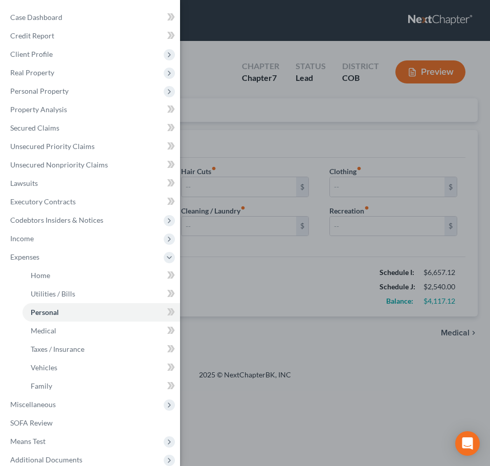
click at [311, 297] on div "Case Dashboard Payments Invoices Payments Payments Credit Report Client Profile" at bounding box center [245, 233] width 490 height 466
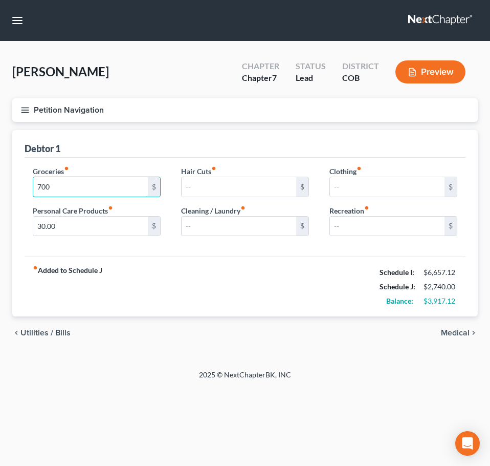
type input "700"
type input "100"
type input "150"
type input "5"
type input "75"
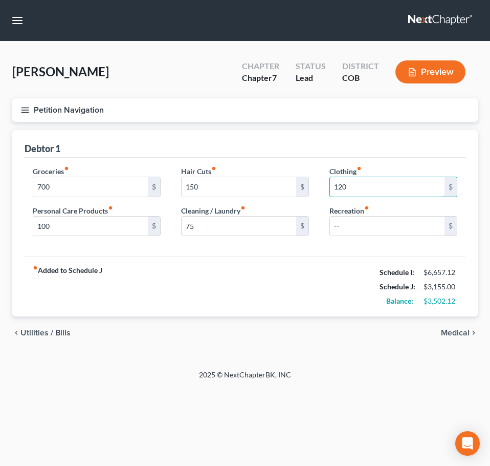
type input "120"
type input "100"
click at [27, 119] on button "Petition Navigation" at bounding box center [245, 110] width 466 height 24
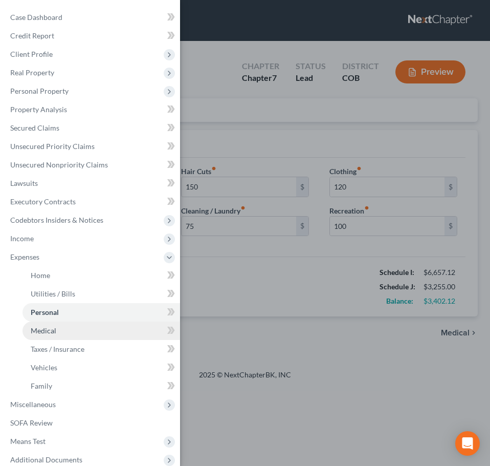
click at [63, 335] on link "Medical" at bounding box center [102, 330] width 158 height 18
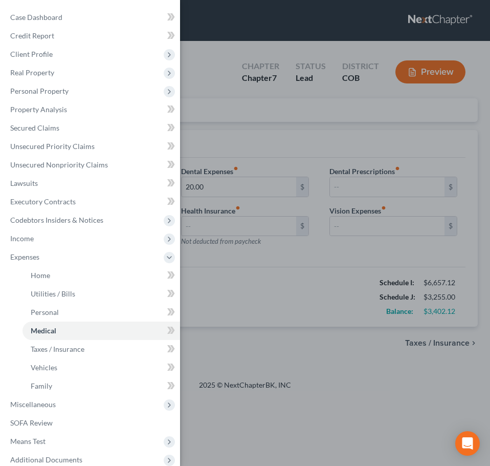
click at [320, 326] on div "Case Dashboard Payments Invoices Payments Payments Credit Report Client Profile" at bounding box center [245, 233] width 490 height 466
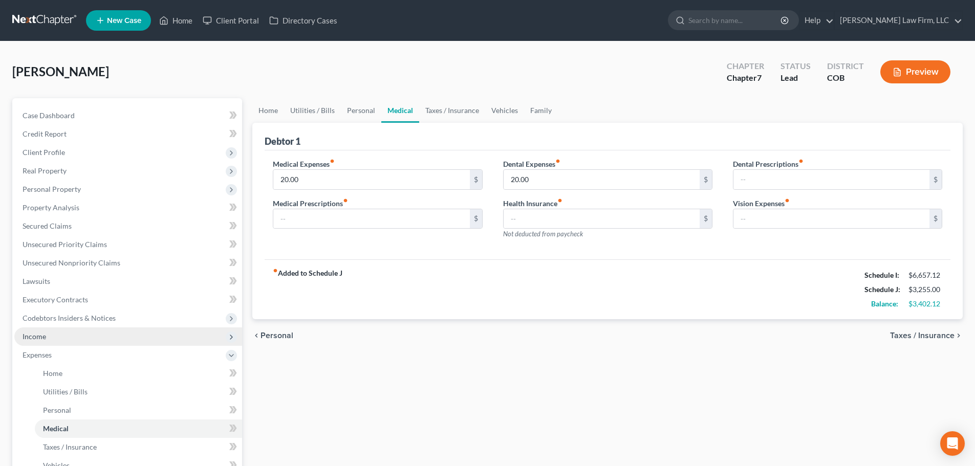
click at [98, 337] on span "Income" at bounding box center [128, 336] width 228 height 18
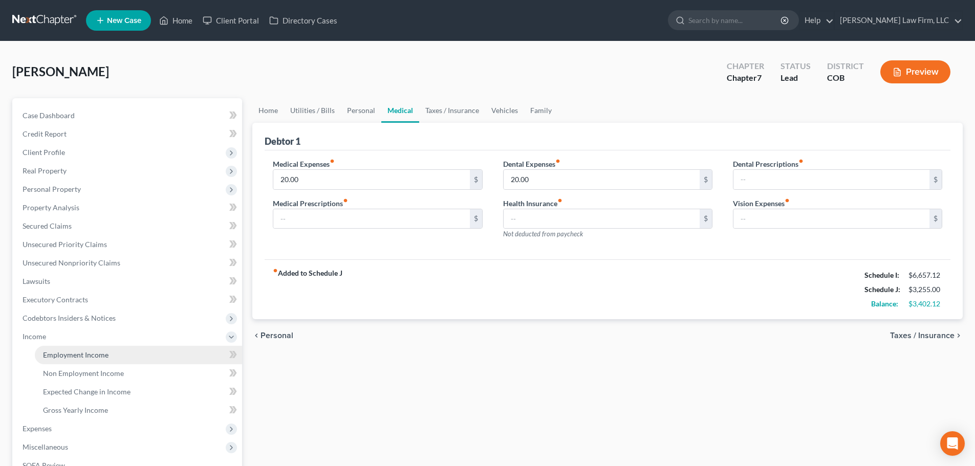
click at [121, 359] on link "Employment Income" at bounding box center [138, 355] width 207 height 18
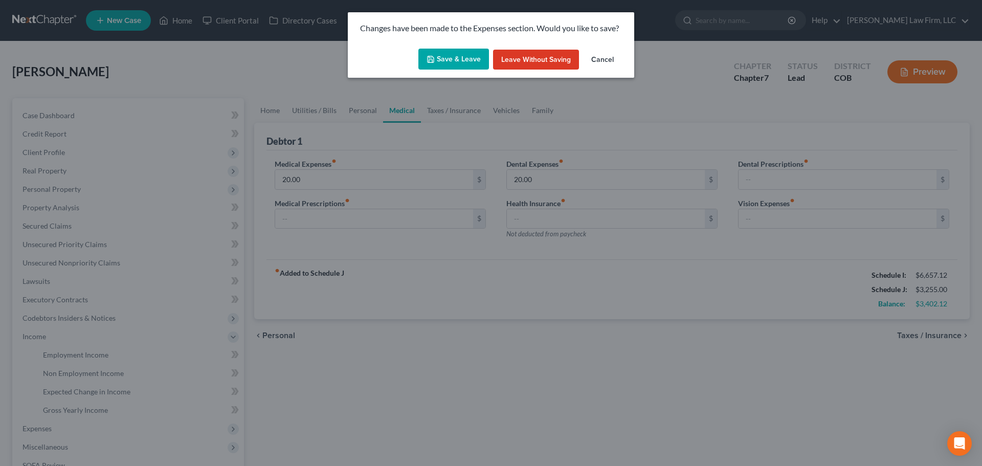
click at [472, 57] on button "Save & Leave" at bounding box center [454, 59] width 71 height 21
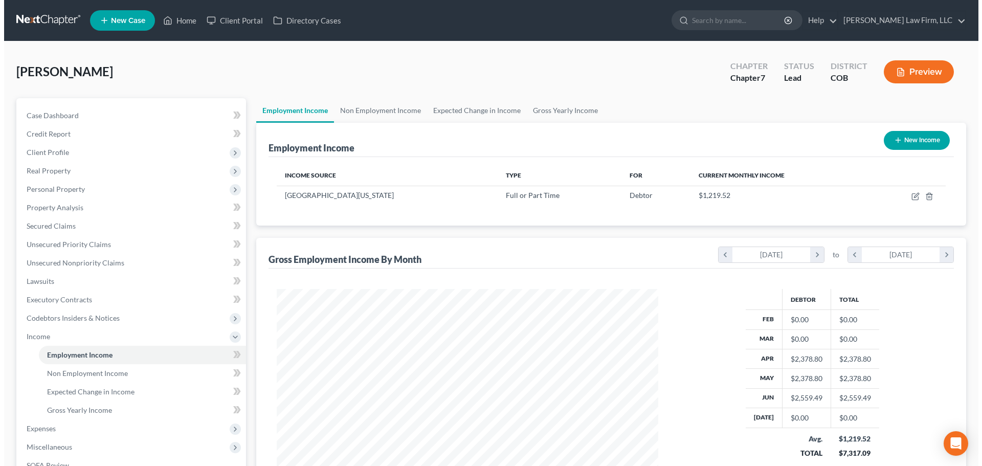
scroll to position [191, 402]
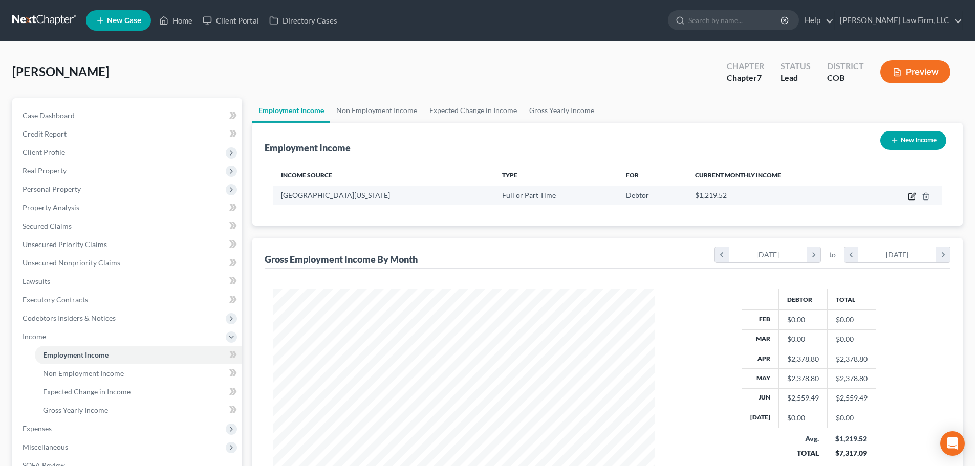
click at [911, 200] on icon "button" at bounding box center [911, 197] width 6 height 6
select select "0"
select select "5"
select select "0"
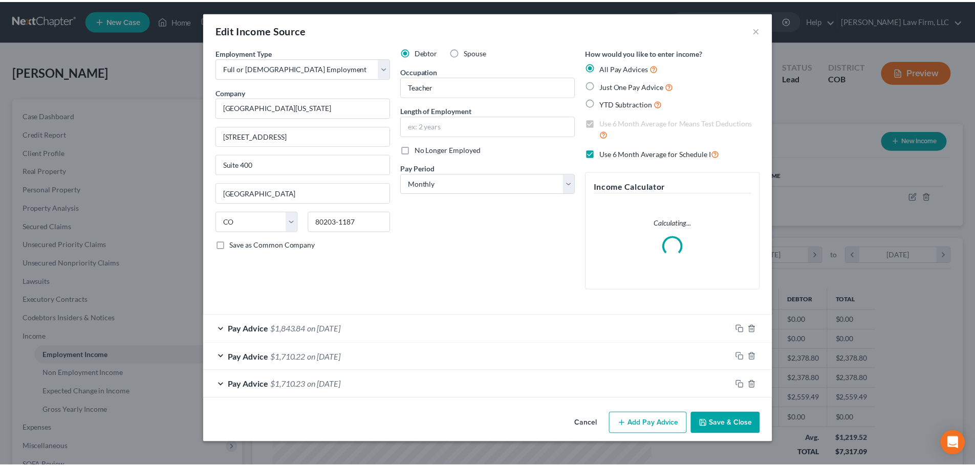
scroll to position [192, 406]
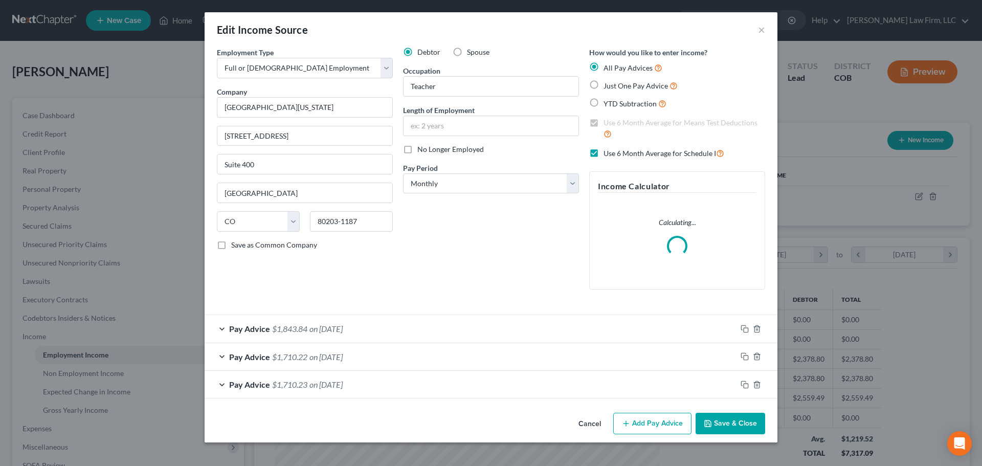
click at [452, 148] on span "No Longer Employed" at bounding box center [451, 149] width 67 height 9
click at [428, 148] on input "No Longer Employed" at bounding box center [425, 147] width 7 height 7
checkbox input "true"
click at [721, 419] on button "Save & Close" at bounding box center [731, 423] width 70 height 21
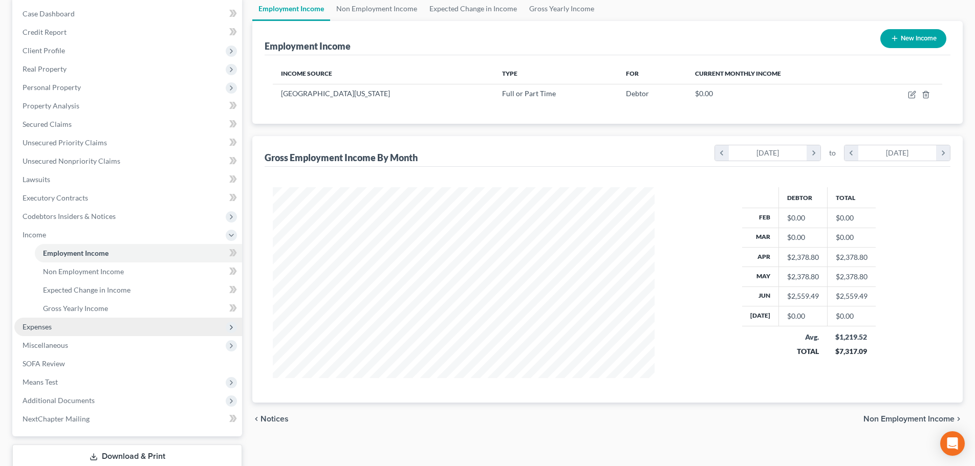
scroll to position [102, 0]
click at [88, 327] on span "Expenses" at bounding box center [128, 326] width 228 height 18
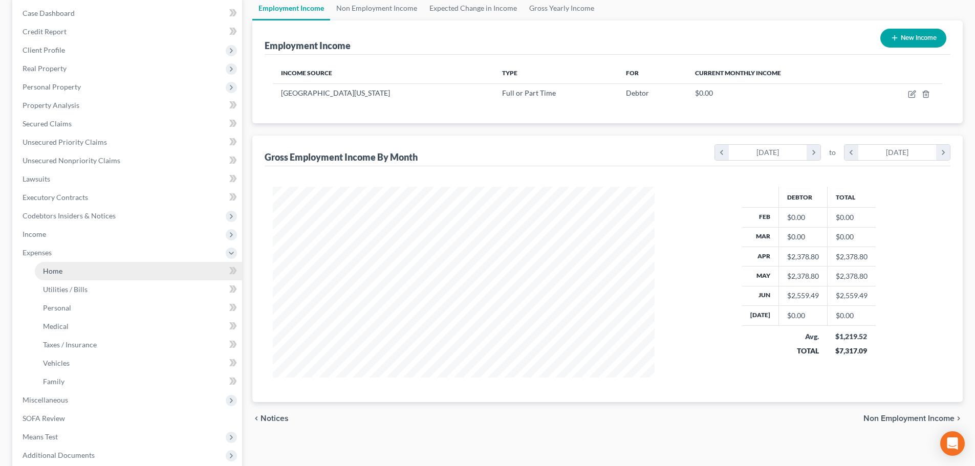
click at [80, 277] on link "Home" at bounding box center [138, 271] width 207 height 18
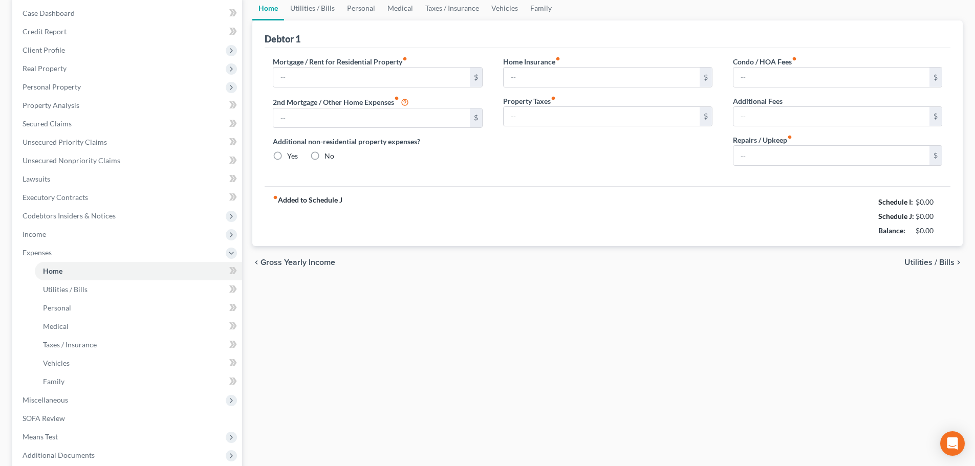
scroll to position [52, 0]
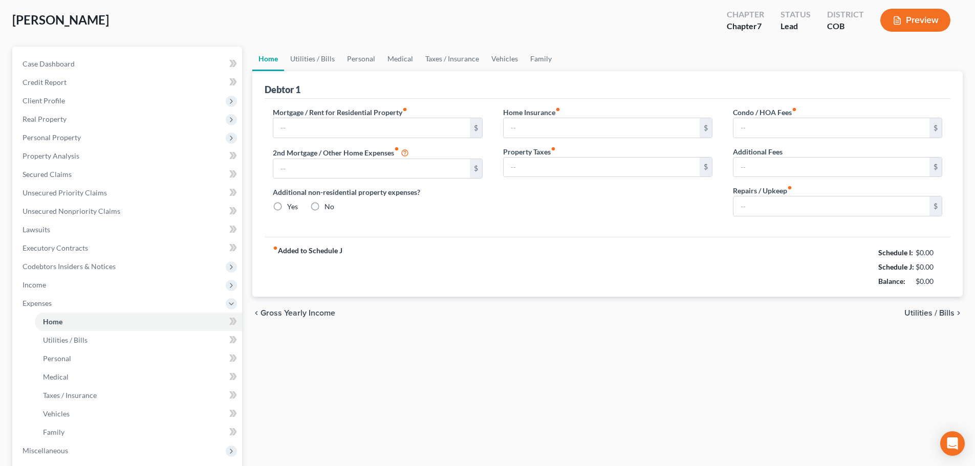
type input "1,100.00"
radio input "true"
type input "150.00"
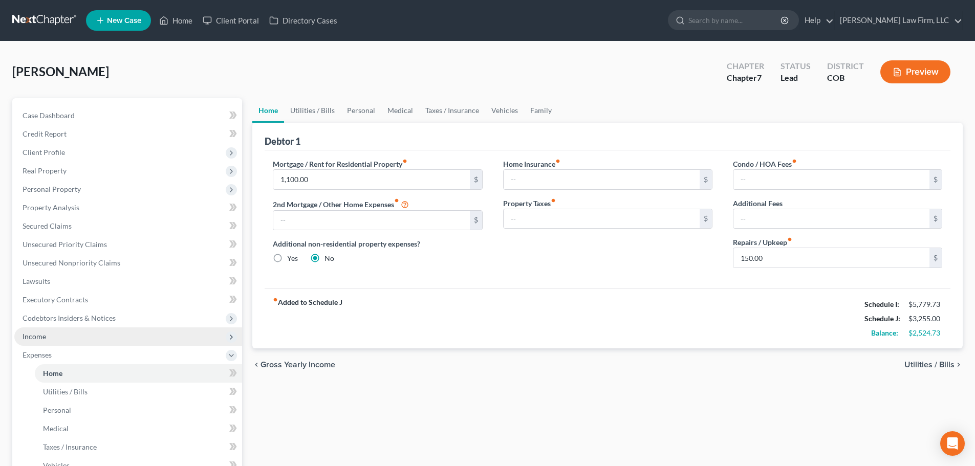
click at [85, 335] on span "Income" at bounding box center [128, 336] width 228 height 18
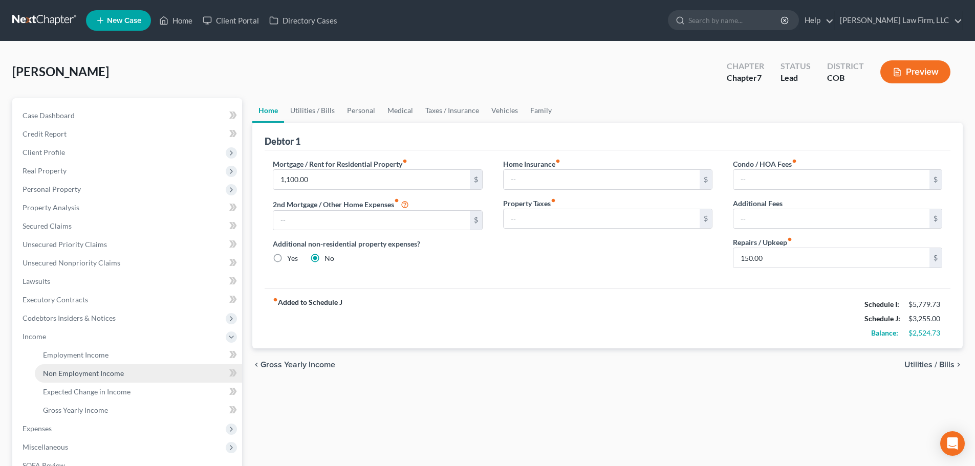
click at [80, 373] on span "Non Employment Income" at bounding box center [83, 373] width 81 height 9
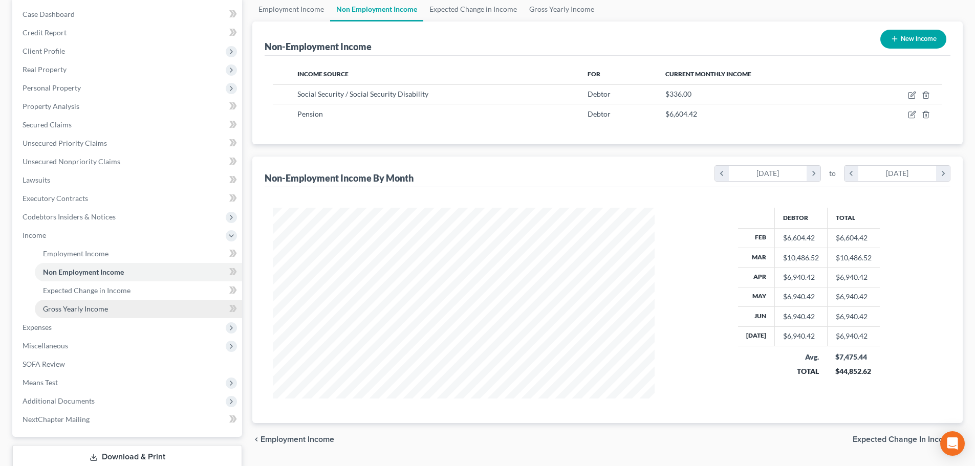
scroll to position [102, 0]
click at [103, 324] on span "Expenses" at bounding box center [128, 326] width 228 height 18
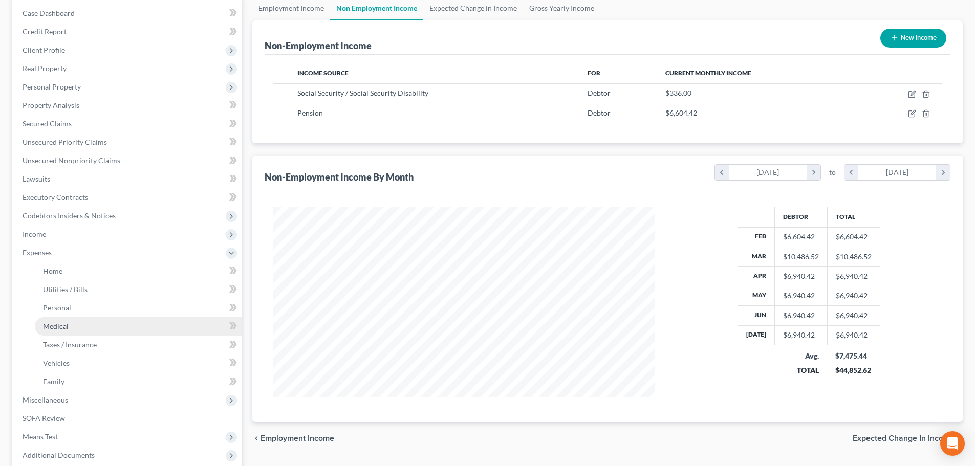
click at [102, 334] on link "Medical" at bounding box center [138, 326] width 207 height 18
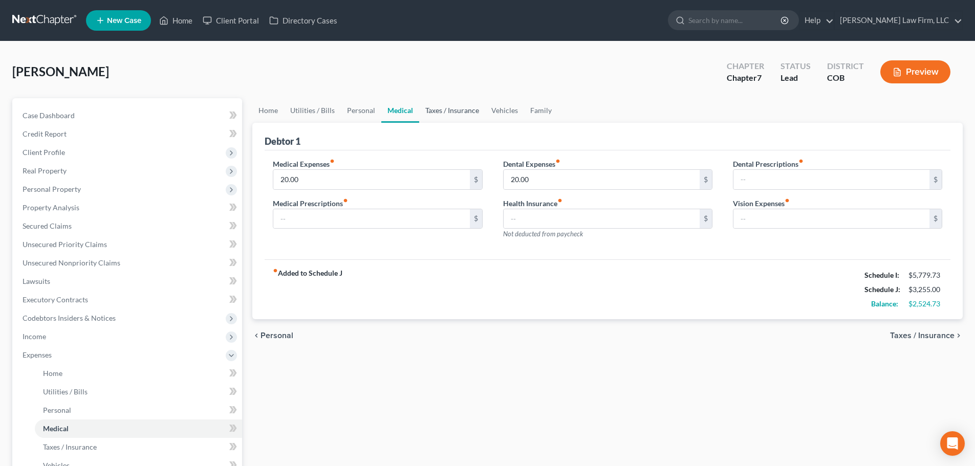
click at [452, 105] on link "Taxes / Insurance" at bounding box center [452, 110] width 66 height 25
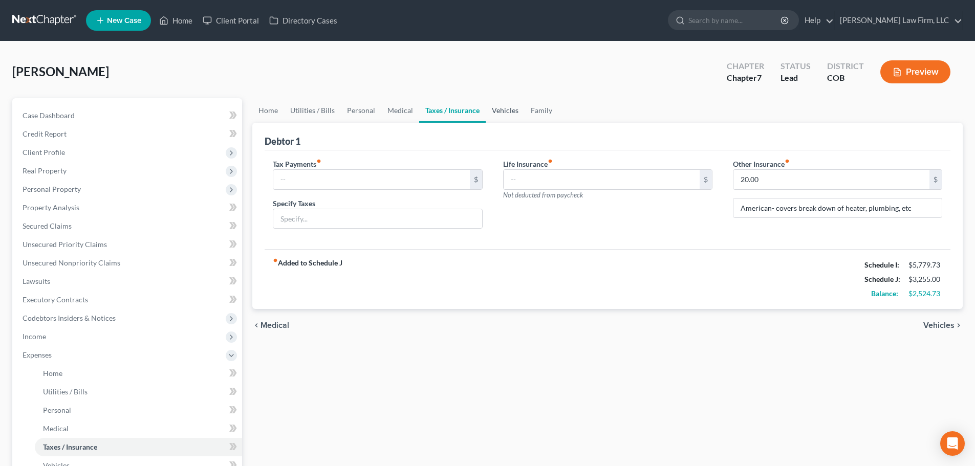
click at [494, 113] on link "Vehicles" at bounding box center [505, 110] width 39 height 25
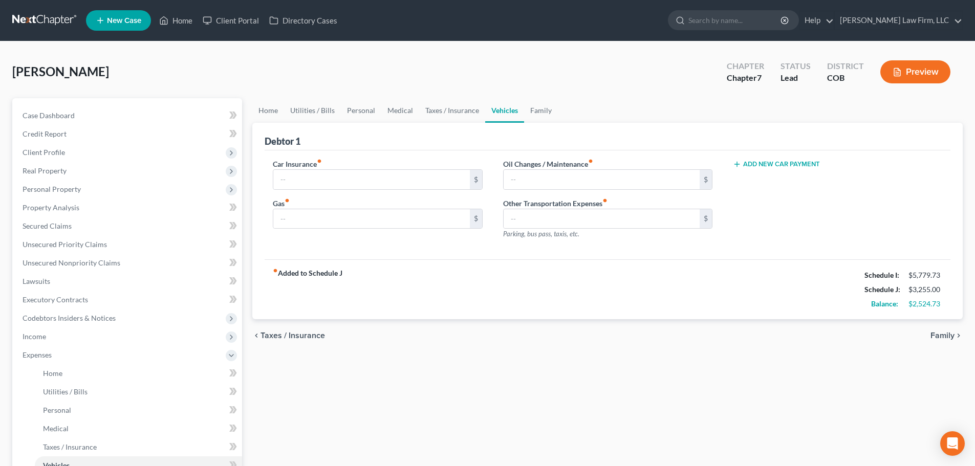
click at [391, 67] on div "[PERSON_NAME] Upgraded Chapter Chapter 7 Status Lead District COB Preview" at bounding box center [487, 76] width 950 height 45
click at [530, 110] on link "Family" at bounding box center [541, 110] width 34 height 25
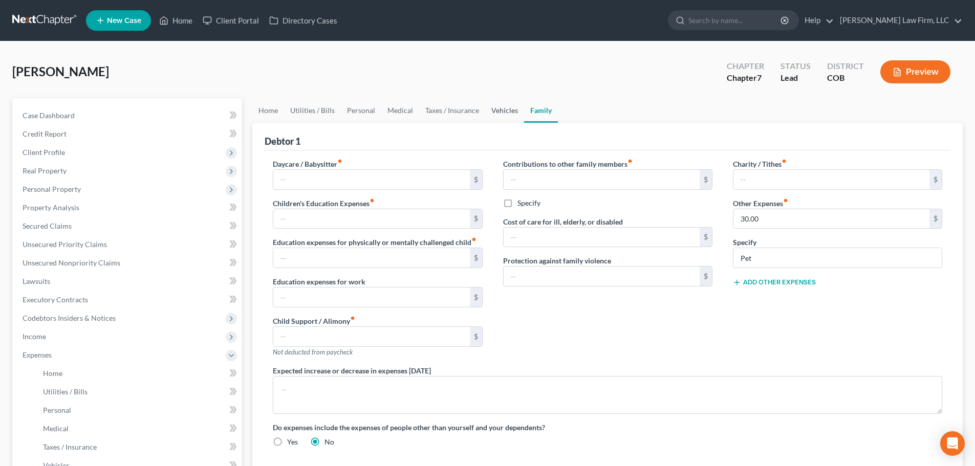
click at [509, 111] on link "Vehicles" at bounding box center [504, 110] width 39 height 25
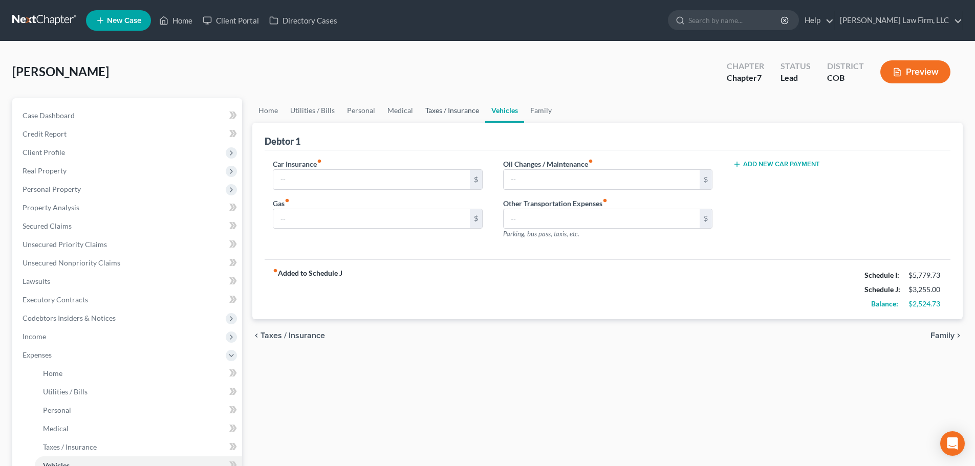
click at [468, 118] on link "Taxes / Insurance" at bounding box center [452, 110] width 66 height 25
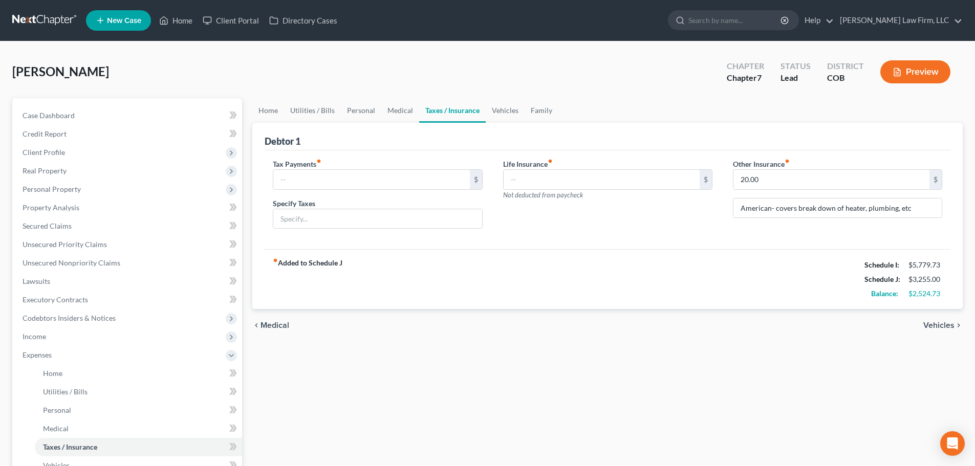
click at [886, 234] on div "Other Insurance fiber_manual_record 20.00 $ American- covers break down of heat…" at bounding box center [838, 198] width 230 height 79
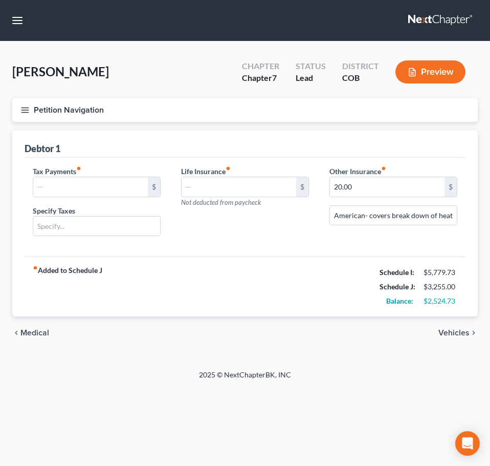
click at [32, 111] on button "Petition Navigation" at bounding box center [245, 110] width 466 height 24
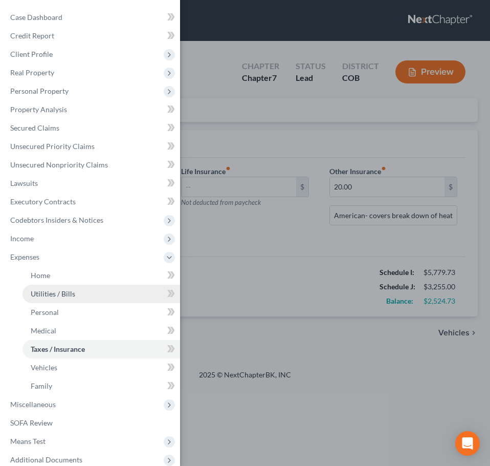
click at [101, 294] on link "Utilities / Bills" at bounding box center [102, 294] width 158 height 18
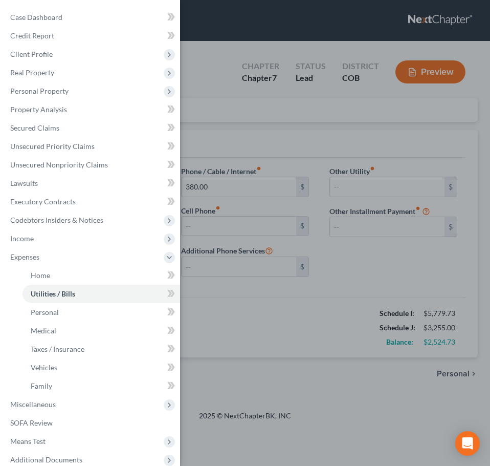
click at [262, 327] on div "Case Dashboard Payments Invoices Payments Payments Credit Report Client Profile" at bounding box center [245, 233] width 490 height 466
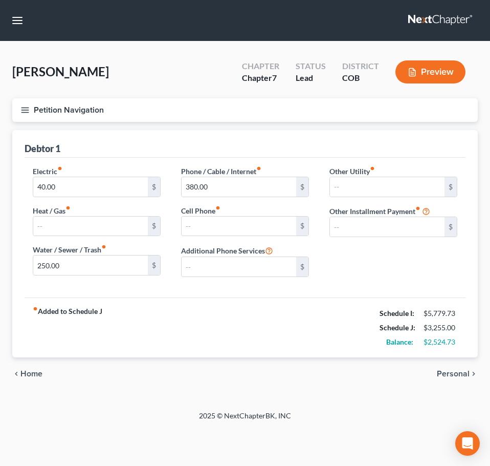
drag, startPoint x: 129, startPoint y: 173, endPoint x: 122, endPoint y: 181, distance: 10.5
click at [128, 175] on div "Electric fiber_manual_record 40.00 $" at bounding box center [97, 181] width 128 height 31
type input "122"
click at [162, 339] on div "fiber_manual_record Added to Schedule J Schedule I: $5,779.73 Schedule J: $3,33…" at bounding box center [245, 327] width 441 height 60
click at [37, 108] on button "Petition Navigation" at bounding box center [245, 110] width 466 height 24
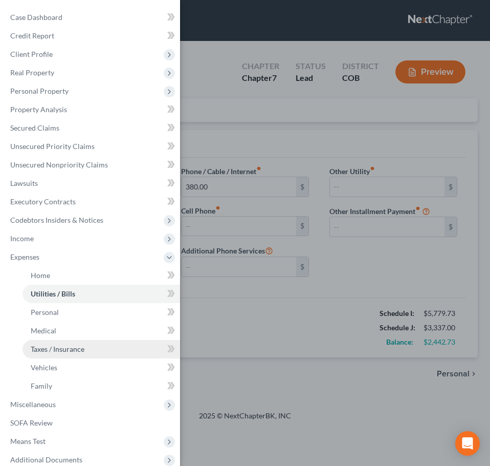
click at [77, 346] on span "Taxes / Insurance" at bounding box center [58, 348] width 54 height 9
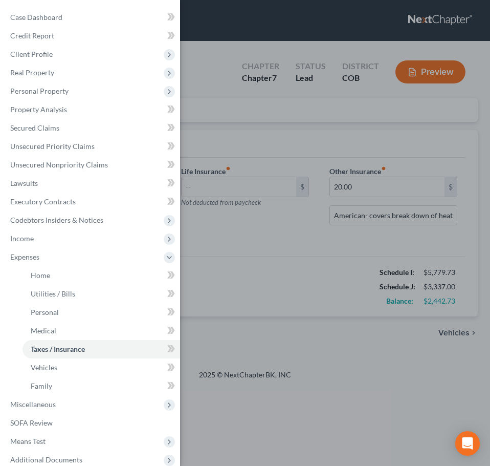
click at [318, 300] on div "Case Dashboard Payments Invoices Payments Payments Credit Report Client Profile" at bounding box center [245, 233] width 490 height 466
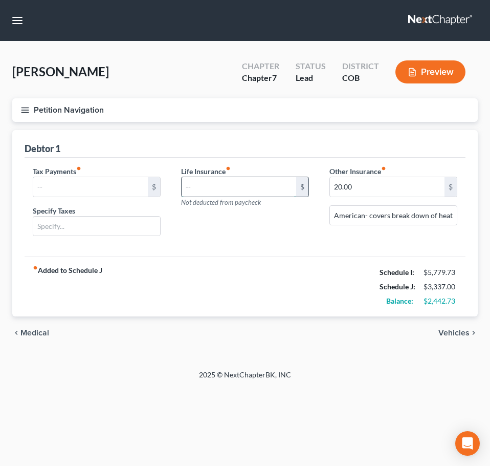
click at [244, 189] on input "text" at bounding box center [239, 186] width 115 height 19
type input "115"
click at [281, 226] on div "Life Insurance fiber_manual_record 115 $ Not deducted from paycheck" at bounding box center [245, 205] width 148 height 79
click at [373, 185] on input "20.00" at bounding box center [387, 186] width 115 height 19
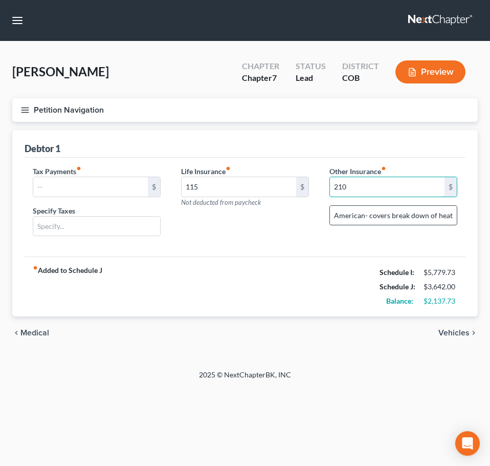
type input "210"
click at [415, 217] on input "American- covers break down of heater, plumbing, etc" at bounding box center [393, 215] width 127 height 19
drag, startPoint x: 365, startPoint y: 216, endPoint x: 454, endPoint y: 222, distance: 89.2
click at [454, 222] on input "American- covers break down of heater, plumbing, etc" at bounding box center [393, 215] width 127 height 19
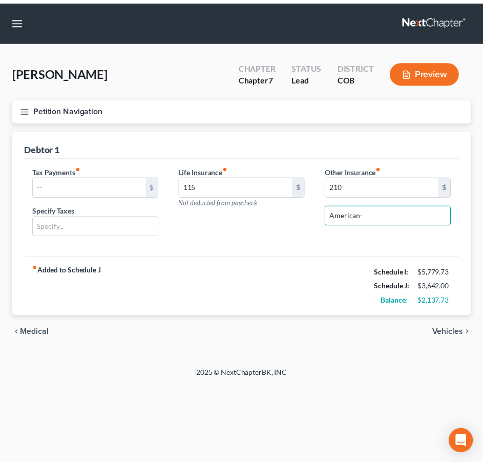
scroll to position [0, 0]
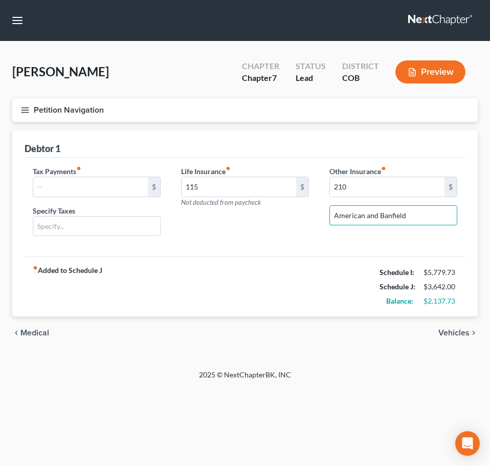
type input "American and Banfield"
click at [24, 101] on button "Petition Navigation" at bounding box center [245, 110] width 466 height 24
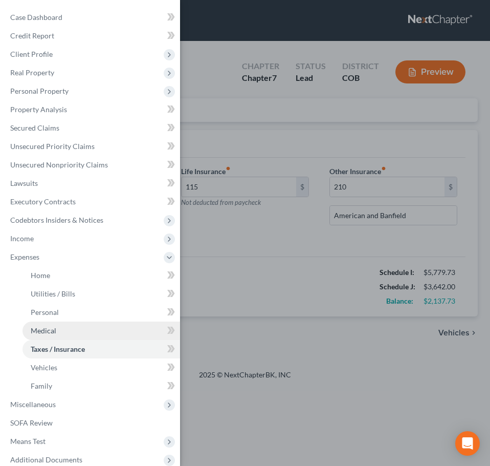
click at [58, 331] on link "Medical" at bounding box center [102, 330] width 158 height 18
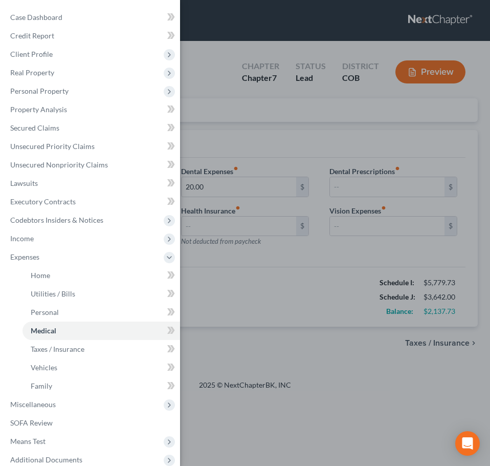
click at [251, 297] on div "Case Dashboard Payments Invoices Payments Payments Credit Report Client Profile" at bounding box center [245, 233] width 490 height 466
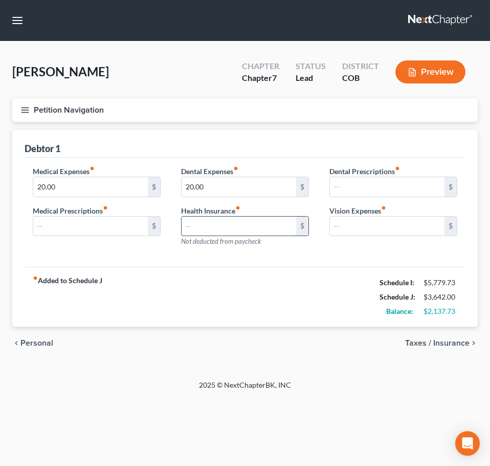
click at [190, 221] on input "text" at bounding box center [239, 225] width 115 height 19
type input "20"
click at [23, 108] on icon "button" at bounding box center [24, 109] width 9 height 9
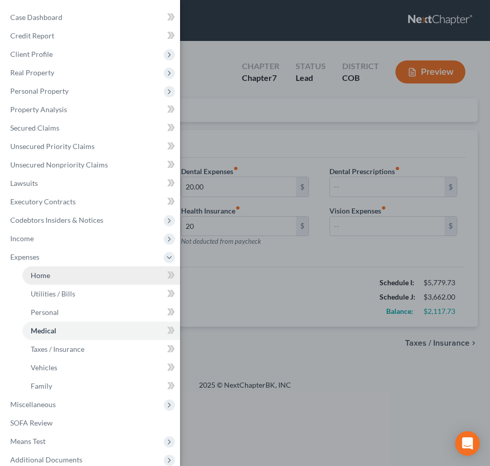
click at [77, 275] on link "Home" at bounding box center [102, 275] width 158 height 18
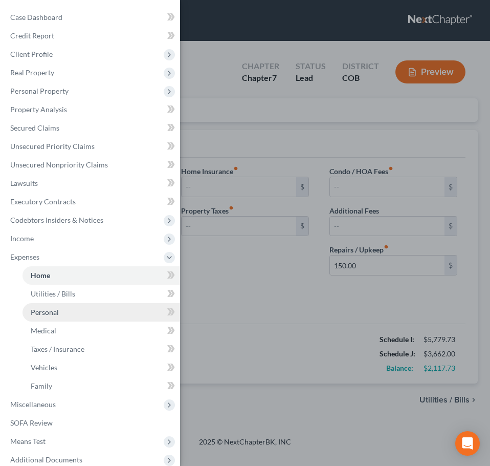
click at [56, 313] on span "Personal" at bounding box center [45, 312] width 28 height 9
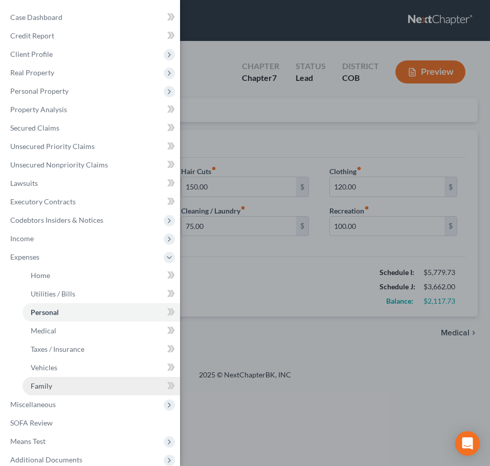
click at [66, 384] on link "Family" at bounding box center [102, 386] width 158 height 18
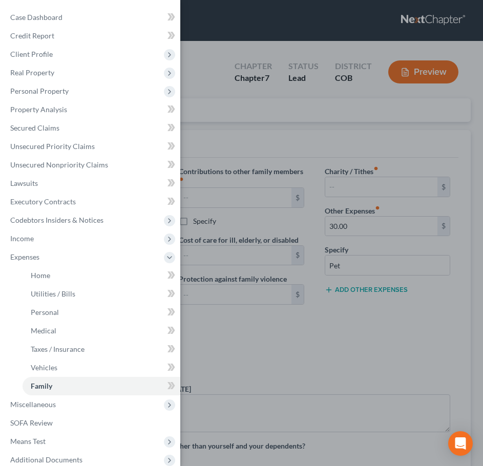
click at [229, 315] on div "Case Dashboard Payments Invoices Payments Payments Credit Report Client Profile" at bounding box center [241, 233] width 483 height 466
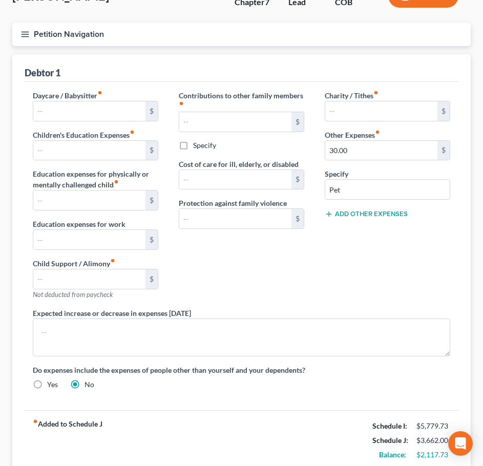
scroll to position [51, 0]
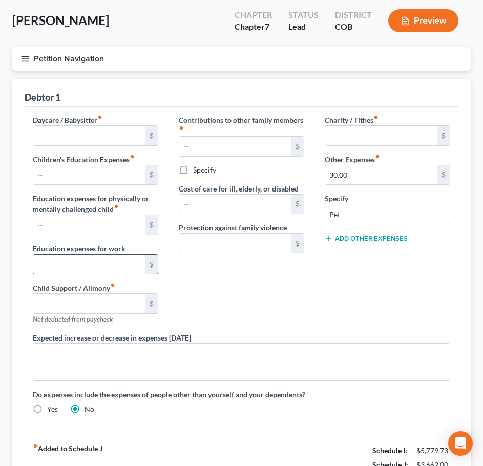
click at [151, 267] on div "$" at bounding box center [151, 263] width 12 height 19
click at [140, 268] on input "text" at bounding box center [89, 263] width 112 height 19
type input "442"
click at [267, 311] on div "Contributions to other family members fiber_manual_record $ Specify Cost of car…" at bounding box center [241, 223] width 146 height 217
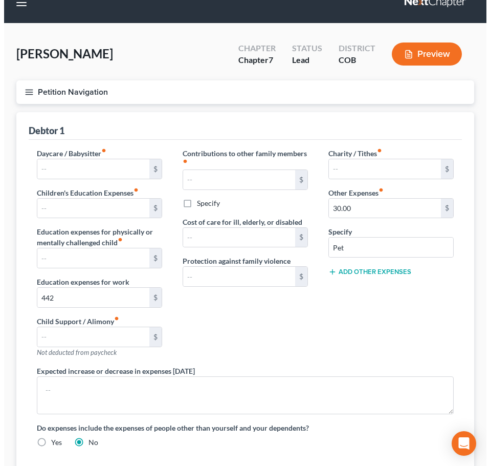
scroll to position [0, 0]
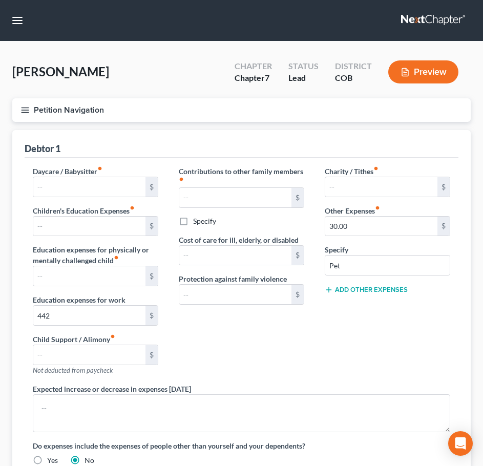
click at [25, 107] on icon "button" at bounding box center [24, 109] width 9 height 9
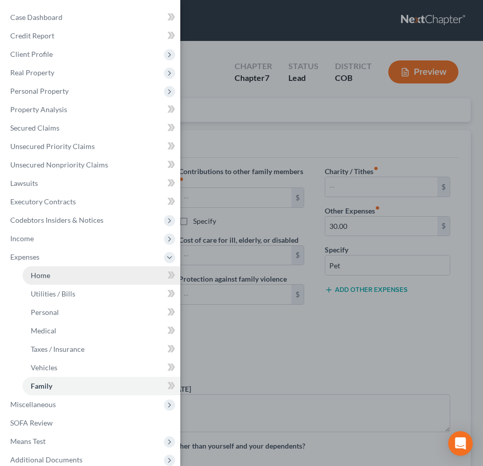
click at [70, 268] on link "Home" at bounding box center [102, 275] width 158 height 18
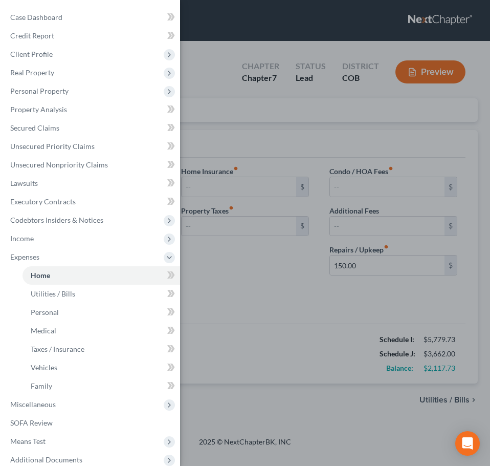
click at [268, 279] on div "Case Dashboard Payments Invoices Payments Payments Credit Report Client Profile" at bounding box center [245, 233] width 490 height 466
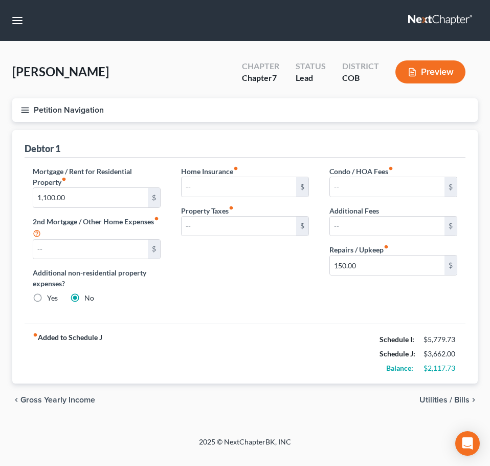
click at [21, 108] on icon "button" at bounding box center [24, 109] width 9 height 9
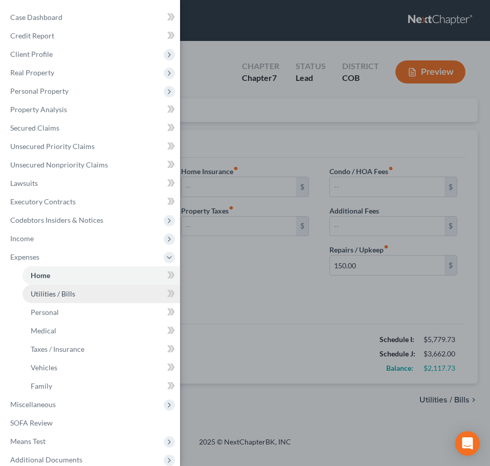
click at [89, 295] on link "Utilities / Bills" at bounding box center [102, 294] width 158 height 18
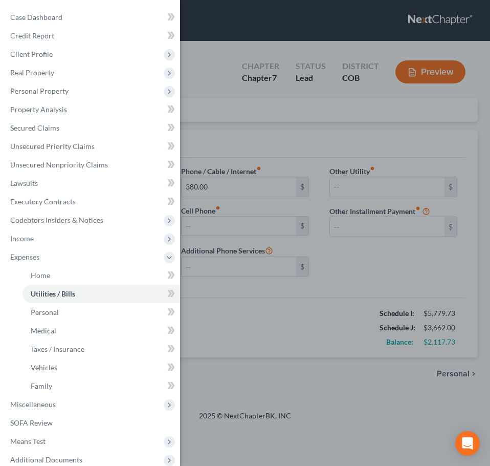
click at [264, 306] on div "Case Dashboard Payments Invoices Payments Payments Credit Report Client Profile" at bounding box center [245, 233] width 490 height 466
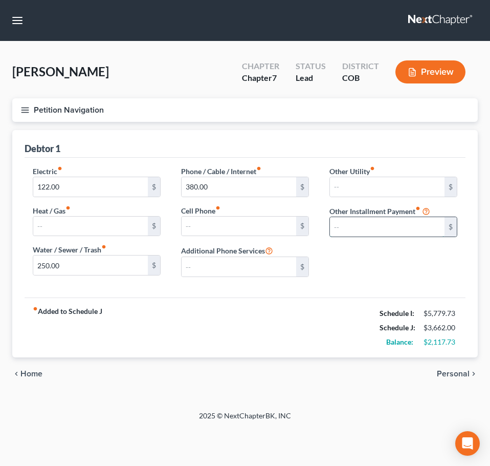
click at [345, 218] on input "text" at bounding box center [387, 226] width 115 height 19
click at [383, 229] on input "text" at bounding box center [387, 226] width 115 height 19
type input "70"
click at [303, 356] on div "fiber_manual_record Added to Schedule J Schedule I: $5,779.73 Schedule J: $3,73…" at bounding box center [245, 327] width 441 height 60
click at [318, 339] on div "fiber_manual_record Added to Schedule J Schedule I: $5,779.73 Schedule J: $3,66…" at bounding box center [245, 327] width 441 height 60
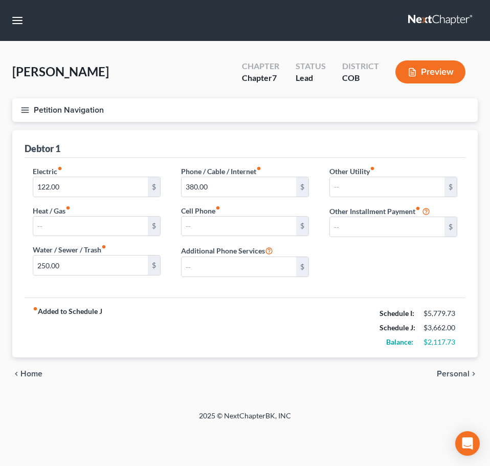
click at [24, 103] on button "Petition Navigation" at bounding box center [245, 110] width 466 height 24
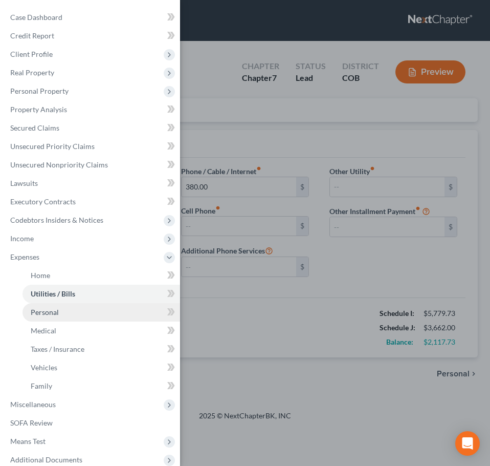
click at [48, 316] on span "Personal" at bounding box center [45, 312] width 28 height 9
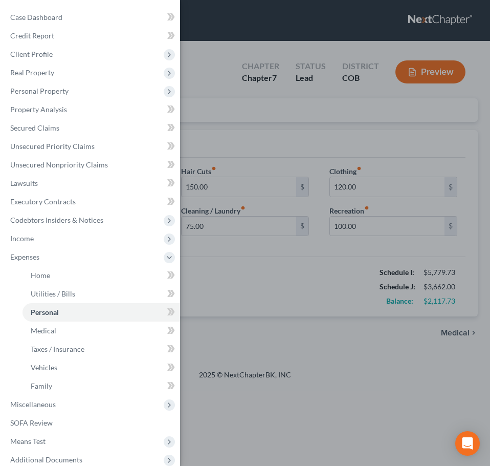
click at [329, 234] on div "Case Dashboard Payments Invoices Payments Payments Credit Report Client Profile" at bounding box center [245, 233] width 490 height 466
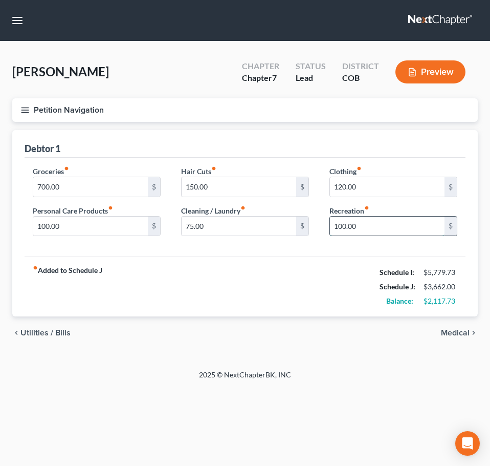
click at [344, 225] on input "100.00" at bounding box center [387, 225] width 115 height 19
type input "150.00"
click at [32, 108] on button "Petition Navigation" at bounding box center [245, 110] width 466 height 24
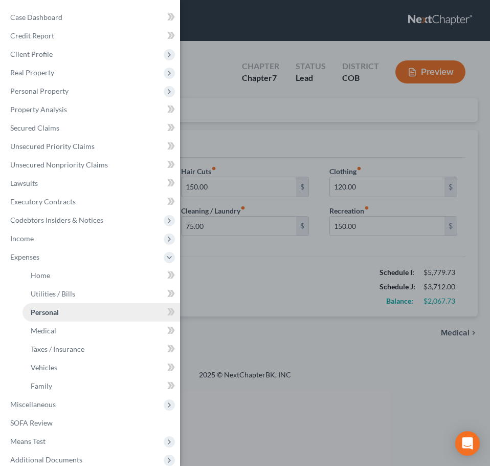
click at [76, 314] on link "Personal" at bounding box center [102, 312] width 158 height 18
click at [217, 320] on div "Case Dashboard Payments Invoices Payments Payments Credit Report Client Profile" at bounding box center [245, 233] width 490 height 466
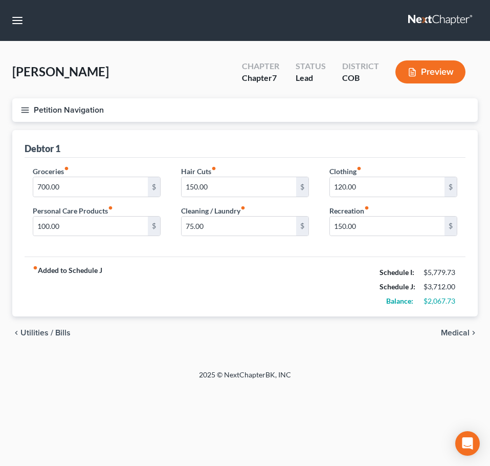
click at [26, 118] on button "Petition Navigation" at bounding box center [245, 110] width 466 height 24
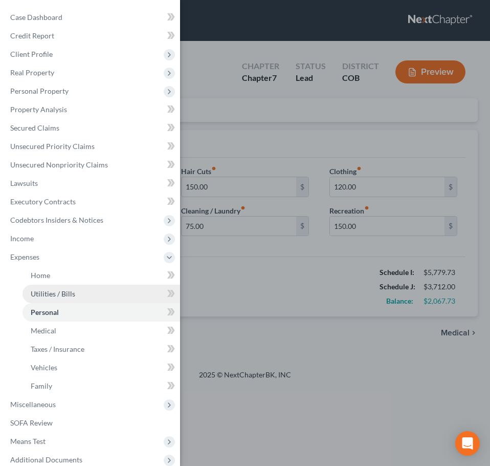
click at [59, 288] on link "Utilities / Bills" at bounding box center [102, 294] width 158 height 18
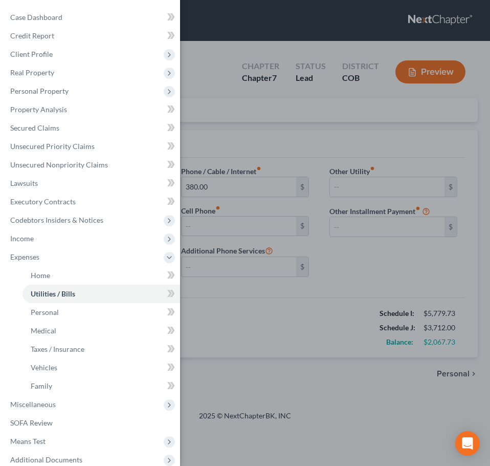
click at [202, 314] on div "Case Dashboard Payments Invoices Payments Payments Credit Report Client Profile" at bounding box center [245, 233] width 490 height 466
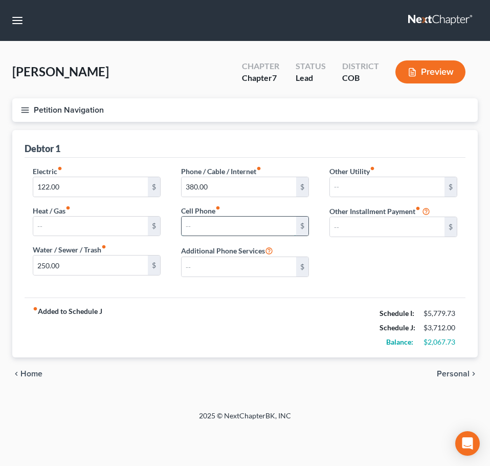
click at [192, 233] on input "text" at bounding box center [239, 225] width 115 height 19
click at [30, 110] on button "Petition Navigation" at bounding box center [245, 110] width 466 height 24
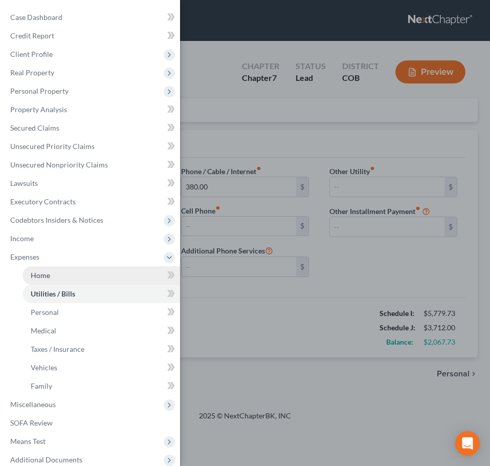
click at [55, 275] on link "Home" at bounding box center [102, 275] width 158 height 18
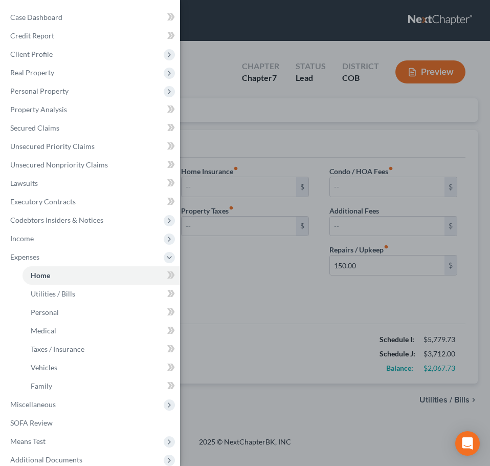
click at [311, 327] on div "Case Dashboard Payments Invoices Payments Payments Credit Report Client Profile" at bounding box center [245, 233] width 490 height 466
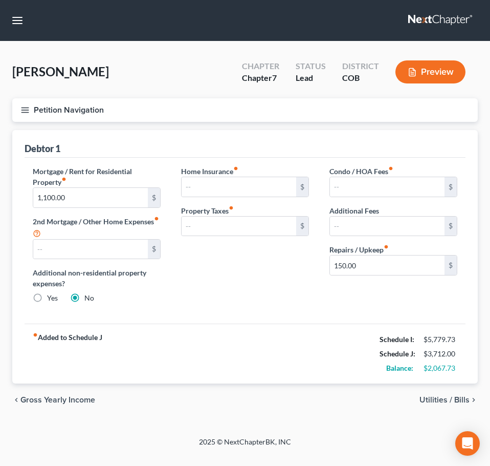
drag, startPoint x: 365, startPoint y: 311, endPoint x: 370, endPoint y: 293, distance: 18.6
click at [365, 311] on div "Condo / HOA Fees fiber_manual_record $ Additional Fees $ Repairs / Upkeep fiber…" at bounding box center [393, 239] width 148 height 146
type input "210"
click at [317, 300] on div "Home Insurance fiber_manual_record $ Property Taxes fiber_manual_record $" at bounding box center [245, 239] width 148 height 146
click at [25, 110] on line "button" at bounding box center [24, 110] width 7 height 0
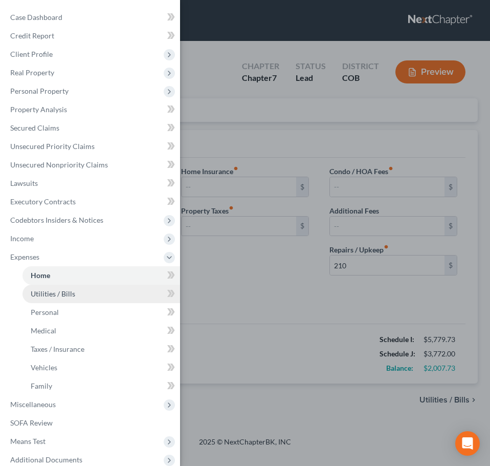
click at [45, 300] on link "Utilities / Bills" at bounding box center [102, 294] width 158 height 18
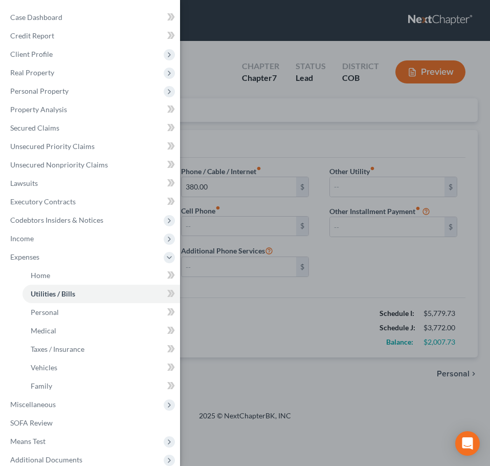
click at [245, 328] on div "Case Dashboard Payments Invoices Payments Payments Credit Report Client Profile" at bounding box center [245, 233] width 490 height 466
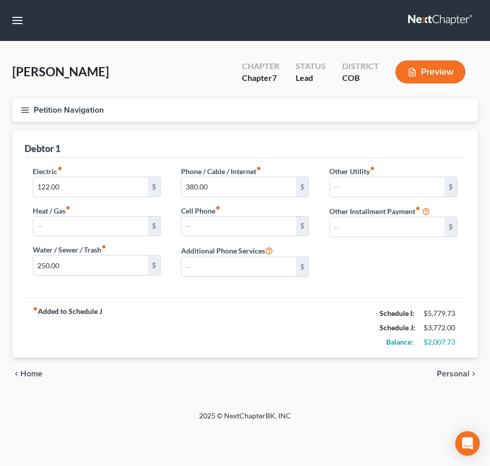
click at [33, 110] on button "Petition Navigation" at bounding box center [245, 110] width 466 height 24
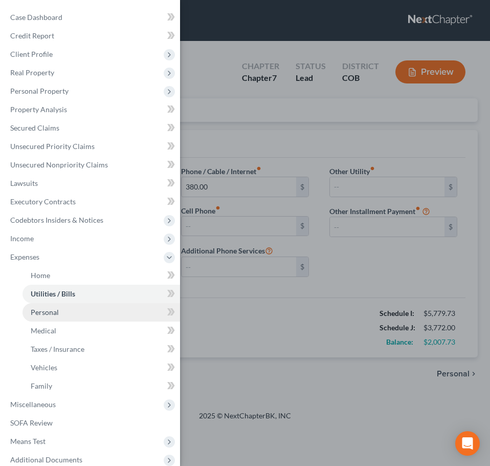
click at [76, 312] on link "Personal" at bounding box center [102, 312] width 158 height 18
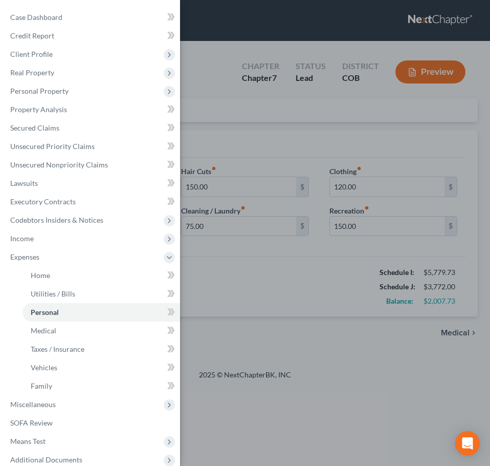
click at [238, 307] on div "Case Dashboard Payments Invoices Payments Payments Credit Report Client Profile" at bounding box center [245, 233] width 490 height 466
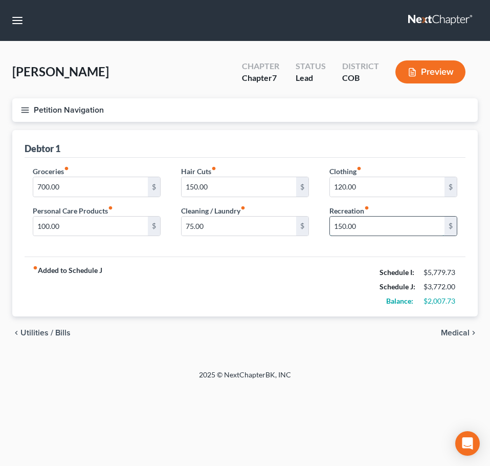
click at [369, 229] on input "150.00" at bounding box center [387, 225] width 115 height 19
type input "350.00"
click at [332, 311] on div "fiber_manual_record Added to Schedule J Schedule I: $5,779.73 Schedule J: $3,97…" at bounding box center [245, 286] width 441 height 60
drag, startPoint x: 29, startPoint y: 120, endPoint x: 29, endPoint y: 115, distance: 5.1
click at [29, 115] on button "Petition Navigation" at bounding box center [245, 110] width 466 height 24
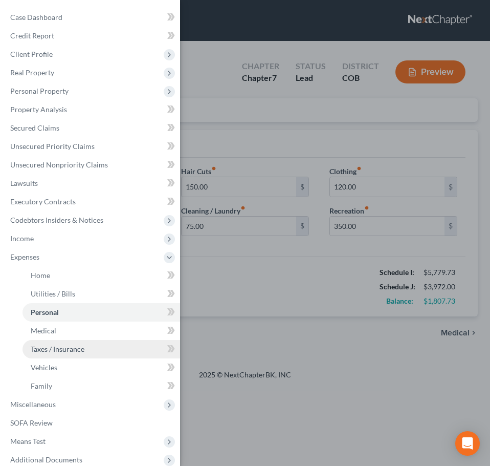
click at [80, 351] on span "Taxes / Insurance" at bounding box center [58, 348] width 54 height 9
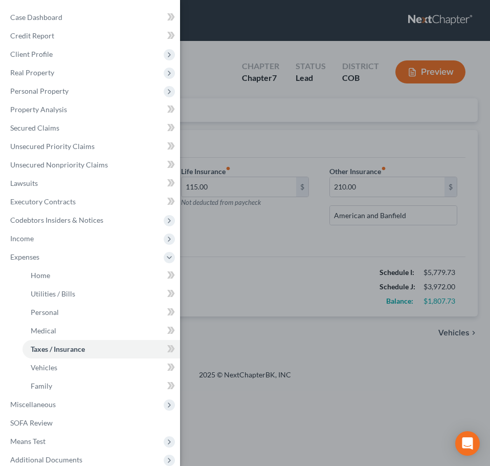
click at [260, 287] on div "Case Dashboard Payments Invoices Payments Payments Credit Report Client Profile" at bounding box center [245, 233] width 490 height 466
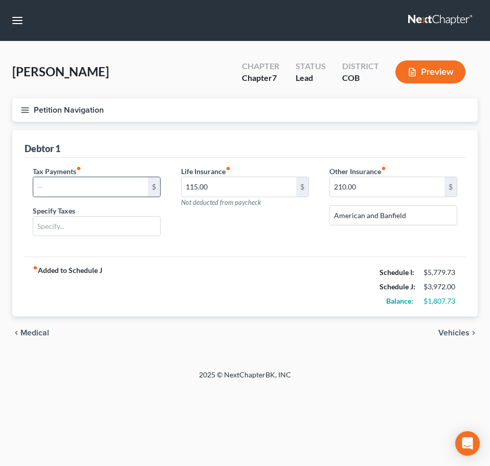
click at [94, 177] on div "$" at bounding box center [97, 187] width 128 height 20
click at [28, 112] on line "button" at bounding box center [24, 112] width 7 height 0
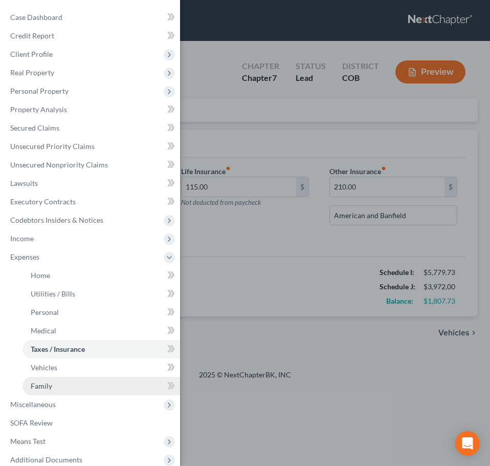
click at [73, 377] on link "Family" at bounding box center [102, 386] width 158 height 18
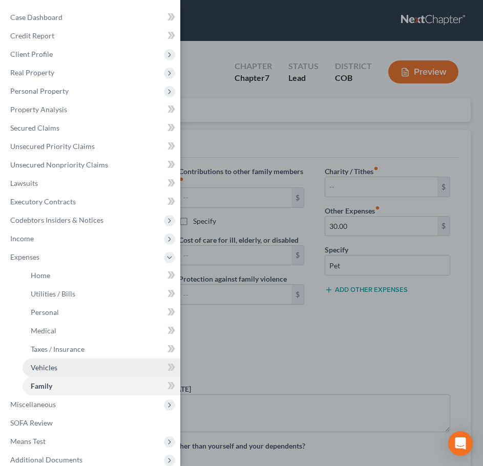
click at [80, 368] on link "Vehicles" at bounding box center [102, 367] width 158 height 18
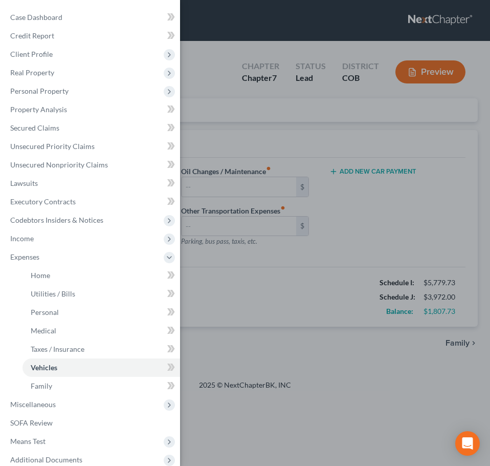
click at [290, 332] on div "Case Dashboard Payments Invoices Payments Payments Credit Report Client Profile" at bounding box center [245, 233] width 490 height 466
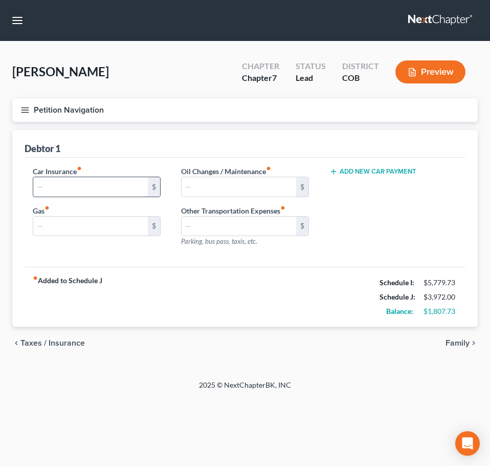
click at [68, 185] on input "text" at bounding box center [90, 186] width 115 height 19
type input "224"
click at [68, 220] on input "text" at bounding box center [90, 225] width 115 height 19
type input "120"
click at [181, 325] on div "fiber_manual_record Added to Schedule J Schedule I: $5,779.73 Schedule J: $4,31…" at bounding box center [245, 297] width 441 height 60
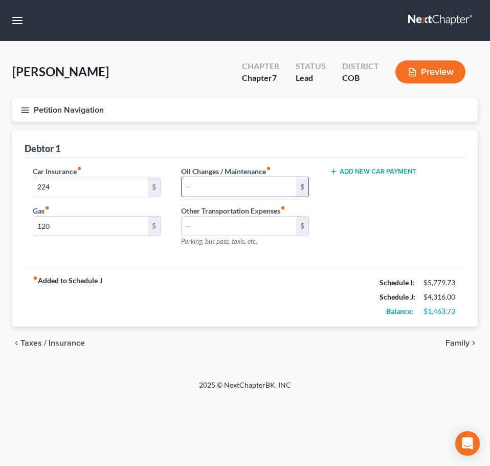
drag, startPoint x: 249, startPoint y: 196, endPoint x: 254, endPoint y: 191, distance: 7.6
click at [250, 196] on div "$" at bounding box center [245, 187] width 128 height 20
click at [267, 188] on input "text" at bounding box center [239, 186] width 115 height 19
type input "50"
click at [226, 387] on div "2025 © NextChapterBK, INC" at bounding box center [245, 389] width 368 height 18
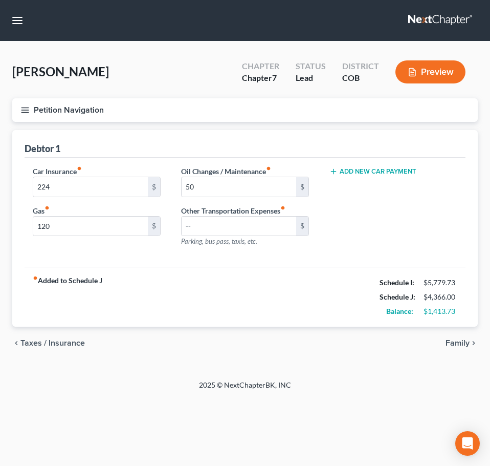
click at [23, 115] on button "Petition Navigation" at bounding box center [245, 110] width 466 height 24
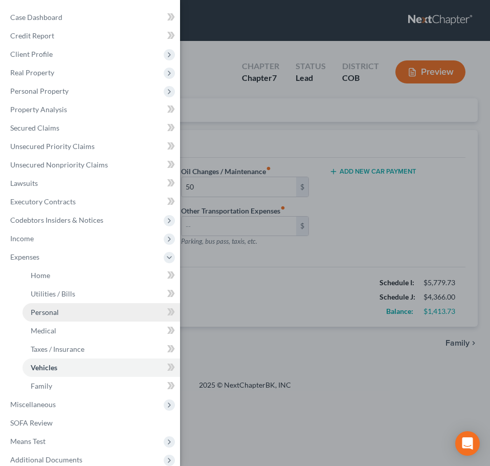
click at [56, 310] on span "Personal" at bounding box center [45, 312] width 28 height 9
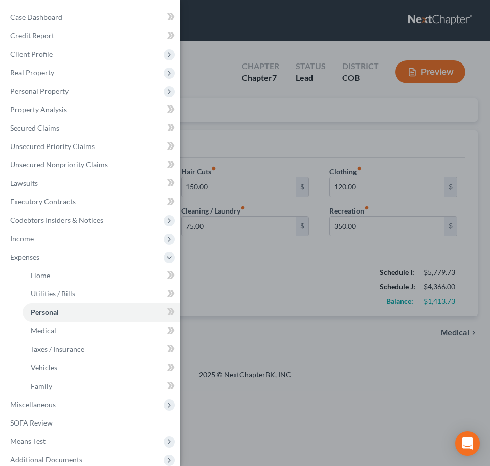
click at [284, 272] on div "Case Dashboard Payments Invoices Payments Payments Credit Report Client Profile" at bounding box center [245, 233] width 490 height 466
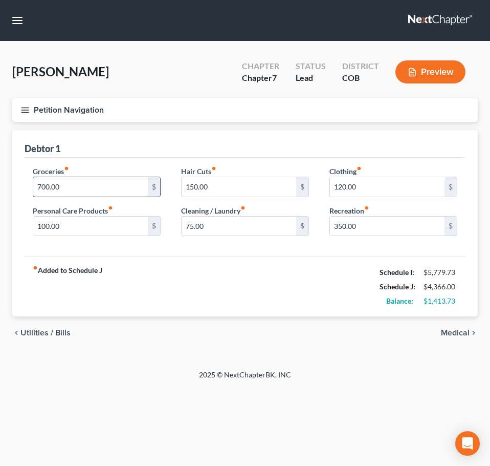
click at [79, 185] on input "700.00" at bounding box center [90, 186] width 115 height 19
type input "900"
click at [221, 354] on div "Petition Navigation Case Dashboard Payments Invoices Payments Payments Credit R…" at bounding box center [245, 227] width 466 height 259
click at [222, 225] on input "75.00" at bounding box center [239, 225] width 115 height 19
type input "200"
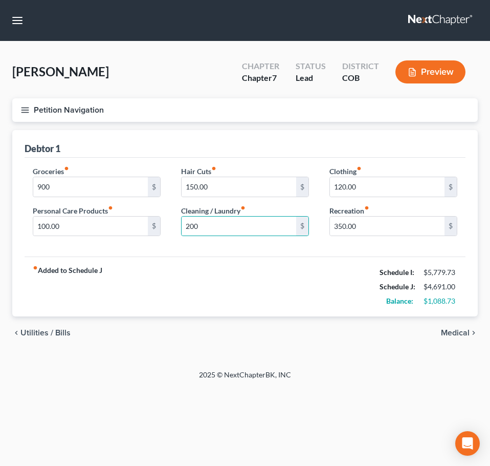
click at [219, 292] on div "fiber_manual_record Added to Schedule J Schedule I: $5,779.73 Schedule J: $4,69…" at bounding box center [245, 286] width 441 height 60
click at [81, 230] on input "100.00" at bounding box center [90, 225] width 115 height 19
type input "150"
click at [187, 275] on div "fiber_manual_record Added to Schedule J Schedule I: $5,779.73 Schedule J: $4,74…" at bounding box center [245, 286] width 441 height 60
click at [27, 114] on icon "button" at bounding box center [24, 109] width 9 height 9
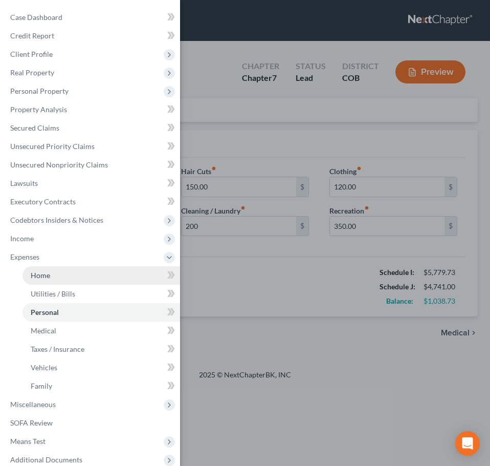
click at [91, 275] on link "Home" at bounding box center [102, 275] width 158 height 18
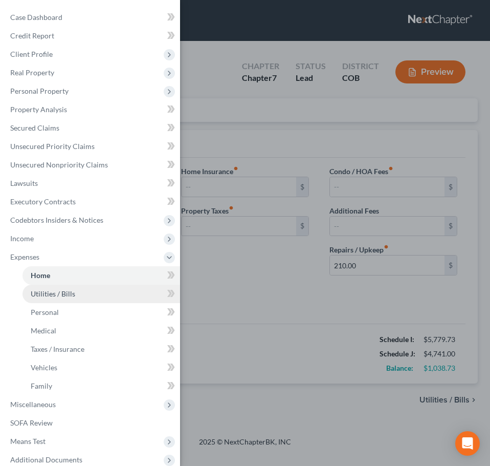
click at [91, 289] on link "Utilities / Bills" at bounding box center [102, 294] width 158 height 18
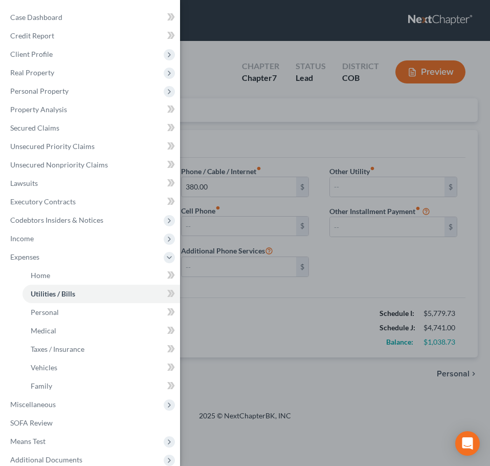
click at [246, 298] on div "Case Dashboard Payments Invoices Payments Payments Credit Report Client Profile" at bounding box center [245, 233] width 490 height 466
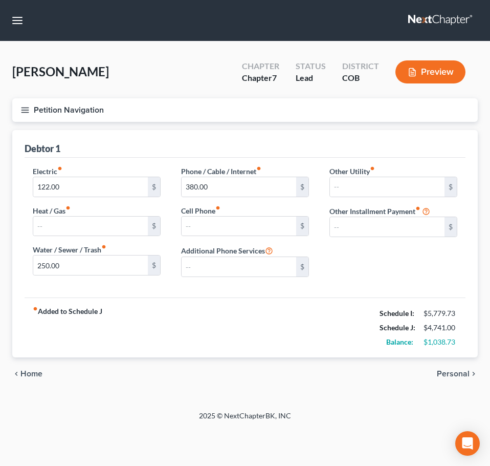
click at [24, 108] on icon "button" at bounding box center [24, 109] width 9 height 9
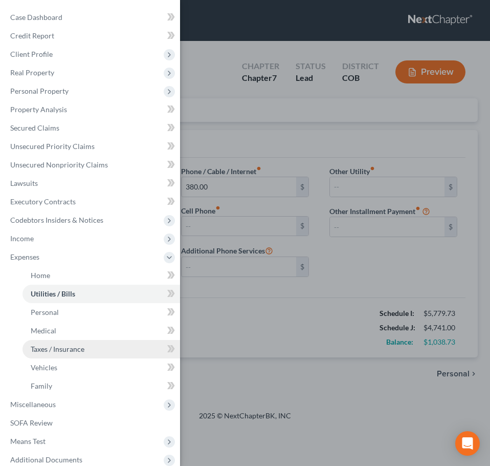
click at [71, 350] on span "Taxes / Insurance" at bounding box center [58, 348] width 54 height 9
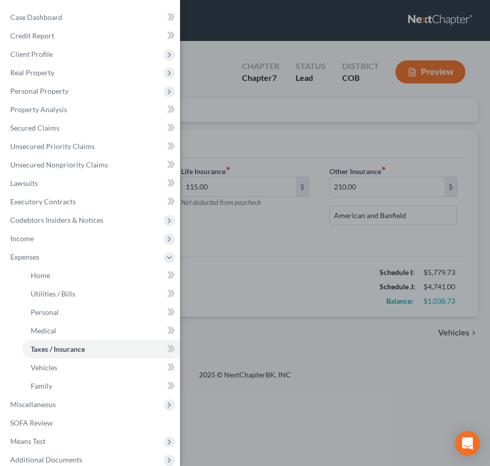
click at [302, 324] on div "Case Dashboard Payments Invoices Payments Payments Credit Report Client Profile" at bounding box center [245, 233] width 490 height 466
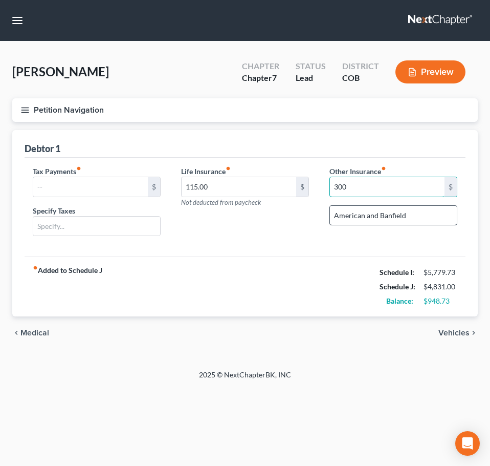
type input "300"
click at [427, 217] on input "American and Banfield" at bounding box center [393, 215] width 127 height 19
type input "American, Banfield, and funeral insurance"
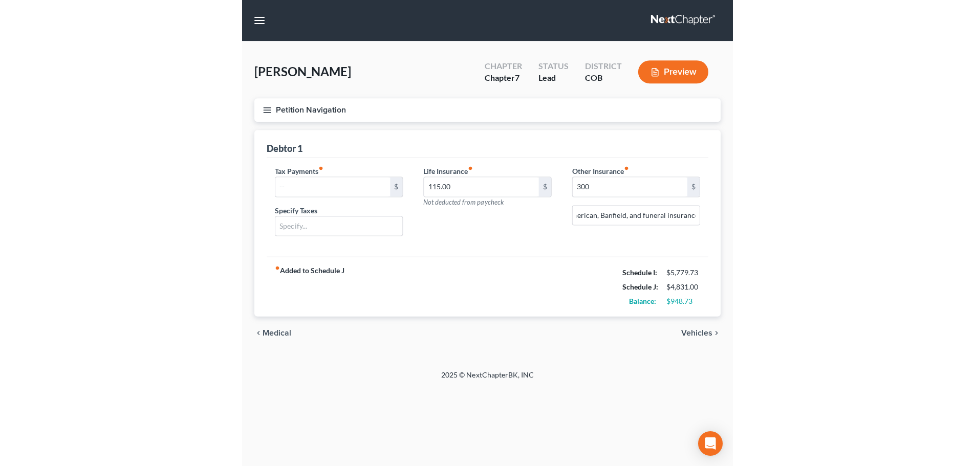
scroll to position [0, 0]
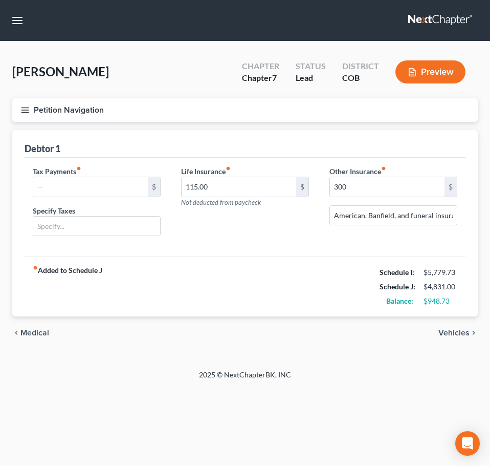
click at [276, 290] on div "fiber_manual_record Added to Schedule J Schedule I: $5,779.73 Schedule J: $4,83…" at bounding box center [245, 286] width 441 height 60
click at [30, 114] on button "Petition Navigation" at bounding box center [245, 110] width 466 height 24
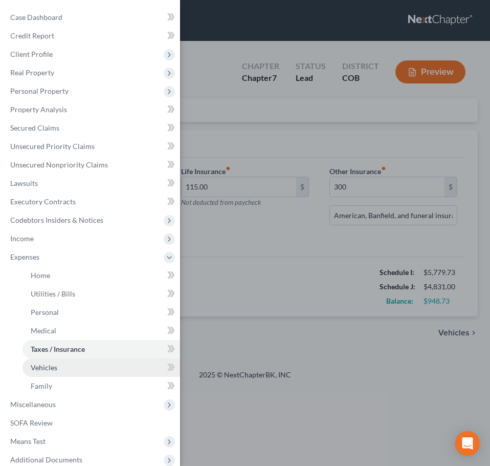
click at [64, 367] on link "Vehicles" at bounding box center [102, 367] width 158 height 18
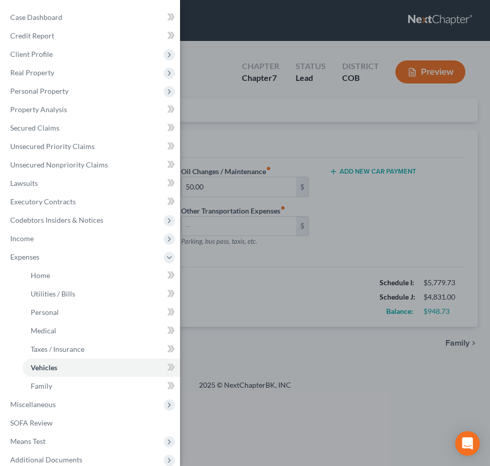
click at [242, 322] on div "Case Dashboard Payments Invoices Payments Payments Credit Report Client Profile" at bounding box center [245, 233] width 490 height 466
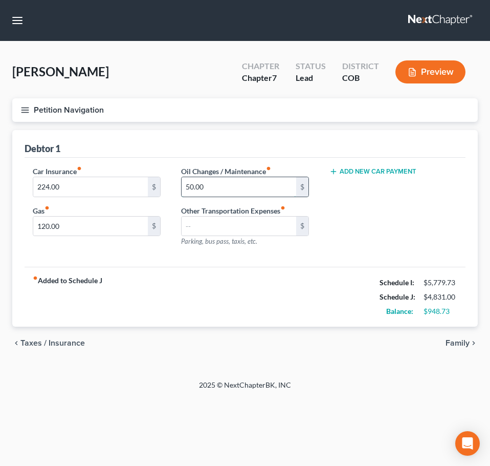
click at [185, 182] on input "50.00" at bounding box center [239, 186] width 115 height 19
type input "100"
click at [203, 319] on div "fiber_manual_record Added to Schedule J Schedule I: $5,779.73 Schedule J: $4,88…" at bounding box center [245, 297] width 441 height 60
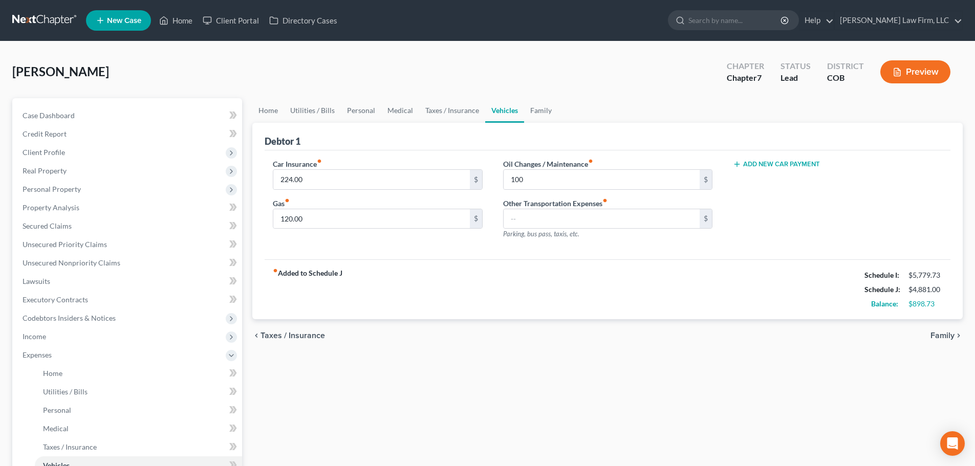
click at [557, 108] on ul "Home Utilities / Bills Personal Medical Taxes / Insurance Vehicles Family" at bounding box center [607, 110] width 710 height 25
click at [556, 109] on ul "Home Utilities / Bills Personal Medical Taxes / Insurance Vehicles Family" at bounding box center [607, 110] width 710 height 25
click at [552, 112] on link "Family" at bounding box center [541, 110] width 34 height 25
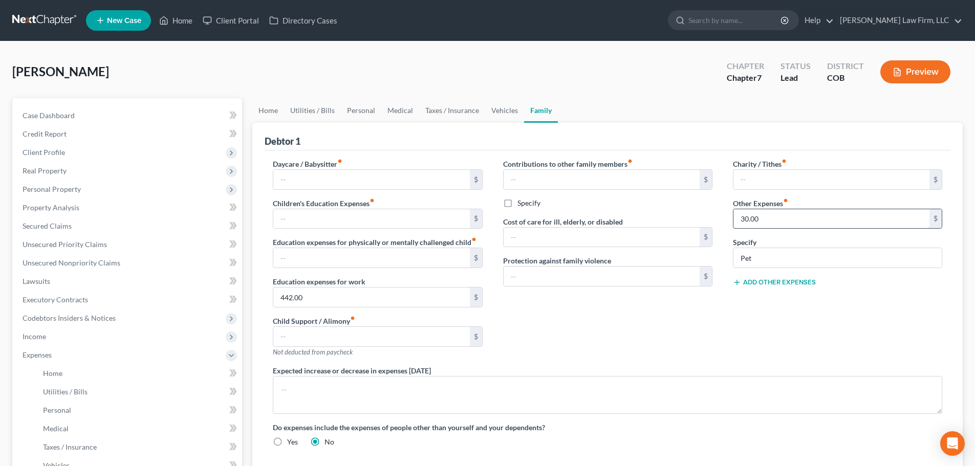
click at [760, 219] on input "30.00" at bounding box center [831, 218] width 196 height 19
click at [385, 113] on link "Medical" at bounding box center [400, 110] width 38 height 25
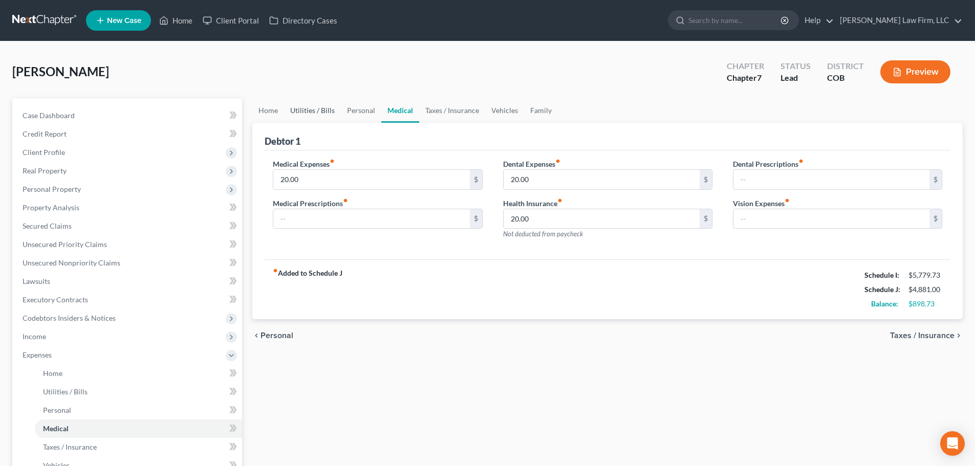
click at [298, 106] on link "Utilities / Bills" at bounding box center [312, 110] width 57 height 25
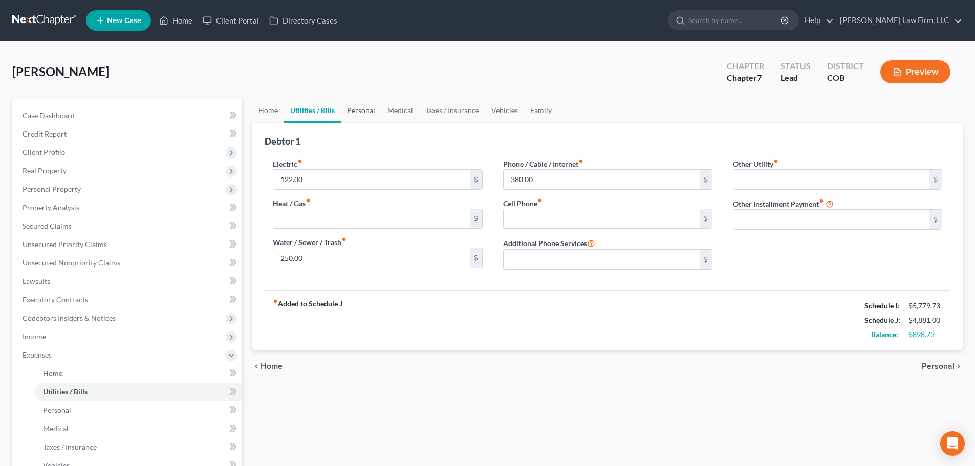
click at [349, 110] on link "Personal" at bounding box center [361, 110] width 40 height 25
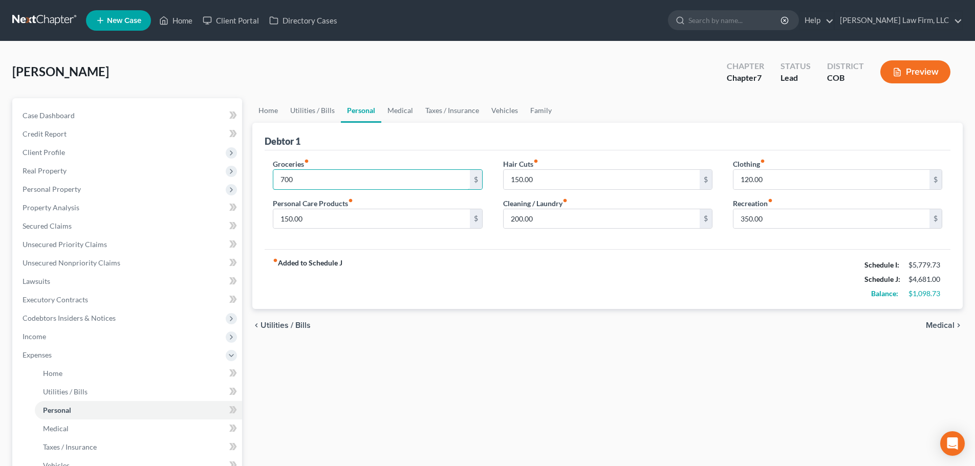
type input "700"
drag, startPoint x: 434, startPoint y: 144, endPoint x: 454, endPoint y: 135, distance: 22.2
click at [436, 144] on div "Debtor 1" at bounding box center [608, 137] width 686 height 28
click at [524, 113] on link "Family" at bounding box center [541, 110] width 34 height 25
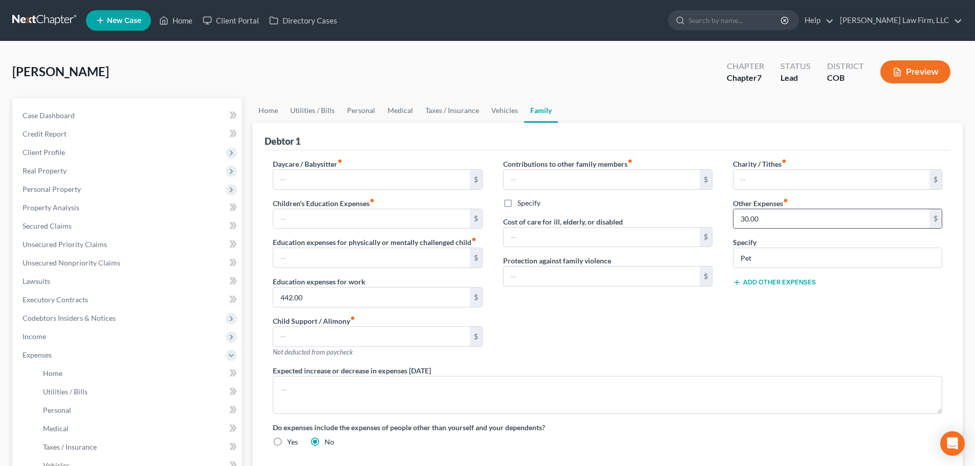
click at [817, 220] on input "30.00" at bounding box center [831, 218] width 196 height 19
type input "340"
click at [773, 350] on div "Charity / Tithes fiber_manual_record $ Other Expenses fiber_manual_record 340 $…" at bounding box center [838, 262] width 230 height 207
click at [269, 114] on link "Home" at bounding box center [268, 110] width 32 height 25
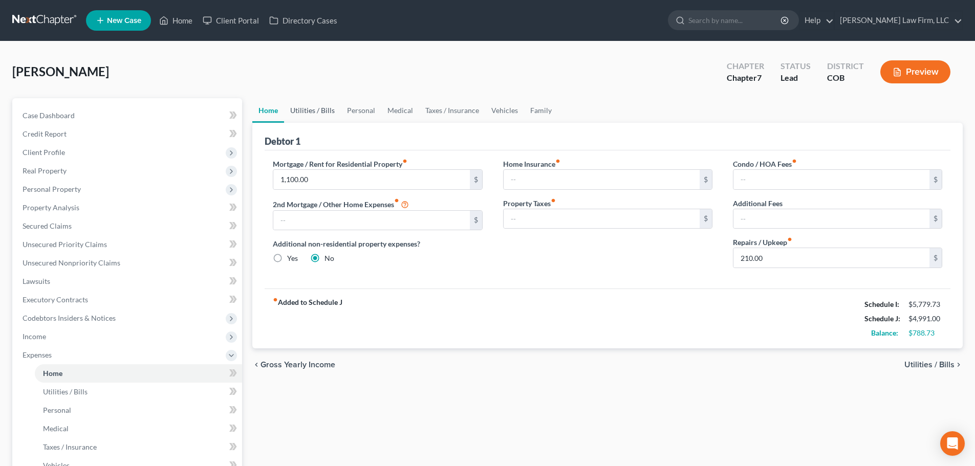
click at [315, 114] on link "Utilities / Bills" at bounding box center [312, 110] width 57 height 25
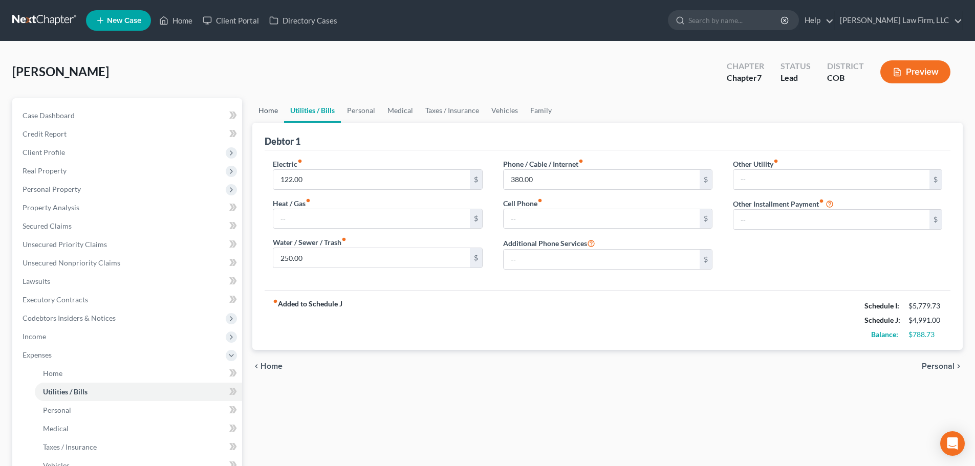
click at [271, 122] on link "Home" at bounding box center [268, 110] width 32 height 25
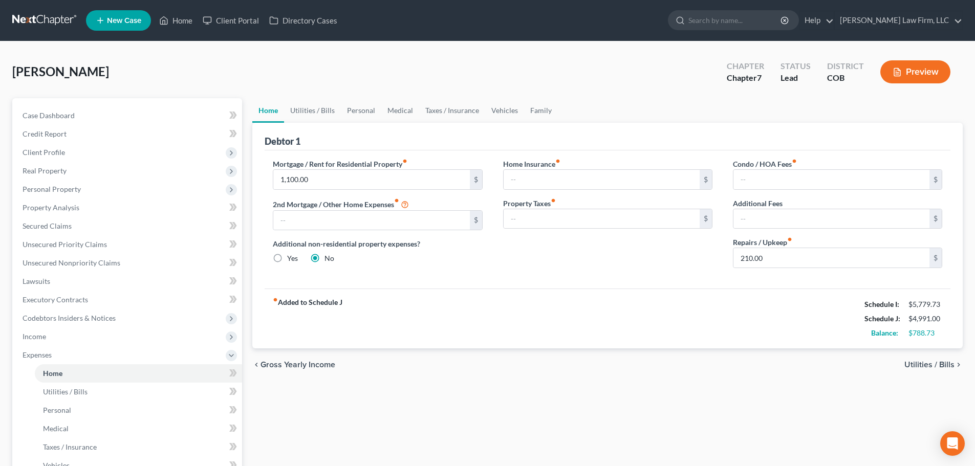
click at [244, 59] on div "[PERSON_NAME] Upgraded Chapter Chapter 7 Status Lead District COB Preview" at bounding box center [487, 76] width 950 height 45
click at [56, 227] on span "Secured Claims" at bounding box center [47, 226] width 49 height 9
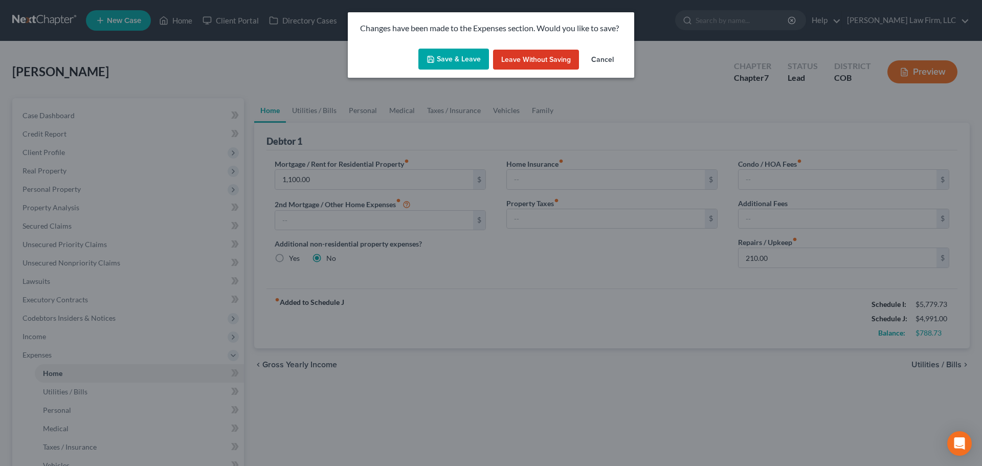
click at [485, 66] on button "Save & Leave" at bounding box center [454, 59] width 71 height 21
